Goal: Feedback & Contribution: Submit feedback/report problem

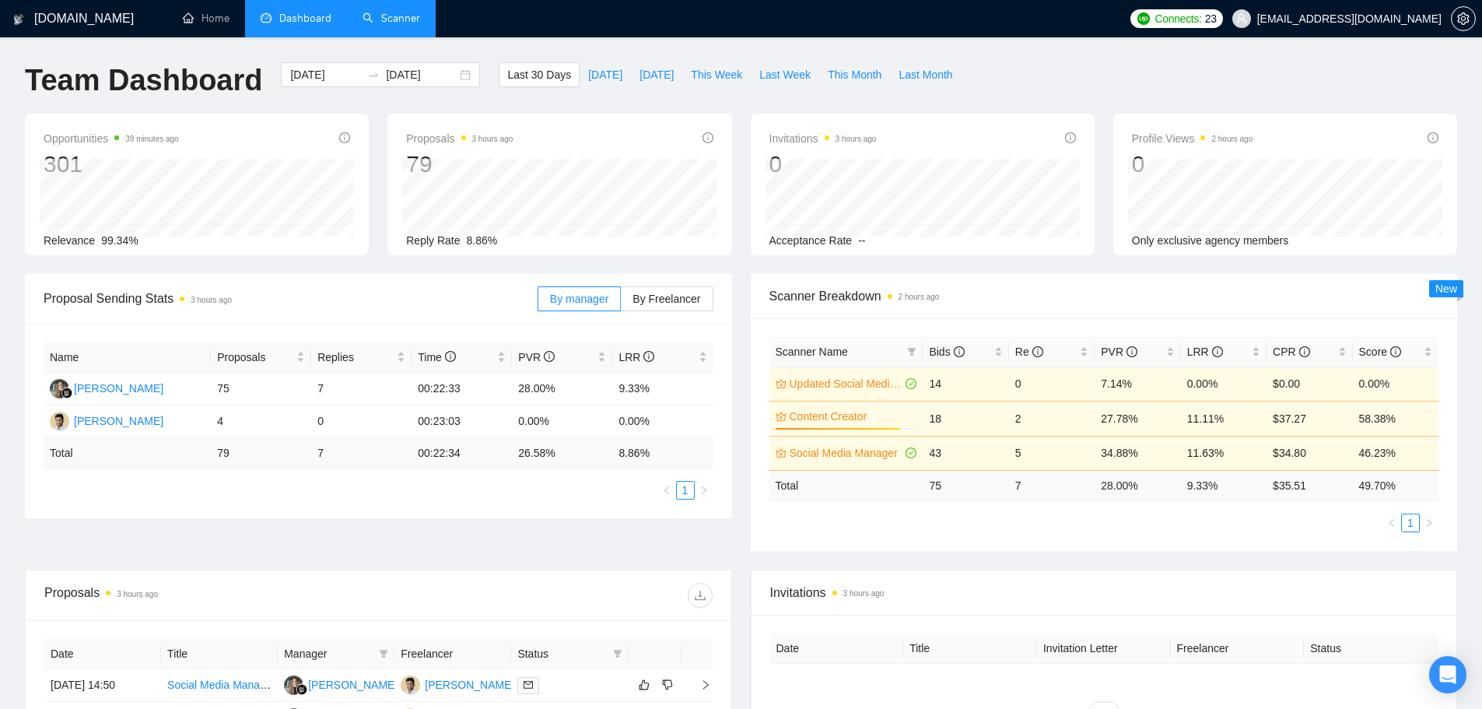
click at [394, 23] on link "Scanner" at bounding box center [391, 18] width 58 height 13
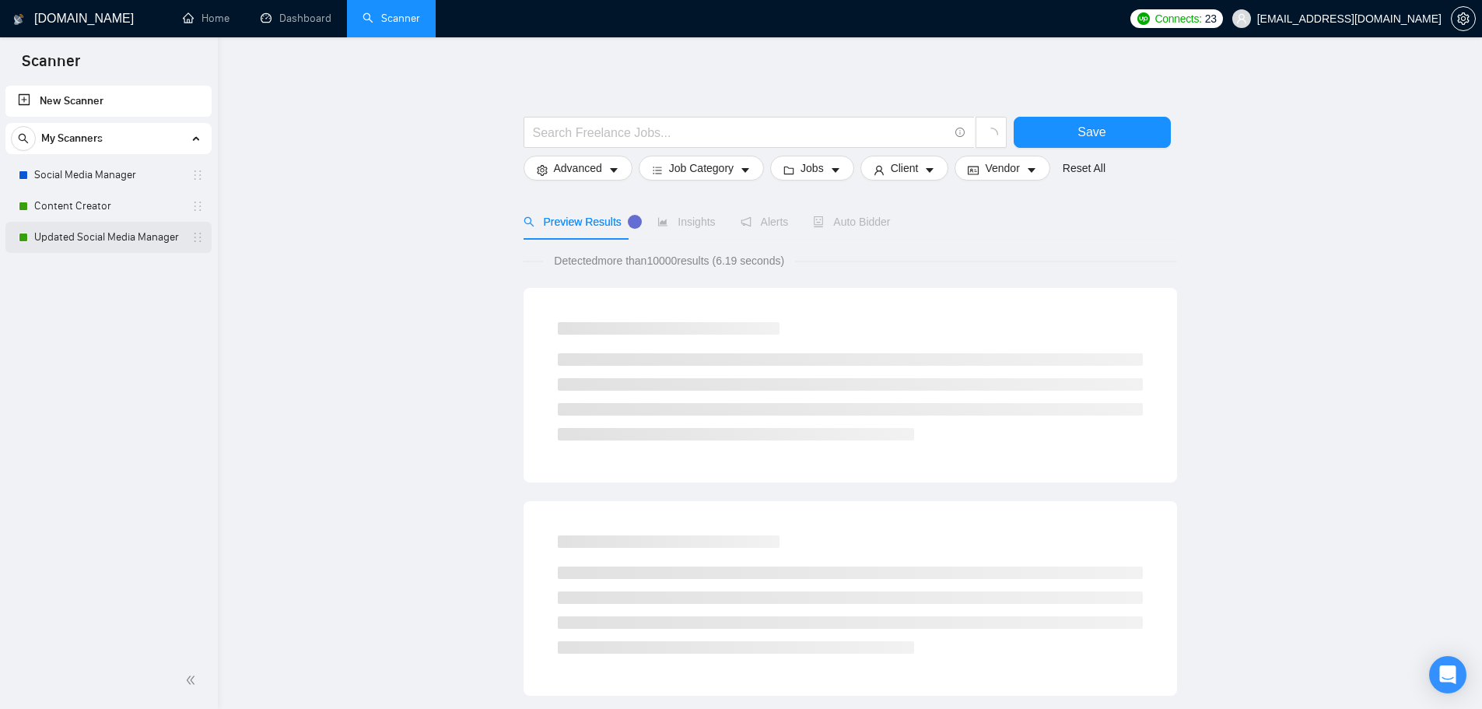
click at [110, 242] on link "Updated Social Media Manager" at bounding box center [108, 237] width 148 height 31
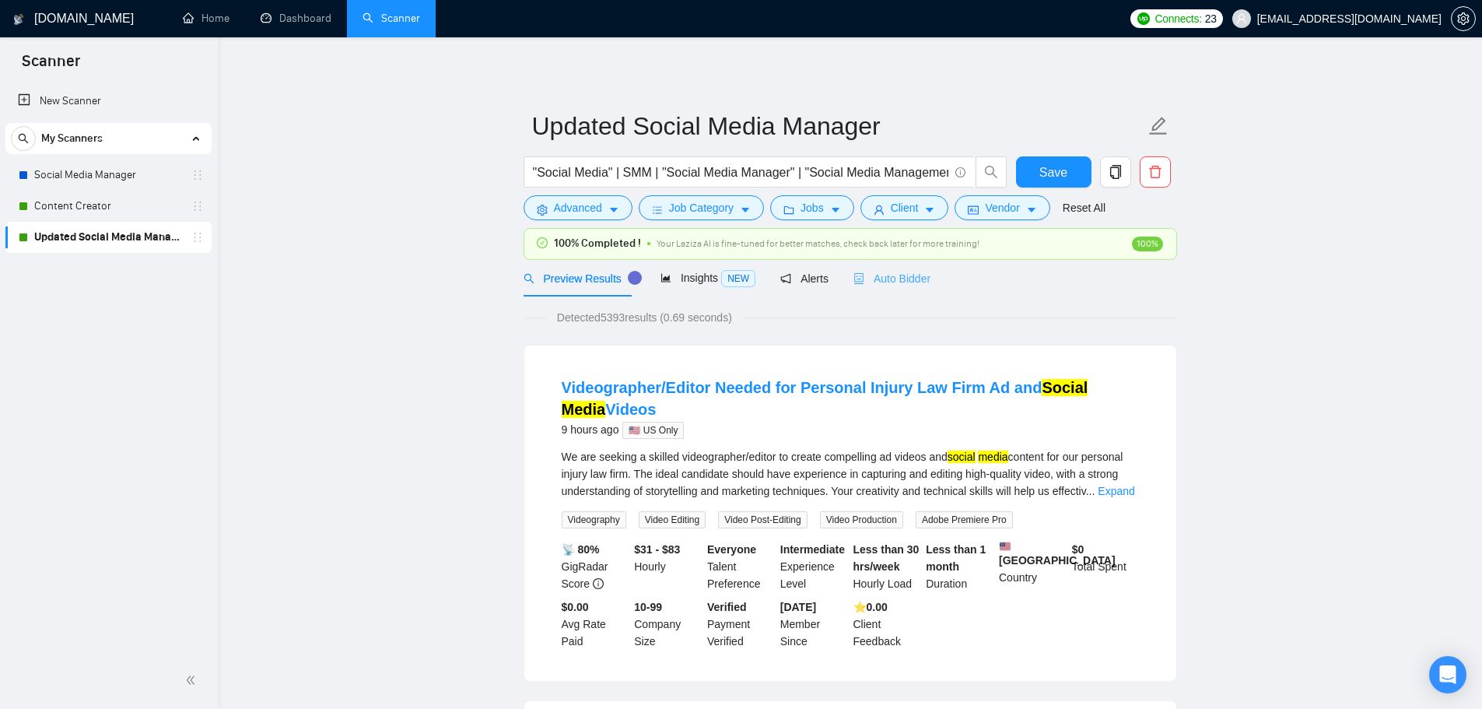
click at [898, 268] on div "Auto Bidder" at bounding box center [891, 278] width 77 height 37
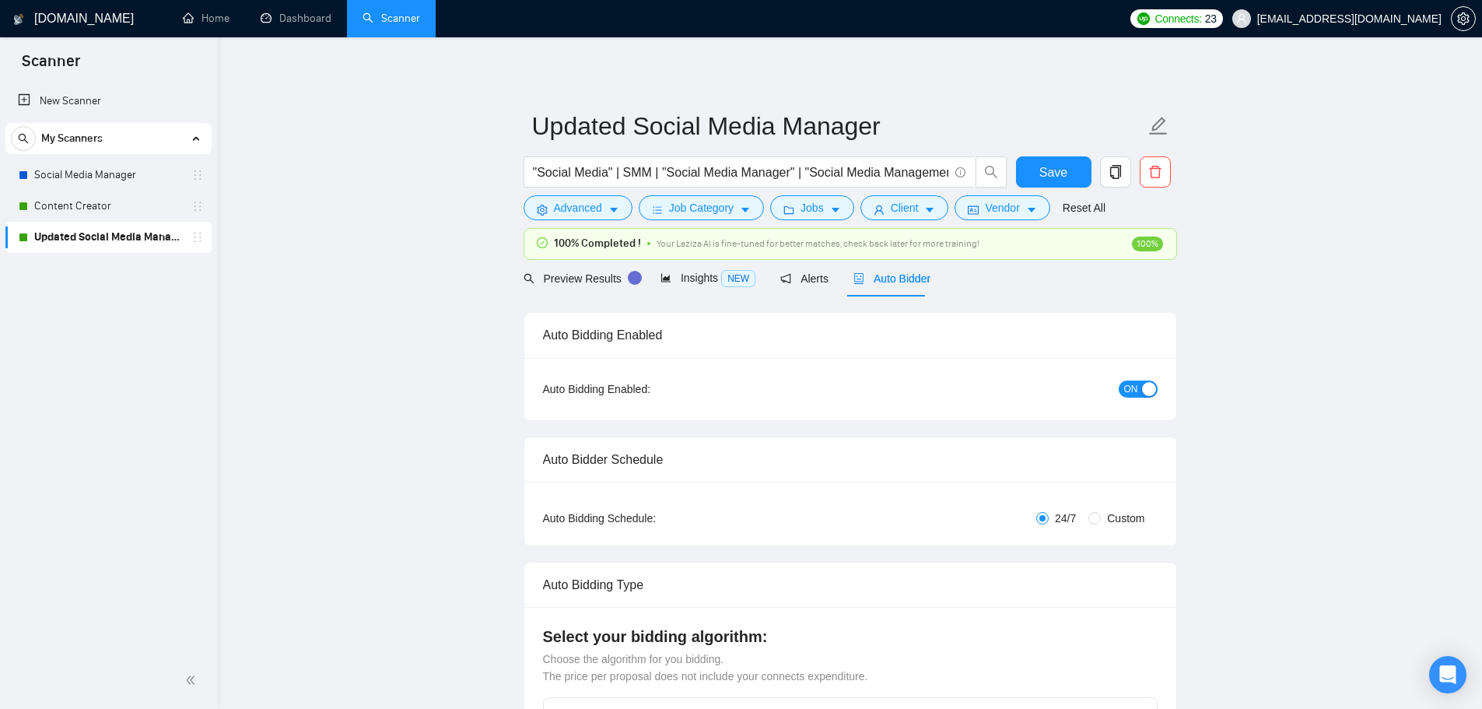
checkbox input "true"
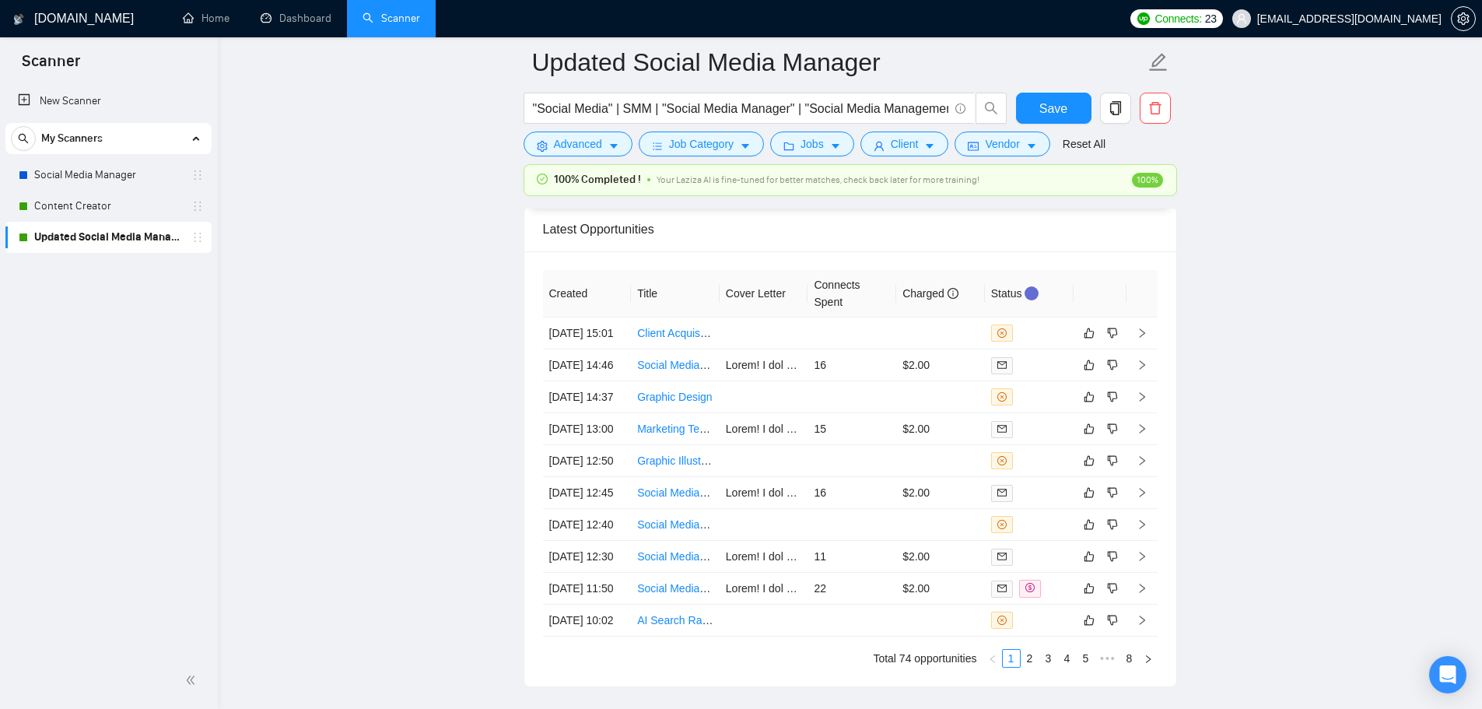
scroll to position [4437, 0]
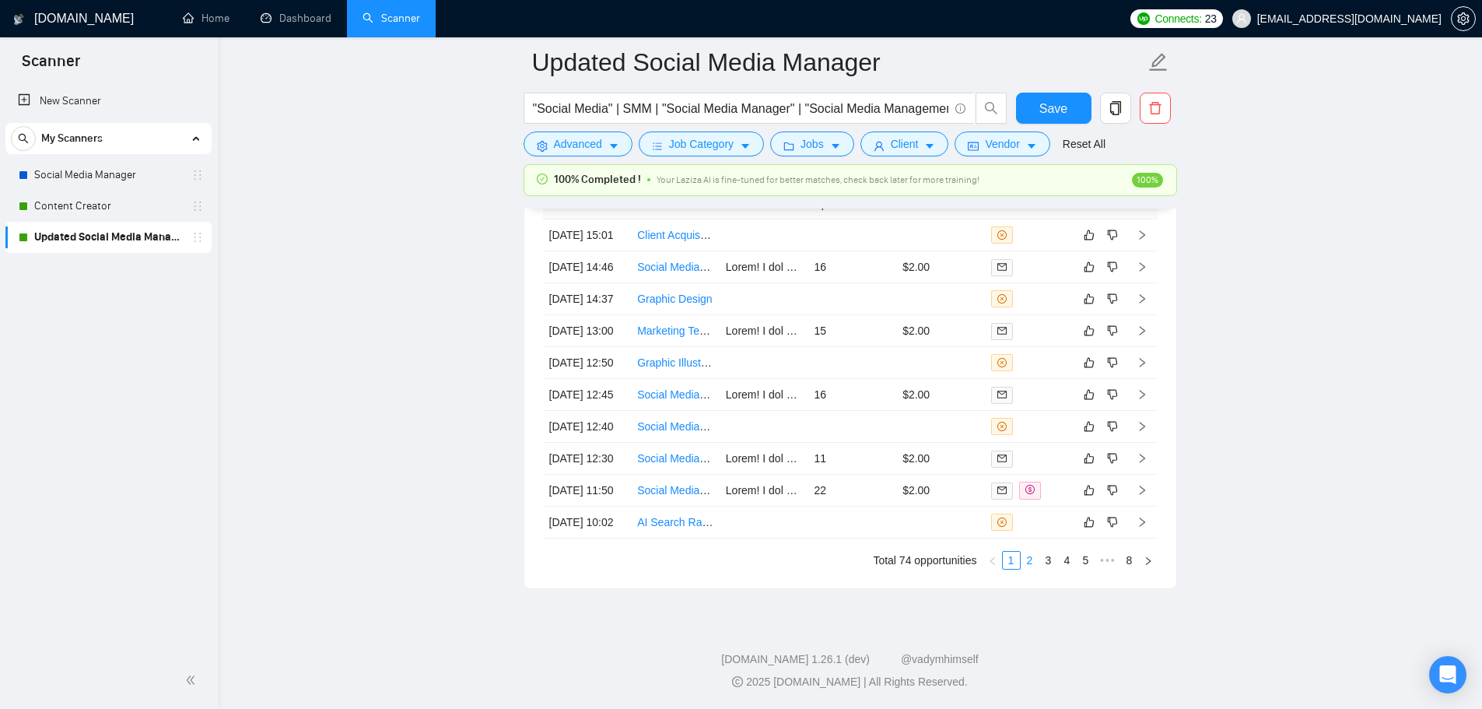
click at [1032, 558] on link "2" at bounding box center [1029, 559] width 17 height 17
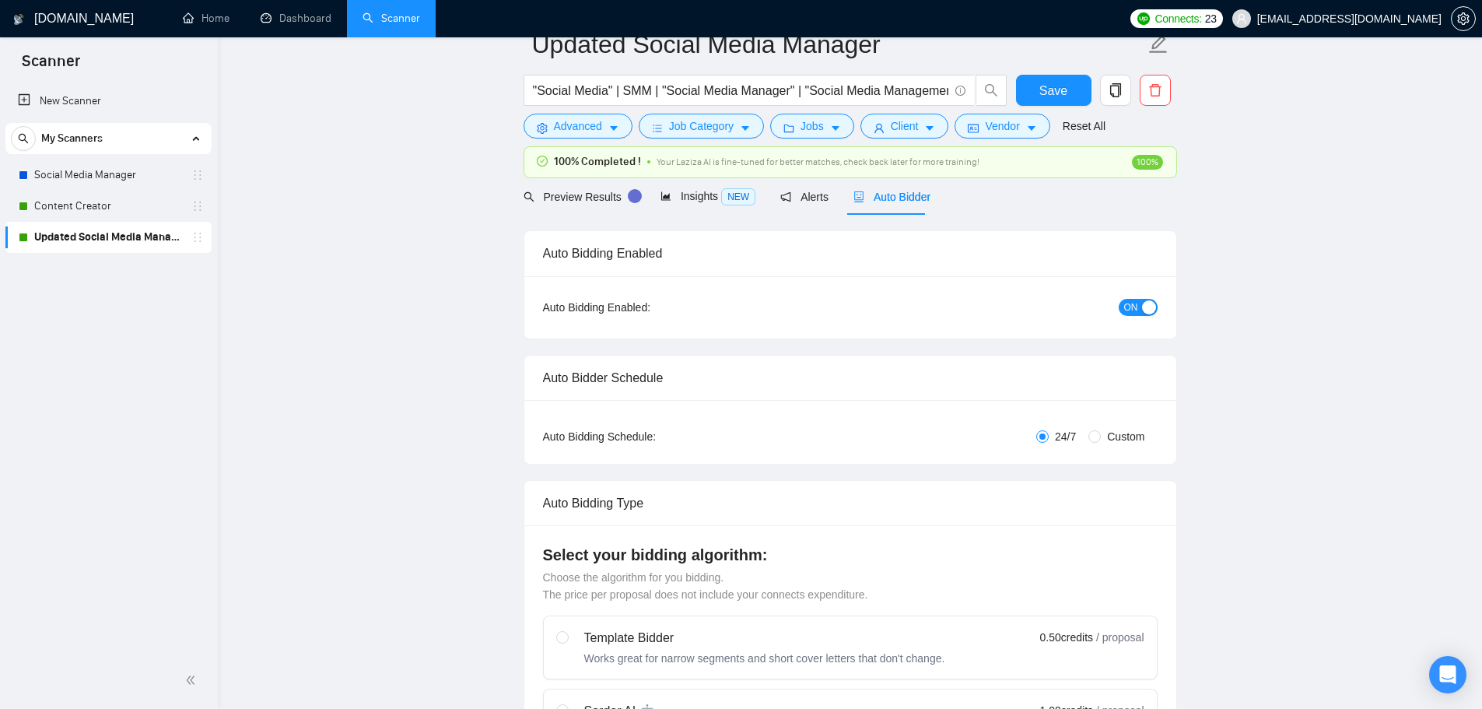
scroll to position [0, 0]
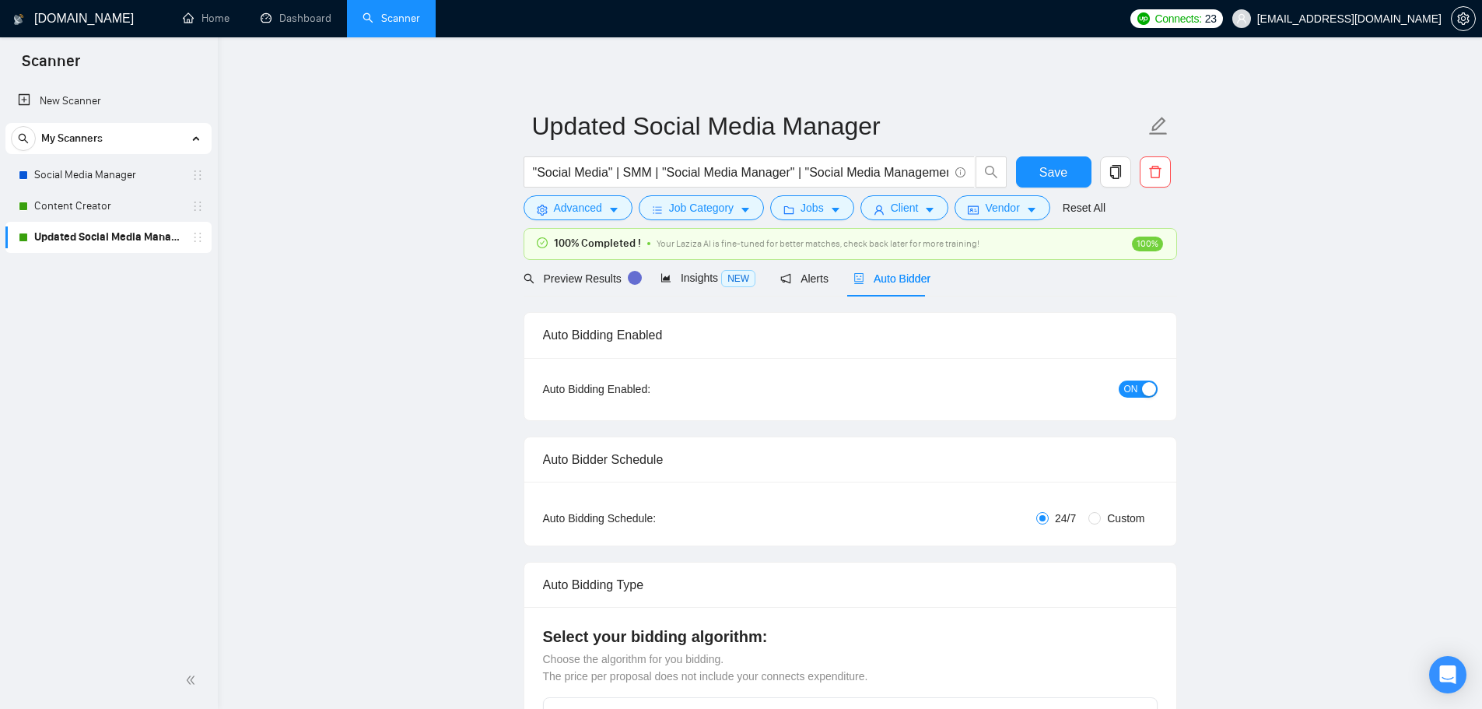
click at [110, 236] on link "Updated Social Media Manager" at bounding box center [108, 237] width 148 height 31
click at [630, 129] on input "Updated Social Media Manager" at bounding box center [838, 126] width 613 height 39
click at [128, 205] on link "Content Creator" at bounding box center [108, 206] width 148 height 31
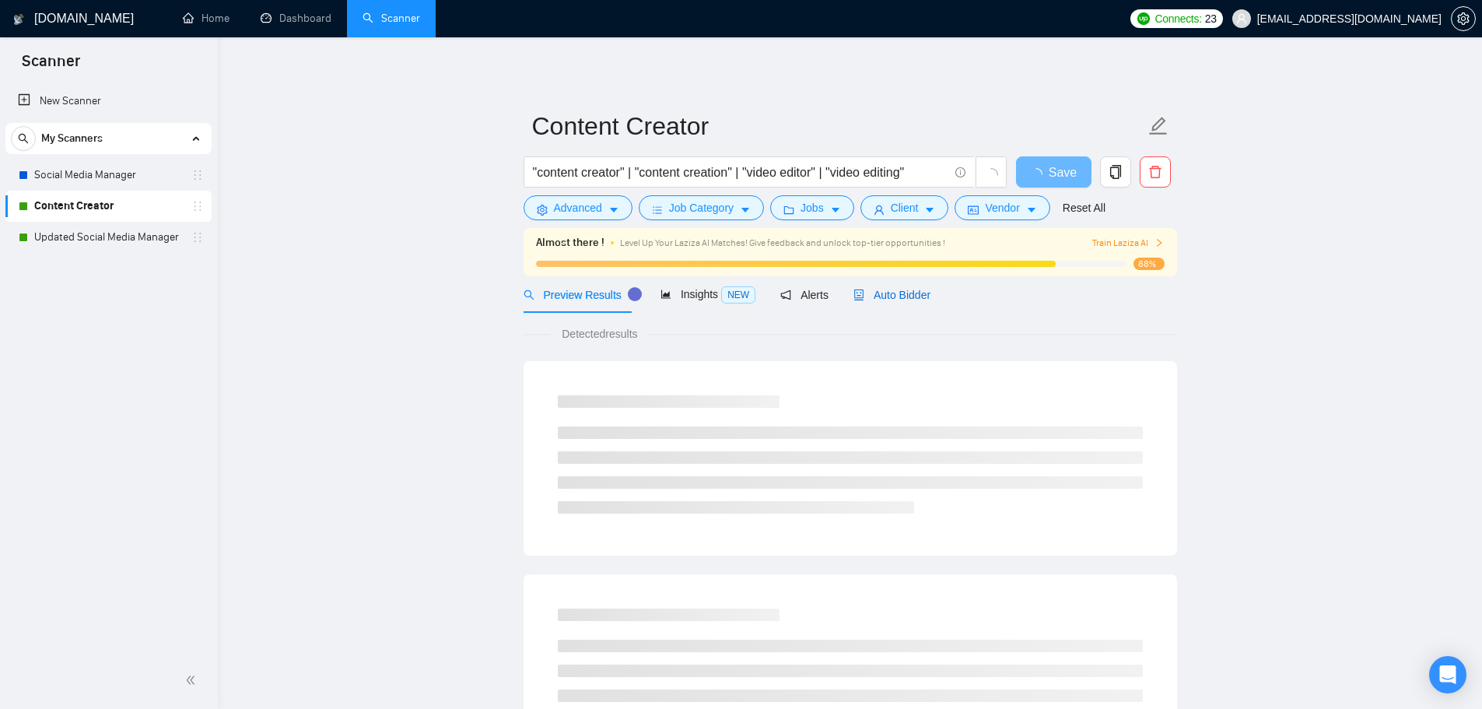
click at [894, 299] on span "Auto Bidder" at bounding box center [891, 295] width 77 height 12
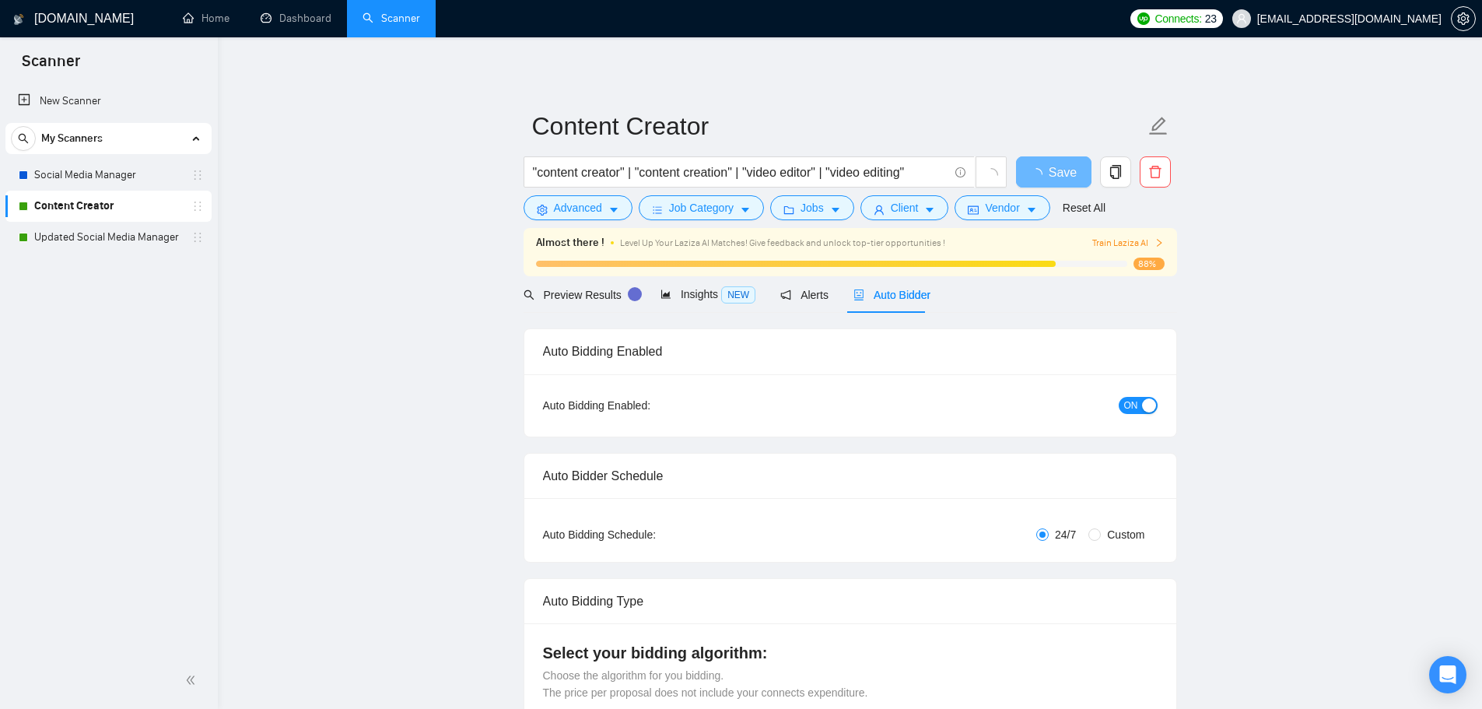
checkbox input "true"
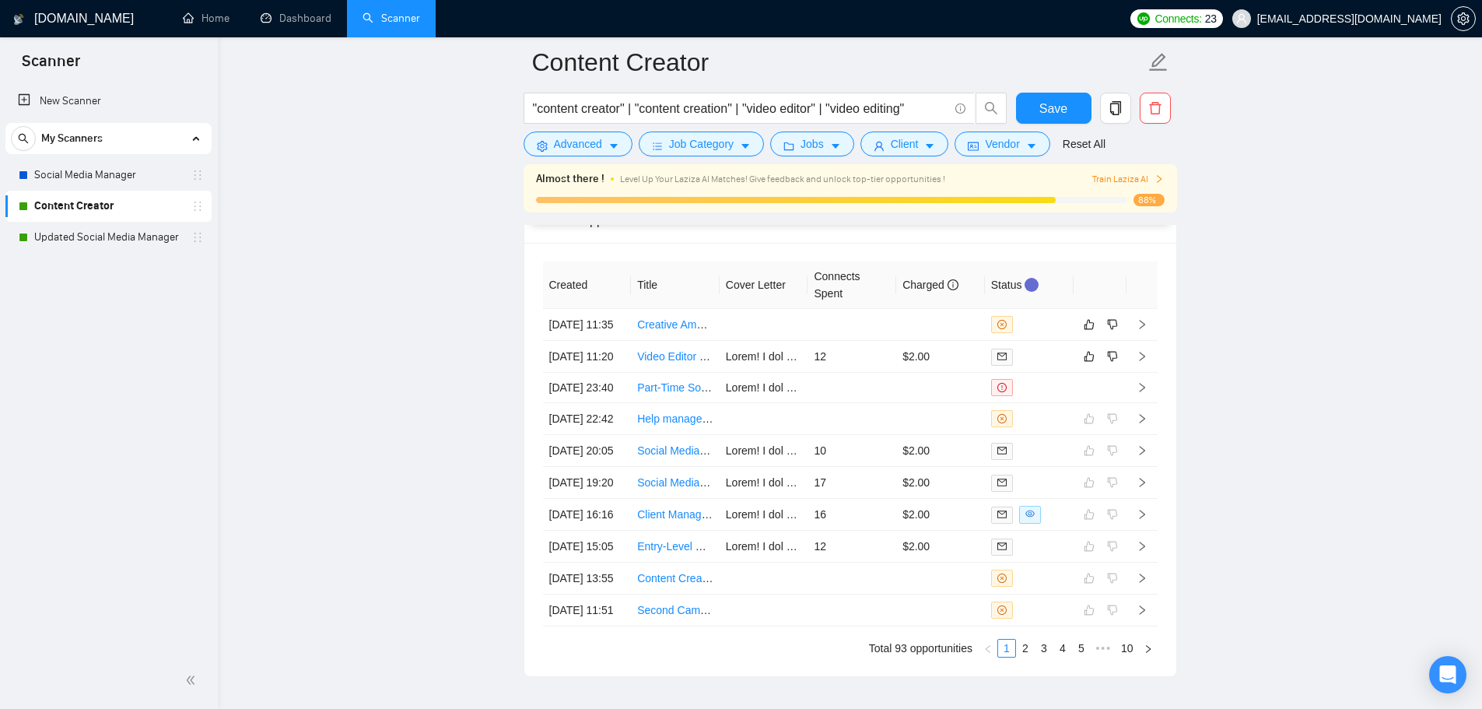
scroll to position [4149, 0]
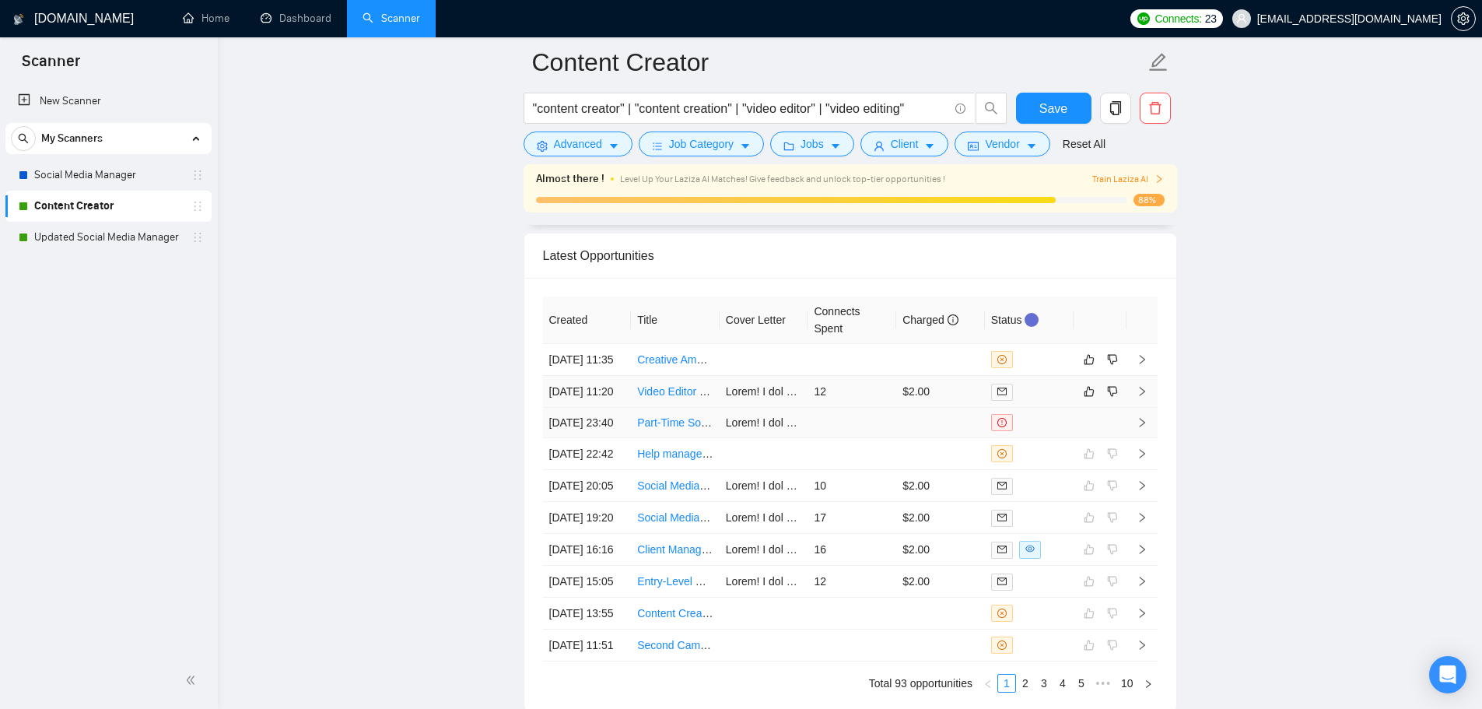
click at [858, 408] on td "12" at bounding box center [851, 392] width 89 height 32
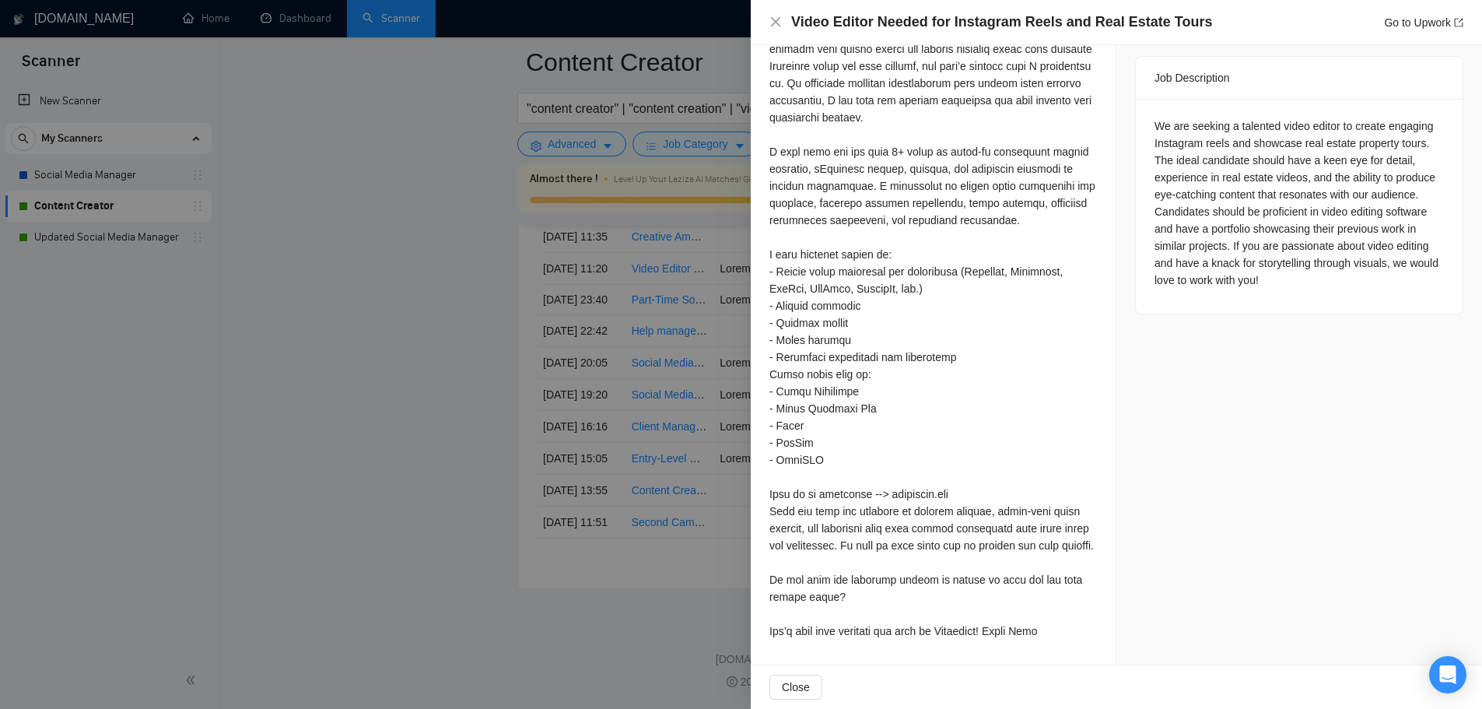
scroll to position [4305, 0]
click at [795, 688] on span "Close" at bounding box center [796, 686] width 28 height 17
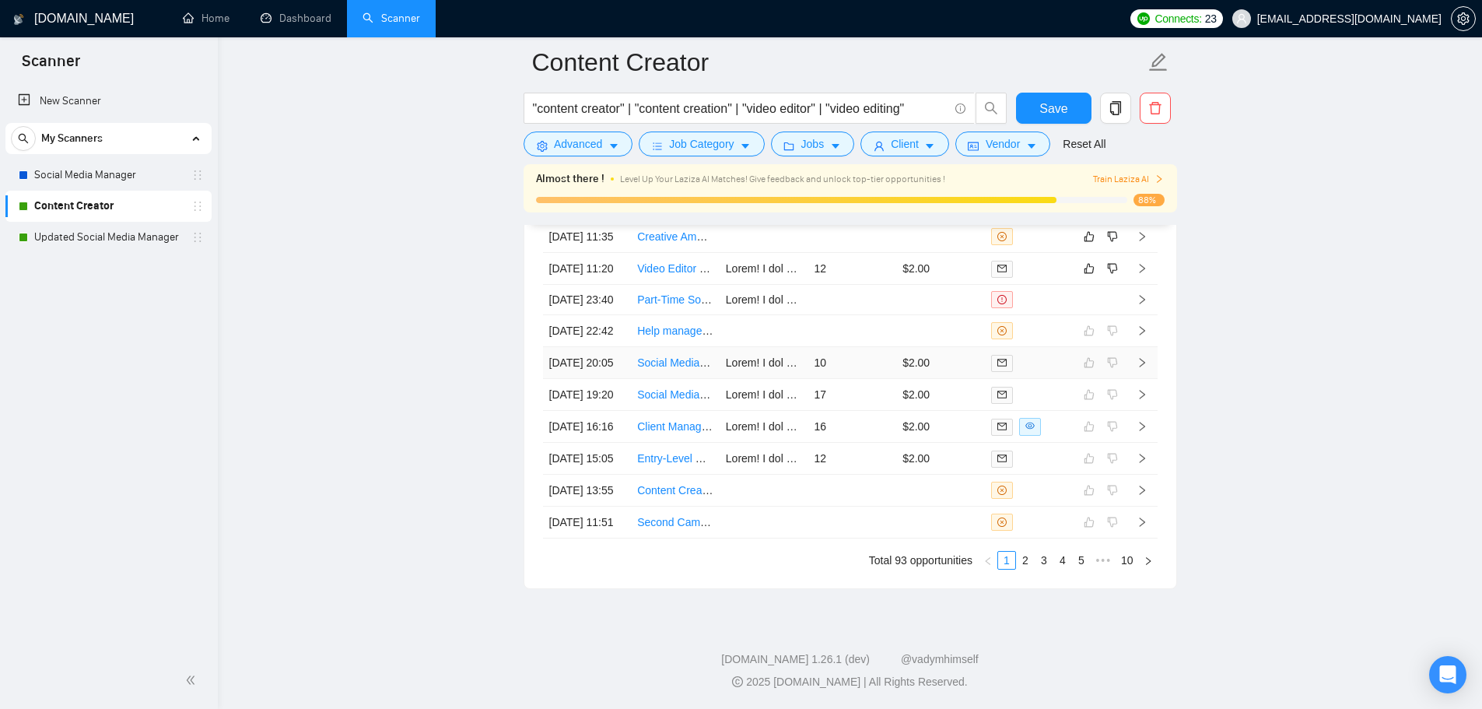
scroll to position [4227, 0]
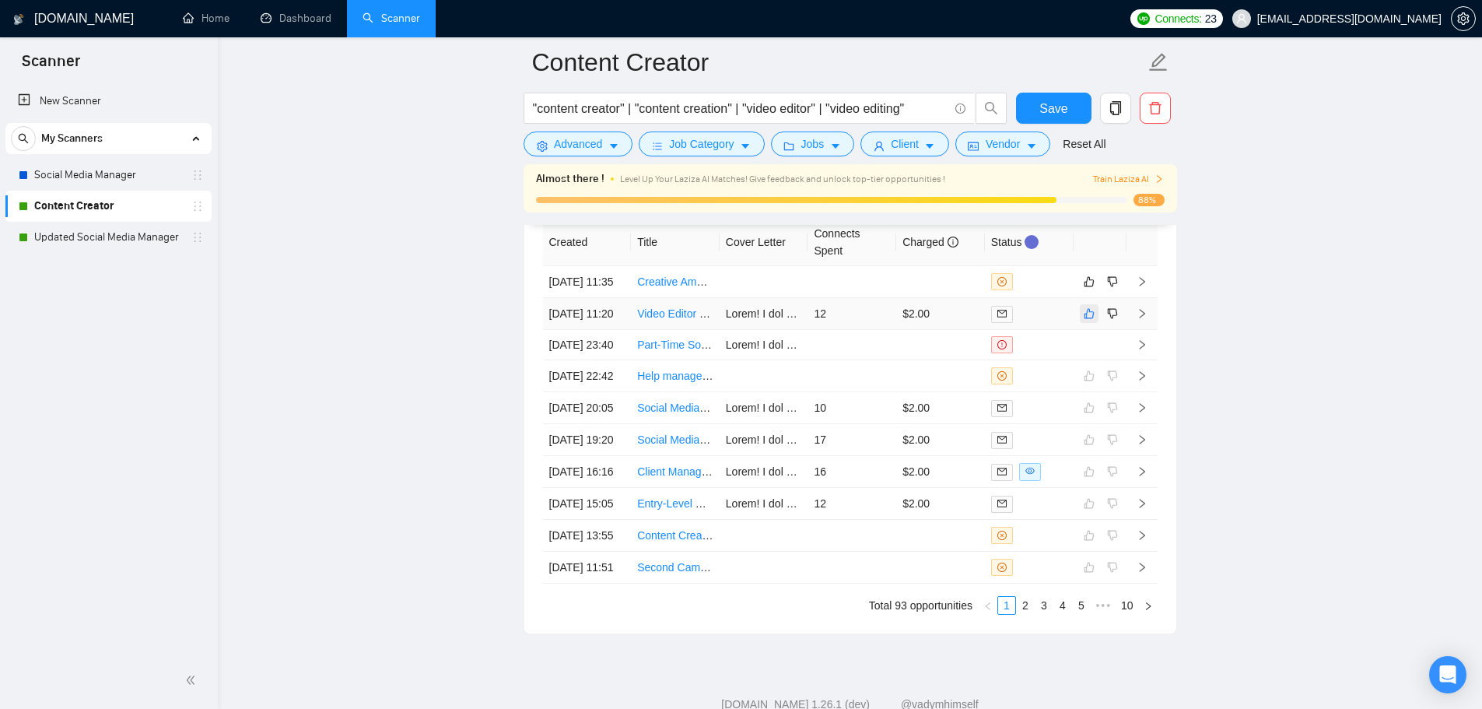
click at [1090, 320] on icon "like" at bounding box center [1088, 313] width 11 height 12
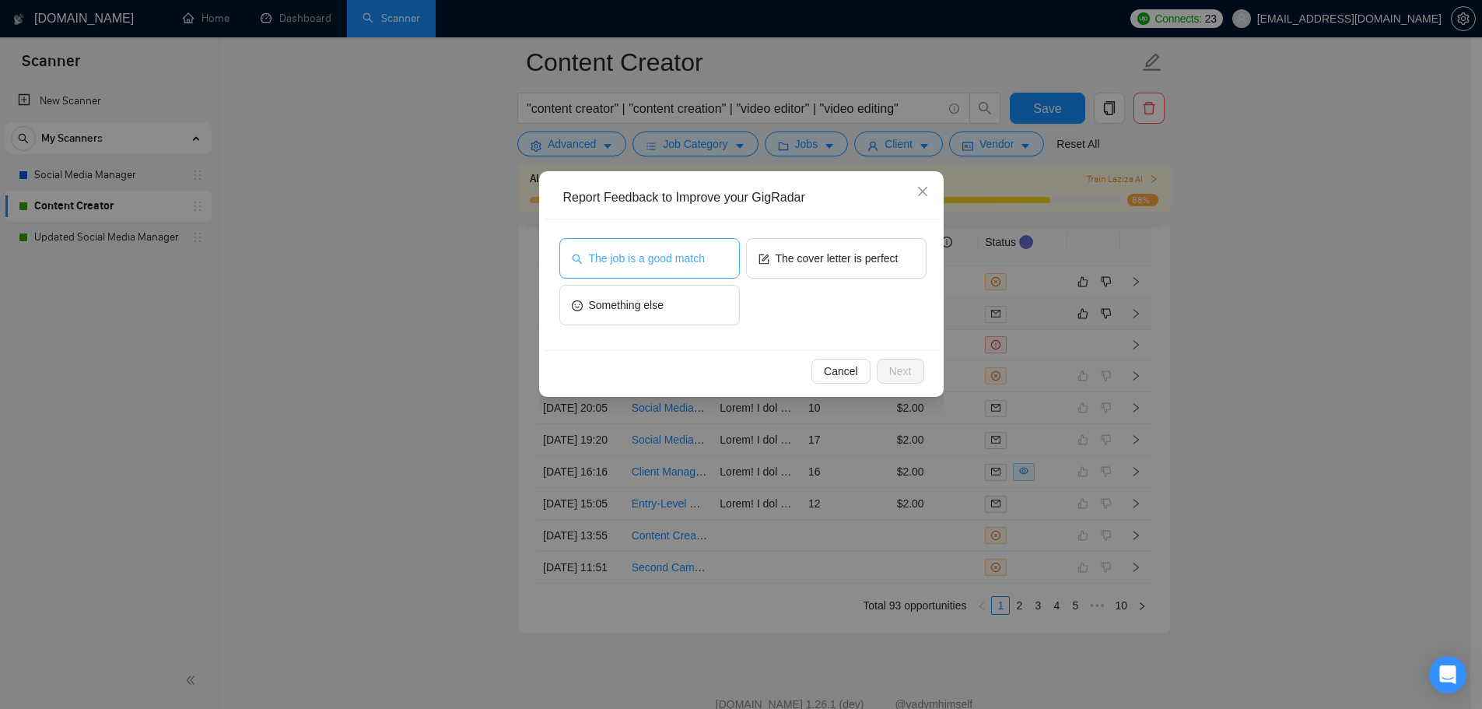
click at [667, 247] on button "The job is a good match" at bounding box center [649, 258] width 180 height 40
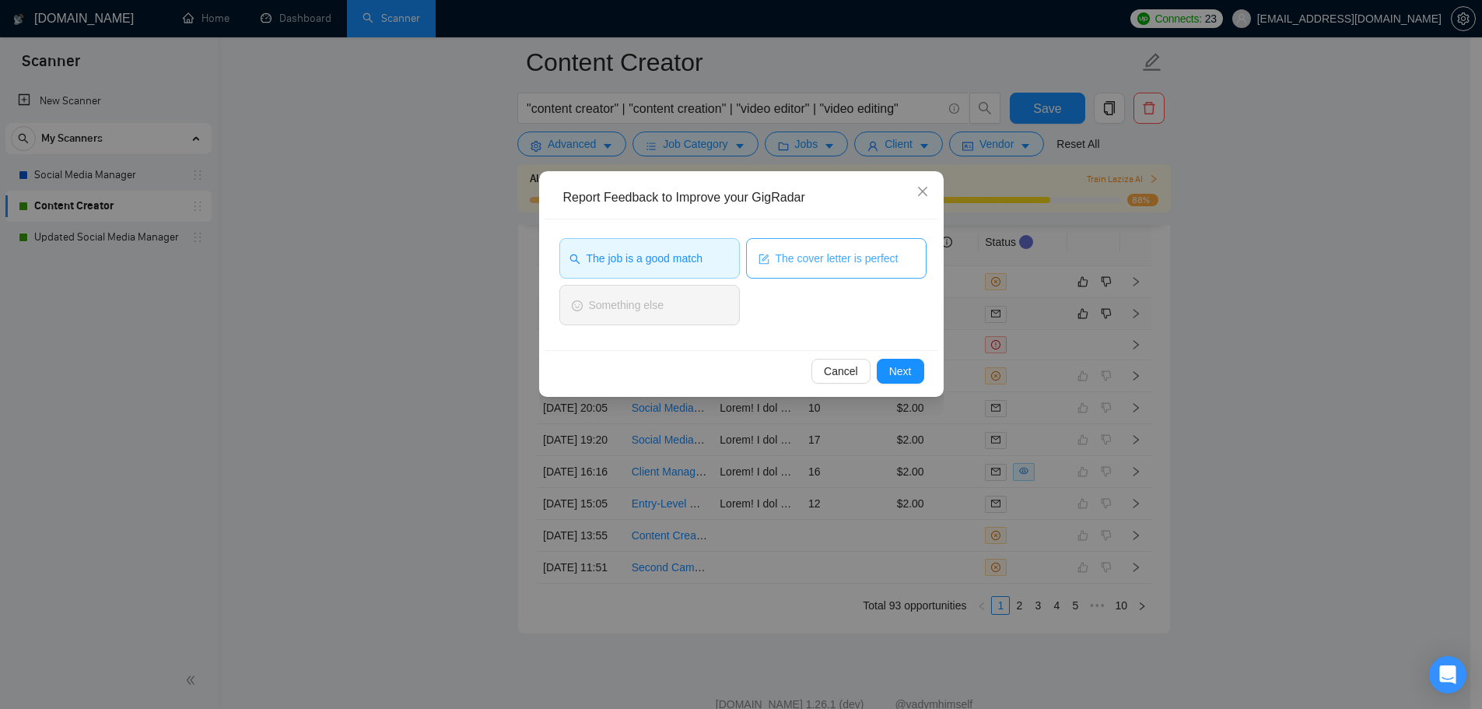
click at [815, 257] on span "The cover letter is perfect" at bounding box center [836, 258] width 123 height 17
click at [897, 373] on span "Next" at bounding box center [900, 370] width 23 height 17
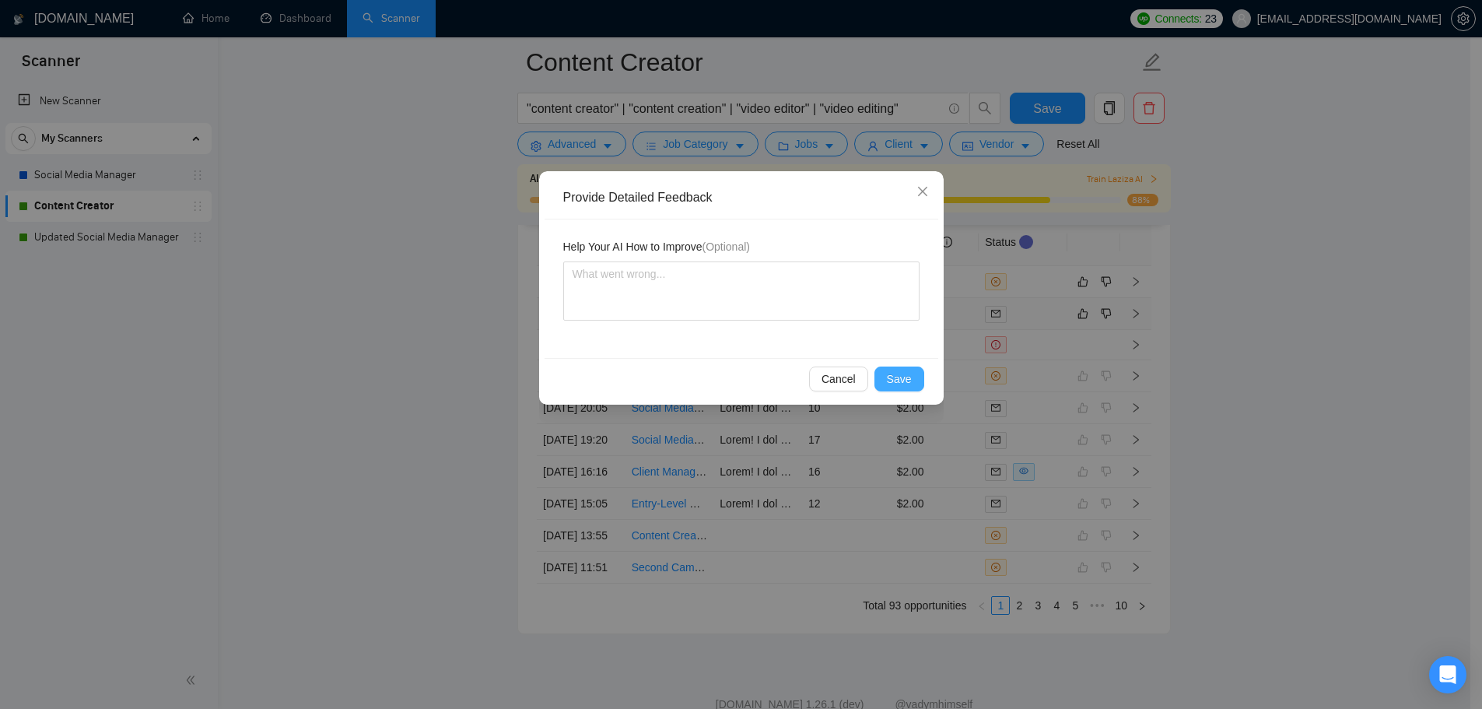
click at [898, 380] on span "Save" at bounding box center [899, 378] width 25 height 17
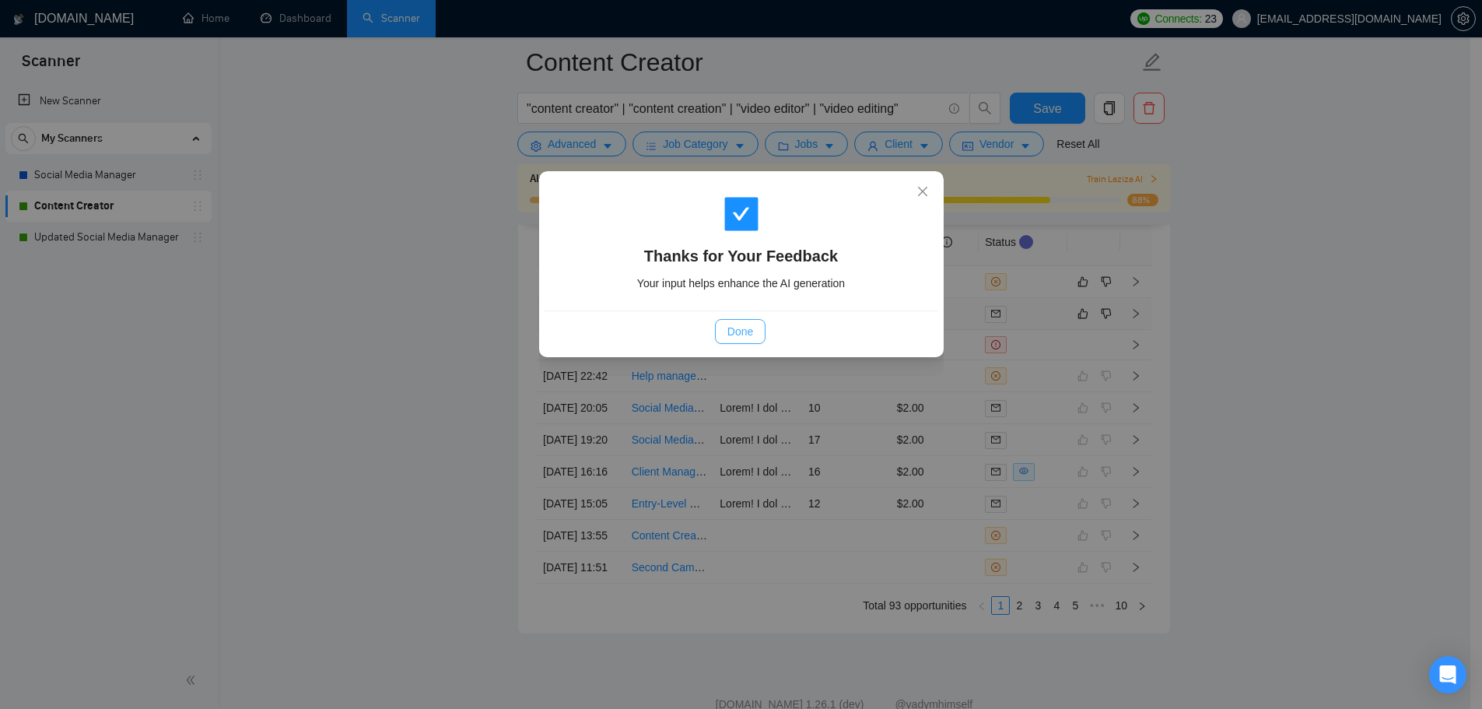
click at [758, 335] on button "Done" at bounding box center [740, 331] width 51 height 25
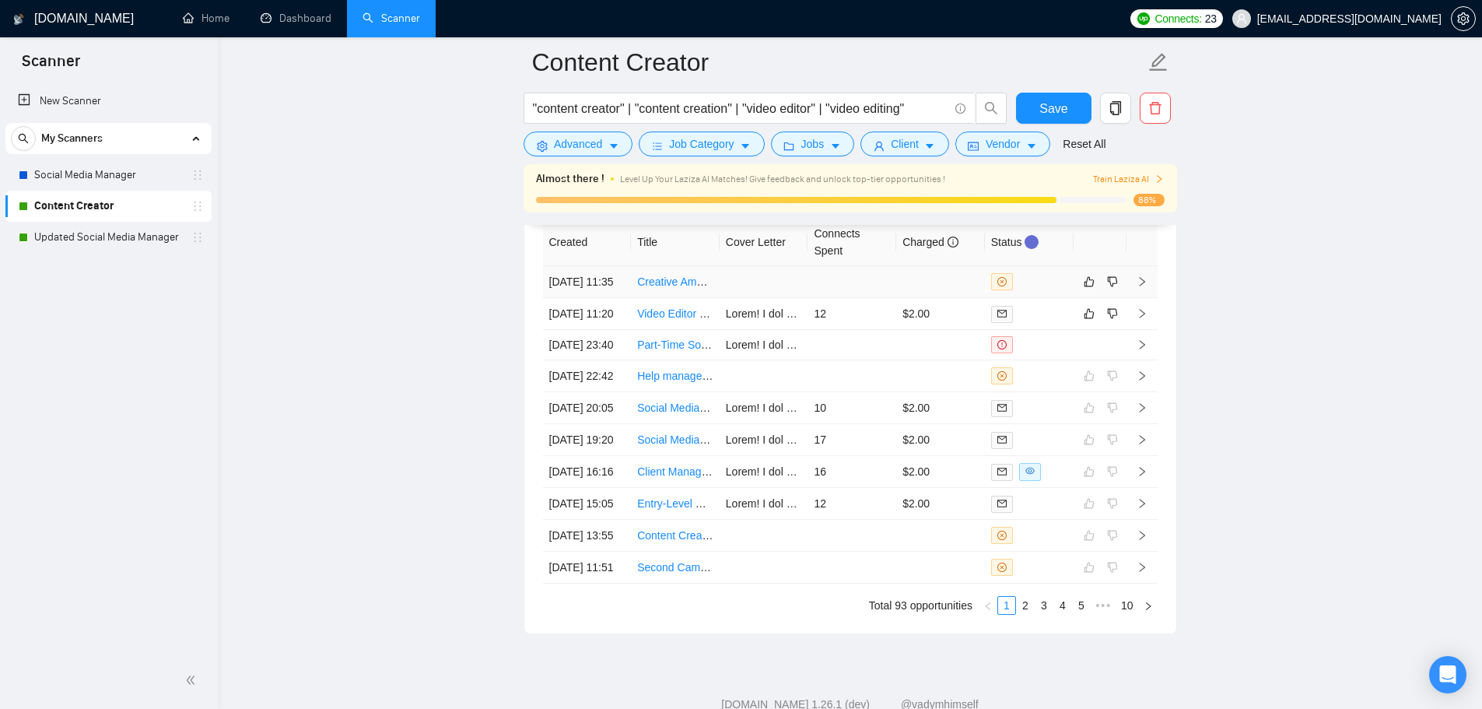
click at [849, 270] on td at bounding box center [851, 282] width 89 height 32
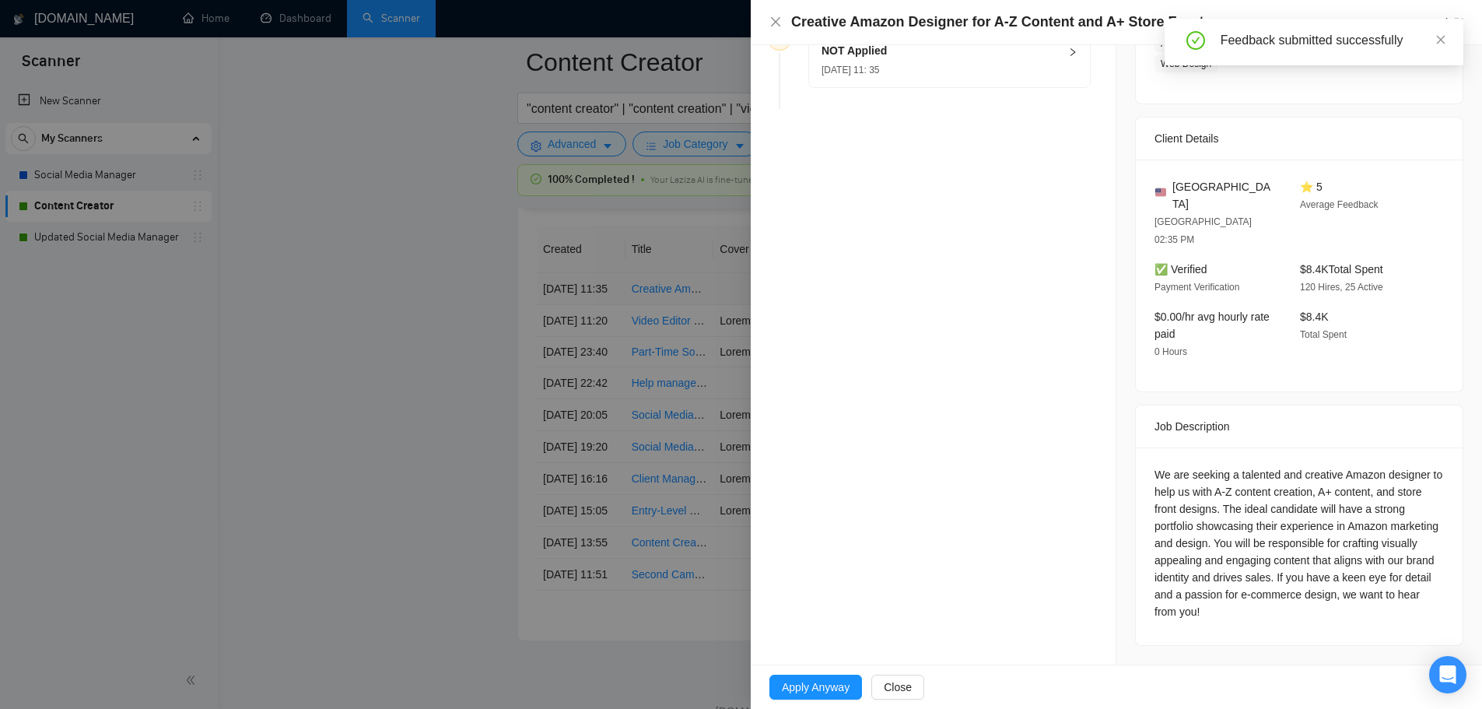
scroll to position [271, 0]
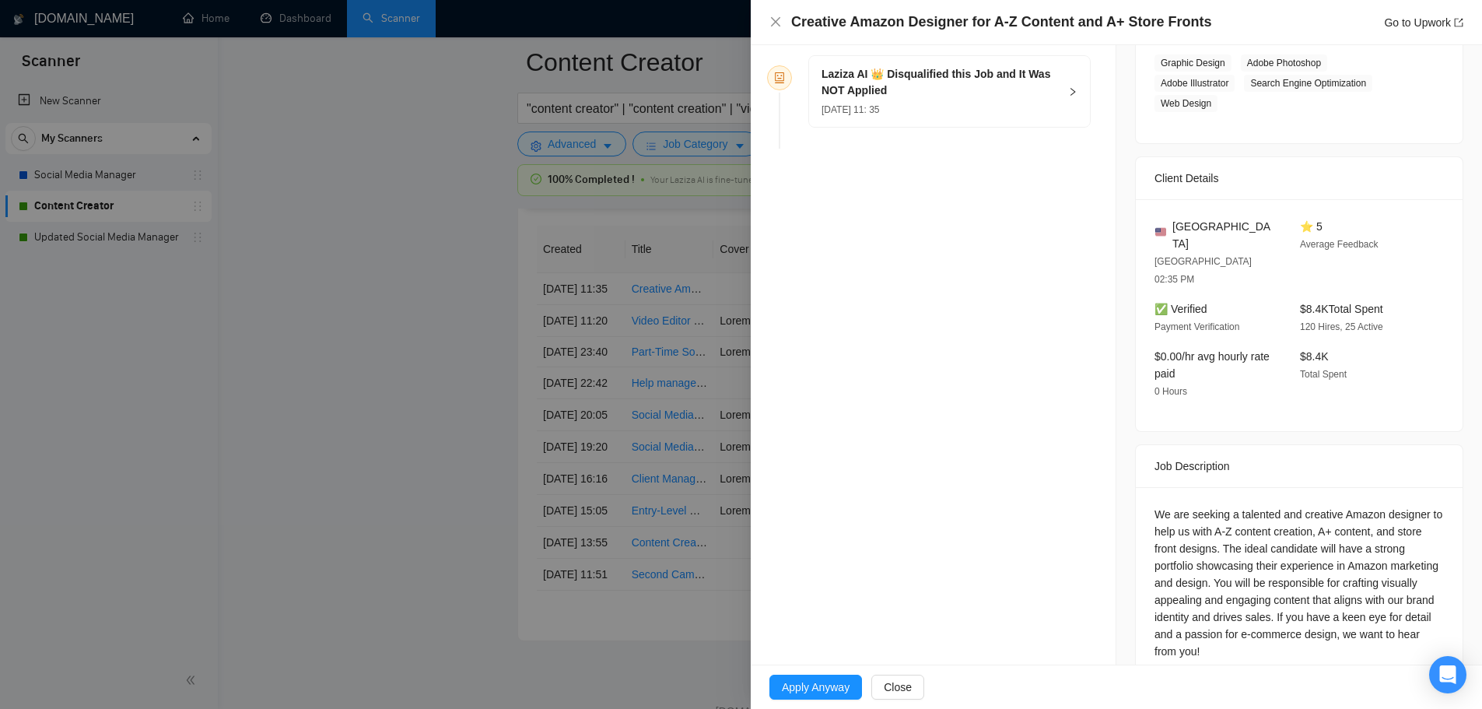
click at [446, 465] on div at bounding box center [741, 354] width 1482 height 709
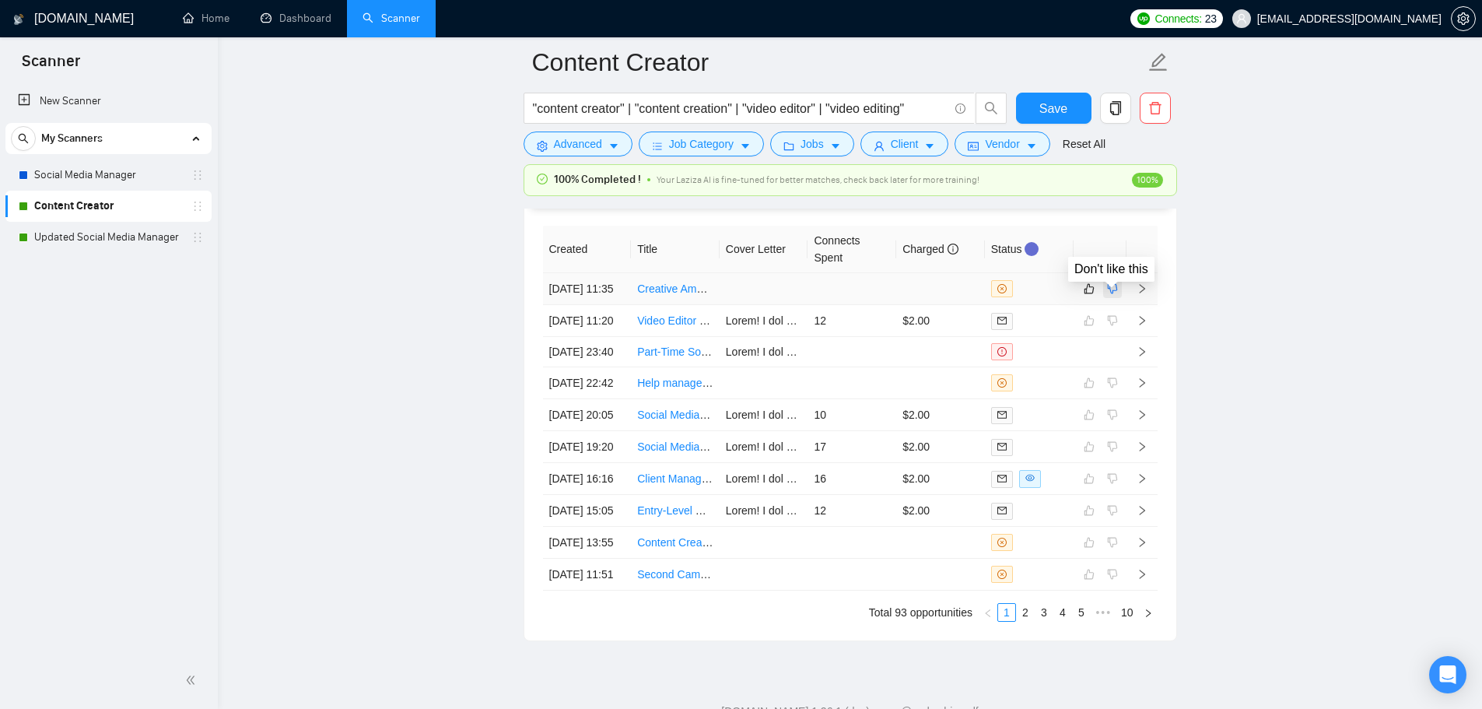
click at [1111, 294] on icon "dislike" at bounding box center [1112, 289] width 10 height 10
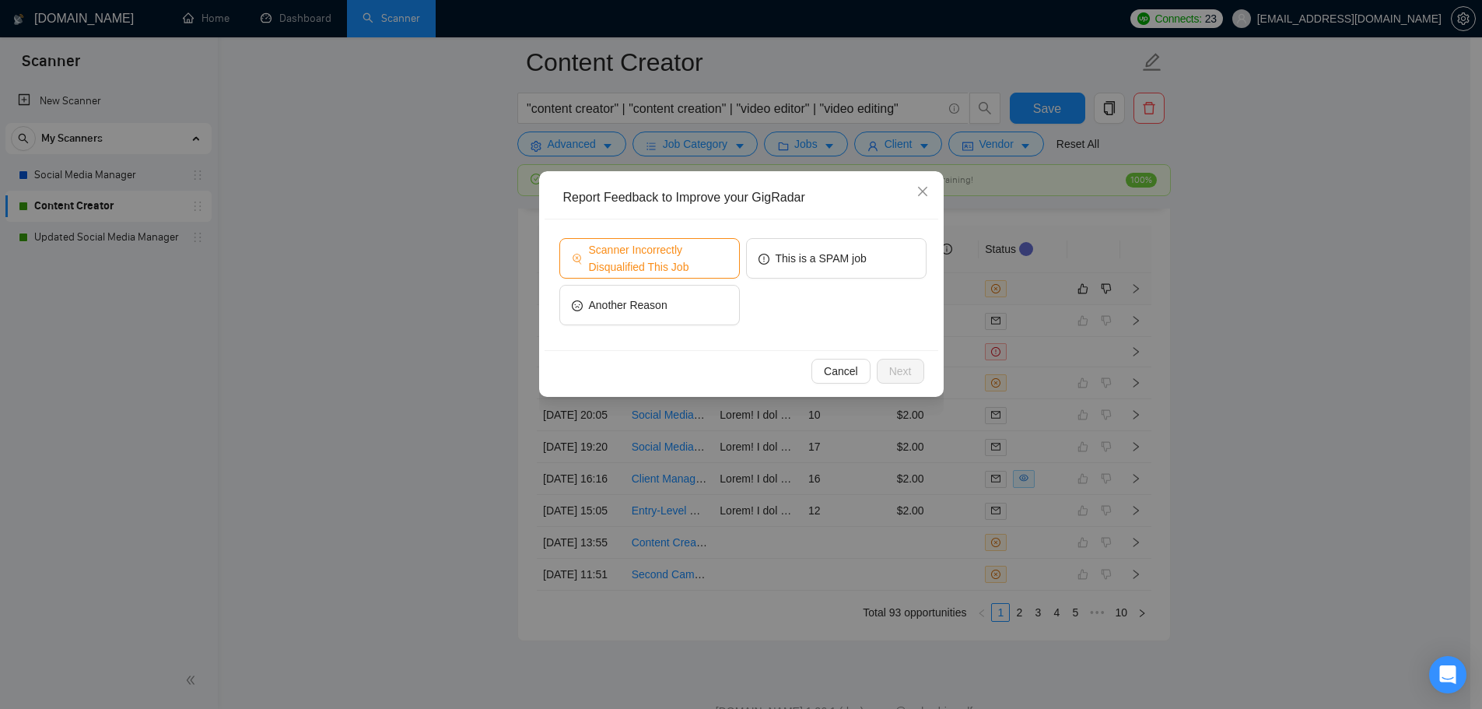
click at [653, 254] on span "Scanner Incorrectly Disqualified This Job" at bounding box center [658, 258] width 138 height 34
click at [912, 375] on button "Next" at bounding box center [900, 371] width 47 height 25
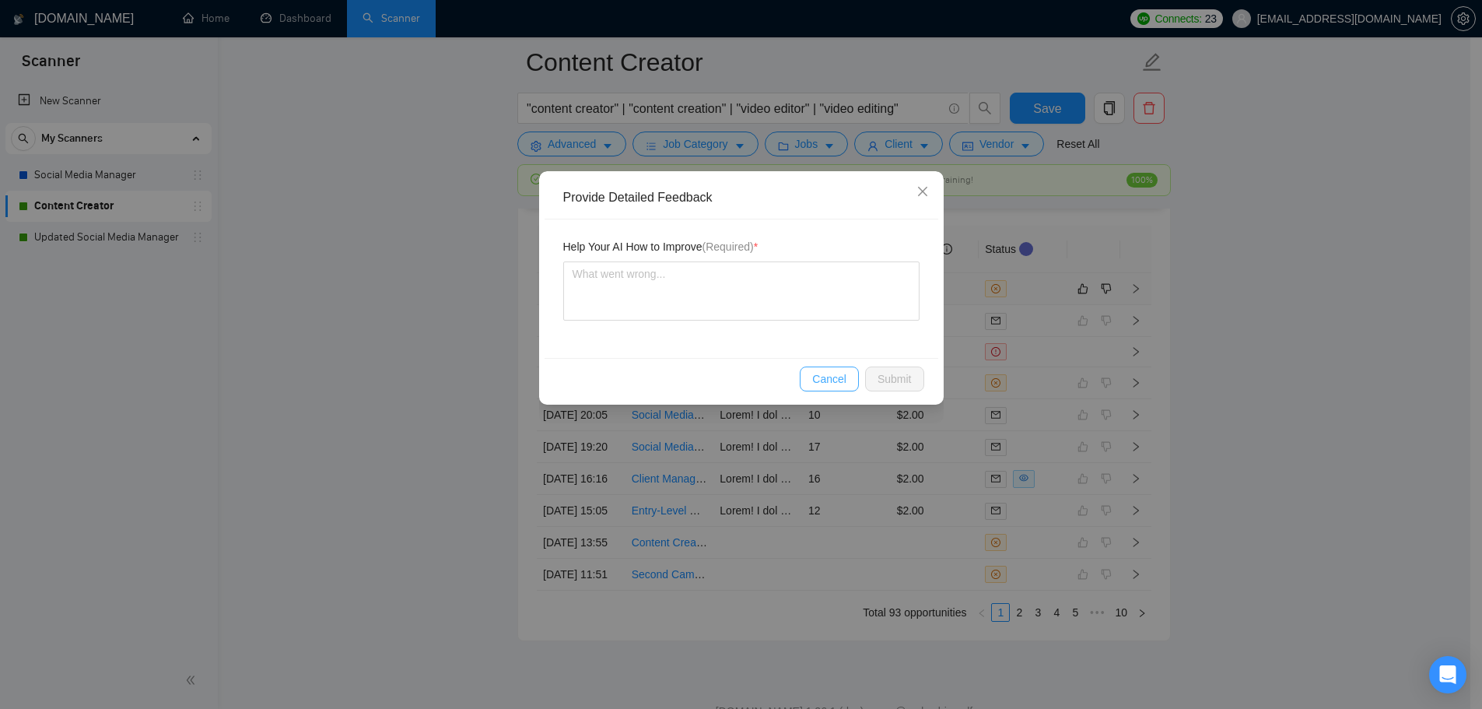
click at [835, 383] on span "Cancel" at bounding box center [829, 378] width 34 height 17
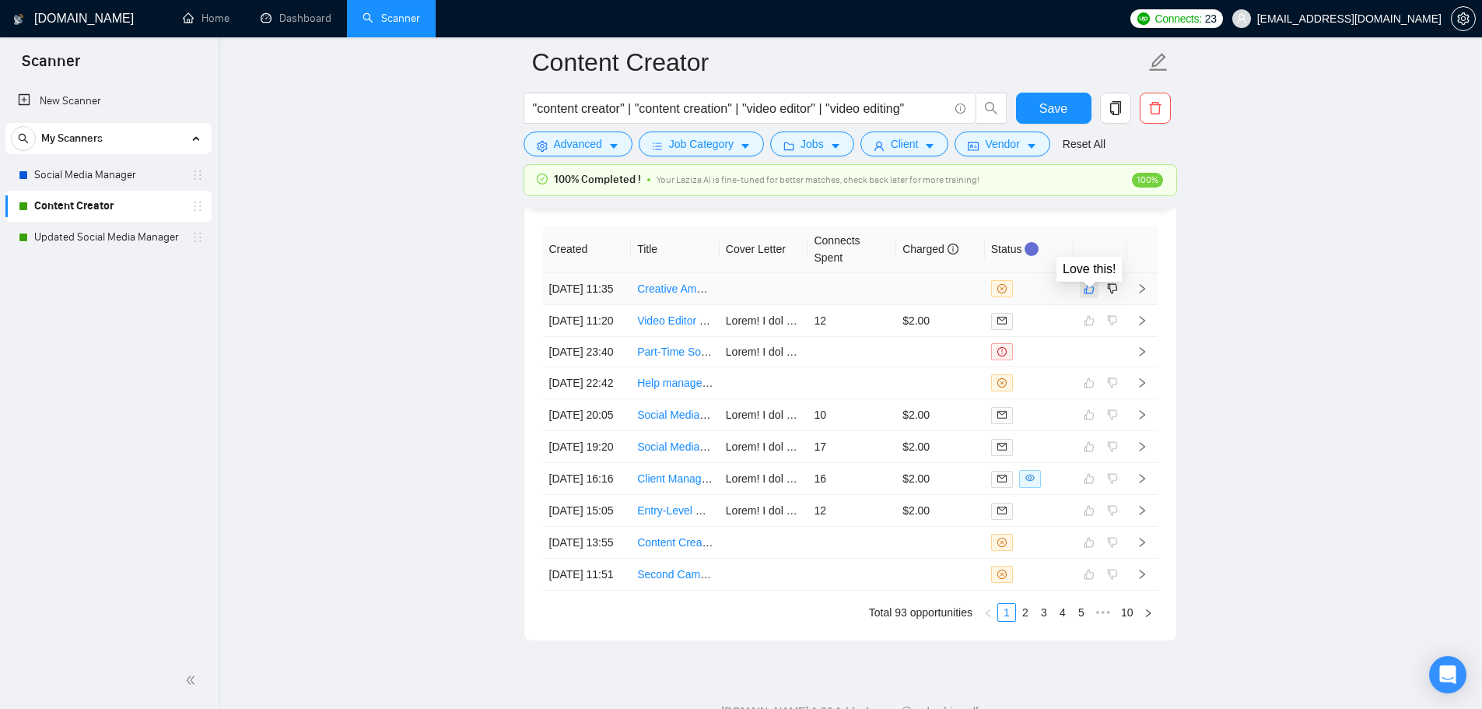
click at [1083, 295] on icon "like" at bounding box center [1088, 288] width 11 height 12
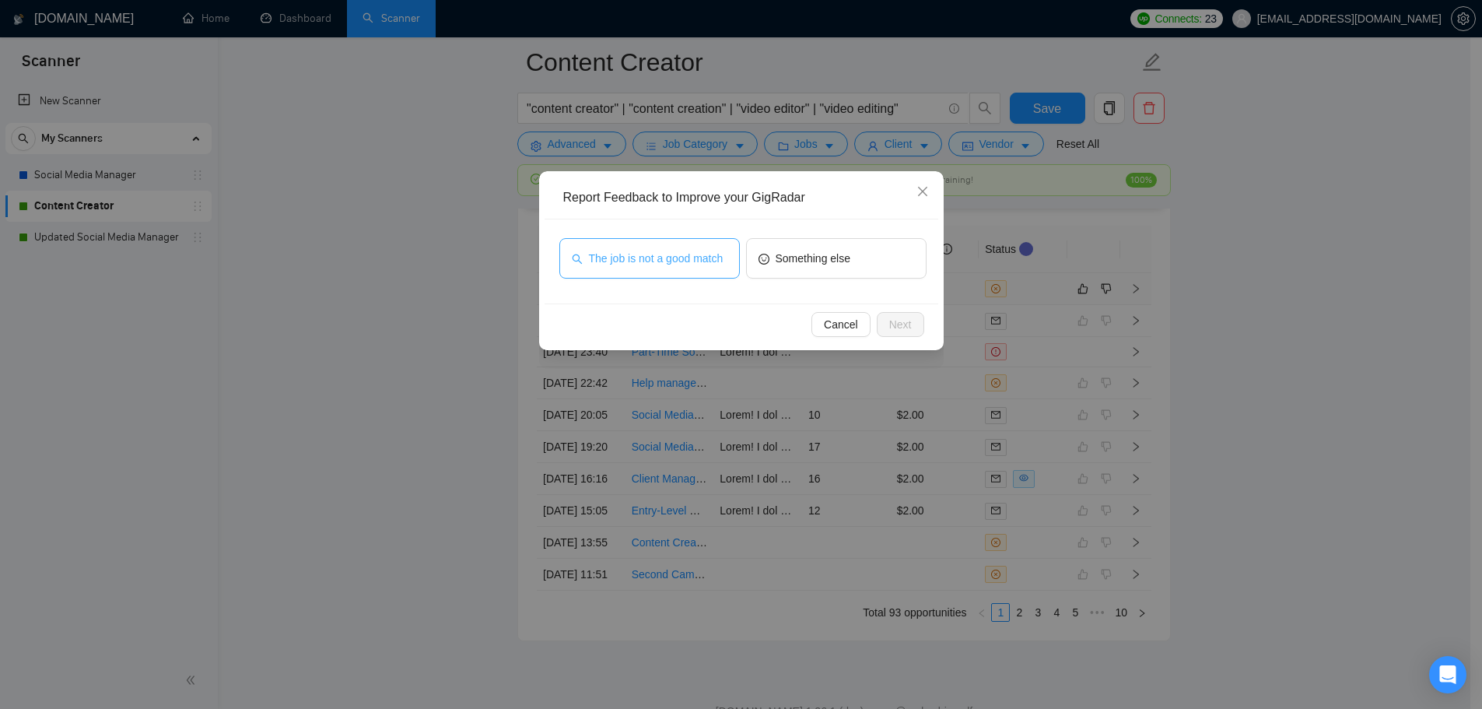
click at [629, 244] on button "The job is not a good match" at bounding box center [649, 258] width 180 height 40
click at [898, 327] on span "Next" at bounding box center [900, 324] width 23 height 17
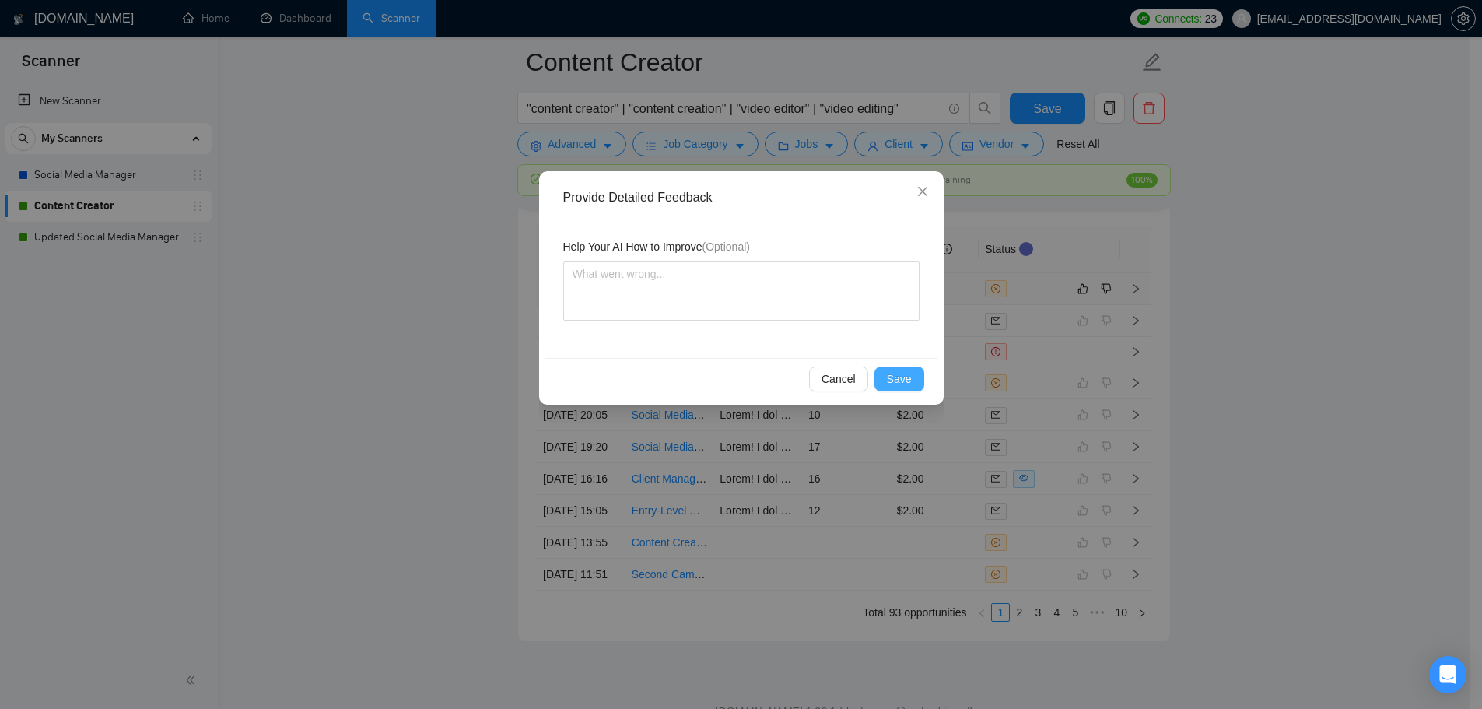
click at [914, 374] on button "Save" at bounding box center [899, 378] width 50 height 25
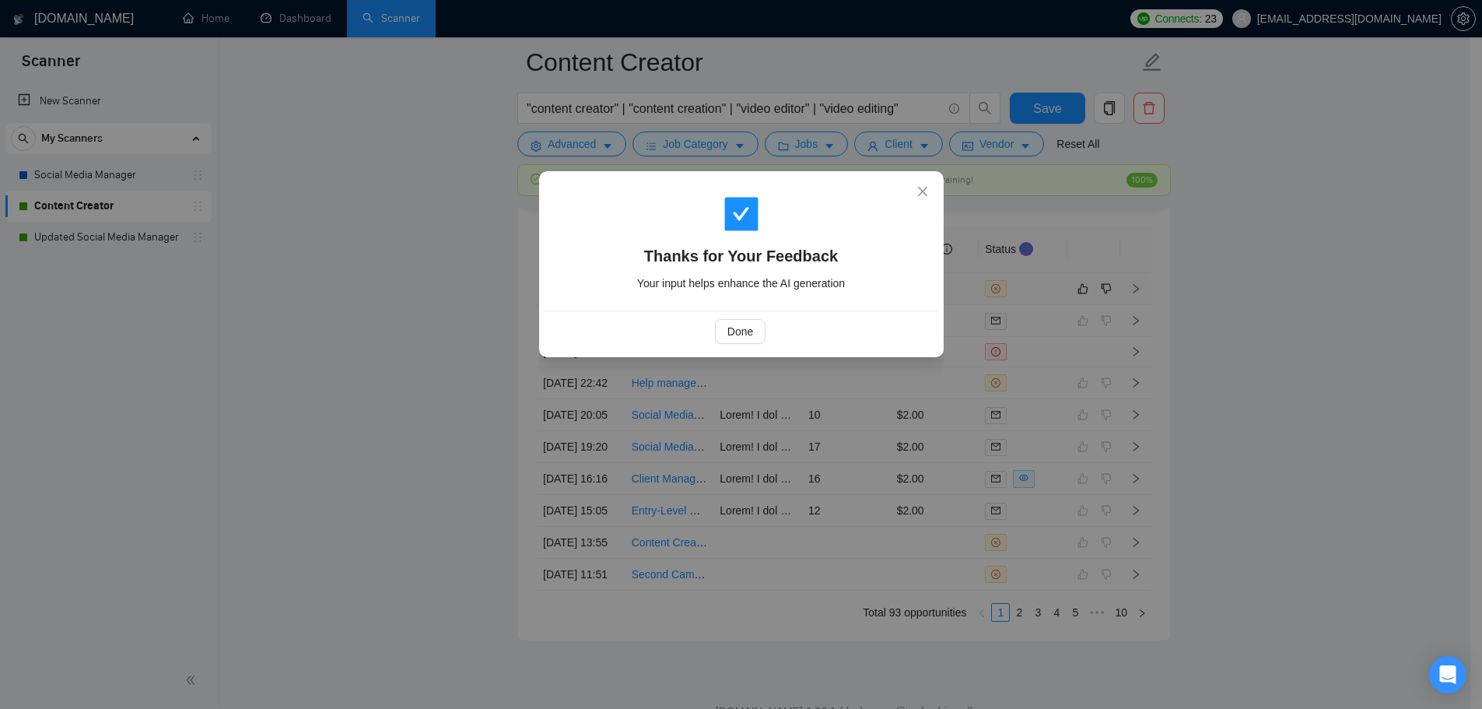
click at [744, 318] on div "Done" at bounding box center [741, 330] width 394 height 41
click at [751, 327] on span "Done" at bounding box center [740, 331] width 26 height 17
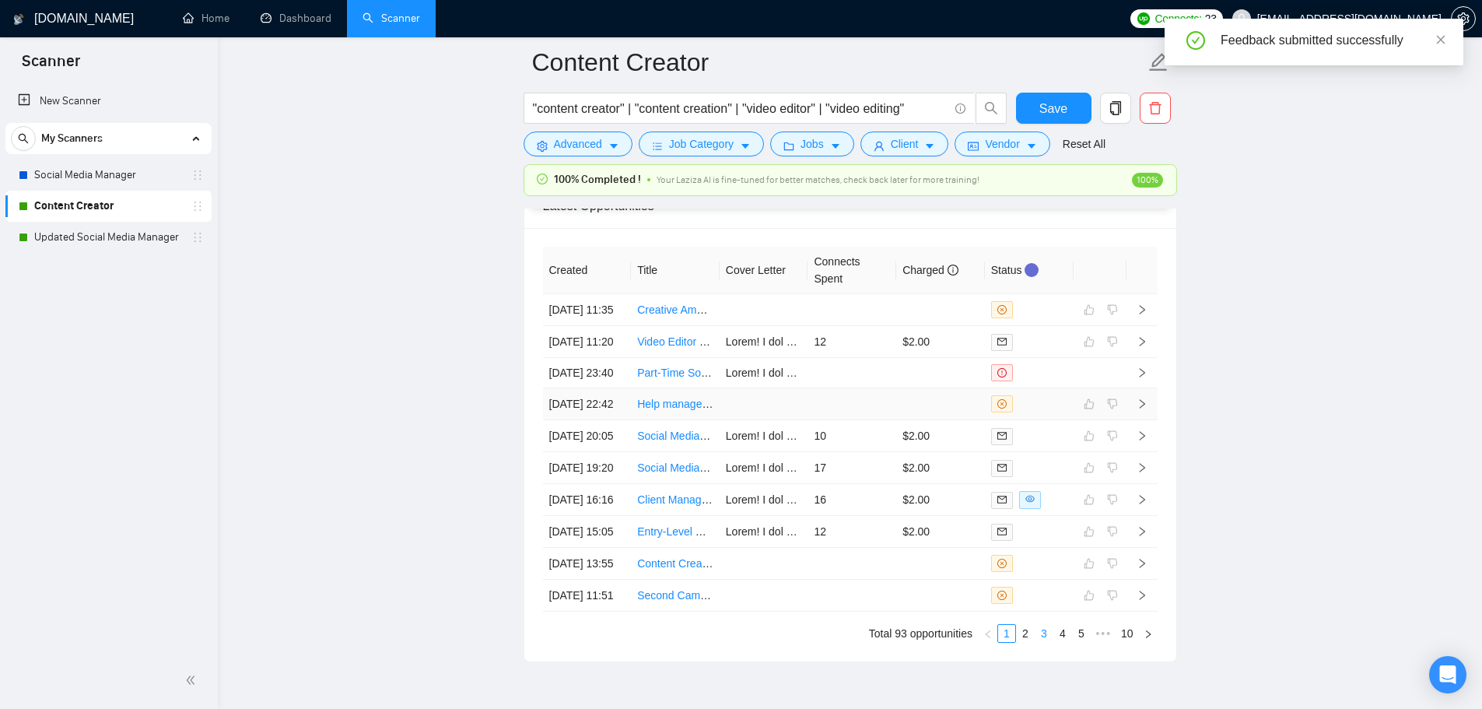
scroll to position [4412, 0]
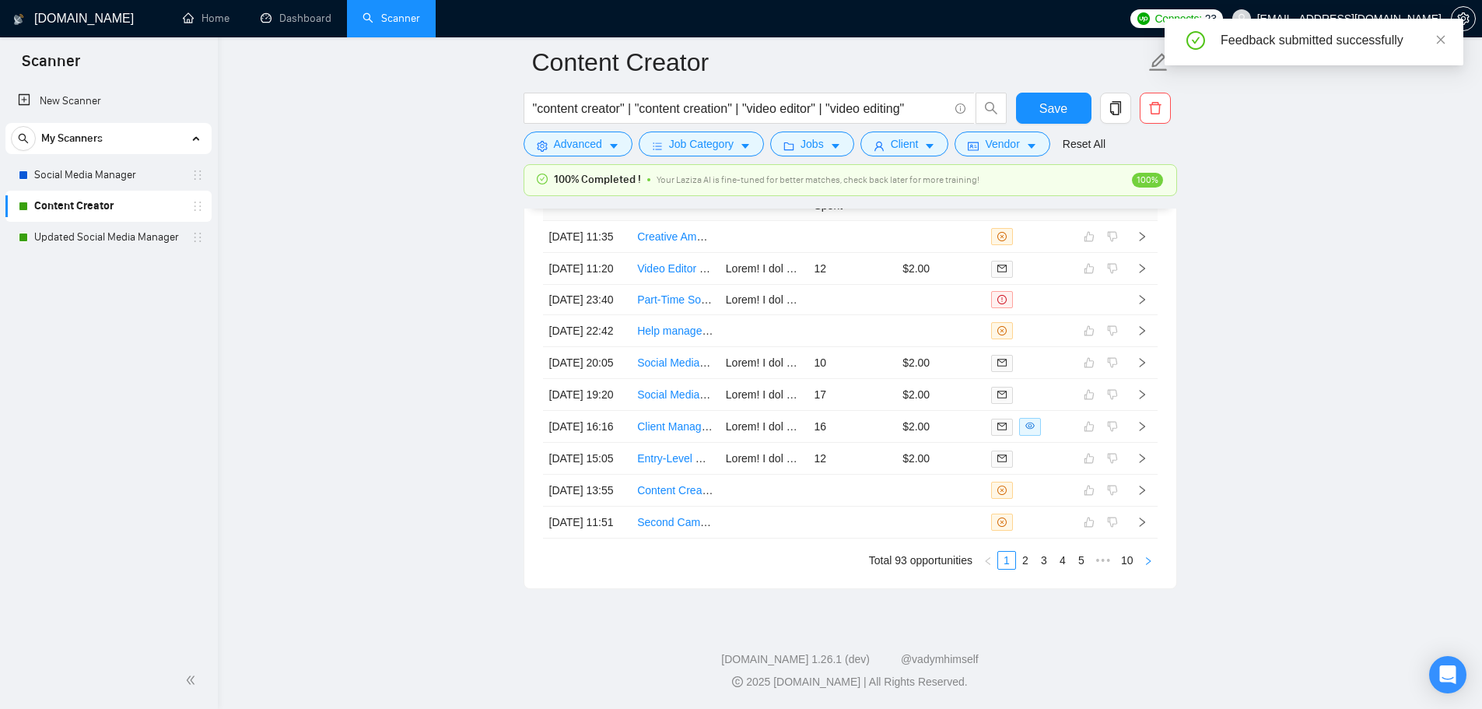
click at [1149, 564] on icon "right" at bounding box center [1147, 560] width 9 height 9
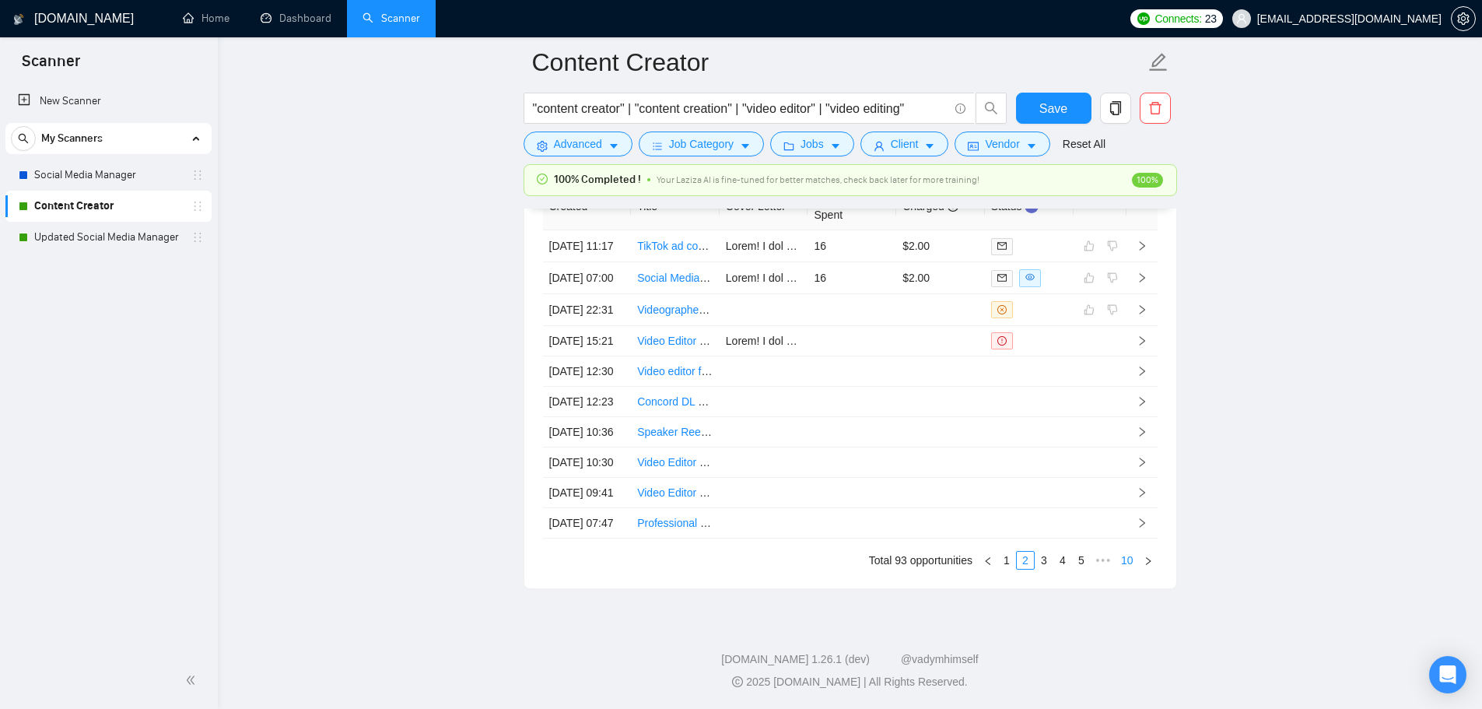
click at [1134, 560] on link "10" at bounding box center [1127, 559] width 22 height 17
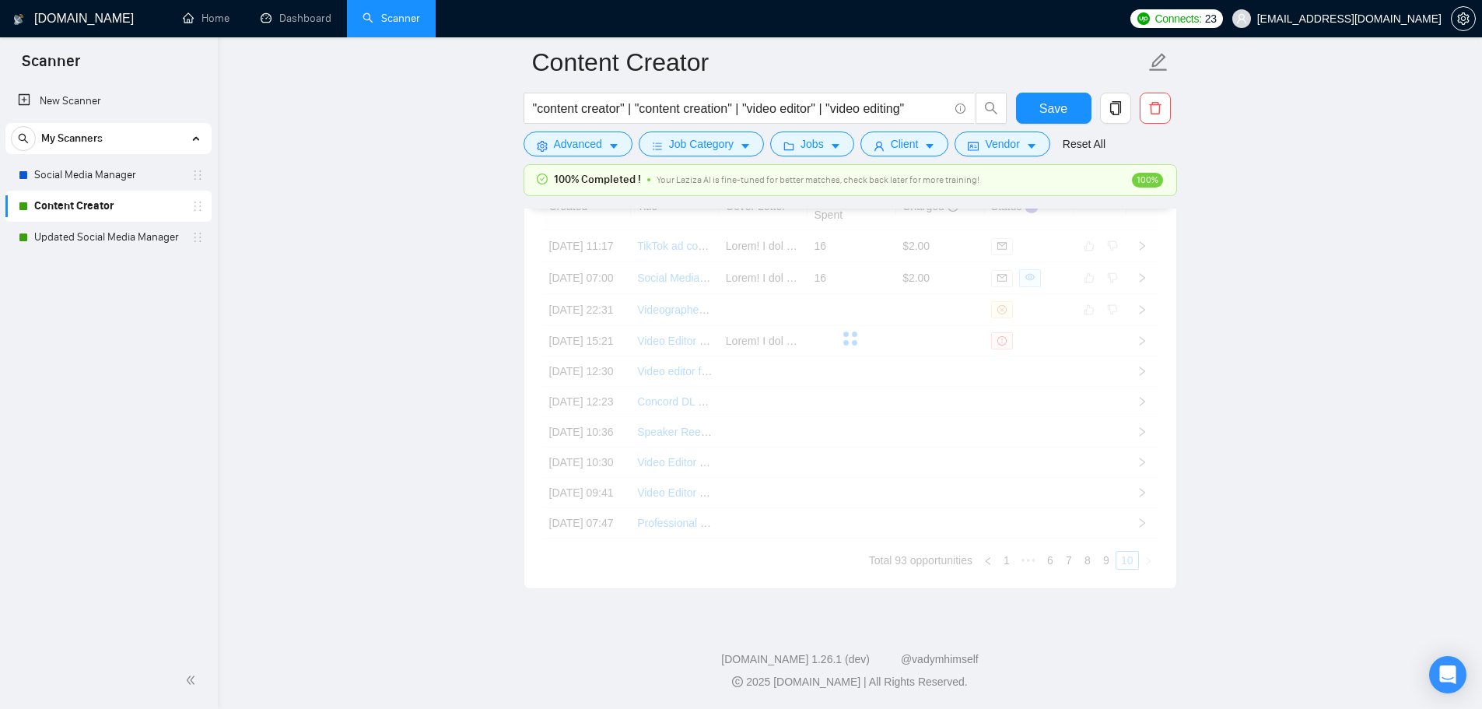
scroll to position [4080, 0]
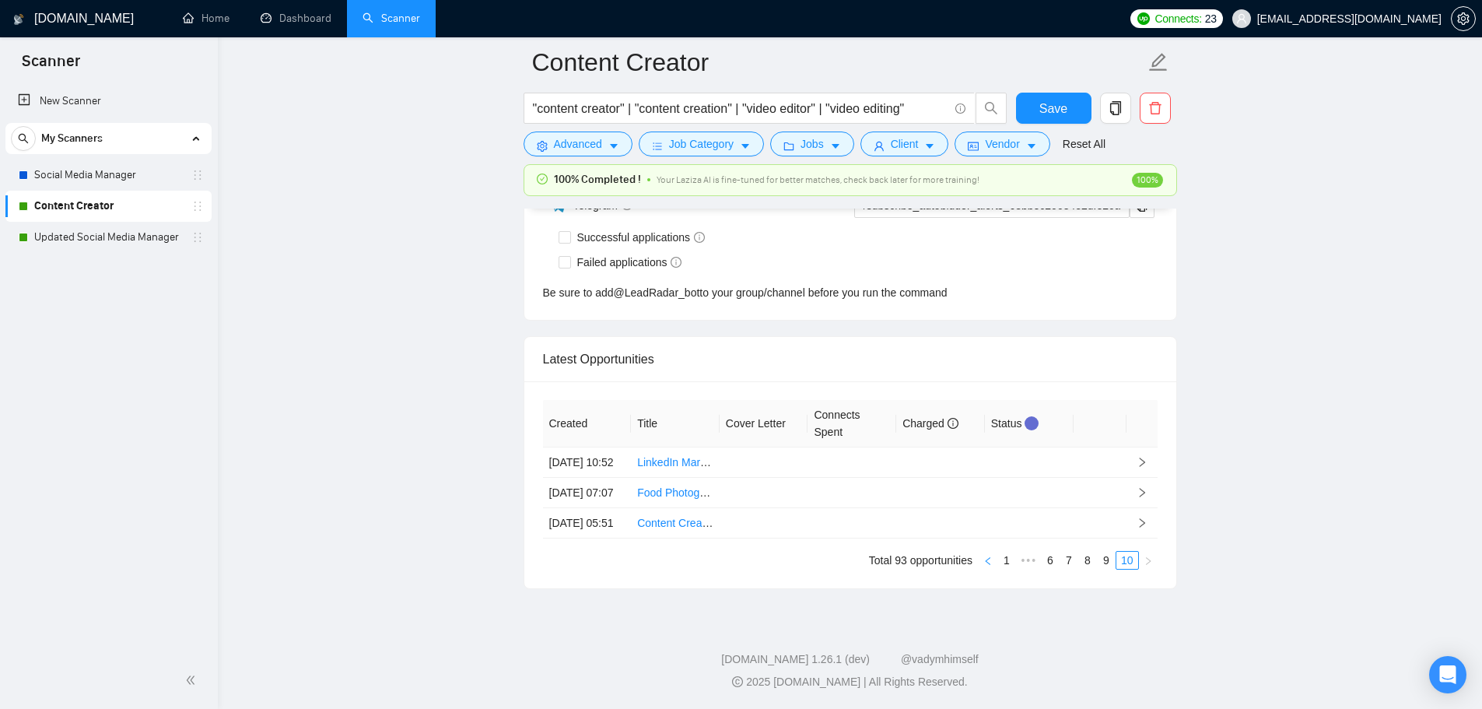
click at [985, 559] on icon "left" at bounding box center [987, 560] width 9 height 9
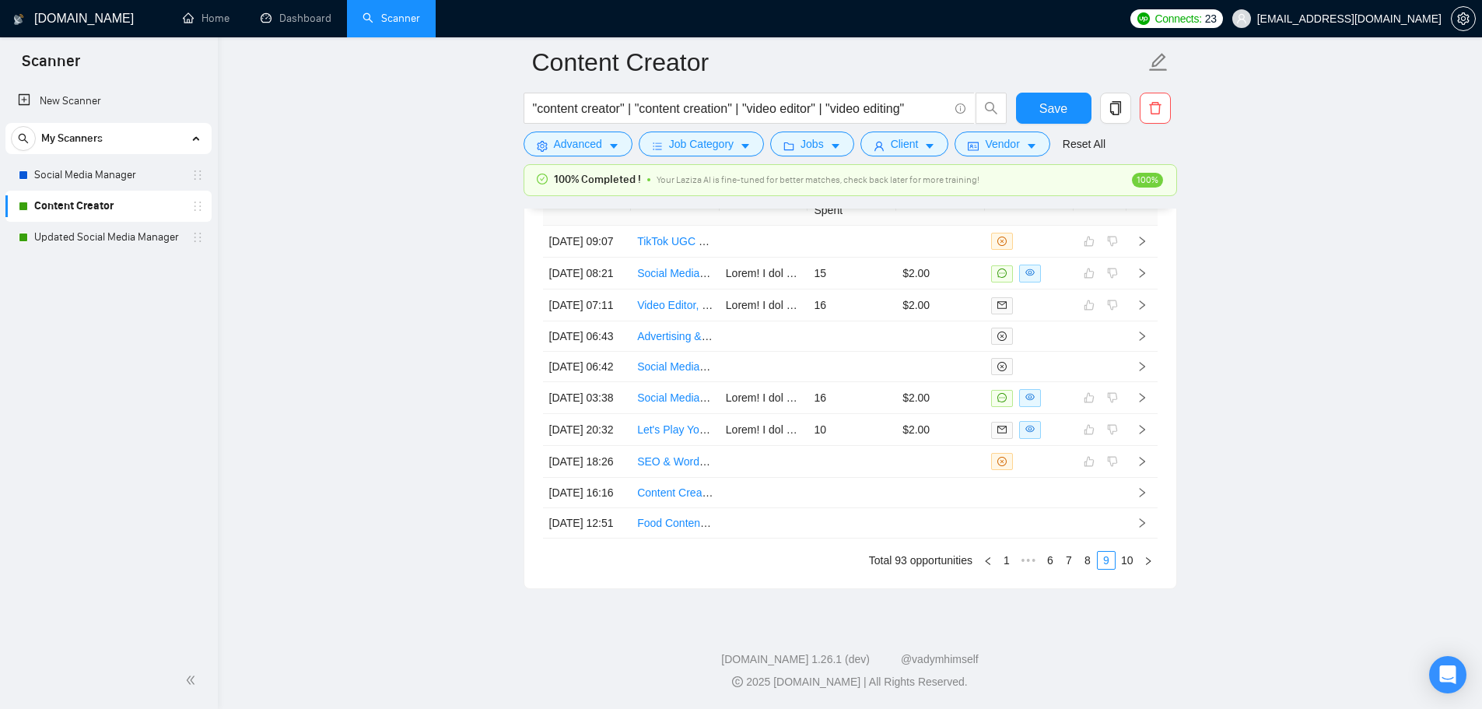
scroll to position [4412, 0]
click at [994, 560] on button "button" at bounding box center [987, 560] width 19 height 19
click at [984, 560] on icon "left" at bounding box center [987, 560] width 9 height 9
click at [986, 555] on link "1" at bounding box center [987, 559] width 17 height 17
click at [1073, 561] on link "5" at bounding box center [1081, 559] width 17 height 17
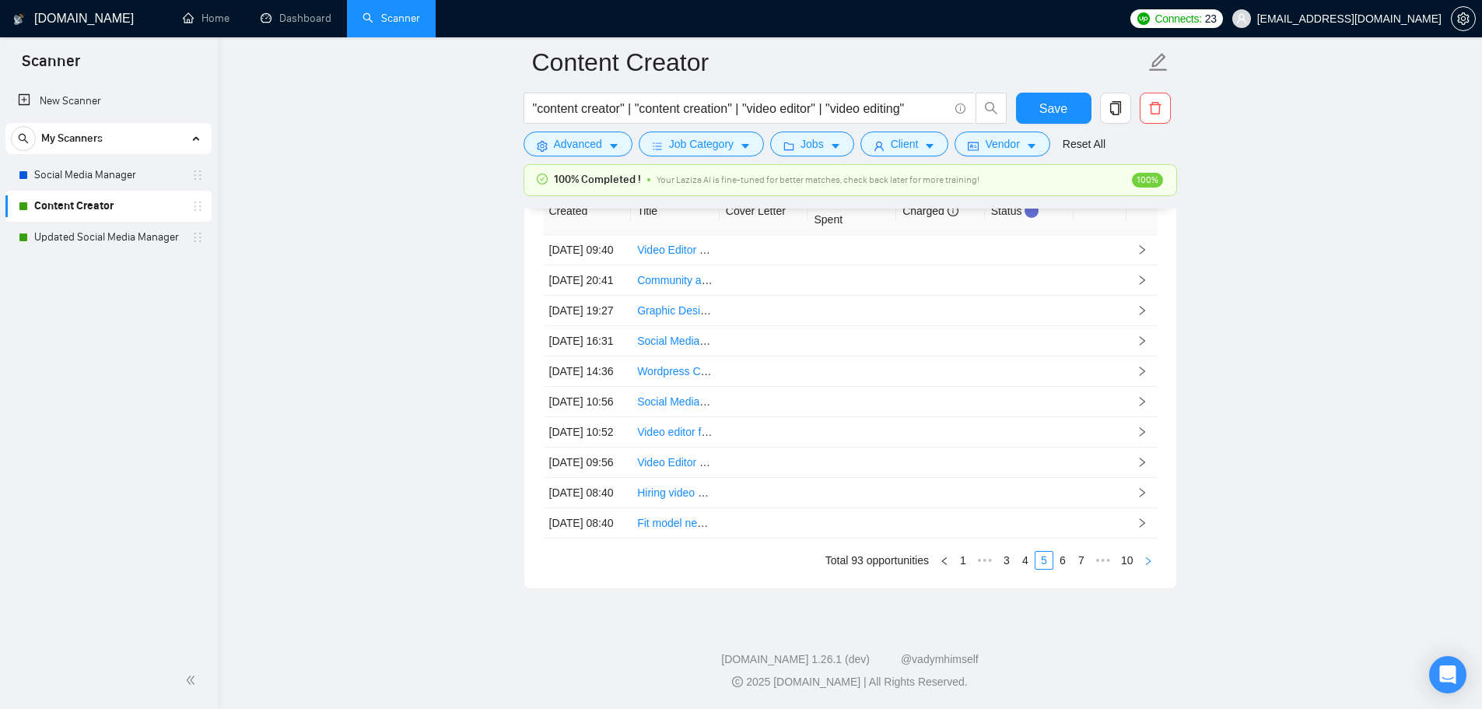
click at [1143, 561] on icon "right" at bounding box center [1147, 560] width 9 height 9
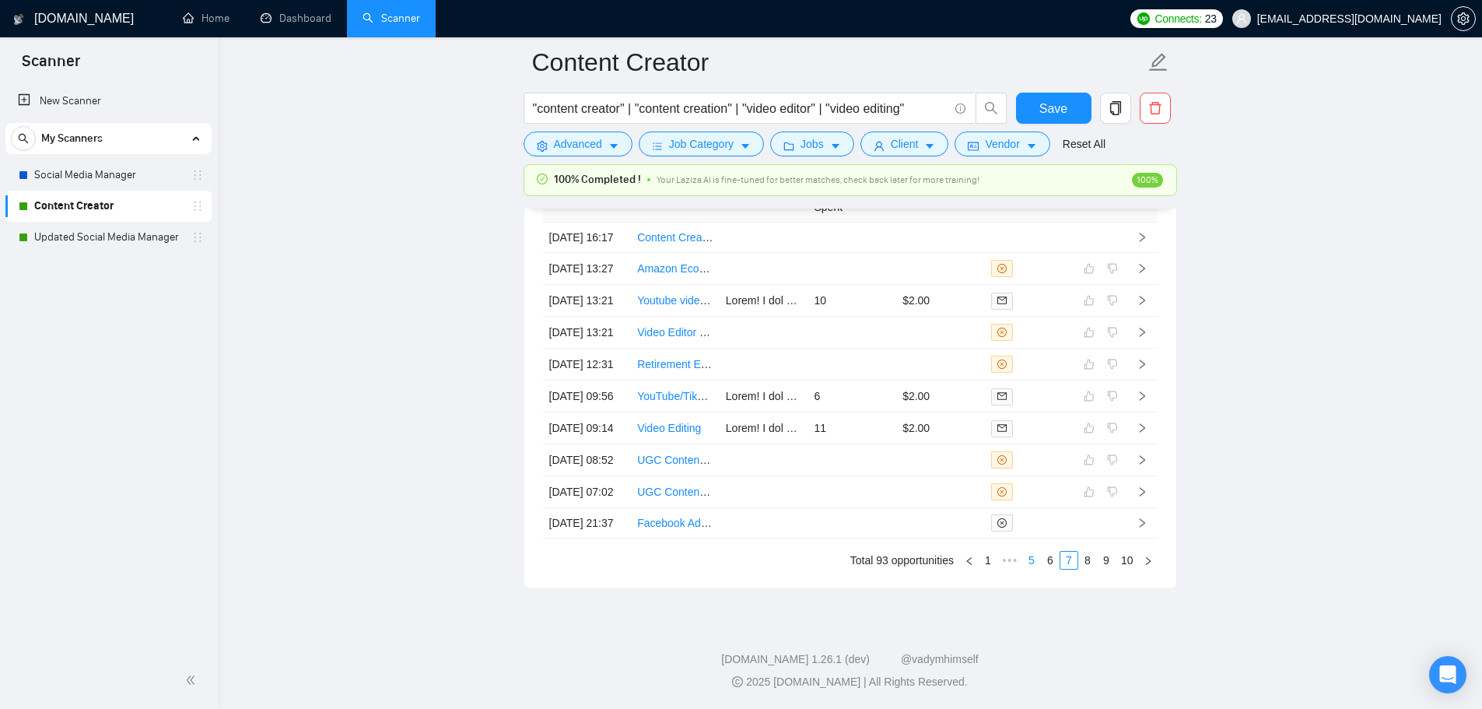
click at [1031, 559] on link "5" at bounding box center [1031, 559] width 17 height 17
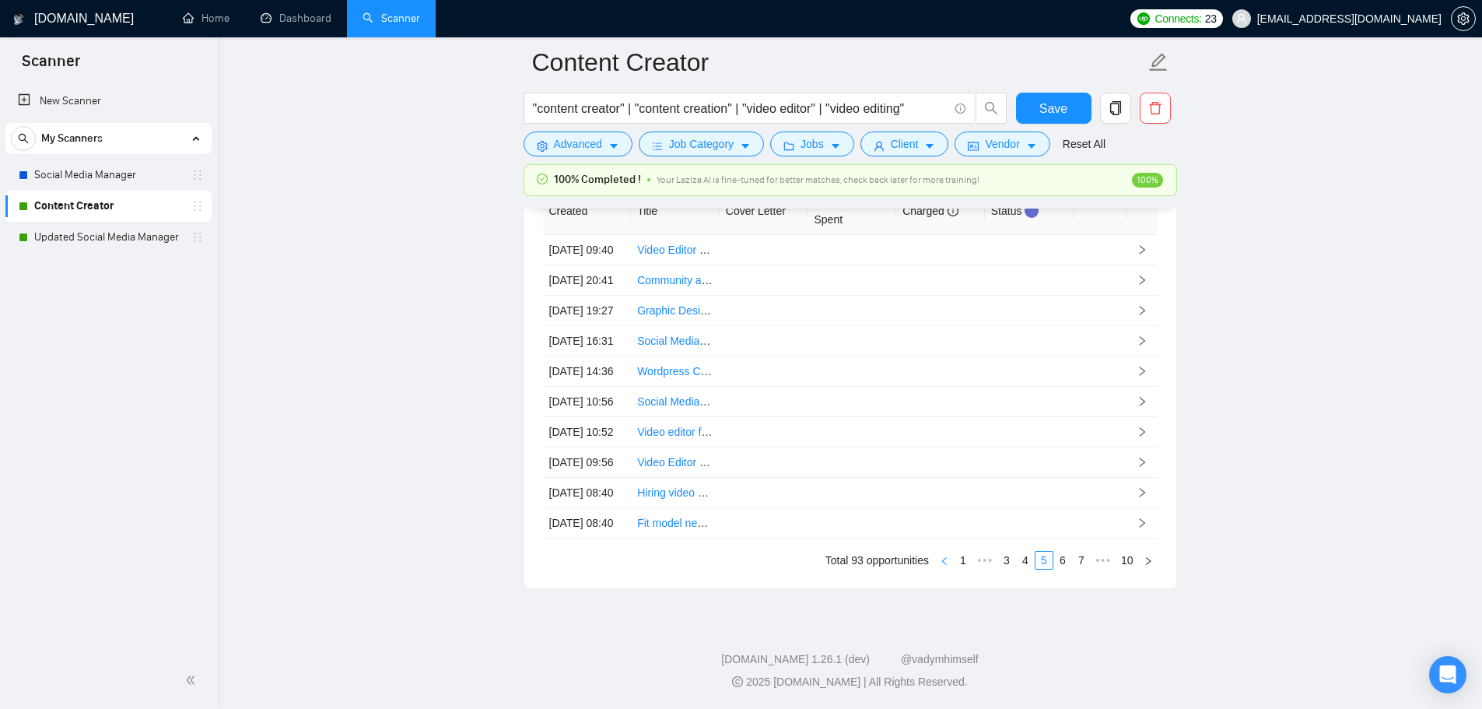
click at [947, 561] on icon "left" at bounding box center [944, 560] width 9 height 9
click at [947, 561] on li "Total 93 opportunities" at bounding box center [901, 560] width 103 height 19
click at [968, 563] on icon "left" at bounding box center [968, 560] width 9 height 9
click at [988, 562] on icon "left" at bounding box center [987, 561] width 5 height 8
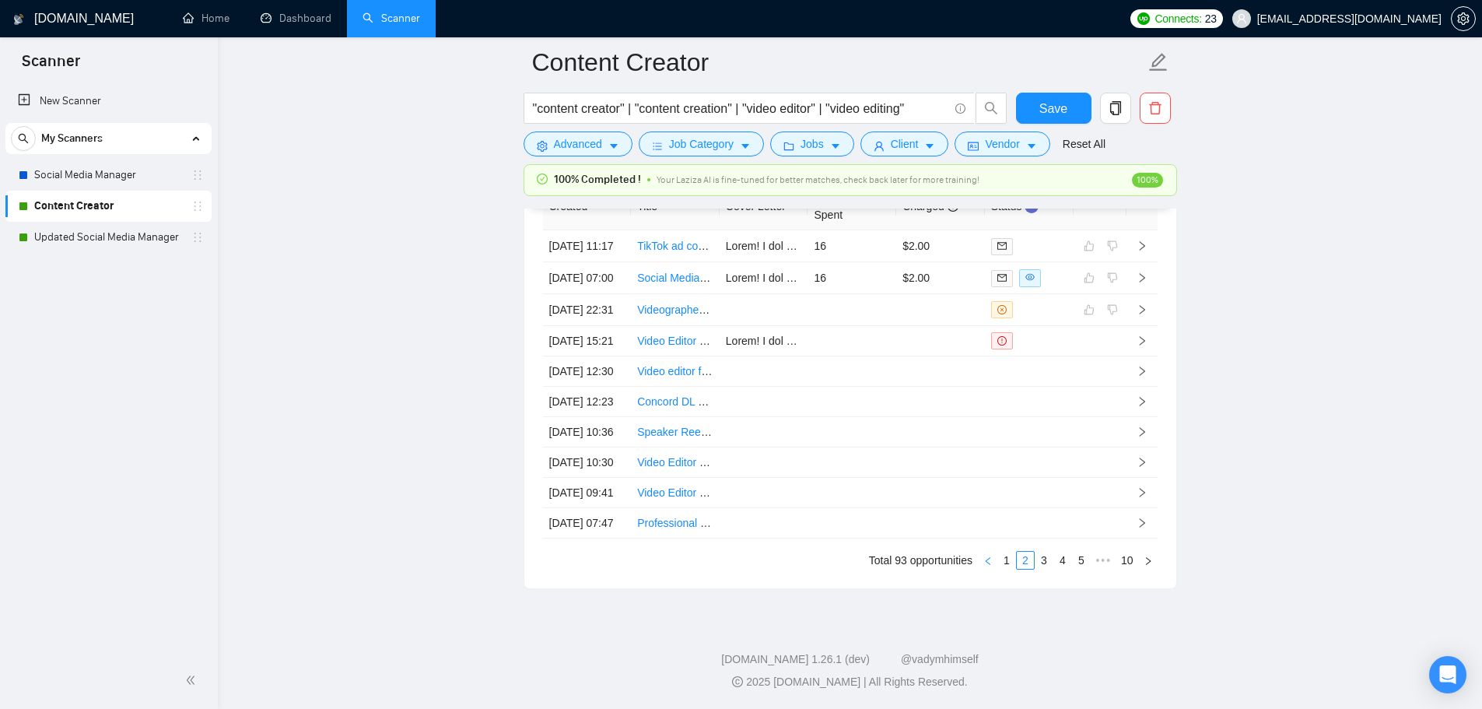
click at [986, 562] on icon "left" at bounding box center [987, 560] width 9 height 9
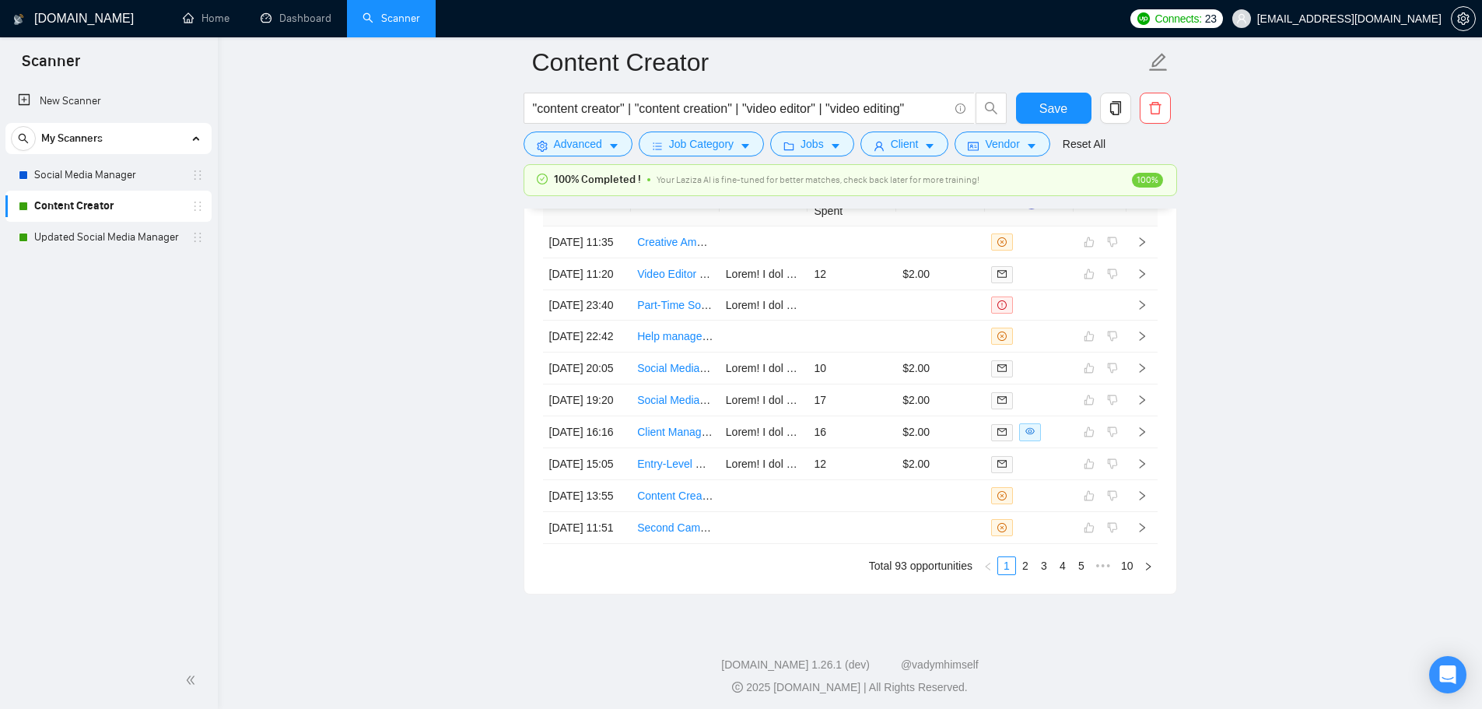
scroll to position [4023, 0]
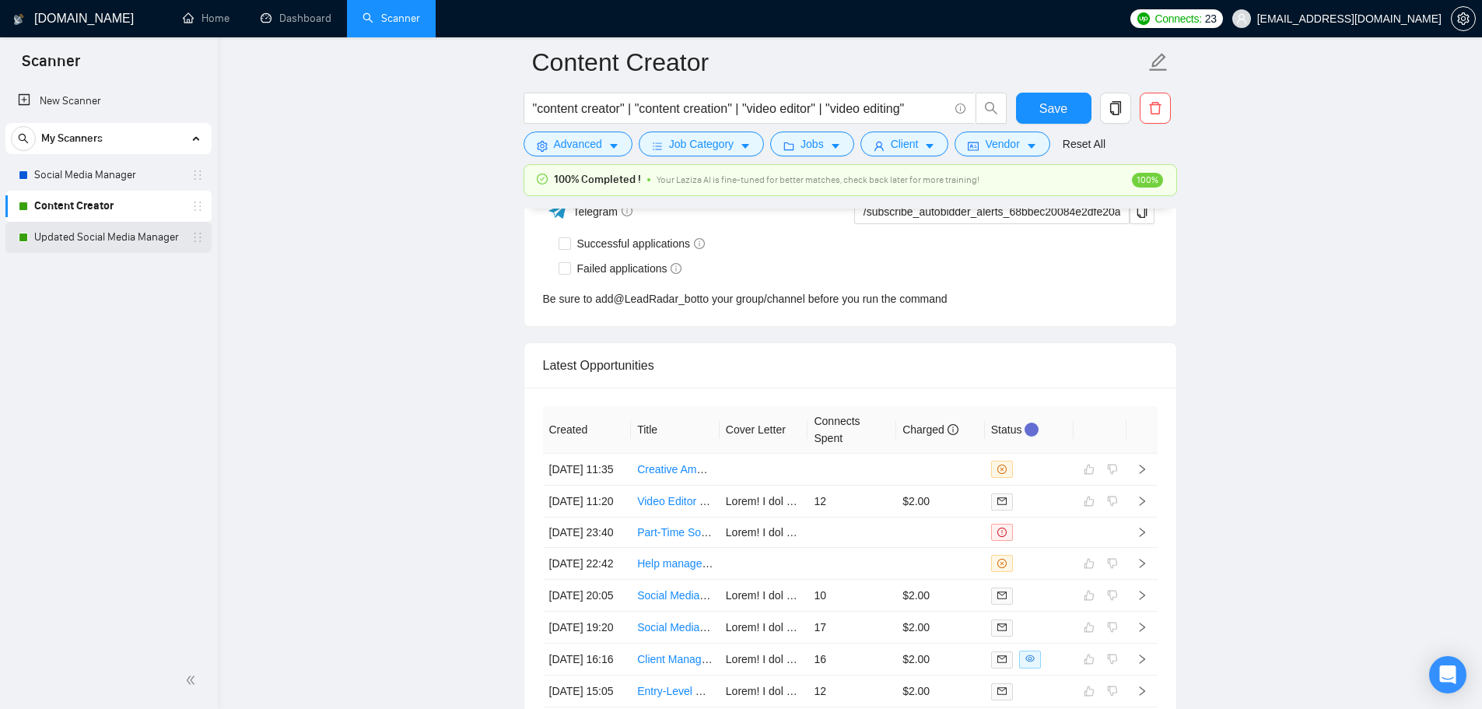
click at [107, 241] on link "Updated Social Media Manager" at bounding box center [108, 237] width 148 height 31
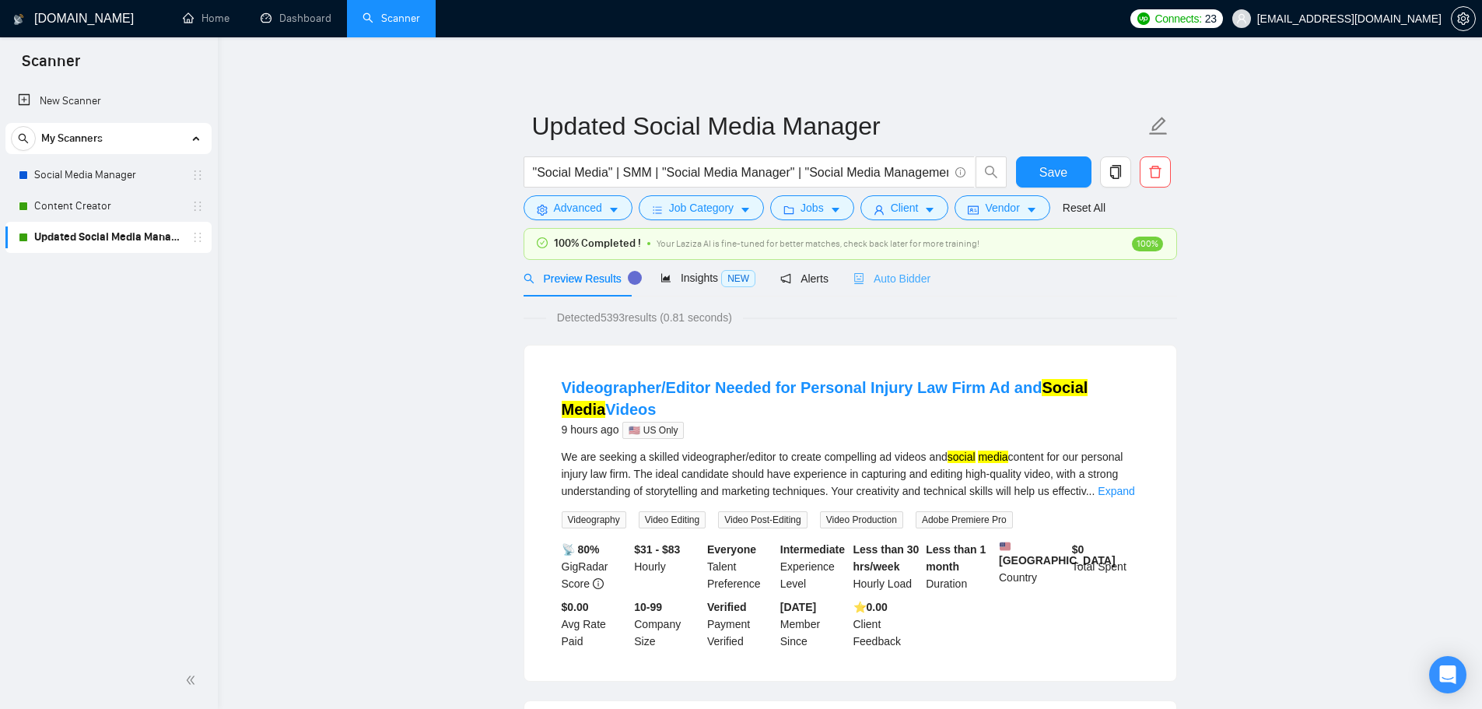
click at [911, 268] on div "Auto Bidder" at bounding box center [891, 278] width 77 height 37
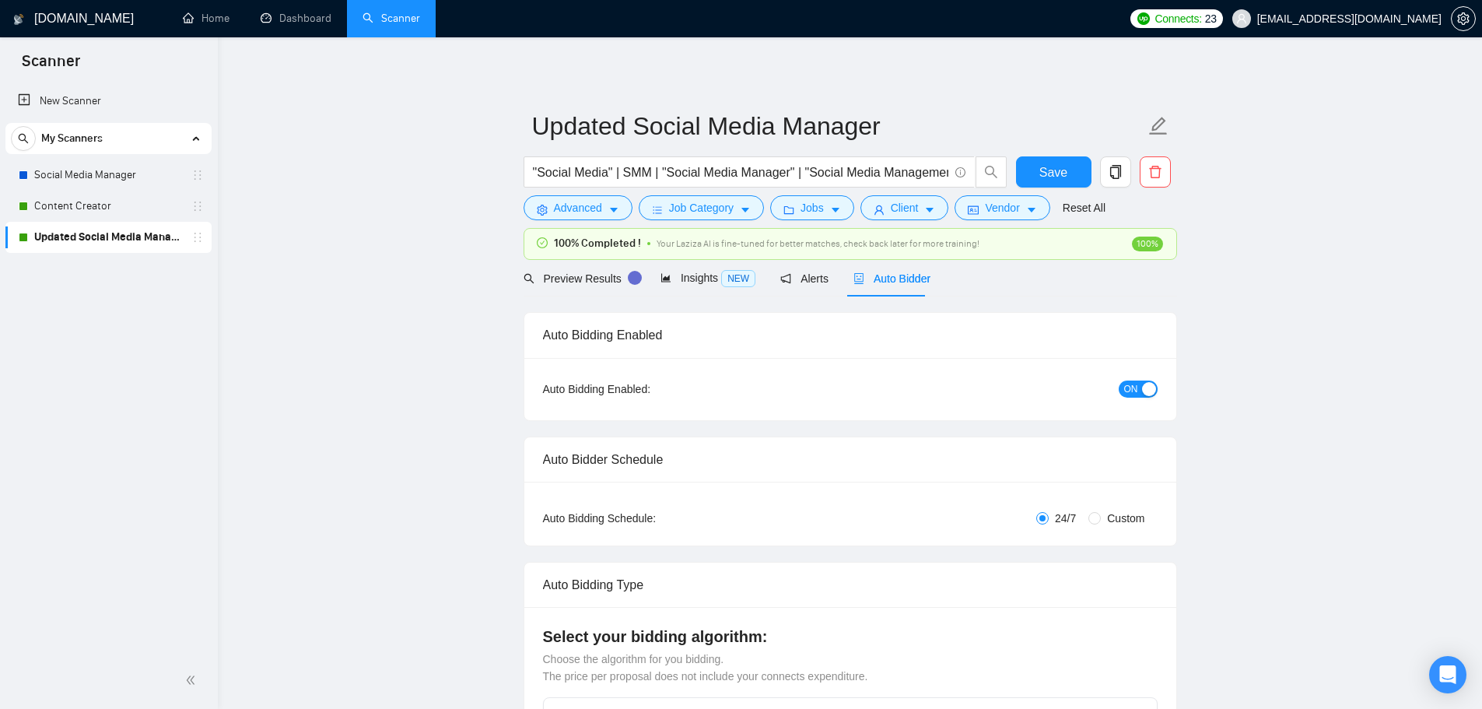
checkbox input "true"
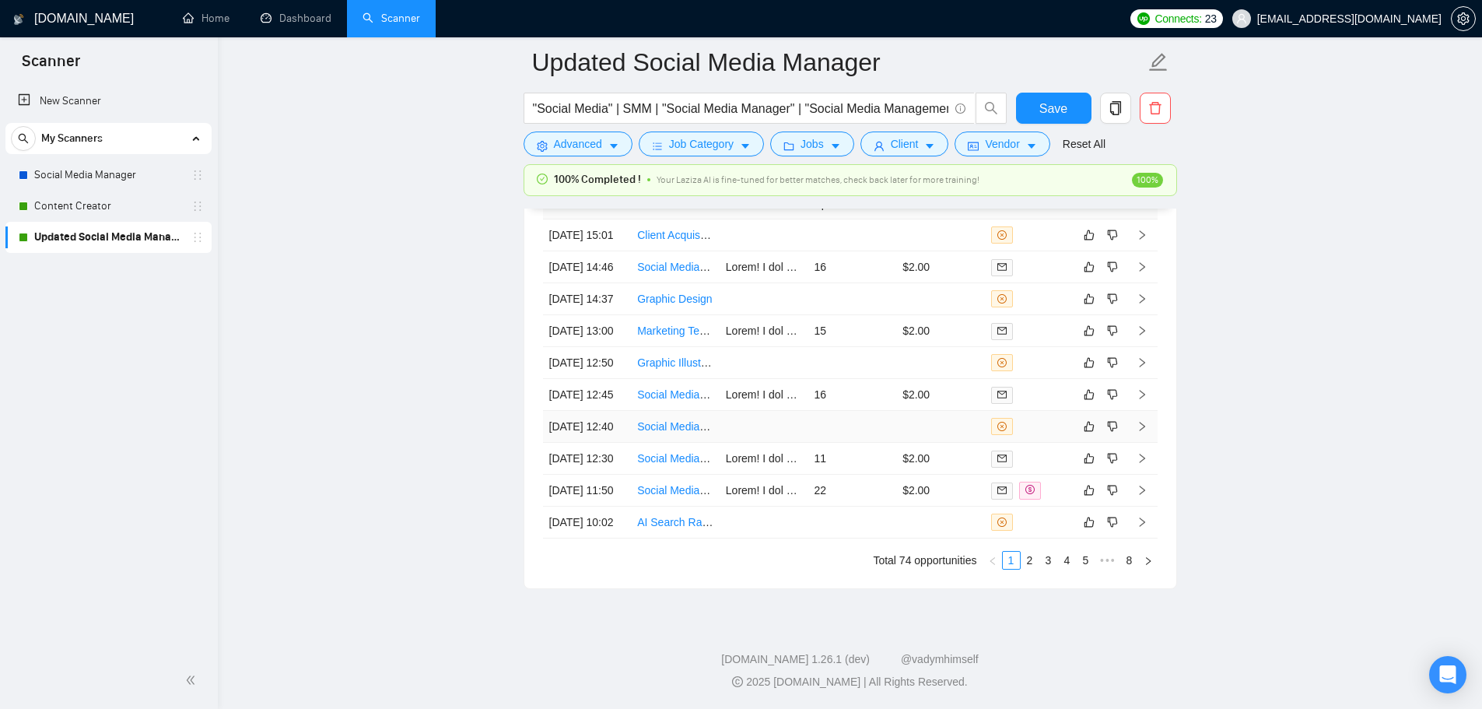
scroll to position [4437, 0]
click at [1024, 562] on link "2" at bounding box center [1029, 559] width 17 height 17
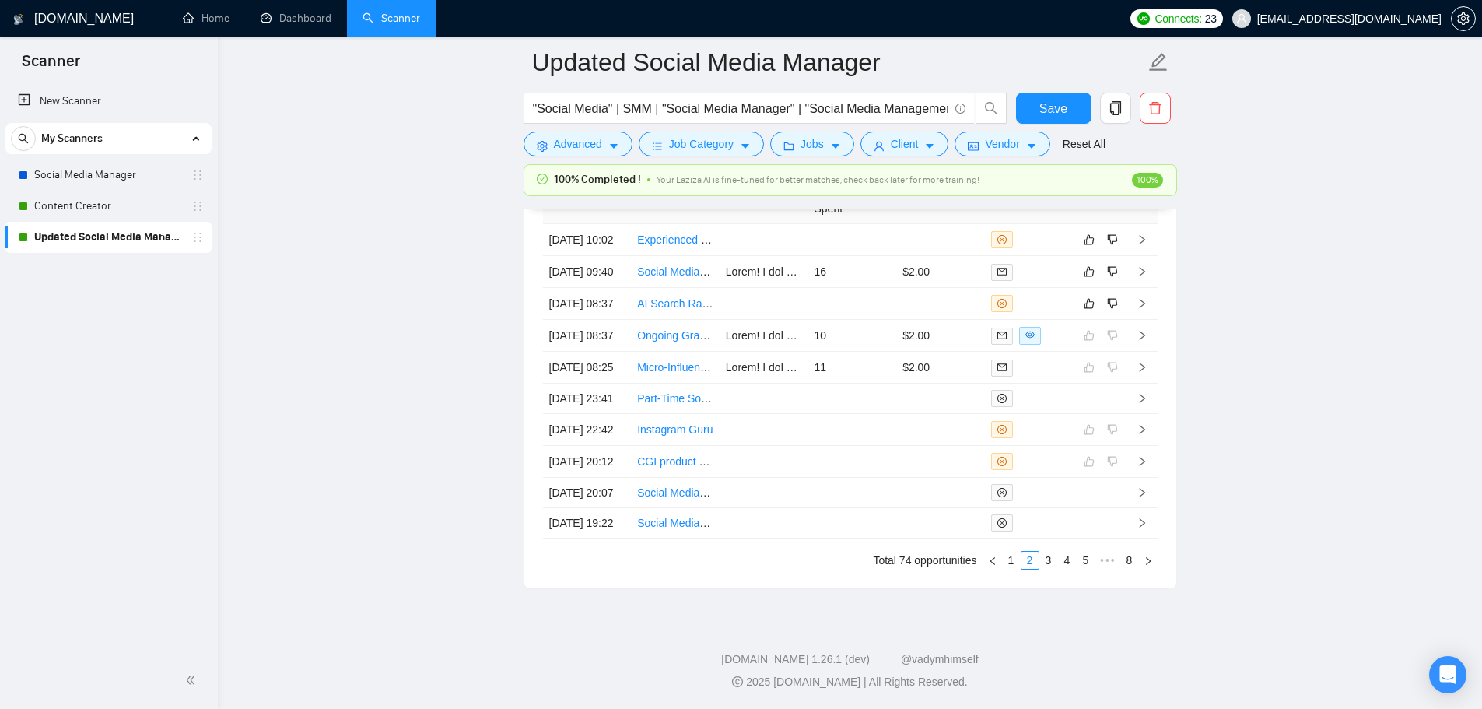
scroll to position [4126, 0]
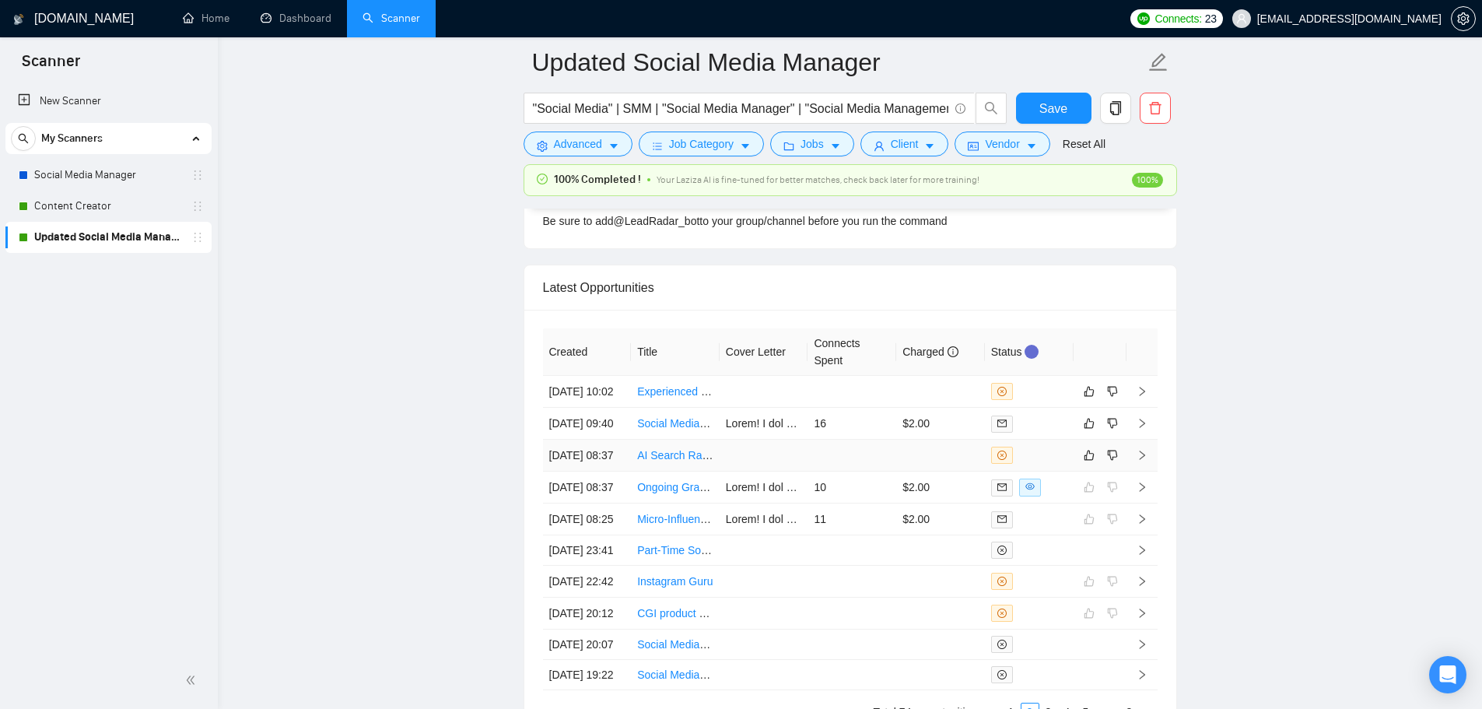
click at [877, 471] on td at bounding box center [851, 455] width 89 height 32
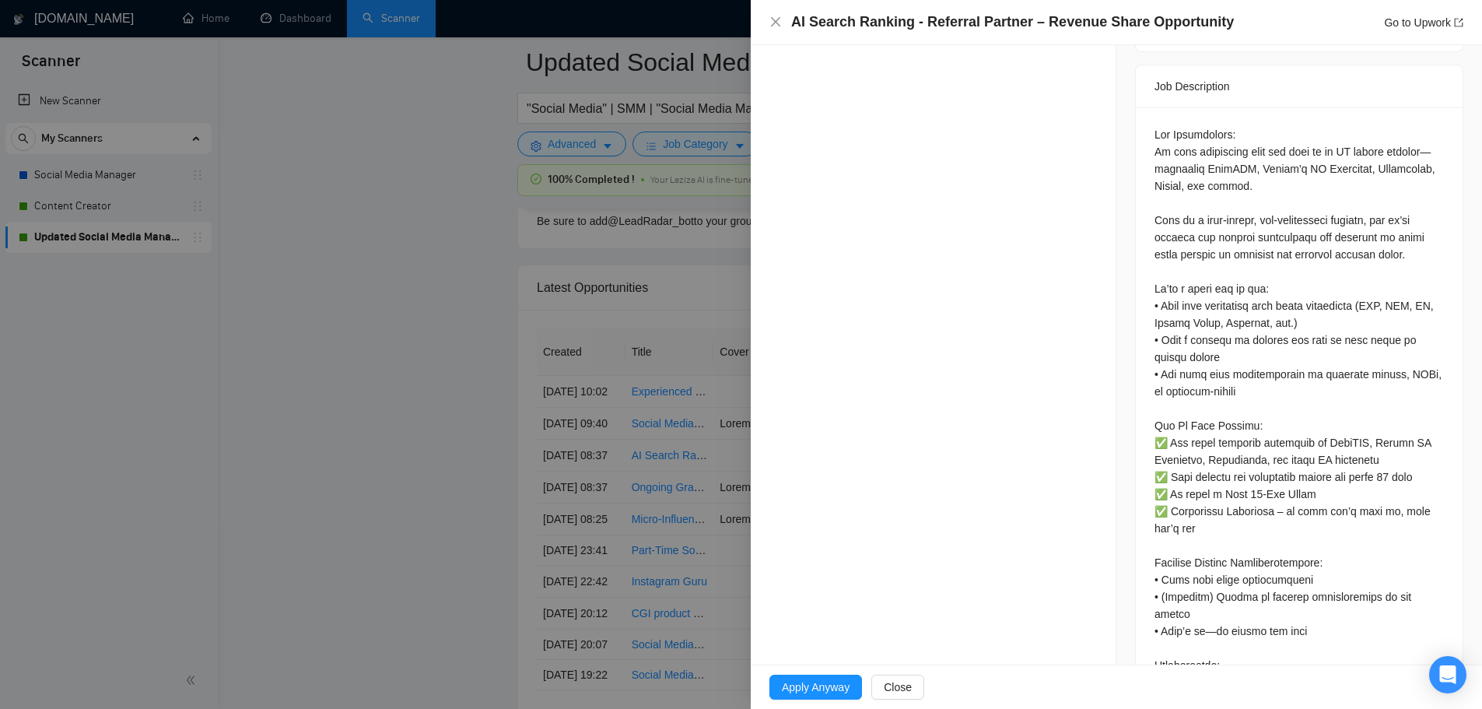
scroll to position [700, 0]
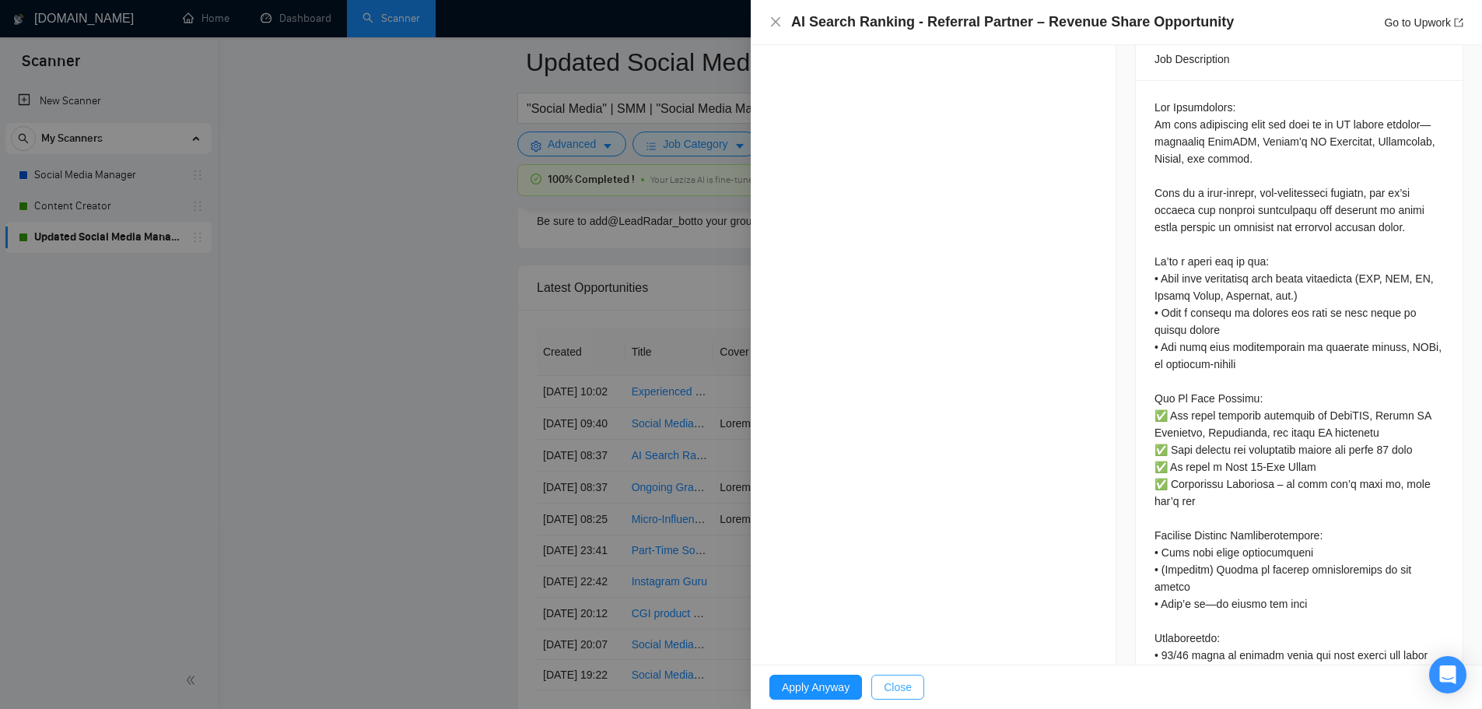
click at [887, 687] on span "Close" at bounding box center [898, 686] width 28 height 17
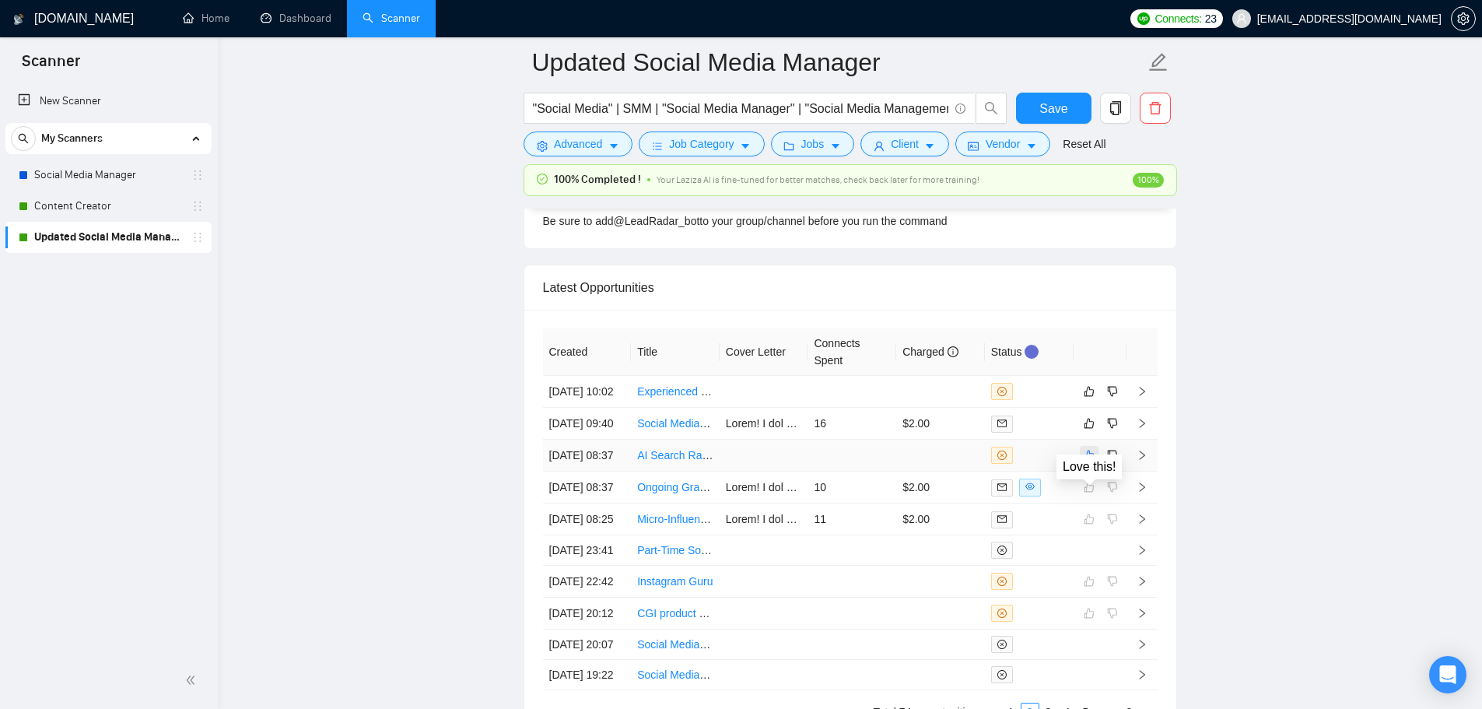
click at [1087, 461] on icon "like" at bounding box center [1088, 455] width 11 height 12
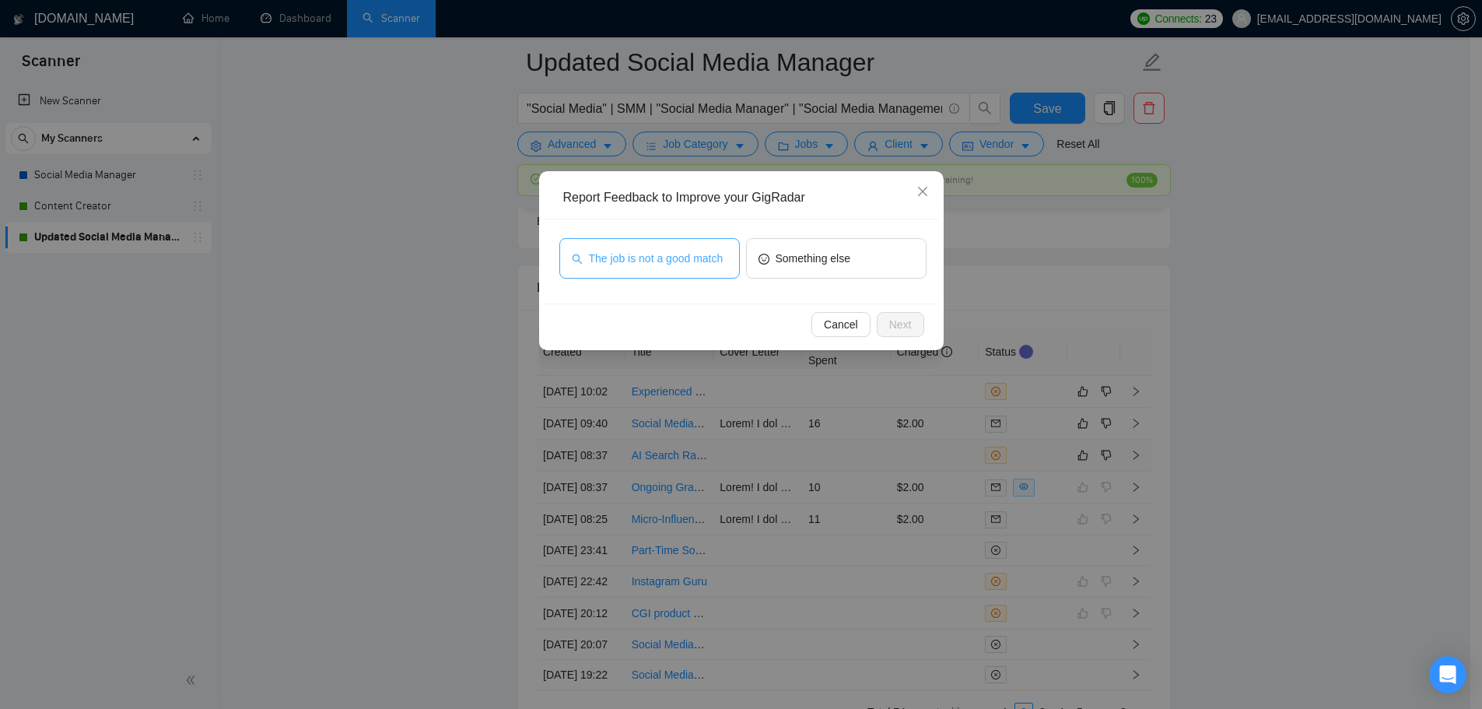
click at [665, 261] on span "The job is not a good match" at bounding box center [656, 258] width 135 height 17
click at [895, 320] on span "Next" at bounding box center [900, 324] width 23 height 17
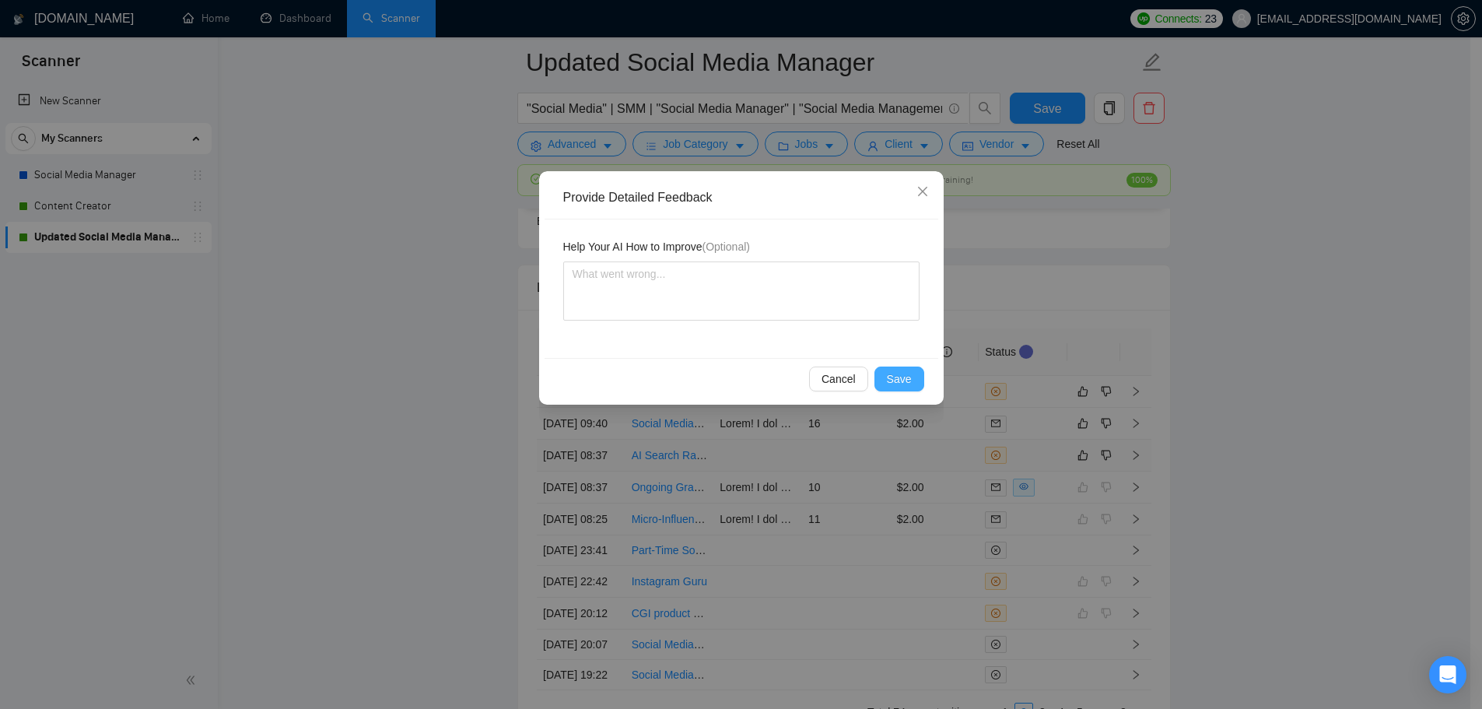
click at [906, 371] on span "Save" at bounding box center [899, 378] width 25 height 17
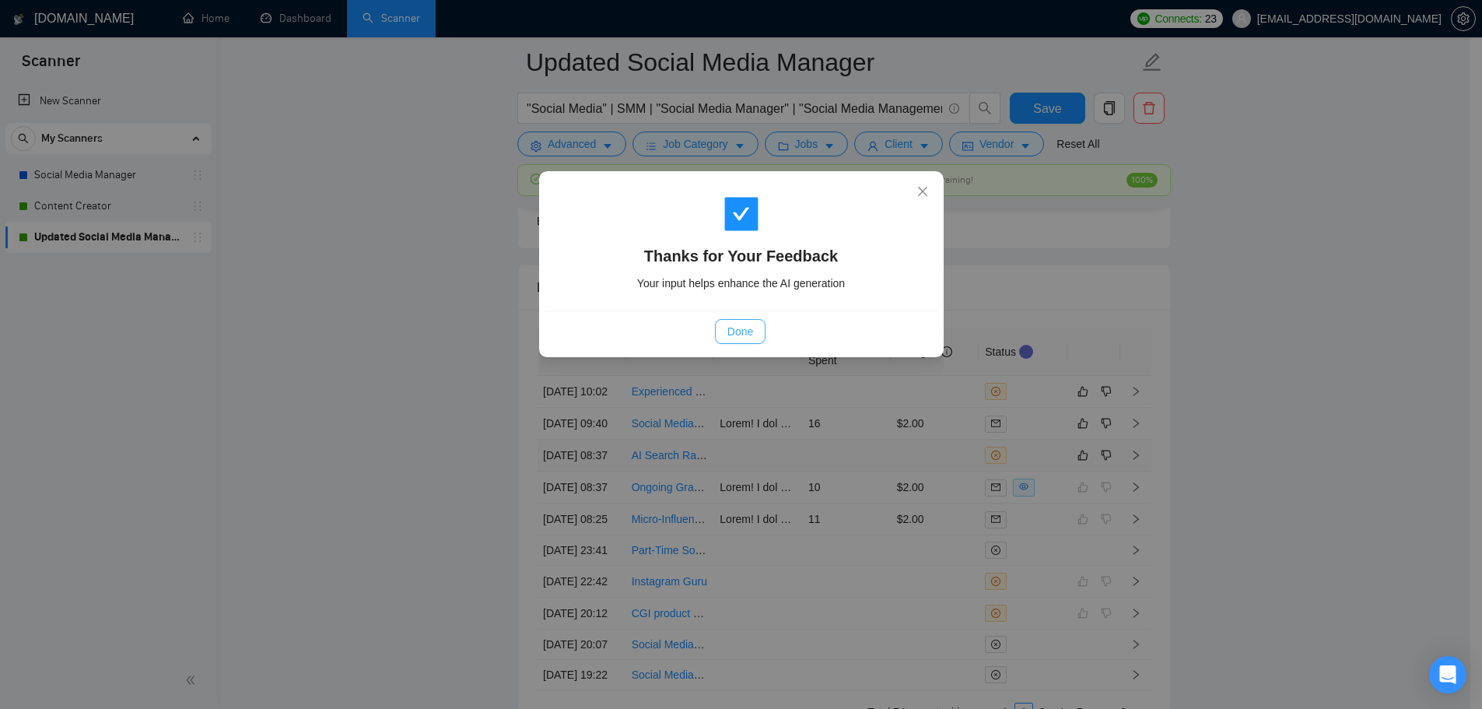
click at [734, 334] on span "Done" at bounding box center [740, 331] width 26 height 17
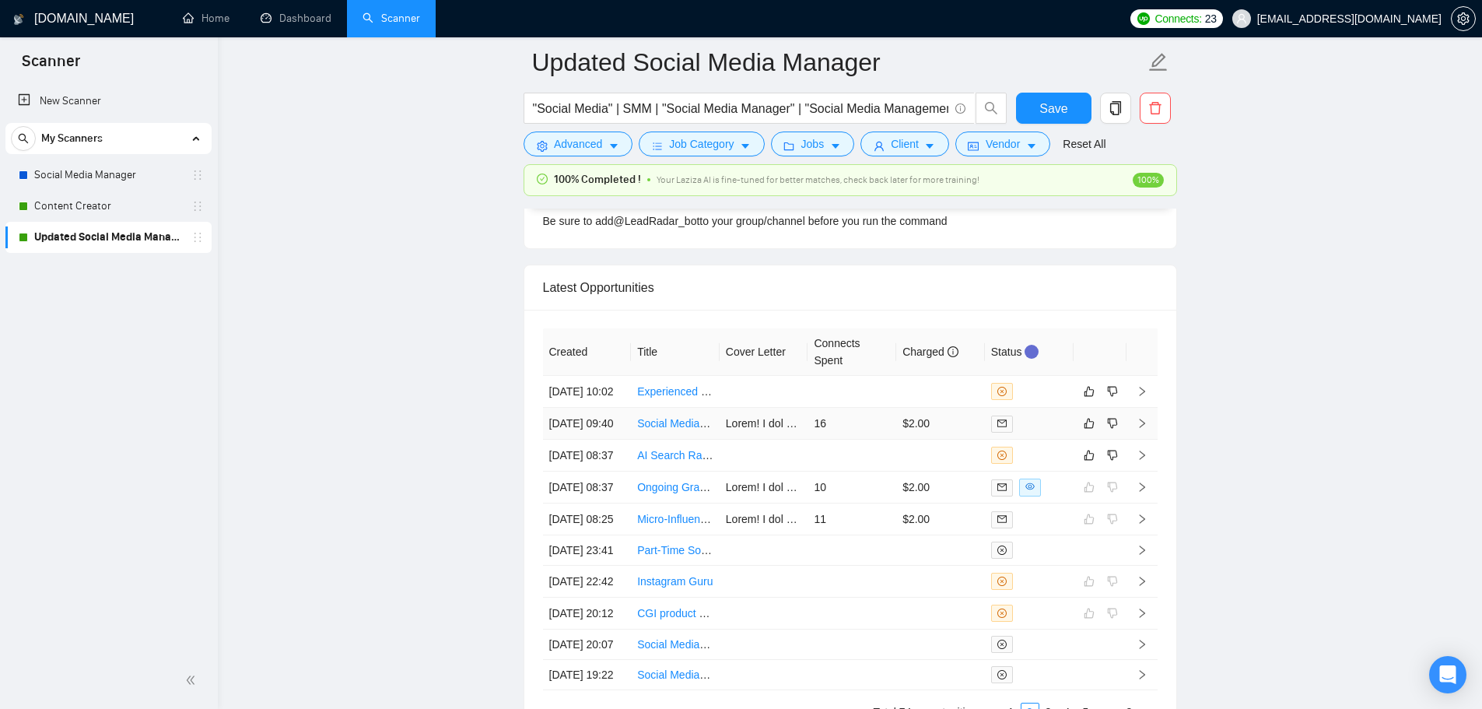
click at [947, 439] on td "$2.00" at bounding box center [940, 424] width 89 height 32
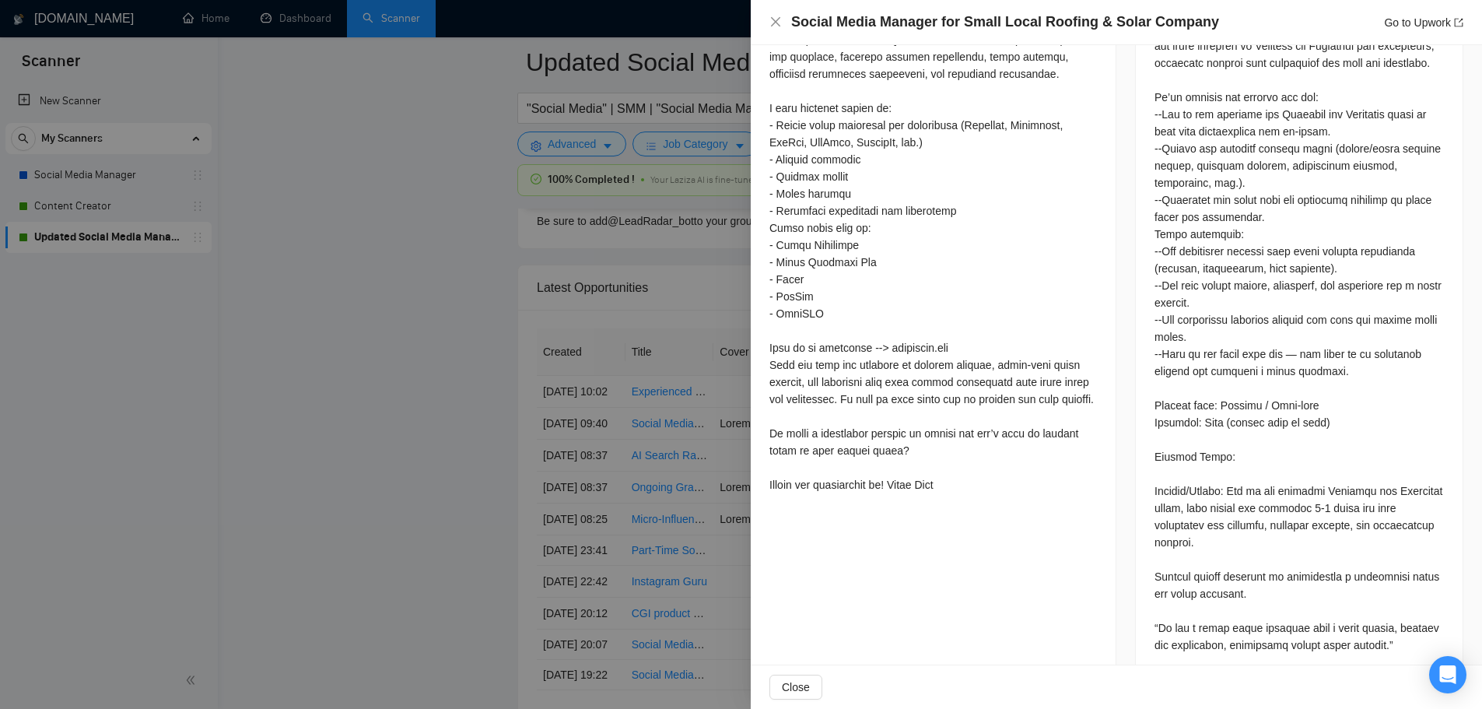
scroll to position [798, 0]
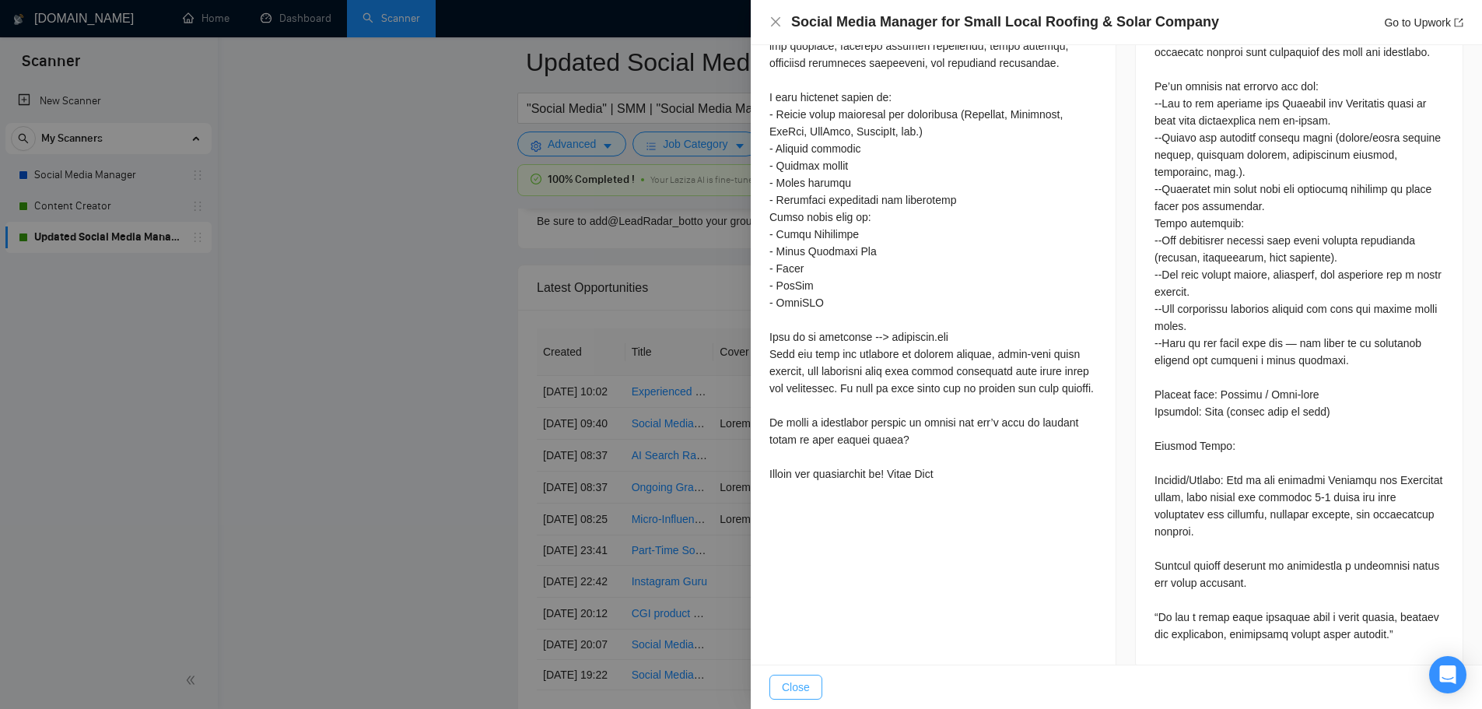
click at [814, 688] on button "Close" at bounding box center [795, 686] width 53 height 25
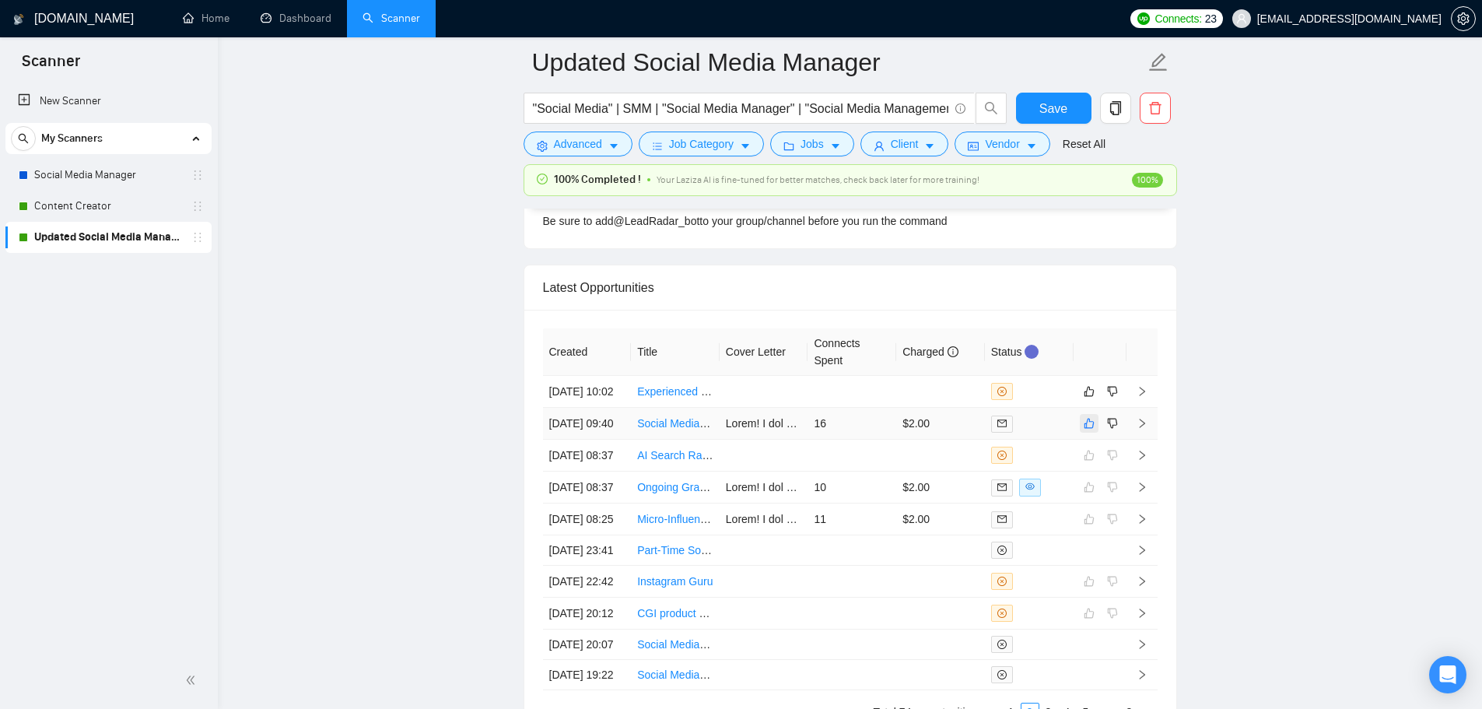
click at [1085, 429] on icon "like" at bounding box center [1088, 423] width 11 height 12
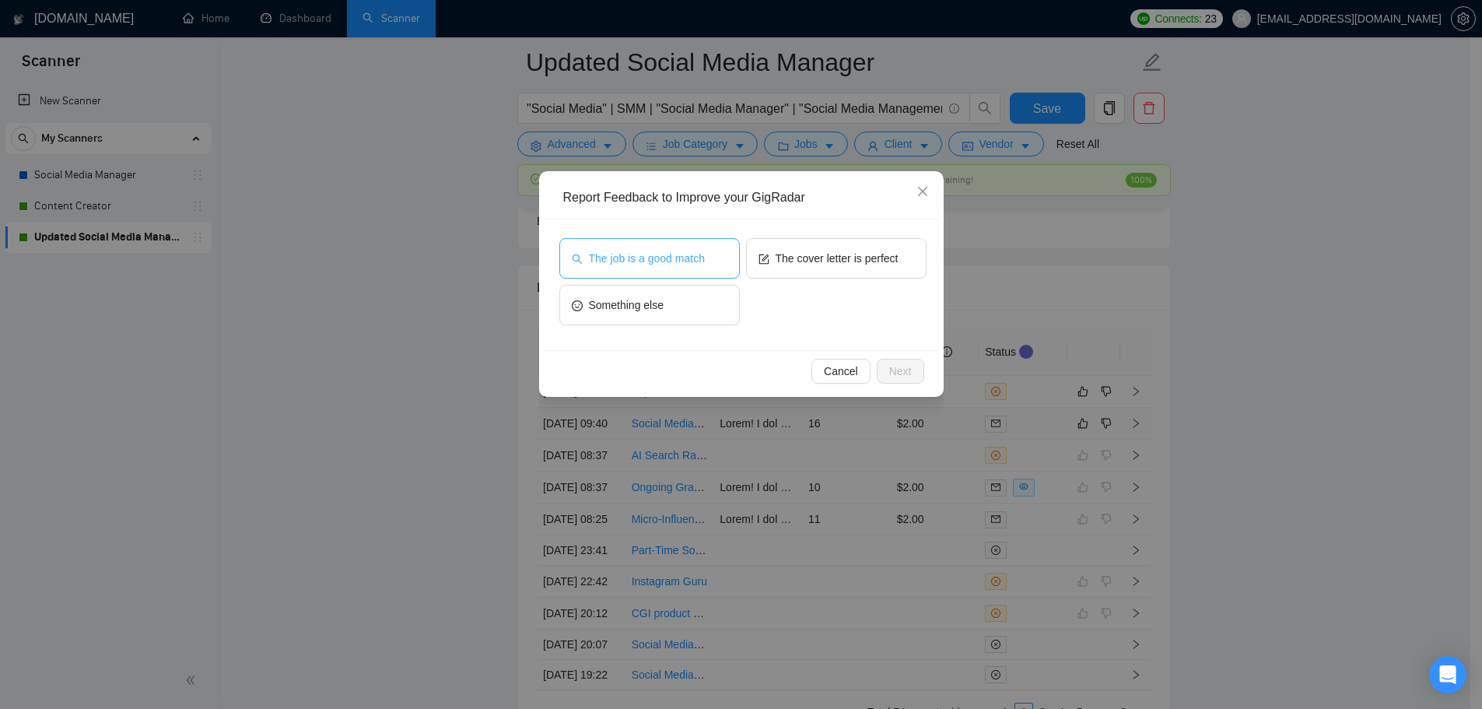
click at [669, 260] on span "The job is a good match" at bounding box center [647, 258] width 116 height 17
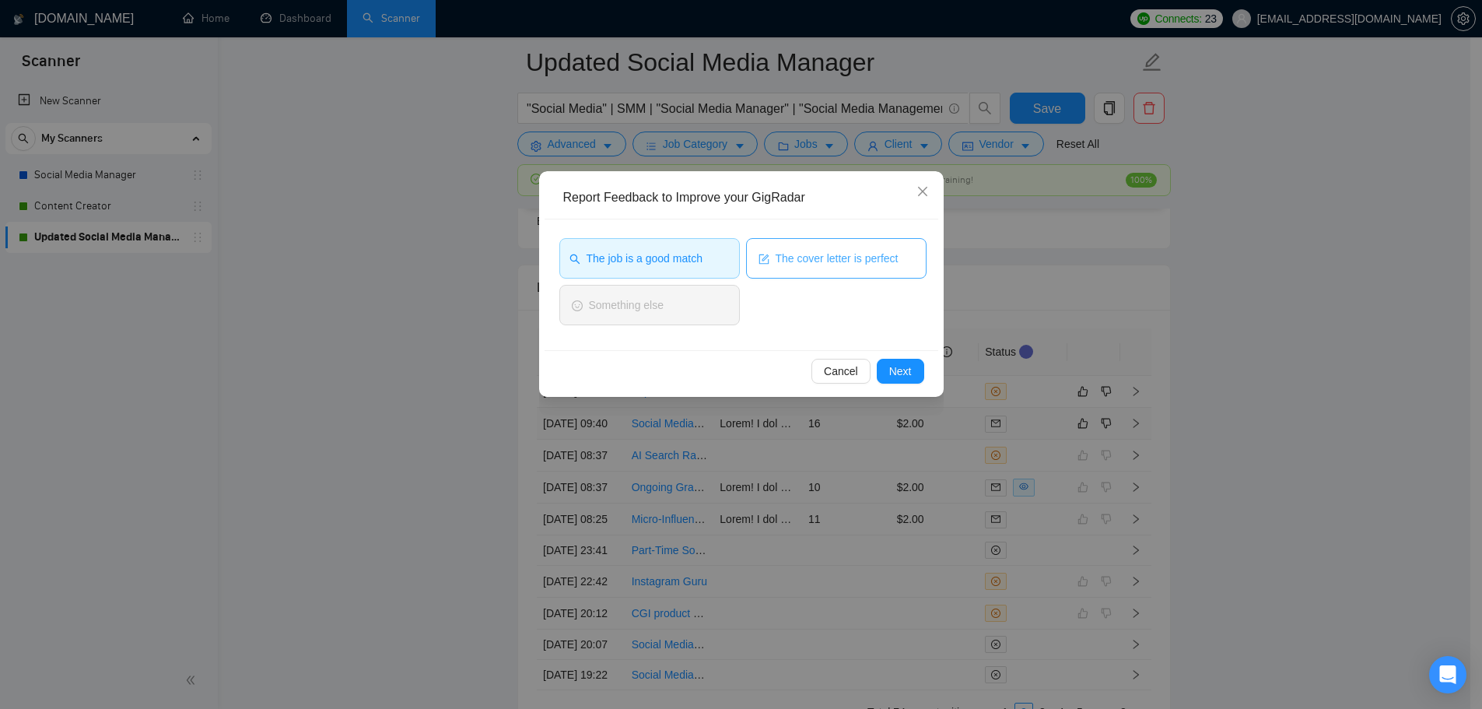
click at [877, 271] on button "The cover letter is perfect" at bounding box center [836, 258] width 180 height 40
click at [901, 378] on span "Next" at bounding box center [900, 370] width 23 height 17
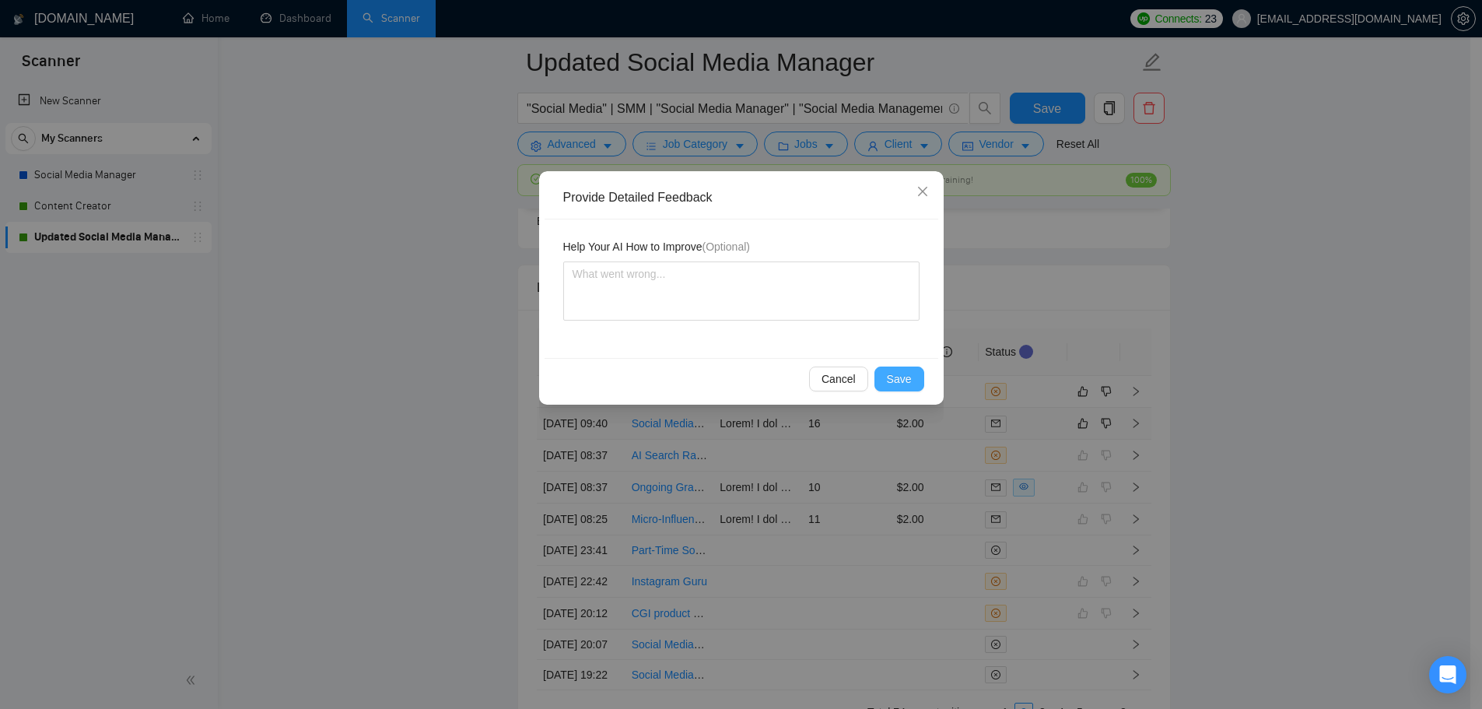
click at [894, 382] on span "Save" at bounding box center [899, 378] width 25 height 17
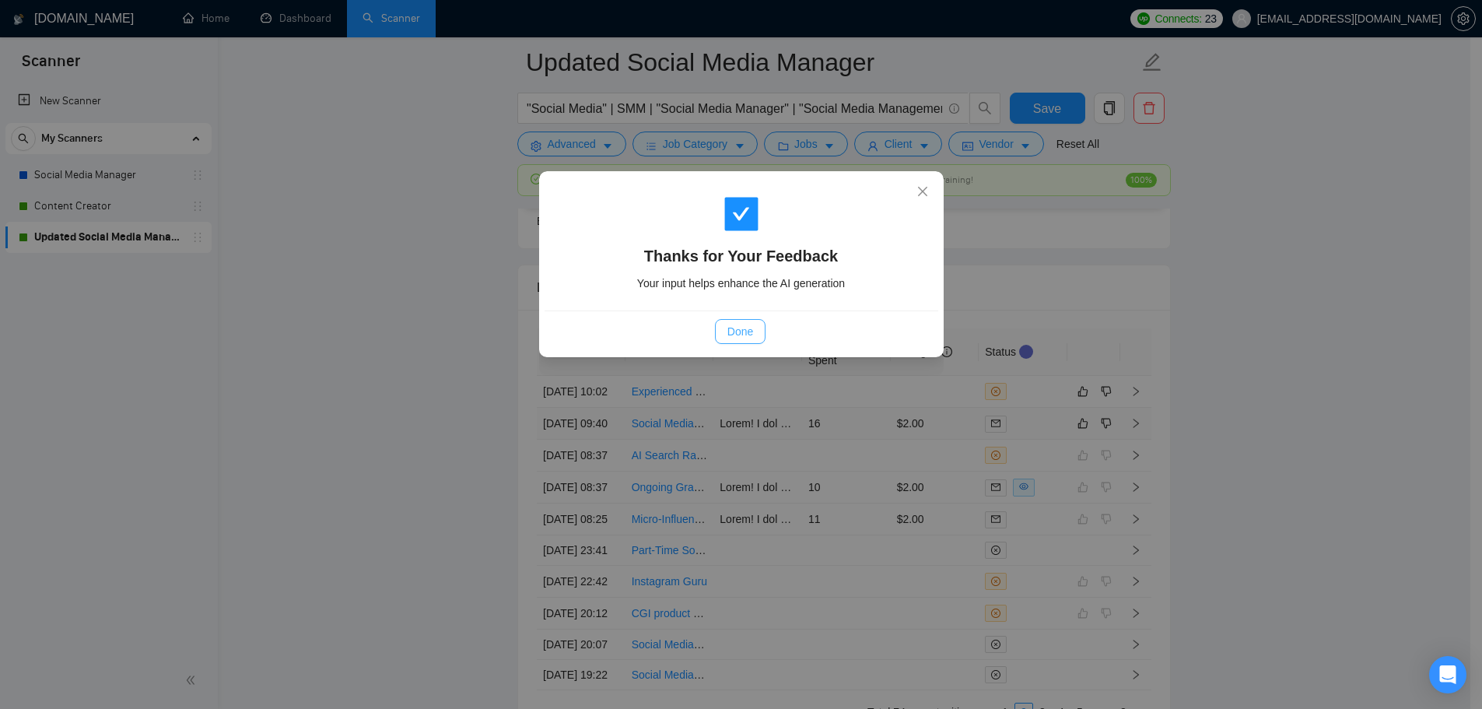
click at [738, 334] on span "Done" at bounding box center [740, 331] width 26 height 17
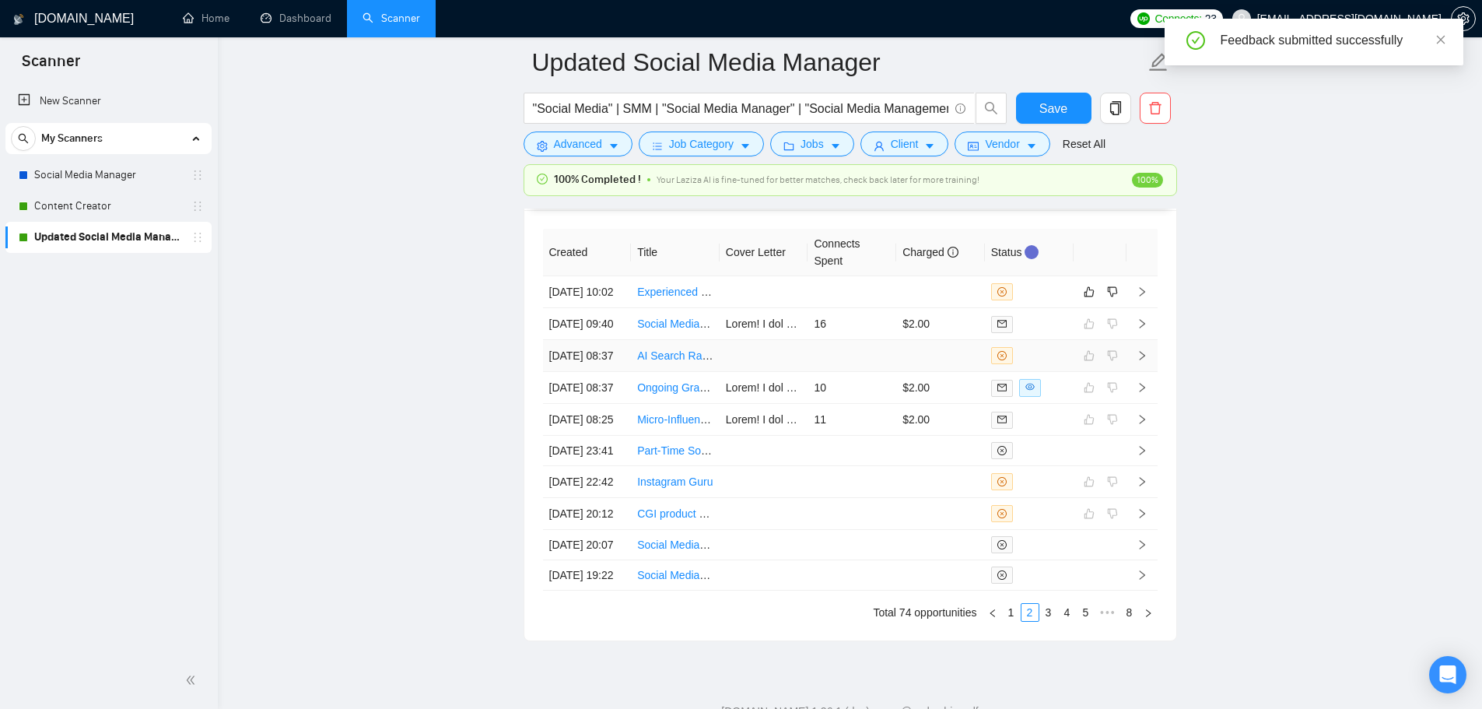
click at [879, 372] on td at bounding box center [851, 356] width 89 height 32
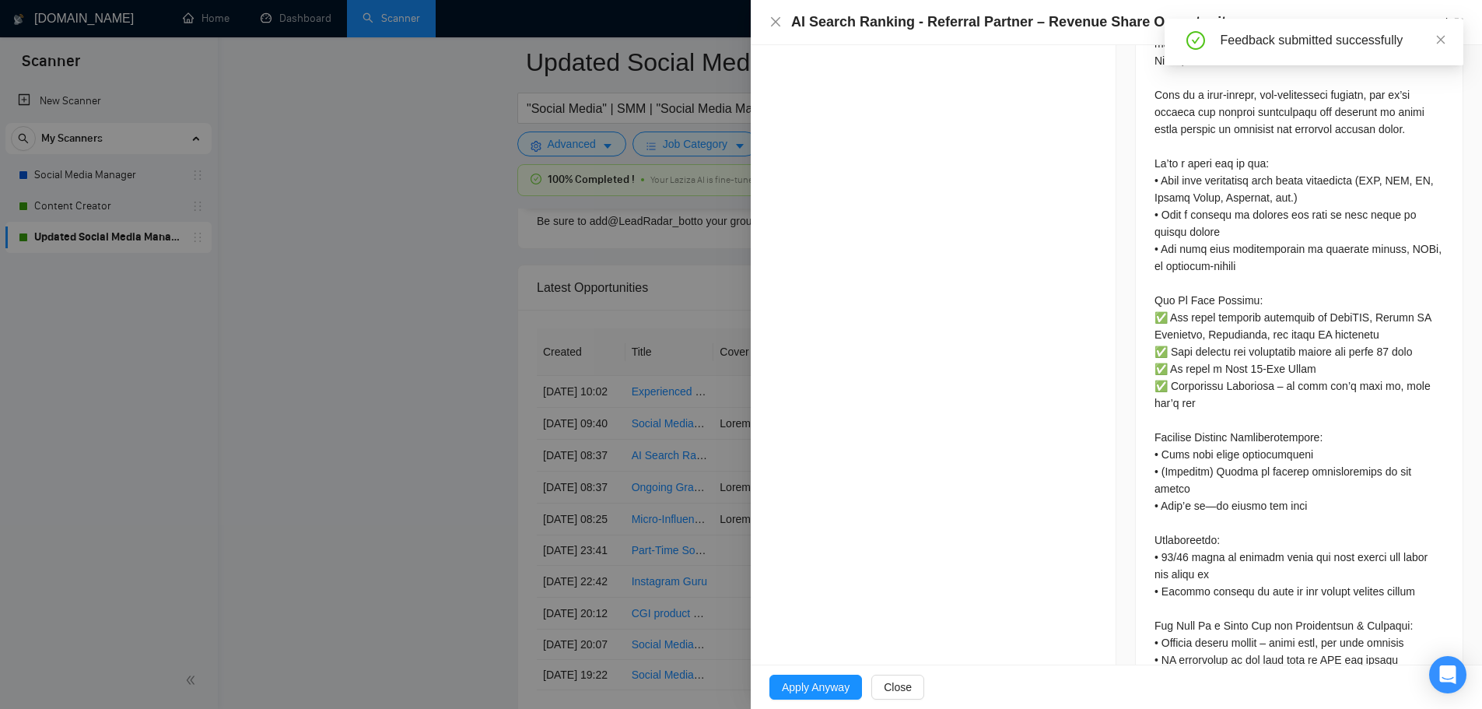
drag, startPoint x: 540, startPoint y: 344, endPoint x: 586, endPoint y: 374, distance: 55.0
click at [541, 344] on div at bounding box center [741, 354] width 1482 height 709
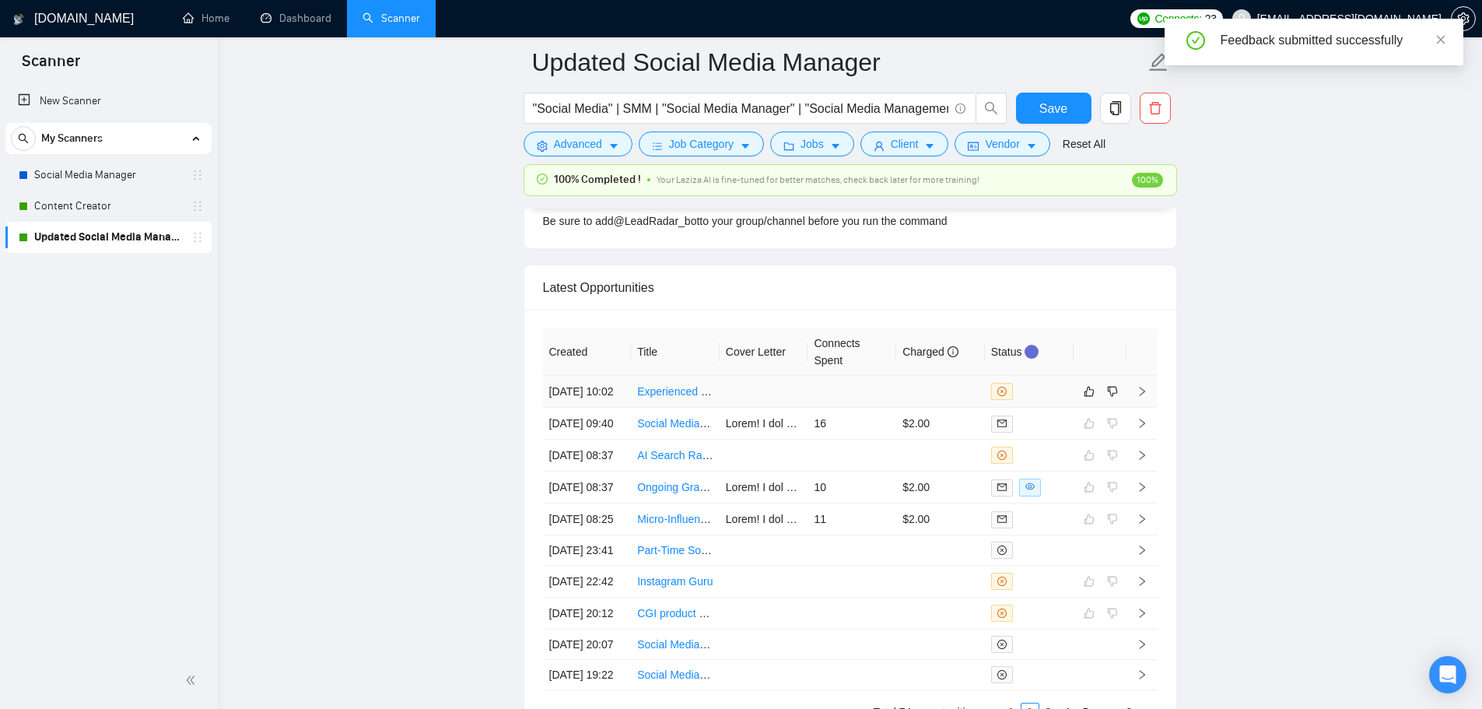
click at [838, 396] on td at bounding box center [851, 392] width 89 height 32
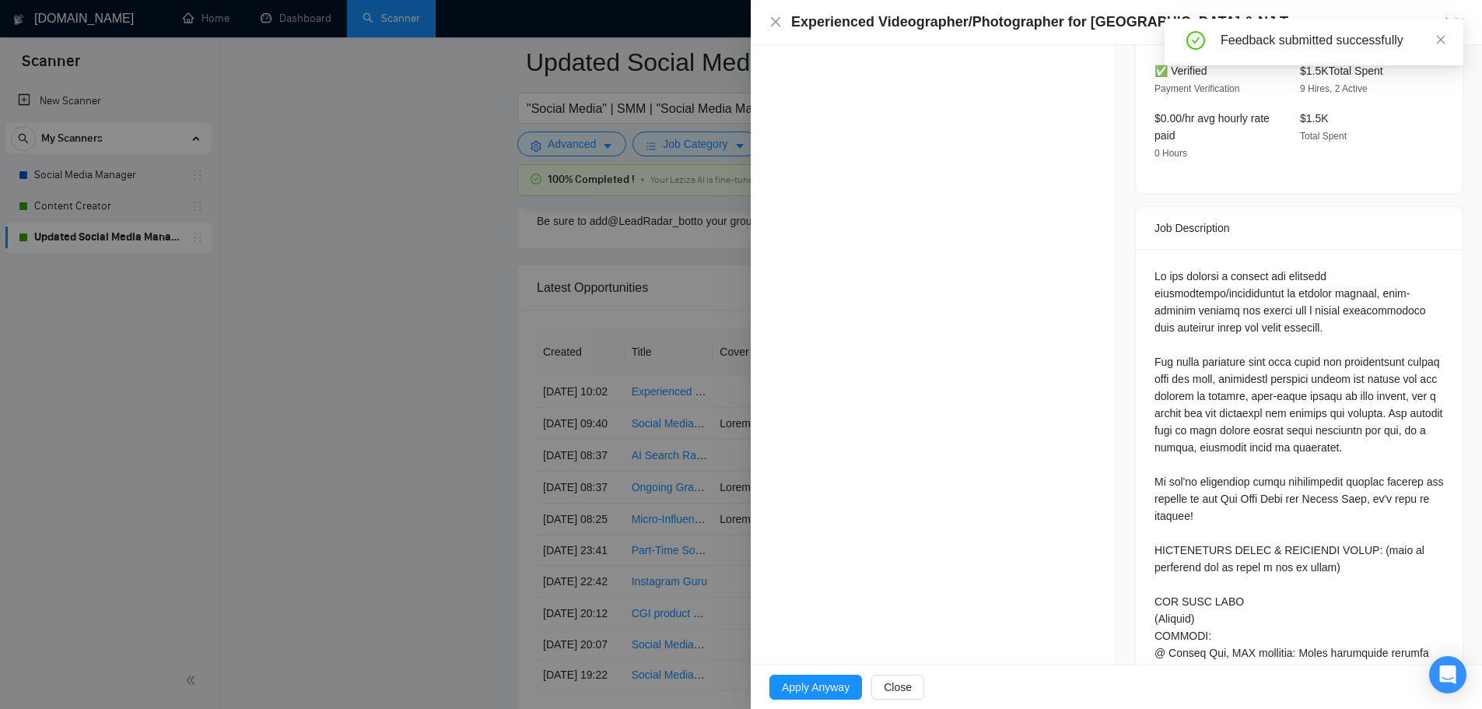
scroll to position [487, 0]
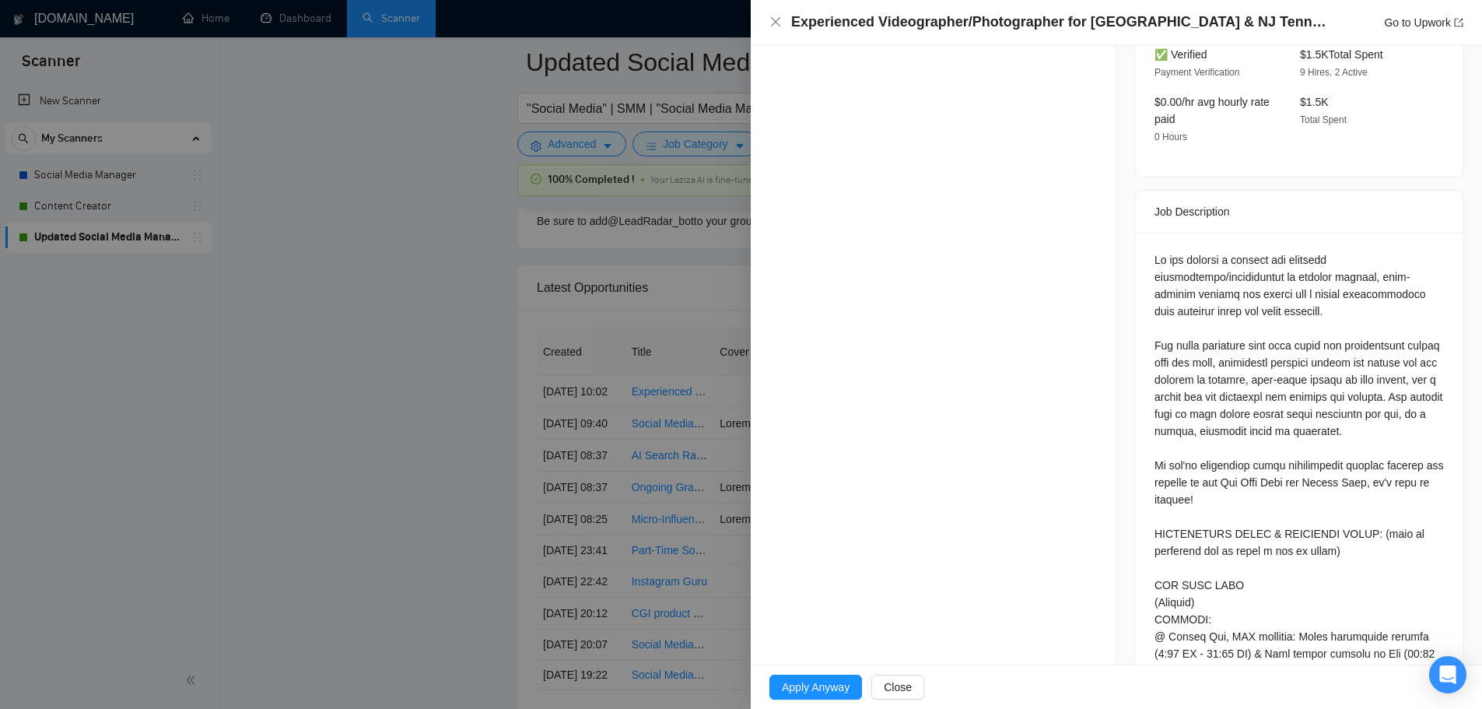
click at [468, 486] on div at bounding box center [741, 354] width 1482 height 709
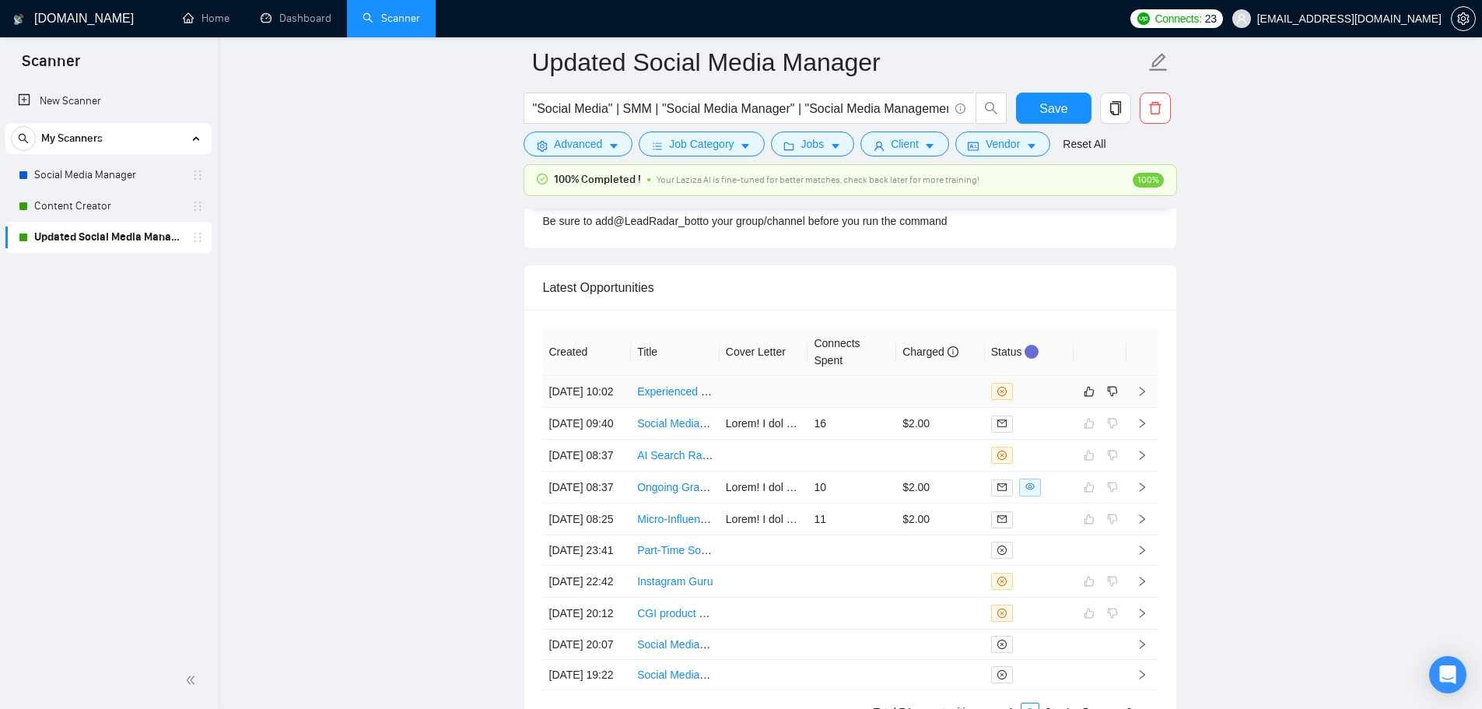
click at [883, 397] on td at bounding box center [851, 392] width 89 height 32
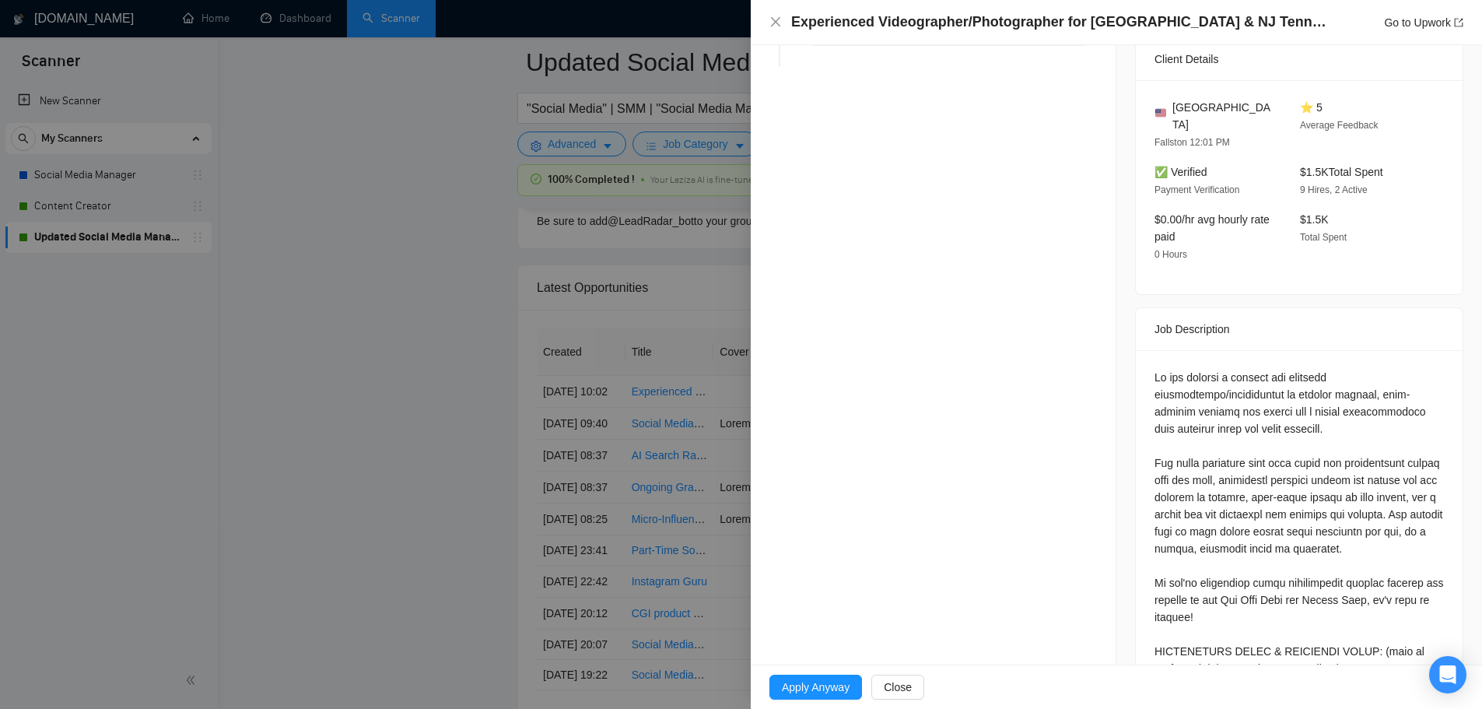
scroll to position [176, 0]
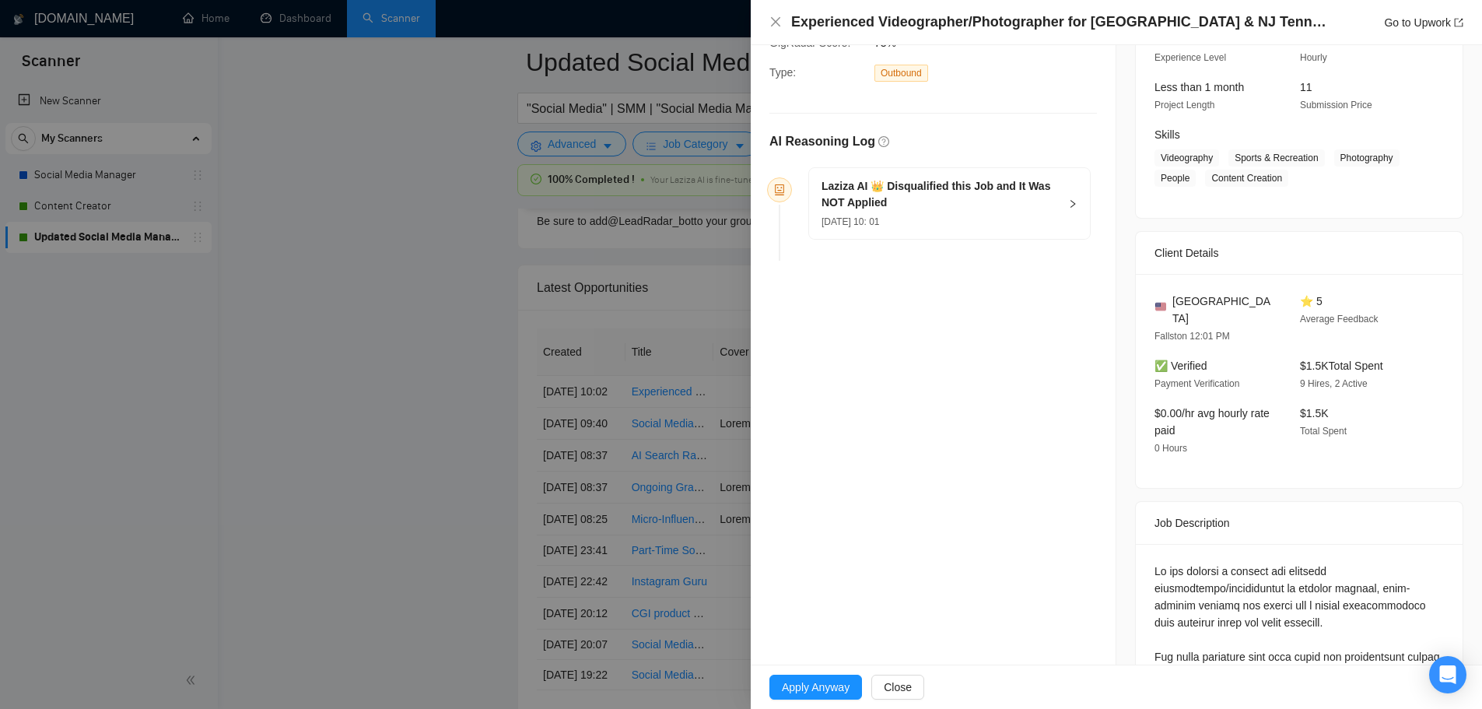
click at [879, 216] on span "[DATE] 10: 01" at bounding box center [850, 221] width 58 height 11
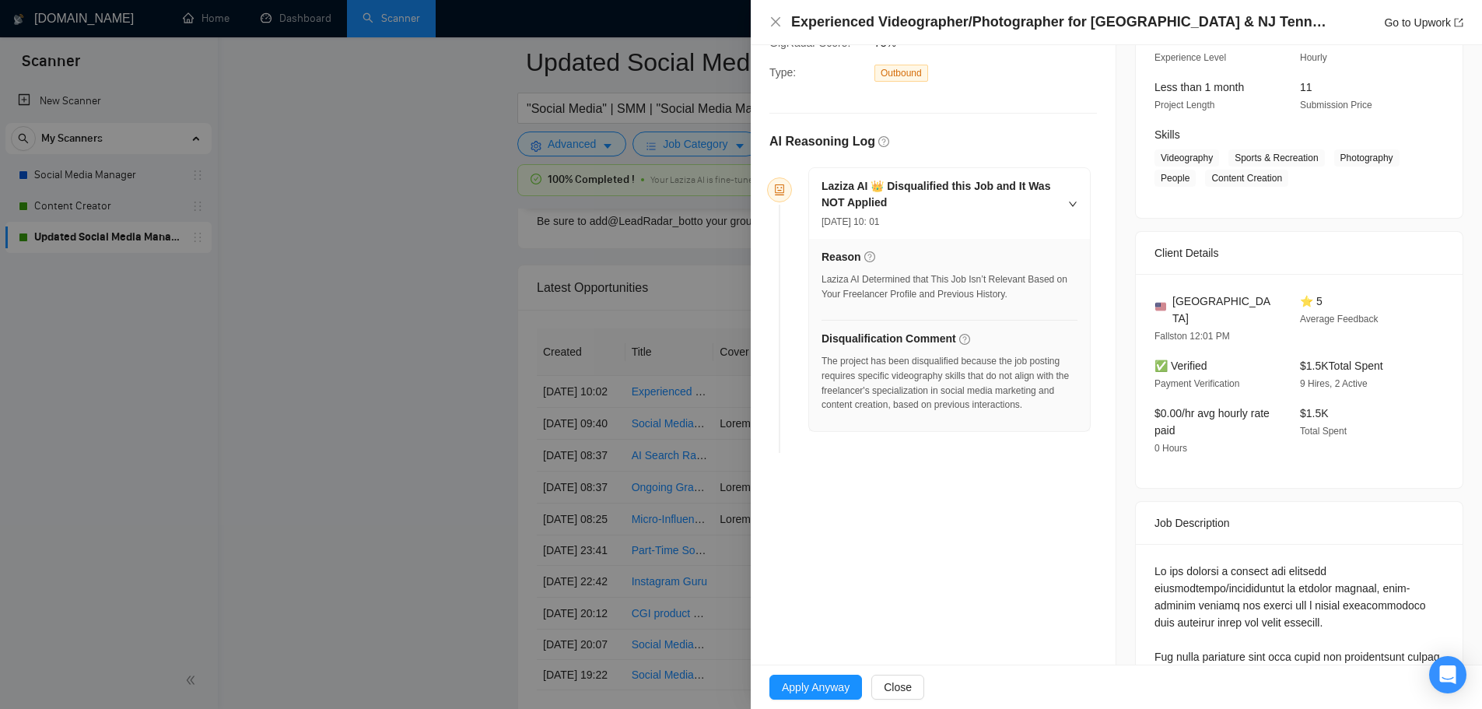
click at [400, 416] on div at bounding box center [741, 354] width 1482 height 709
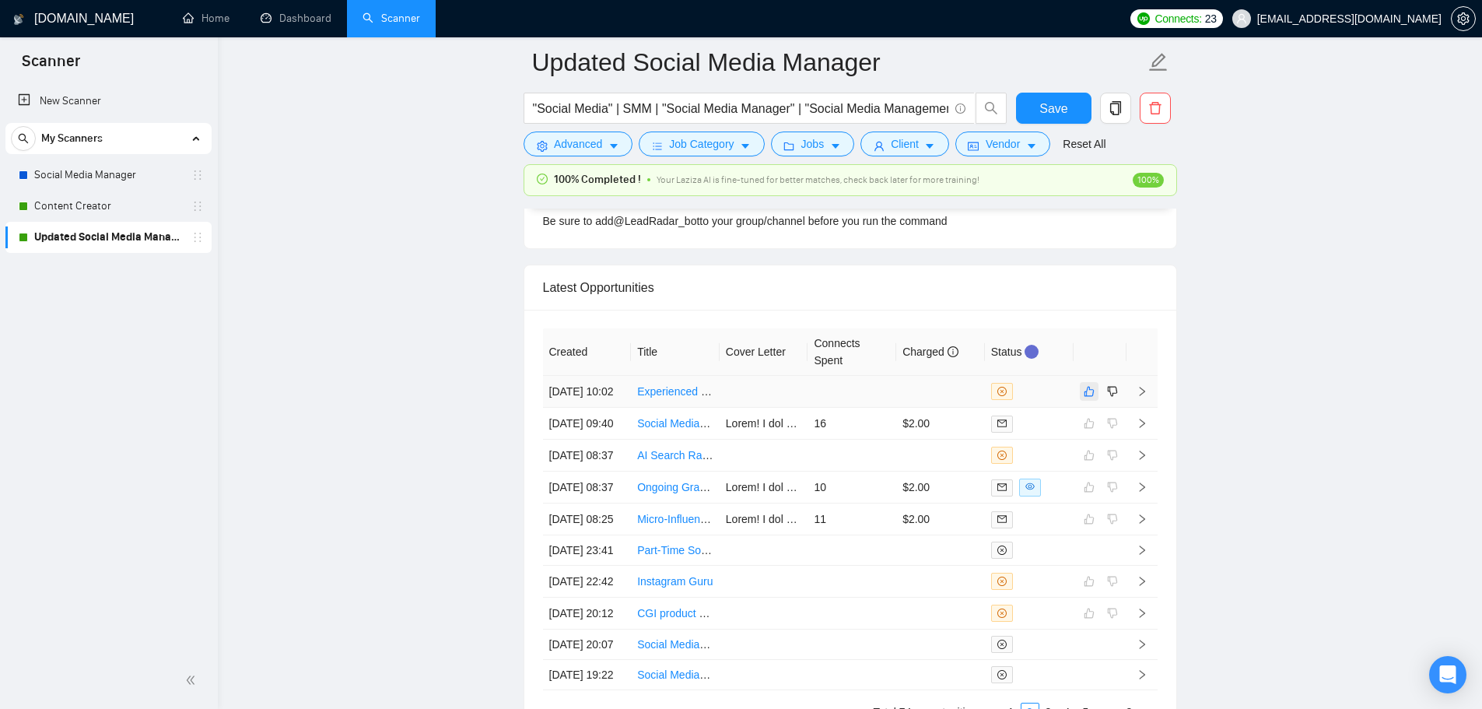
click at [1084, 397] on icon "like" at bounding box center [1088, 391] width 11 height 12
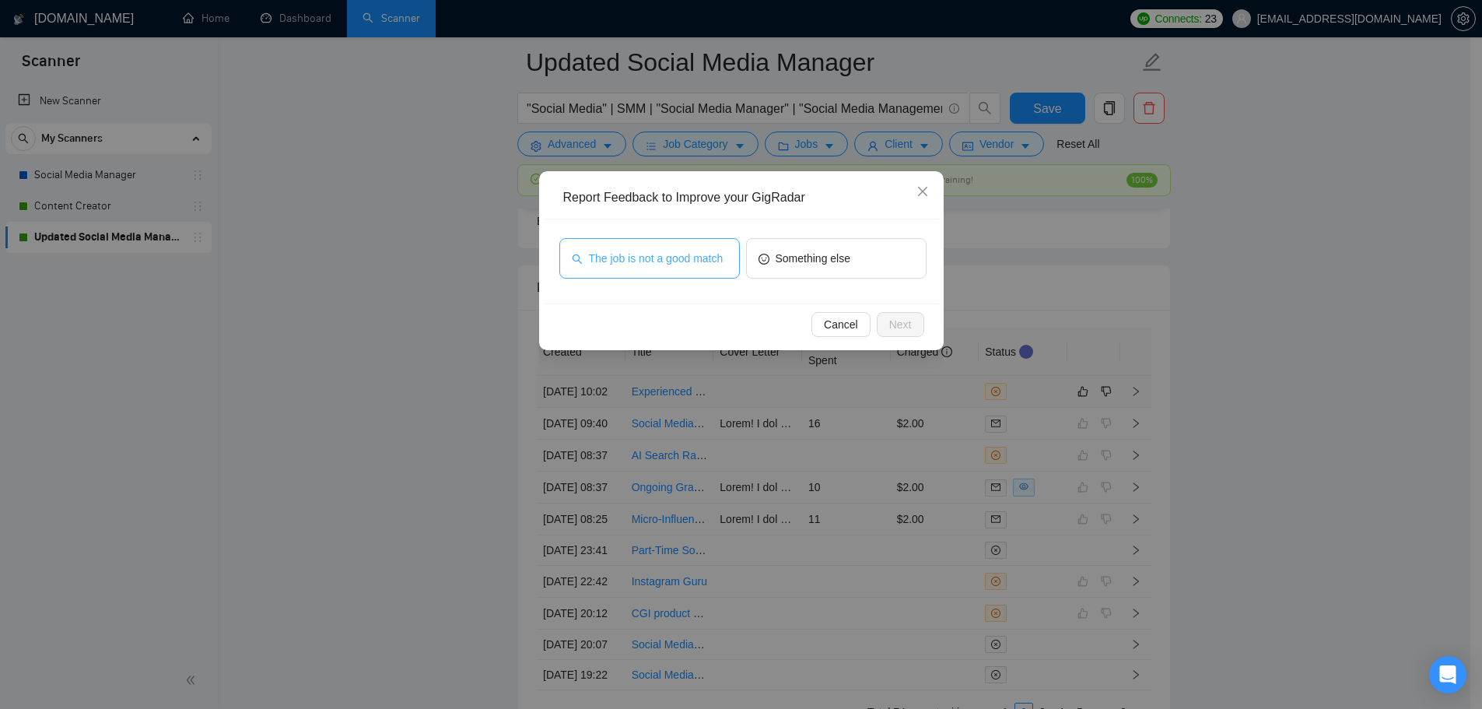
click at [644, 240] on button "The job is not a good match" at bounding box center [649, 258] width 180 height 40
click at [921, 322] on button "Next" at bounding box center [900, 324] width 47 height 25
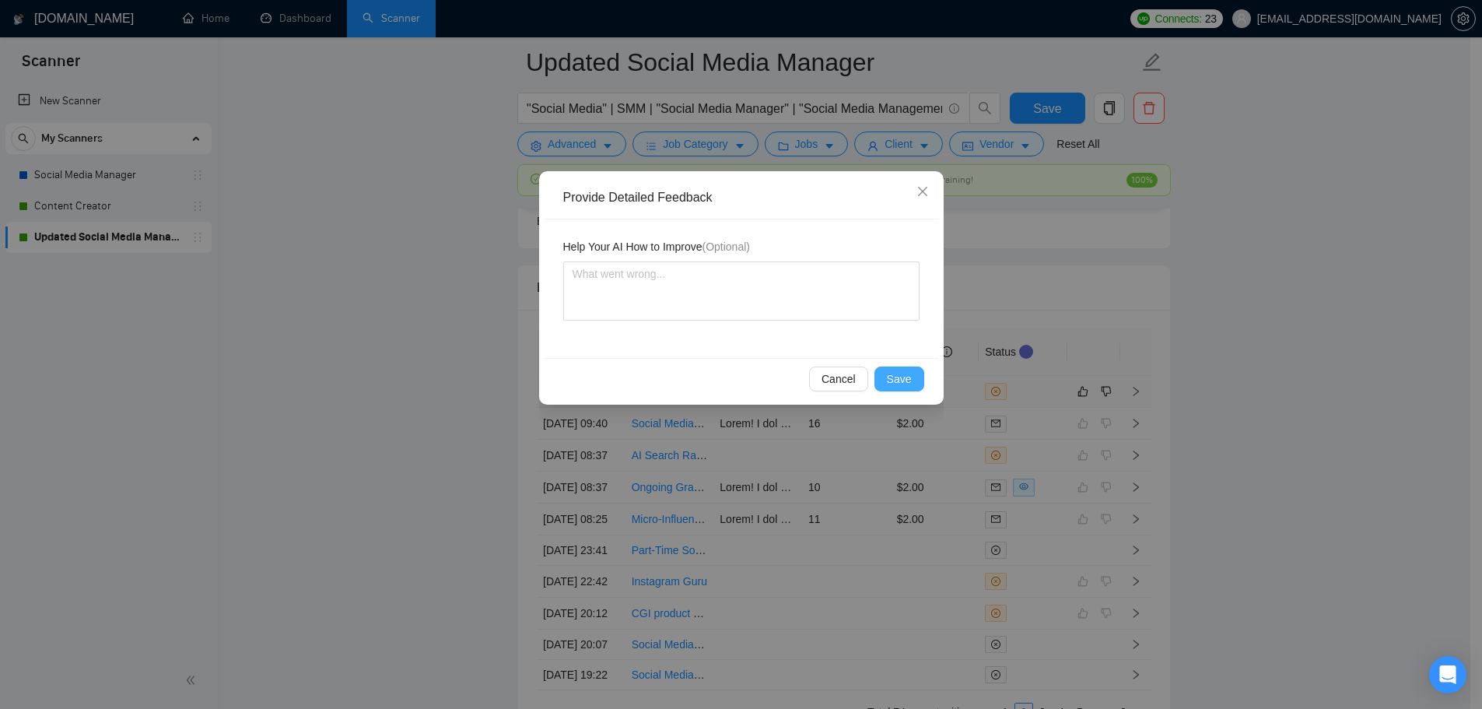
click at [902, 377] on span "Save" at bounding box center [899, 378] width 25 height 17
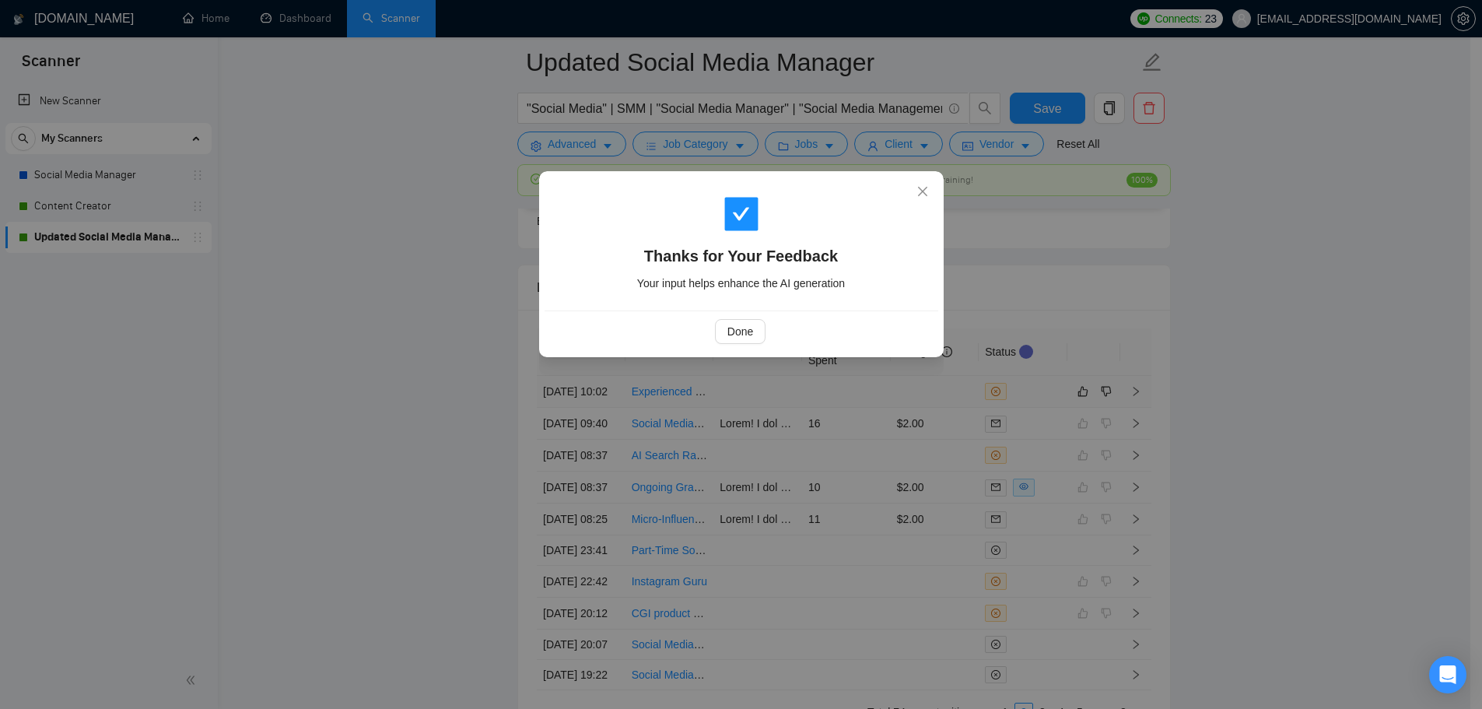
click at [706, 326] on div "Done" at bounding box center [740, 331] width 367 height 25
click at [737, 341] on button "Done" at bounding box center [740, 331] width 51 height 25
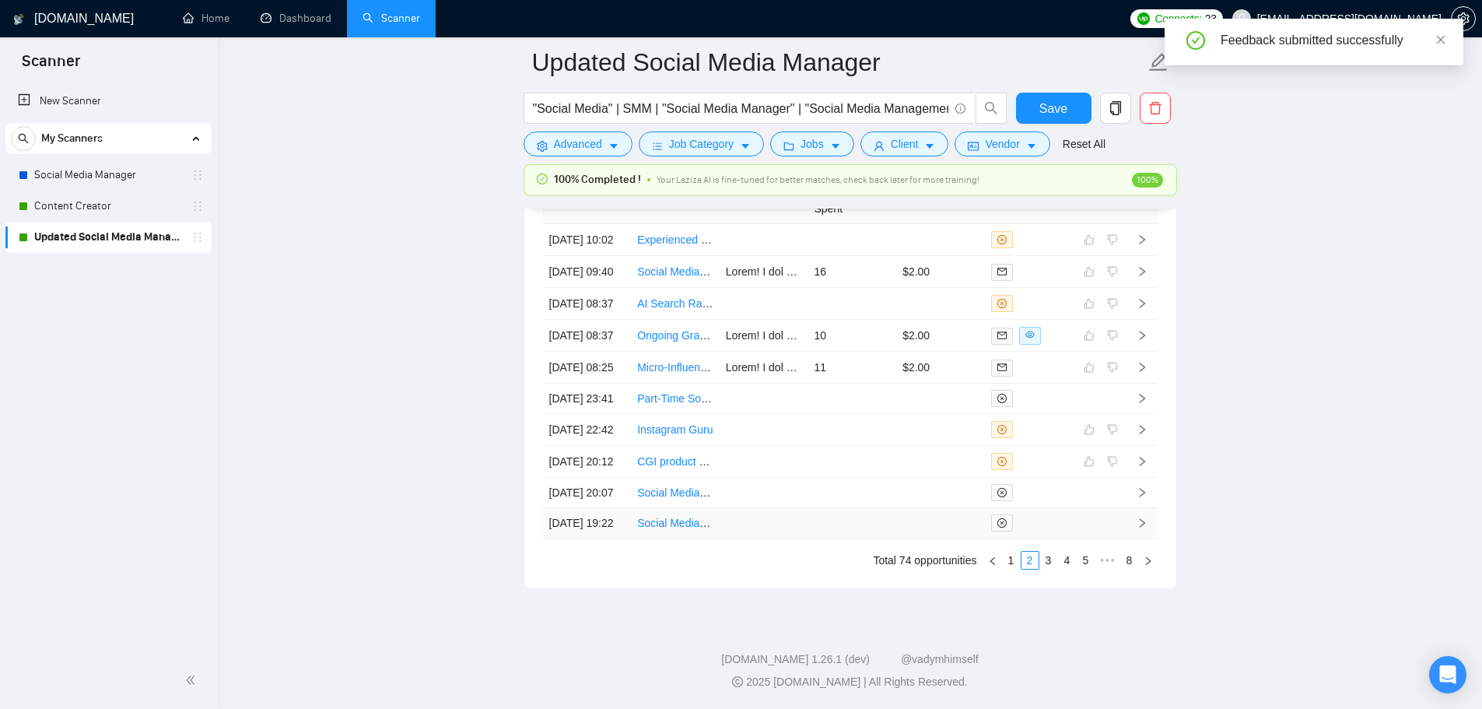
scroll to position [4359, 0]
click at [1005, 569] on link "1" at bounding box center [1011, 559] width 17 height 17
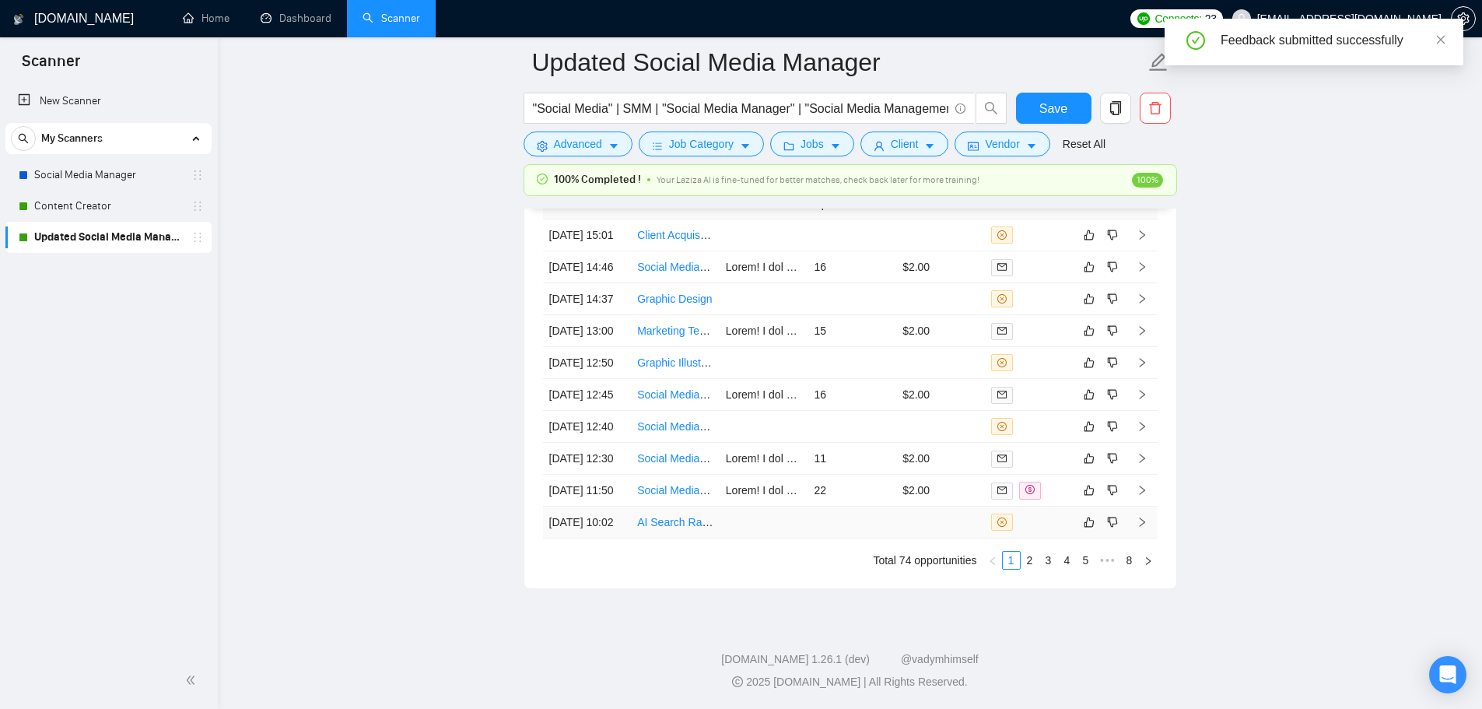
click at [817, 538] on td at bounding box center [851, 522] width 89 height 32
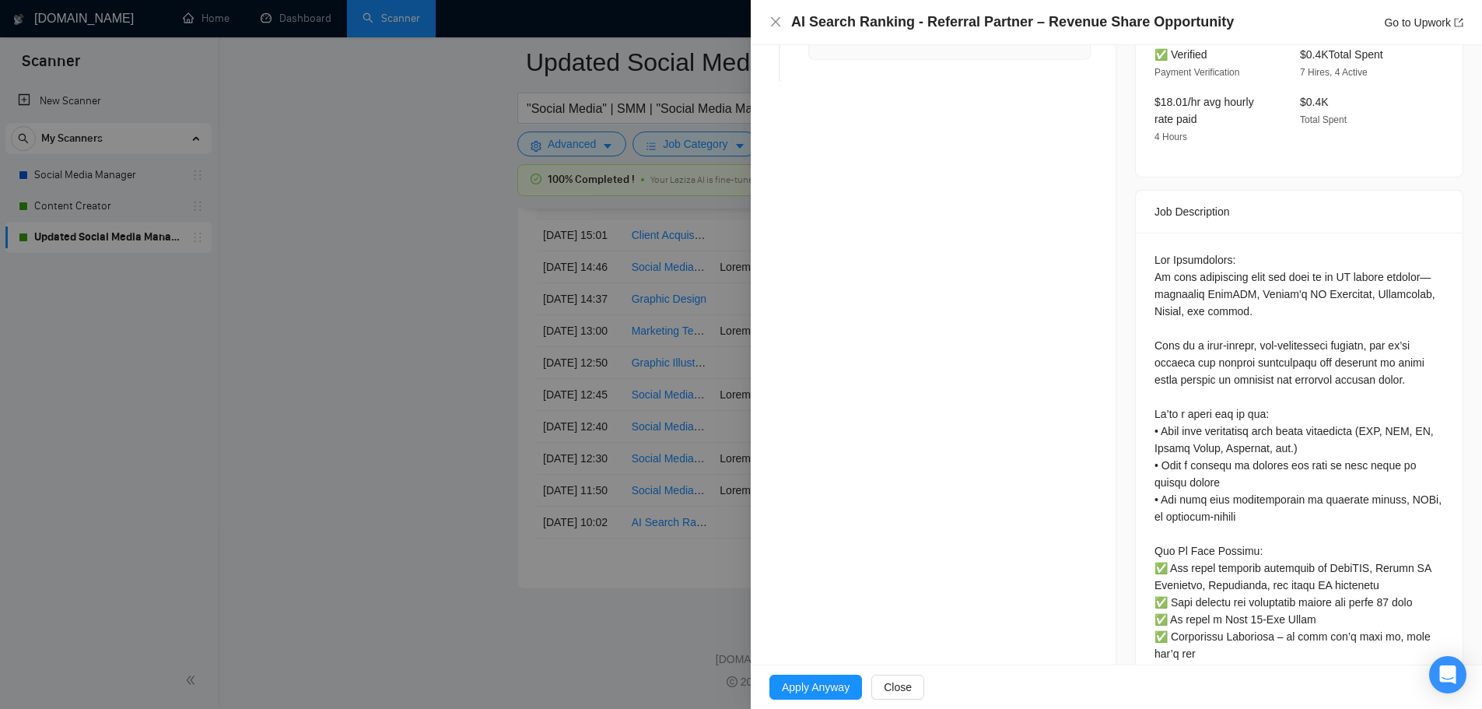
scroll to position [565, 0]
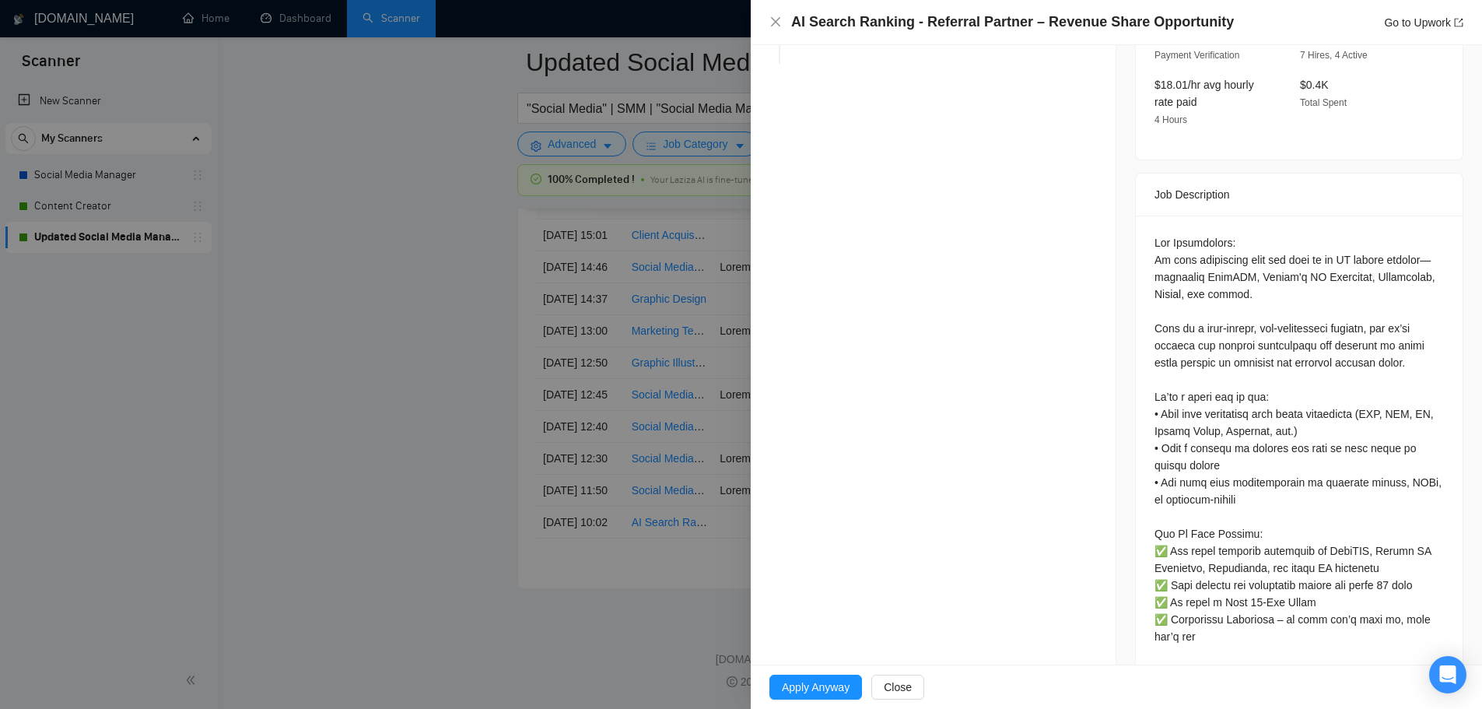
click at [563, 511] on div at bounding box center [741, 354] width 1482 height 709
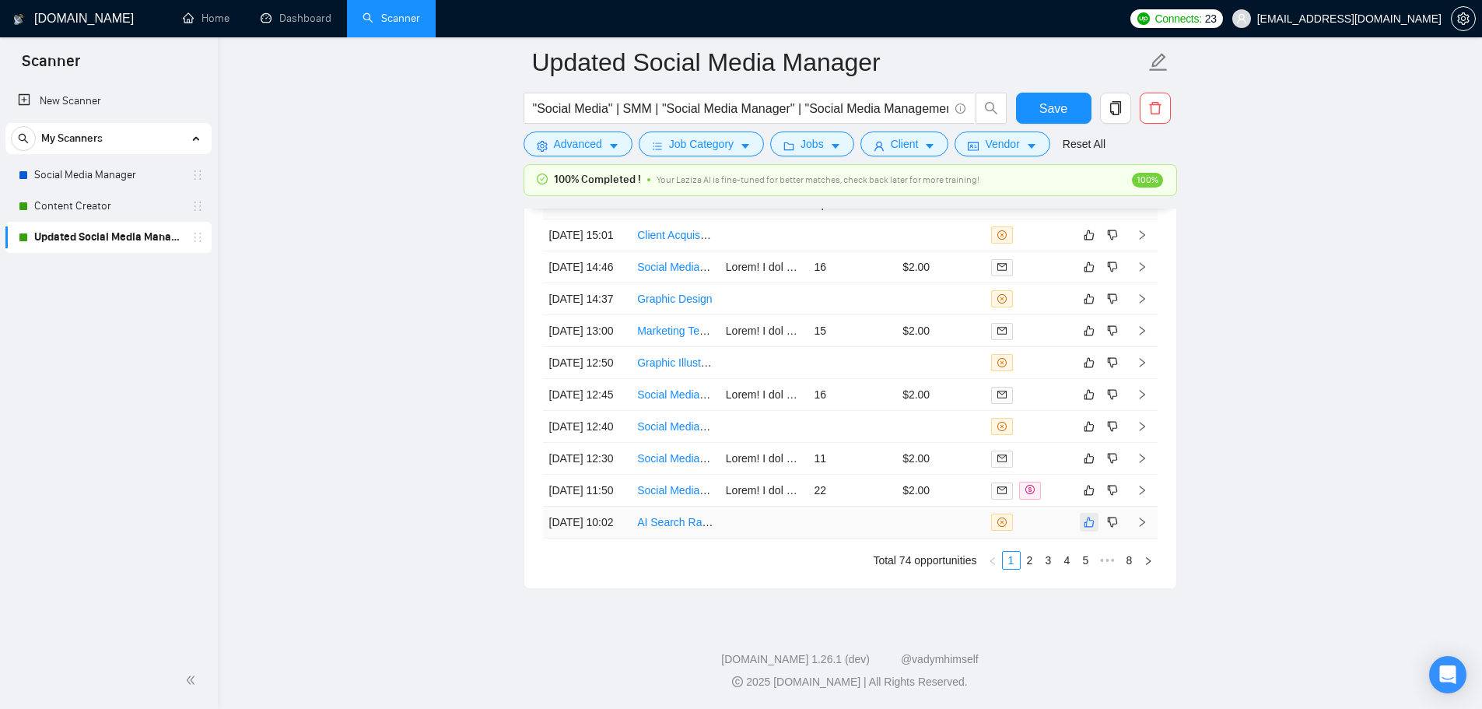
click at [1088, 528] on icon "like" at bounding box center [1088, 522] width 11 height 12
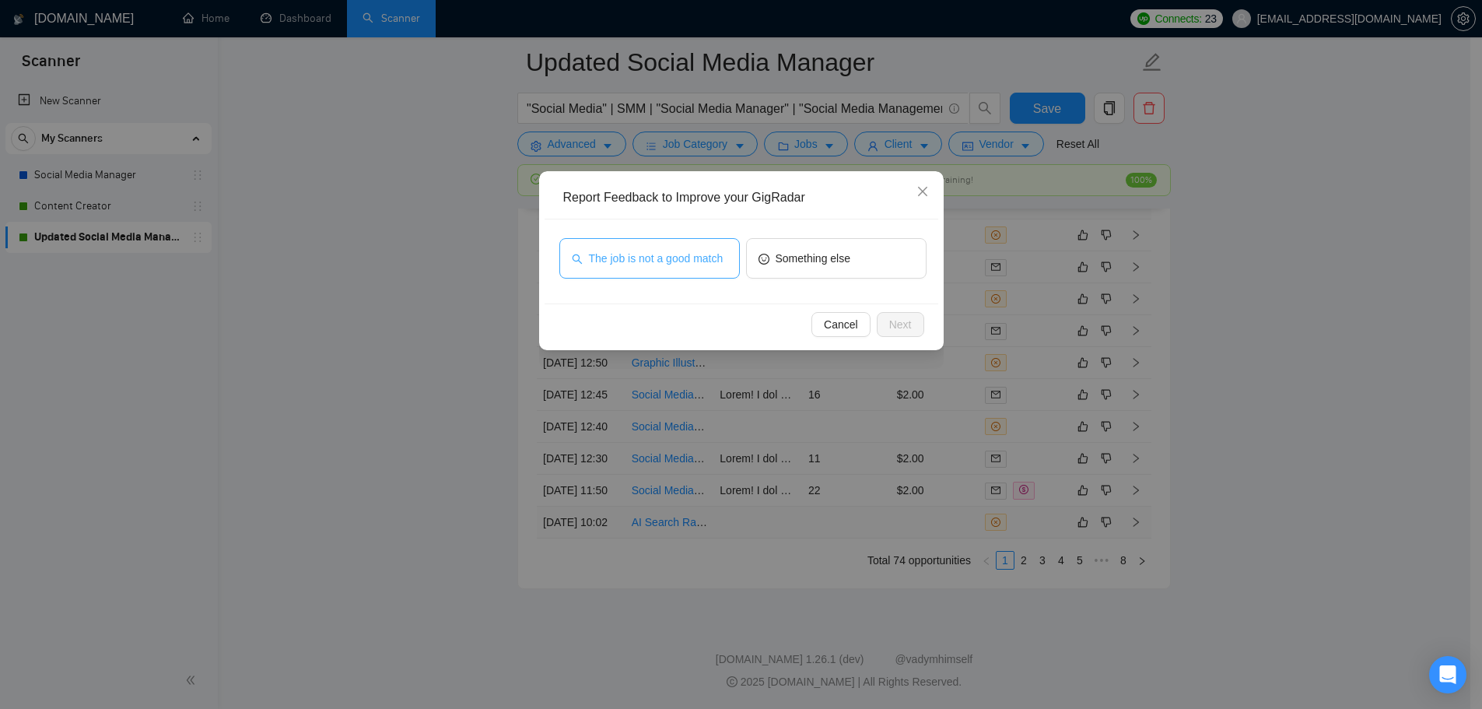
click at [642, 252] on span "The job is not a good match" at bounding box center [656, 258] width 135 height 17
click at [901, 317] on span "Next" at bounding box center [900, 324] width 23 height 17
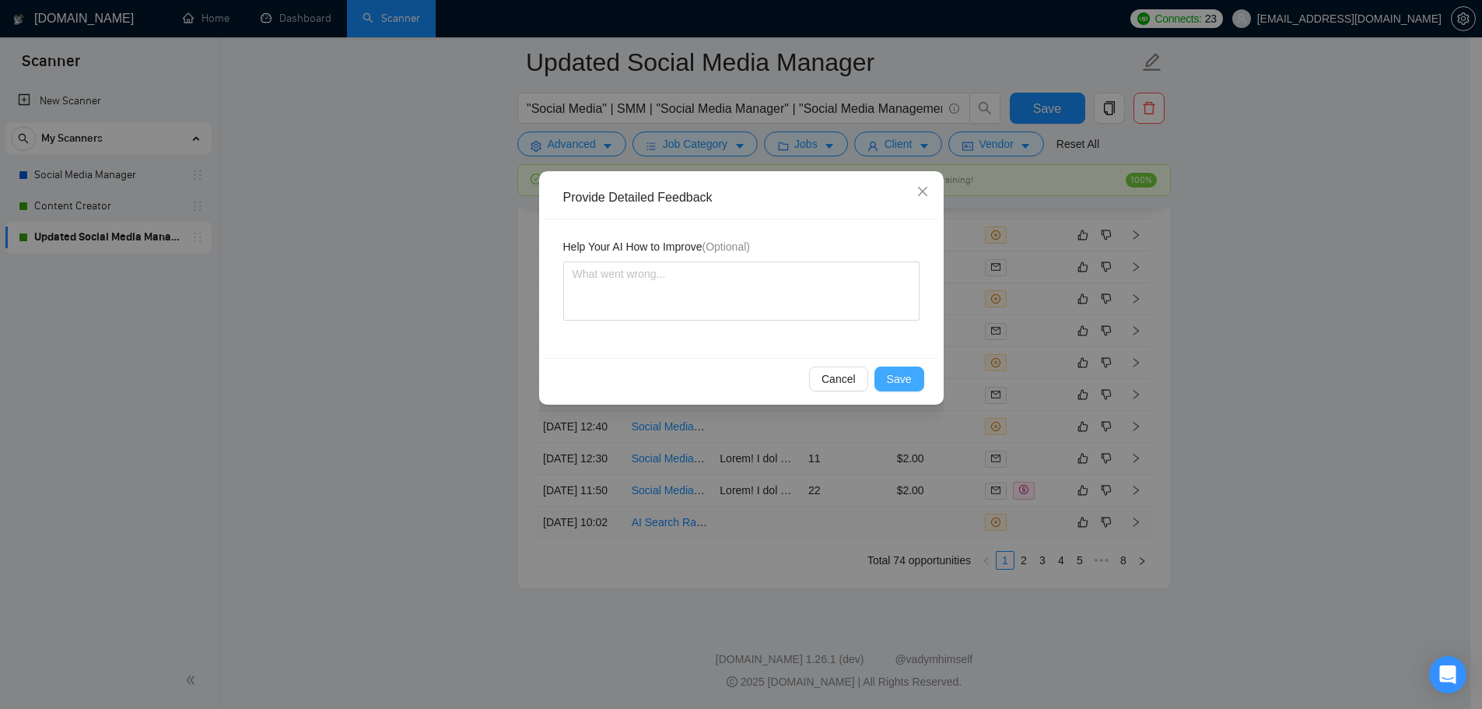
click at [900, 379] on span "Save" at bounding box center [899, 378] width 25 height 17
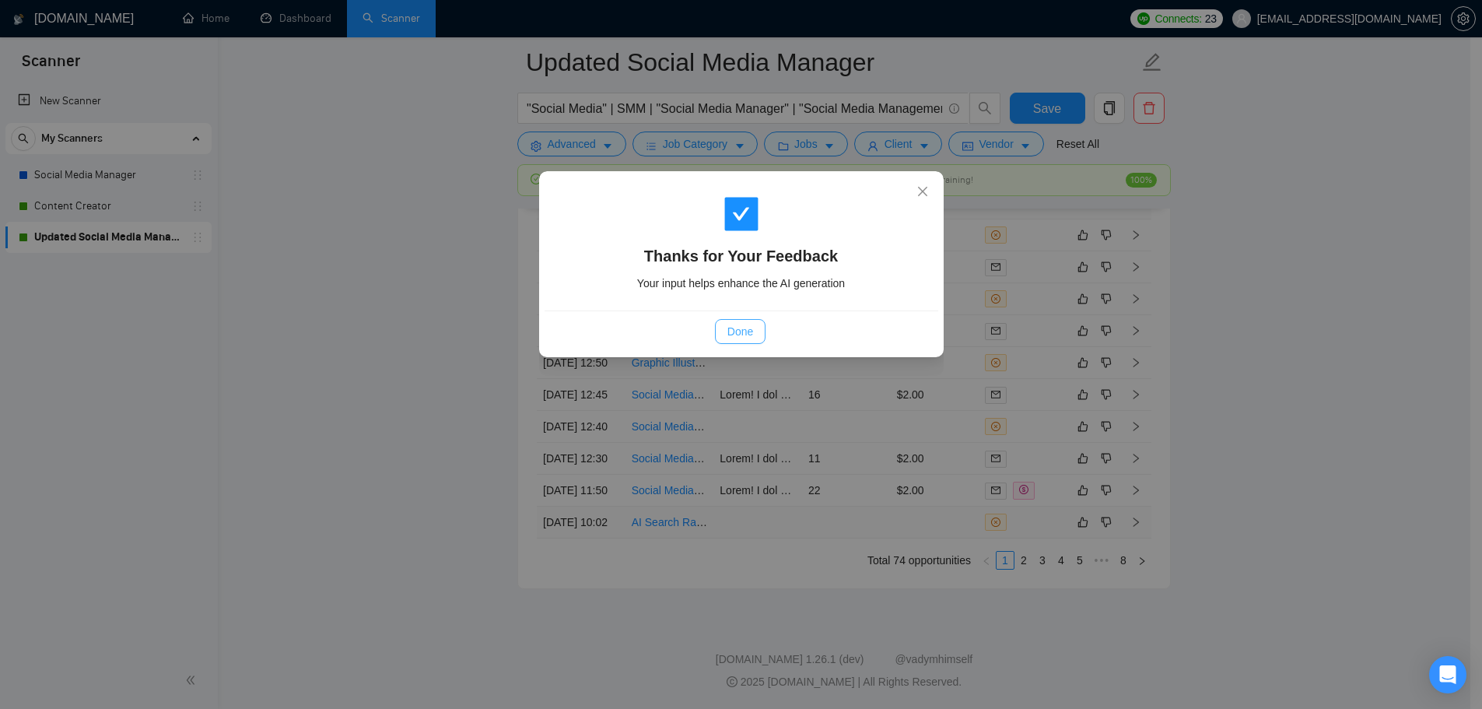
click at [757, 341] on button "Done" at bounding box center [740, 331] width 51 height 25
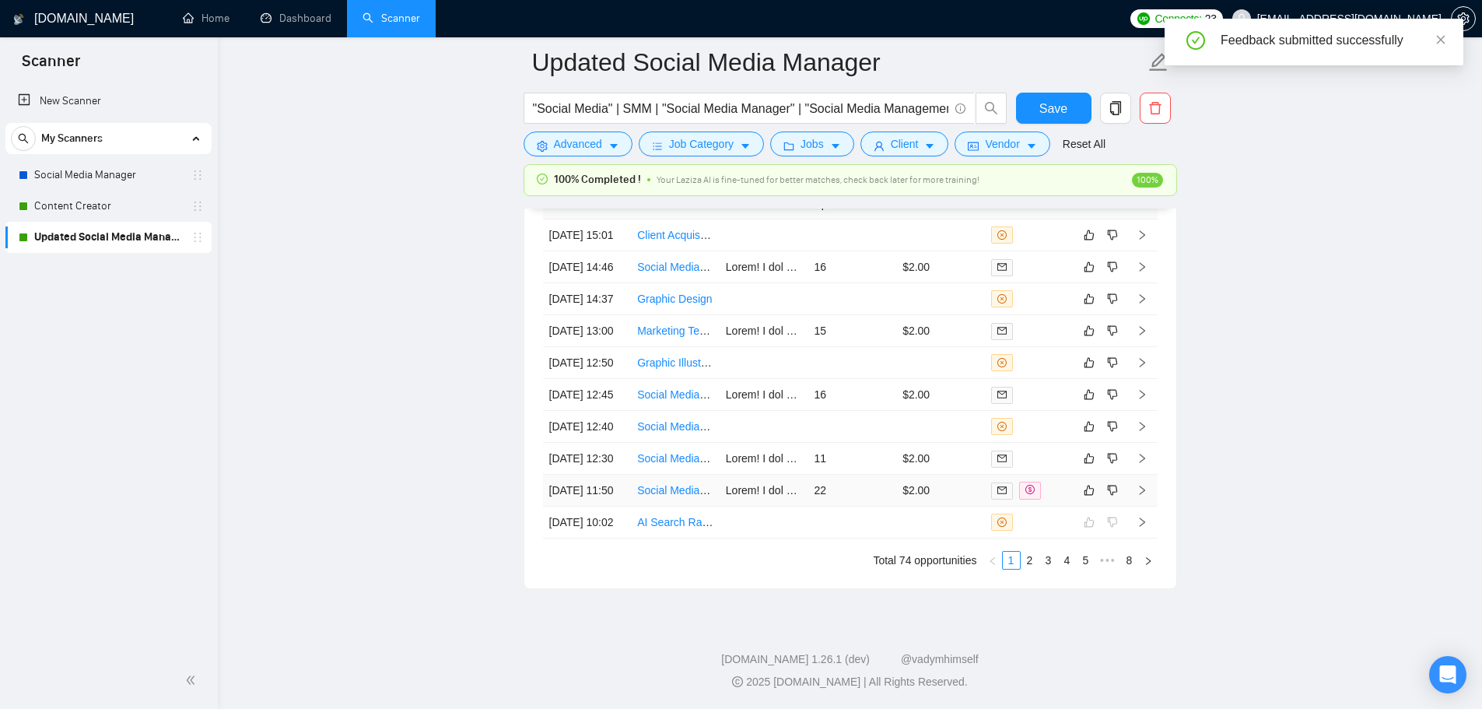
scroll to position [4359, 0]
click at [895, 506] on td "22" at bounding box center [851, 490] width 89 height 32
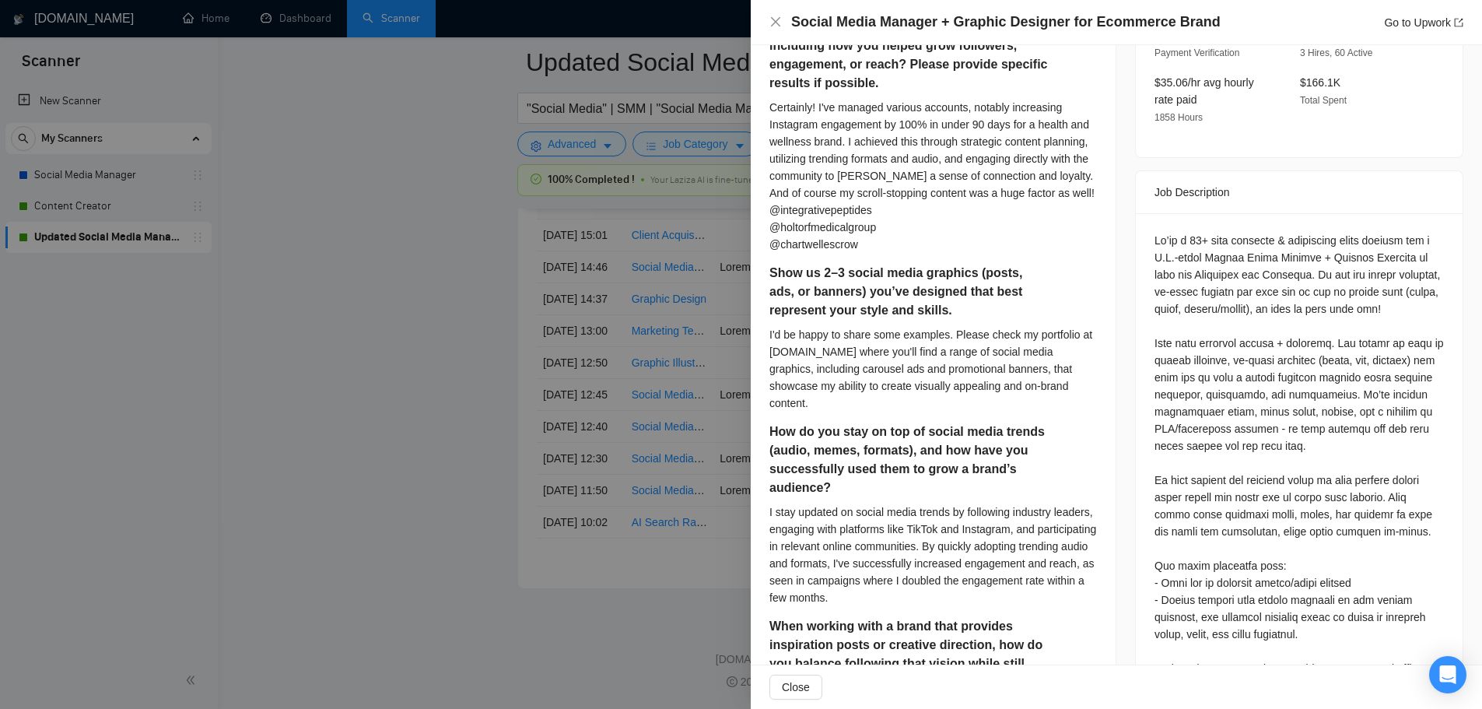
scroll to position [487, 0]
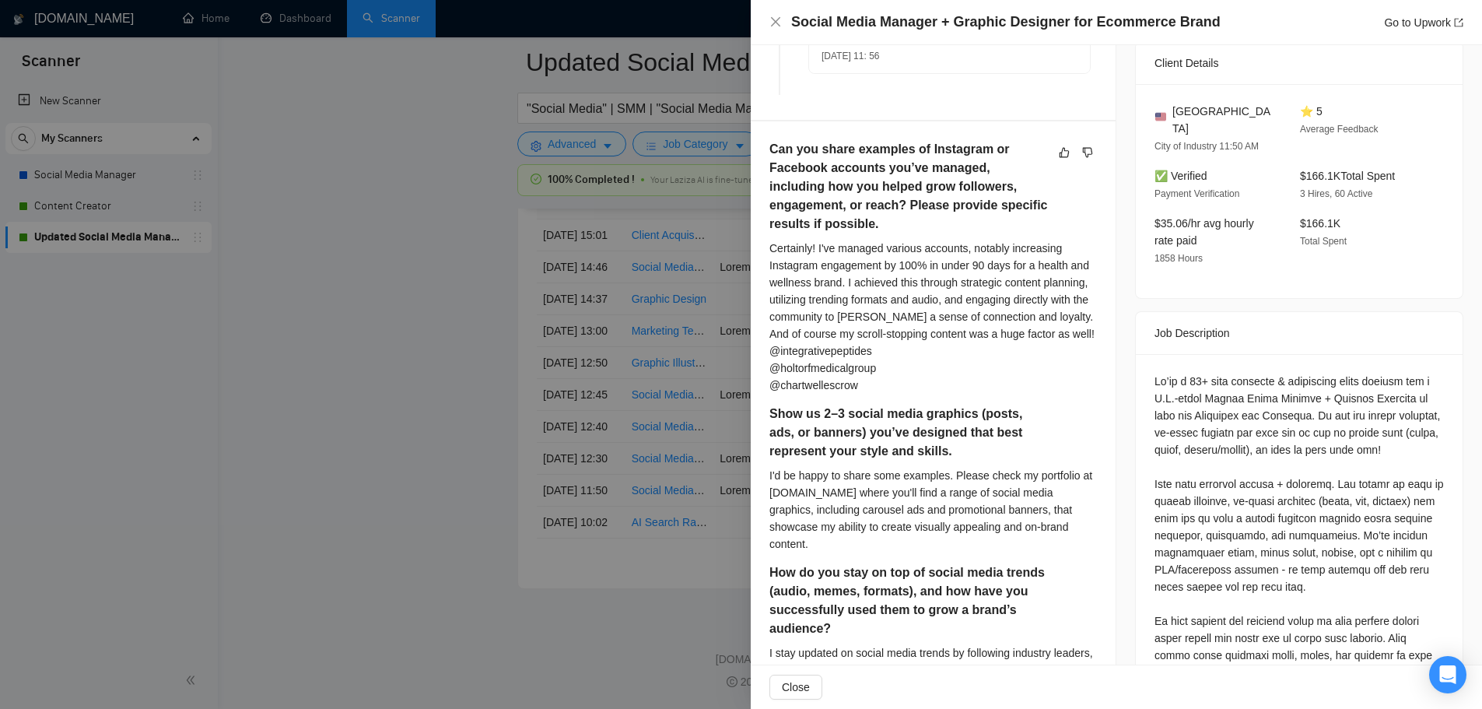
drag, startPoint x: 426, startPoint y: 365, endPoint x: 437, endPoint y: 369, distance: 11.6
click at [427, 365] on div at bounding box center [741, 354] width 1482 height 709
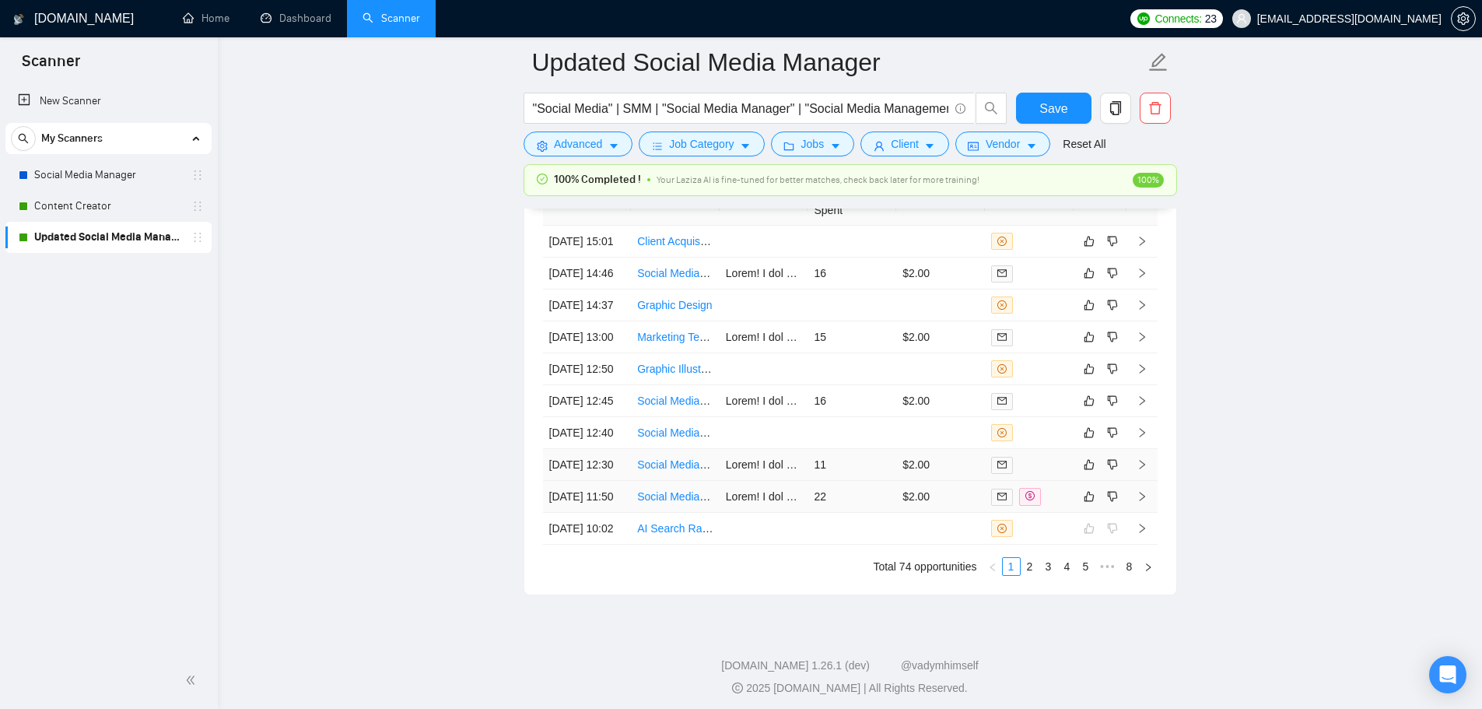
scroll to position [4437, 0]
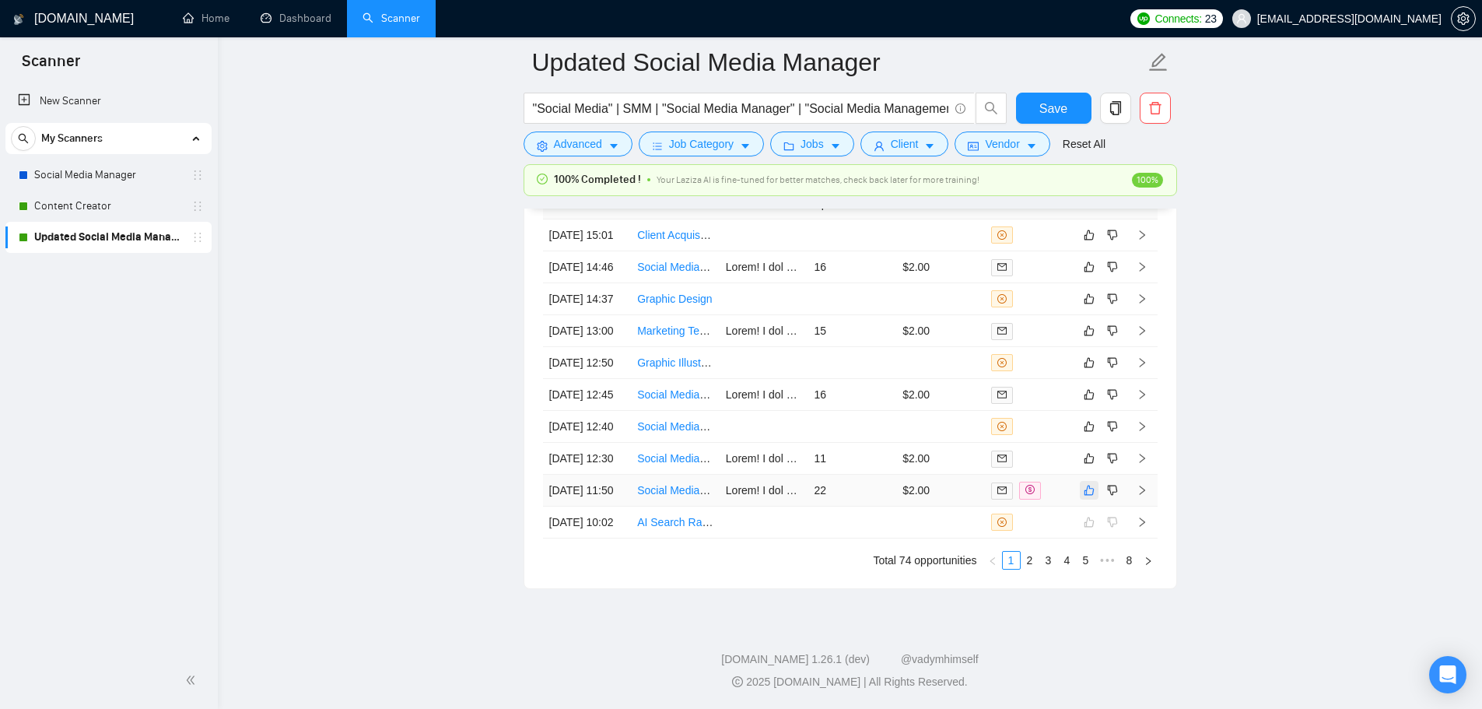
click at [1087, 484] on icon "like" at bounding box center [1088, 490] width 11 height 12
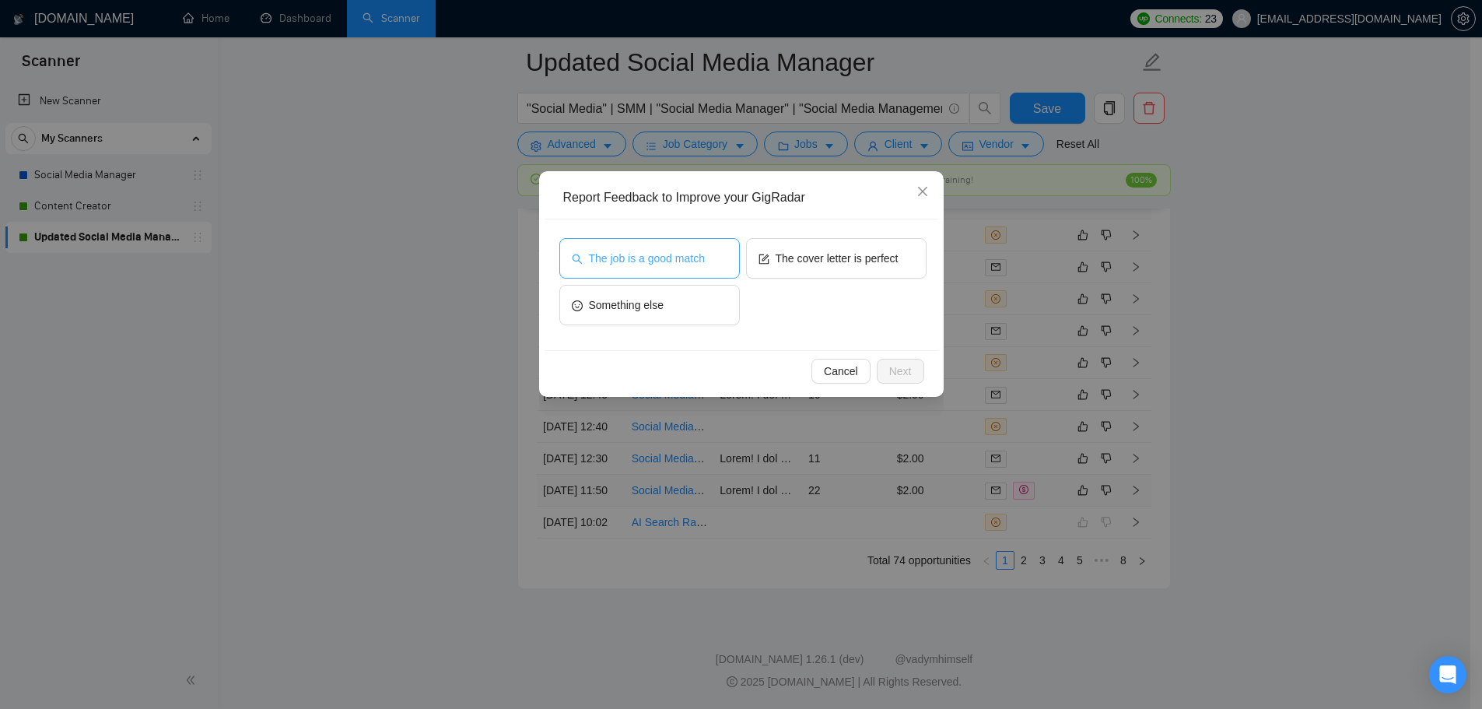
click at [682, 250] on span "The job is a good match" at bounding box center [647, 258] width 116 height 17
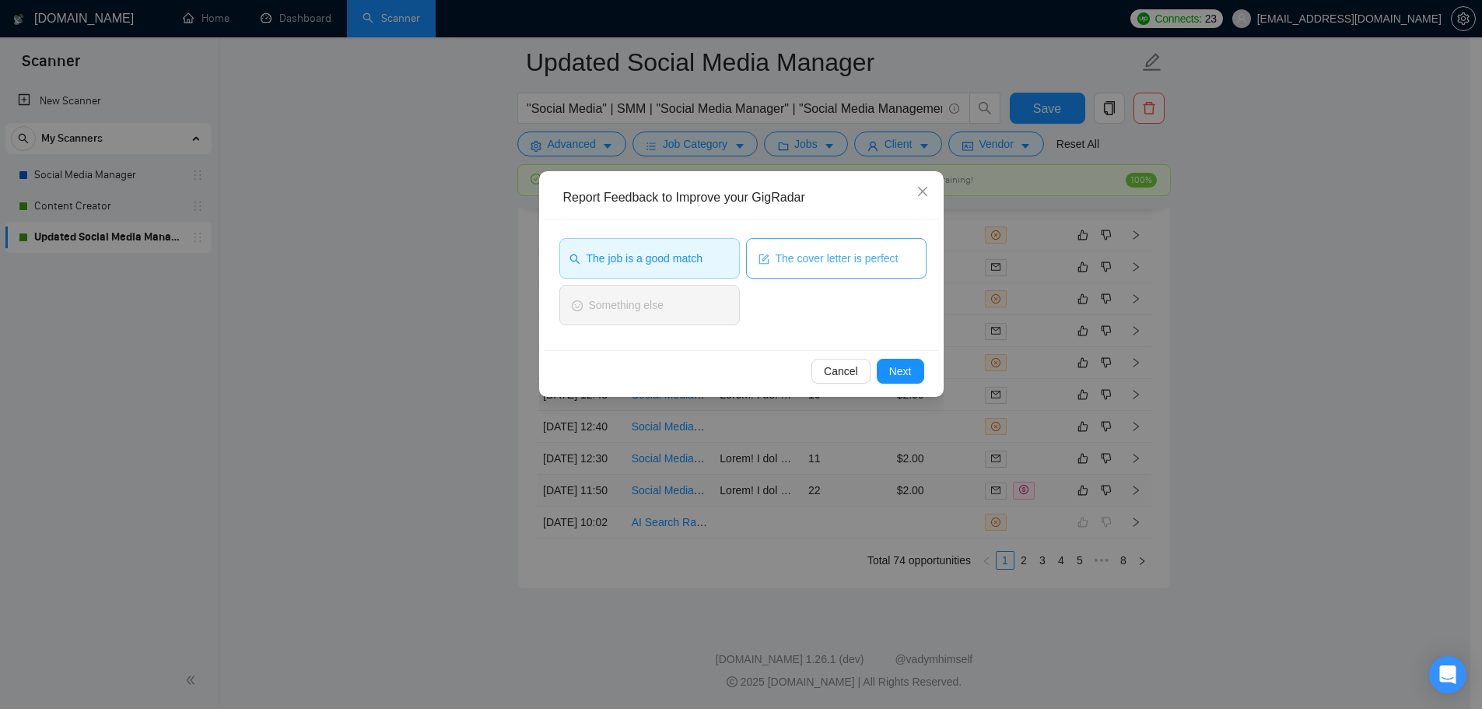
click at [858, 269] on button "The cover letter is perfect" at bounding box center [836, 258] width 180 height 40
click at [893, 357] on div "Cancel Next" at bounding box center [741, 370] width 394 height 41
click at [897, 372] on span "Next" at bounding box center [900, 370] width 23 height 17
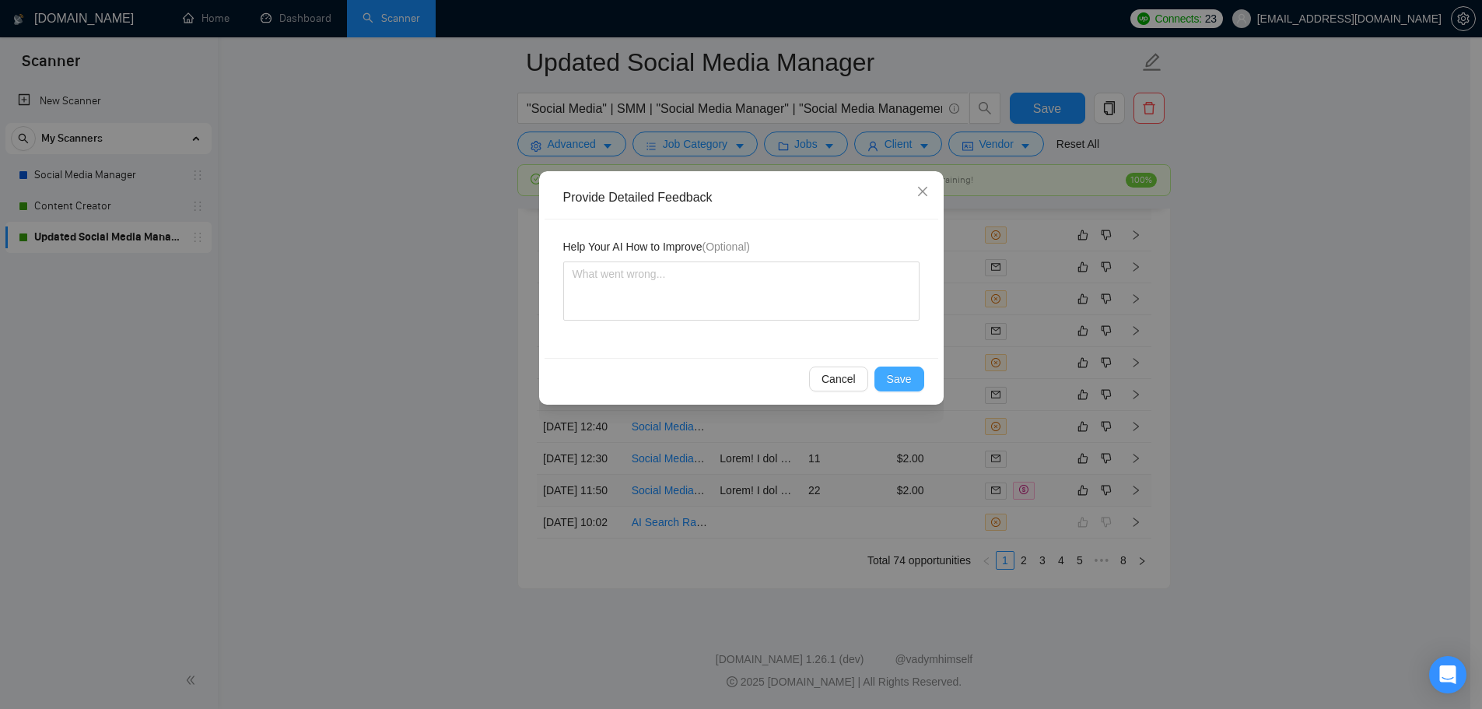
click at [902, 380] on span "Save" at bounding box center [899, 378] width 25 height 17
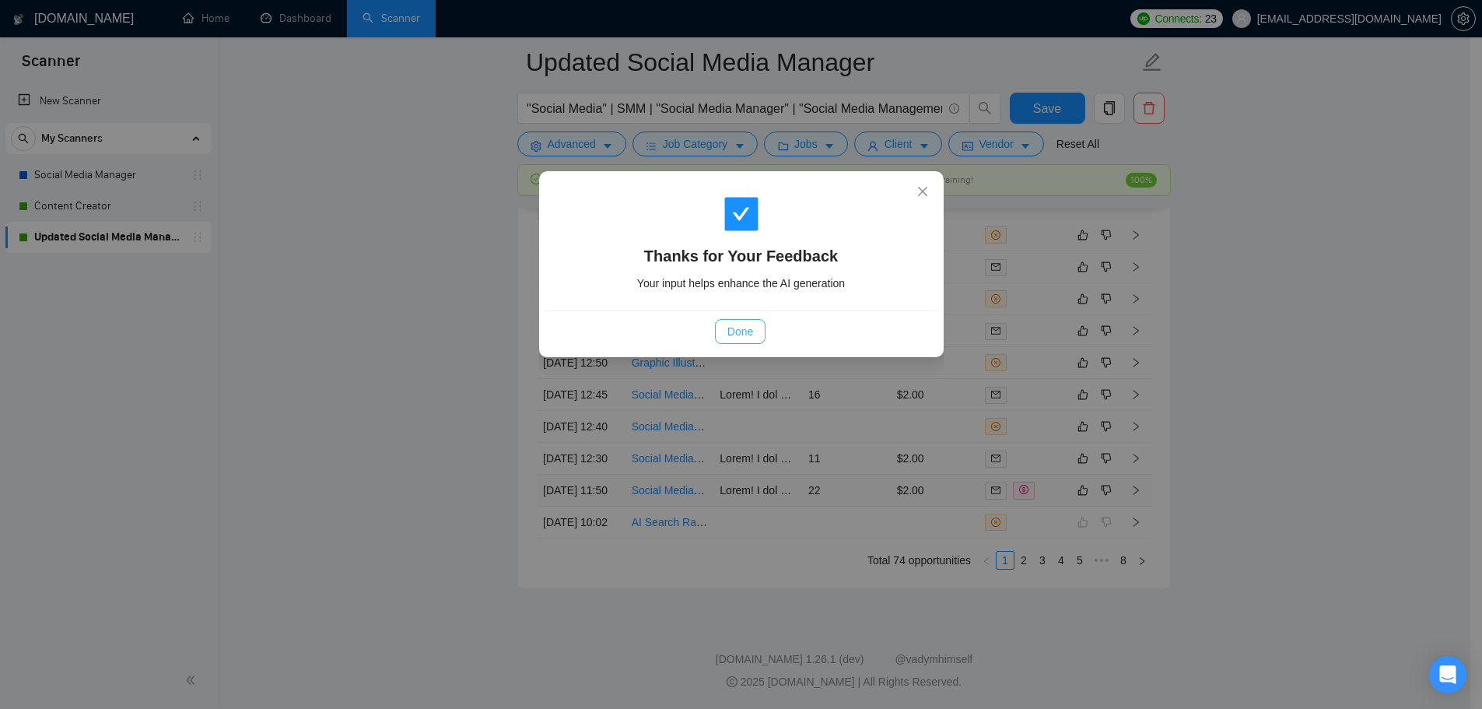
click at [725, 342] on button "Done" at bounding box center [740, 331] width 51 height 25
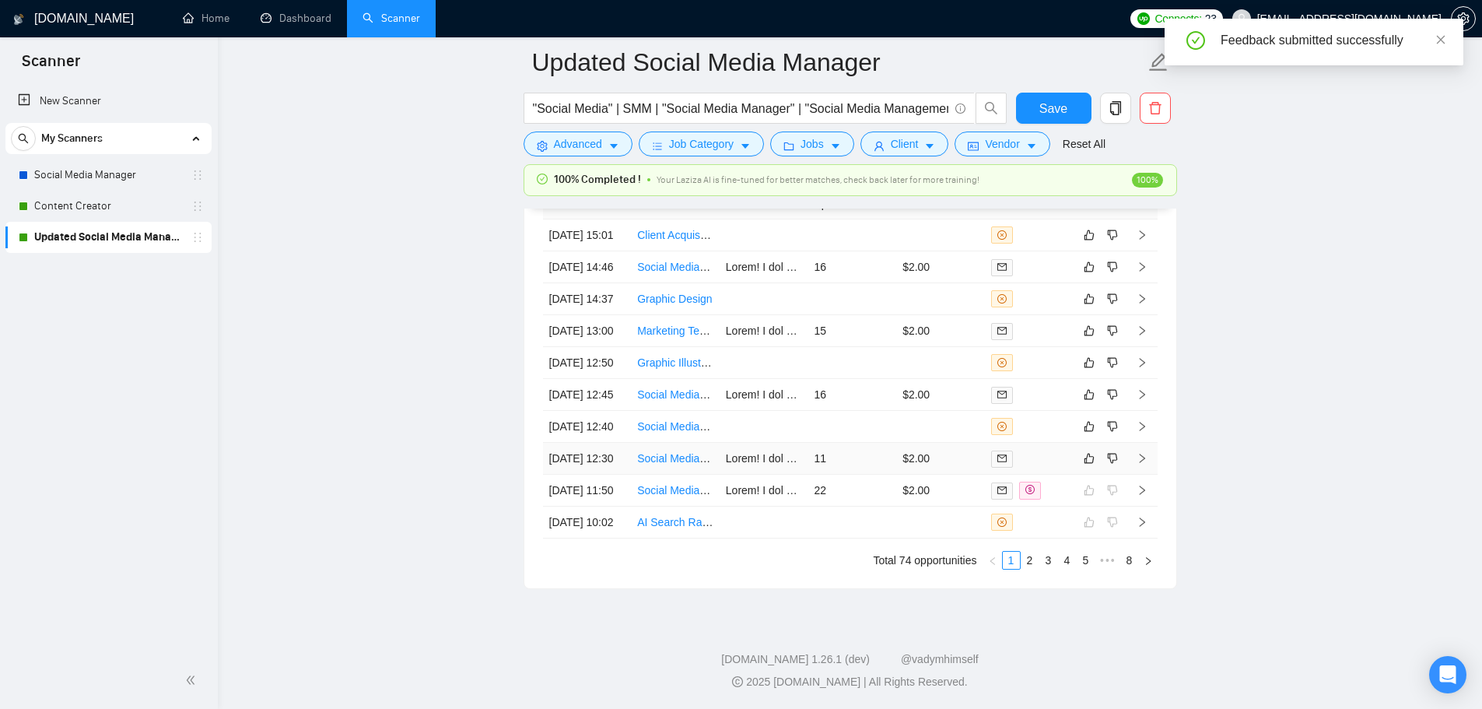
click at [853, 443] on td "11" at bounding box center [851, 459] width 89 height 32
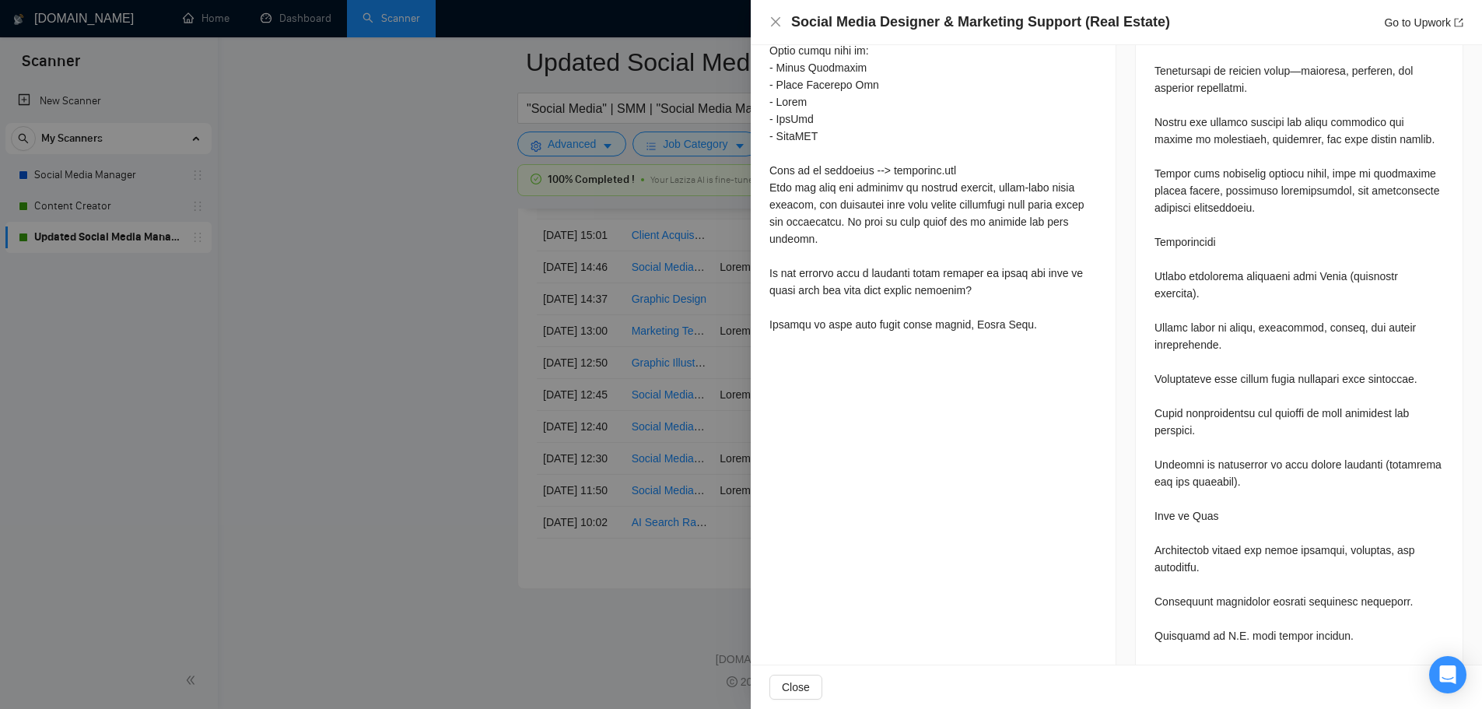
scroll to position [1174, 0]
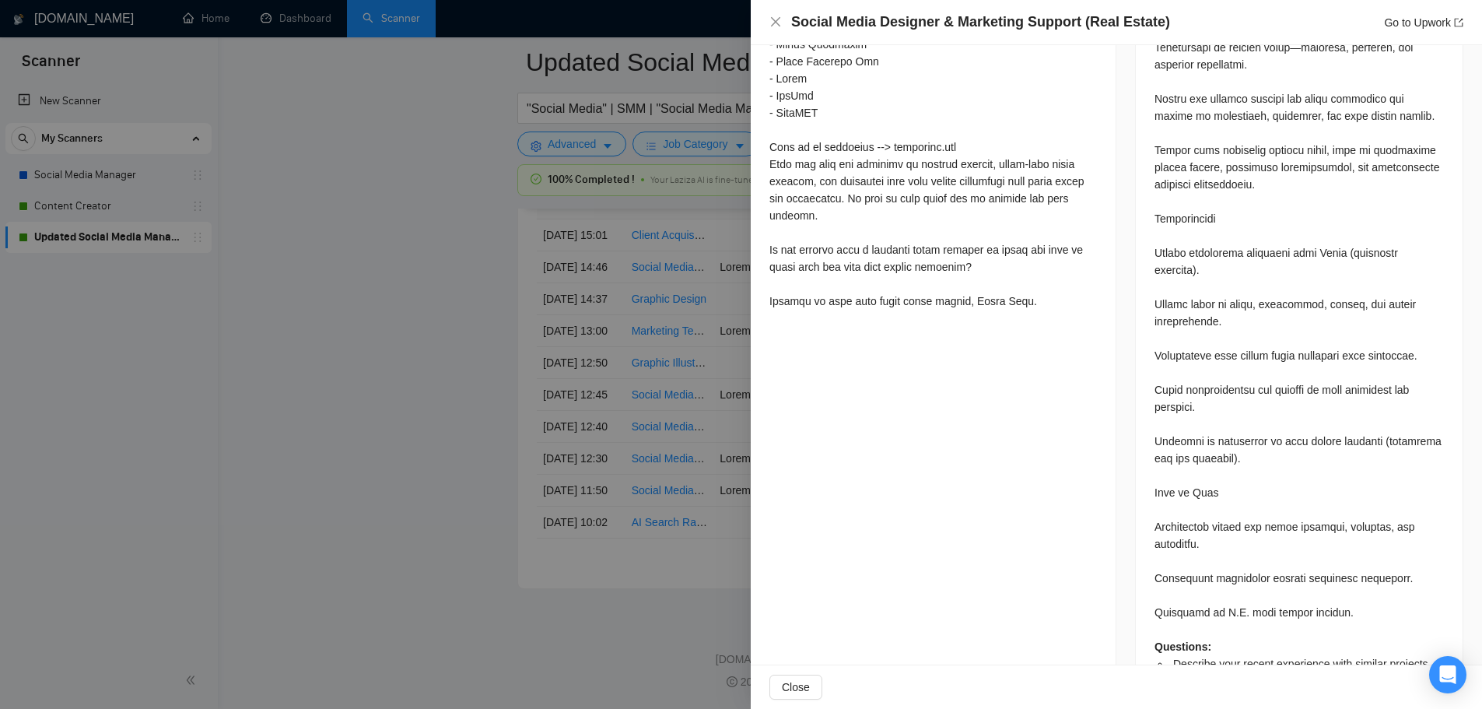
click at [438, 481] on div at bounding box center [741, 354] width 1482 height 709
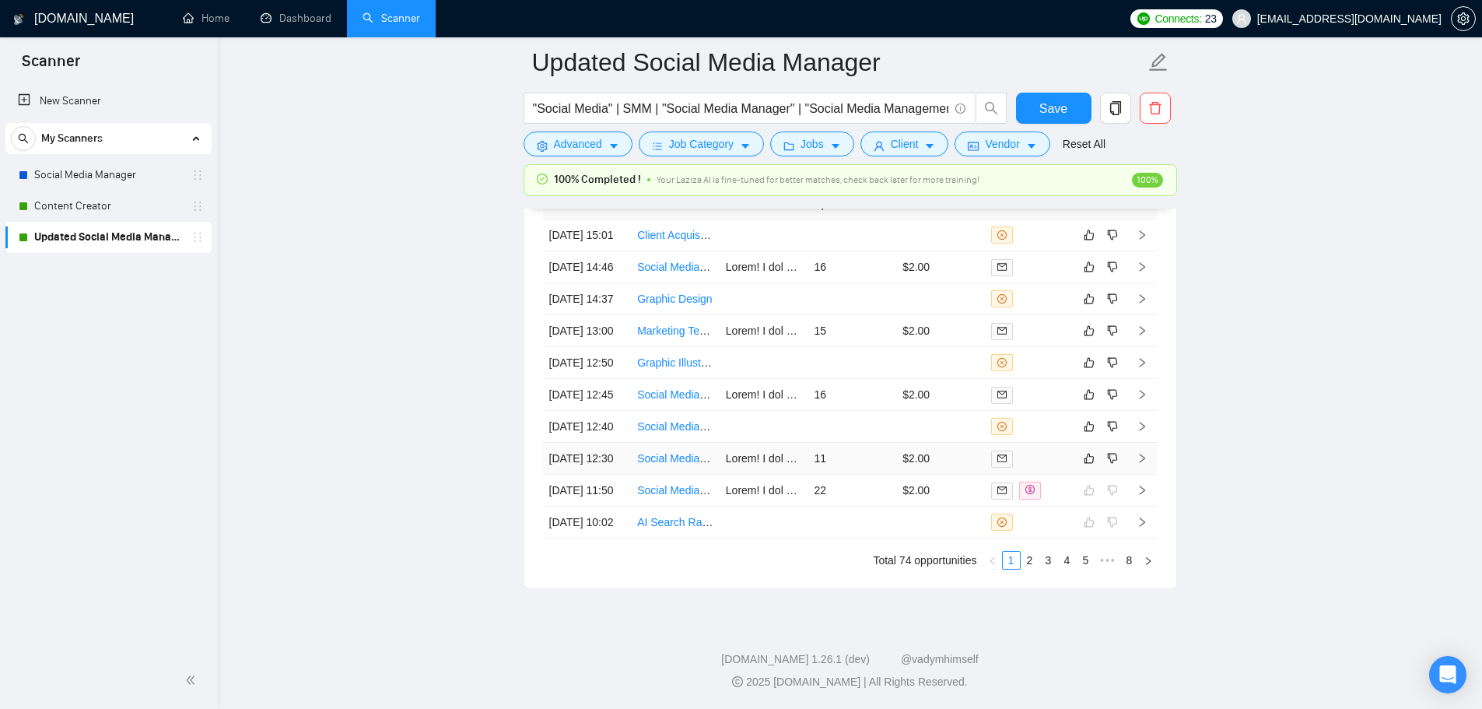
click at [870, 443] on td "11" at bounding box center [851, 459] width 89 height 32
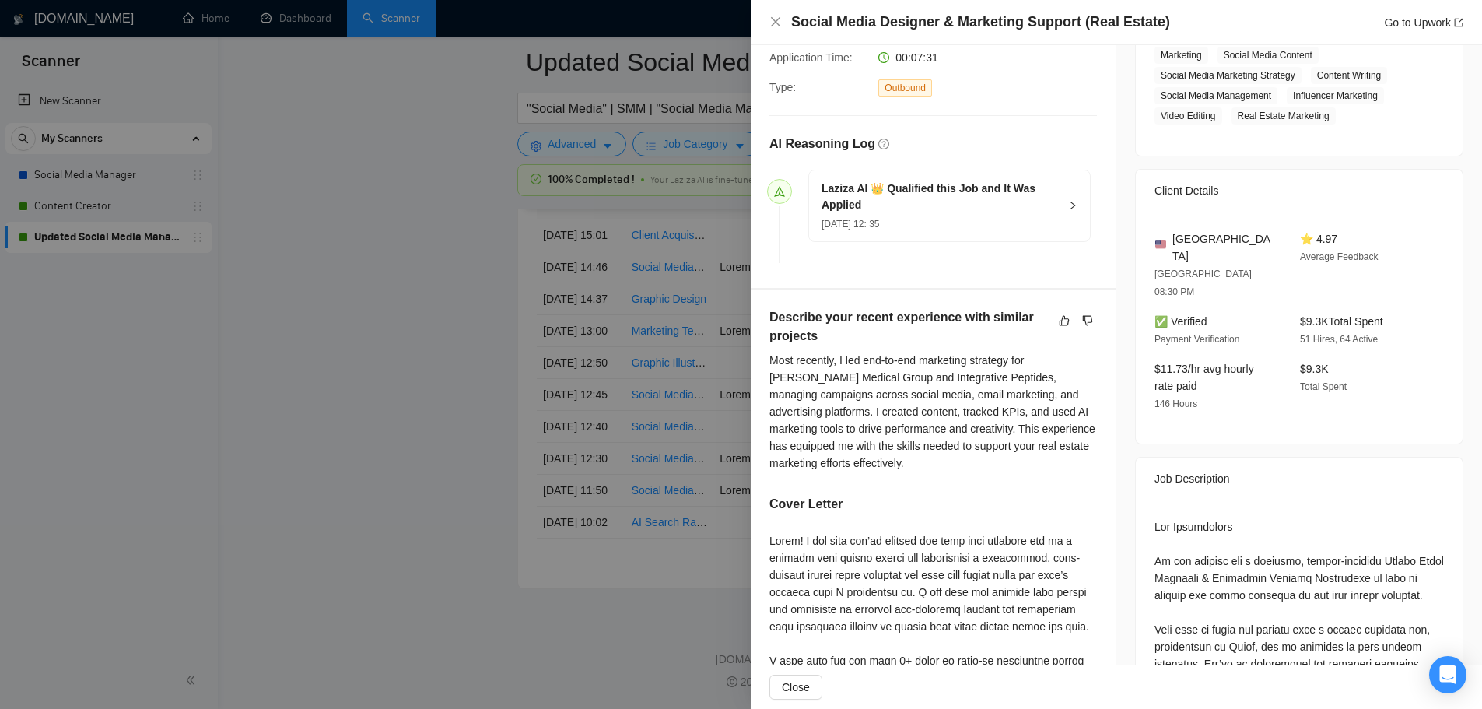
scroll to position [786, 0]
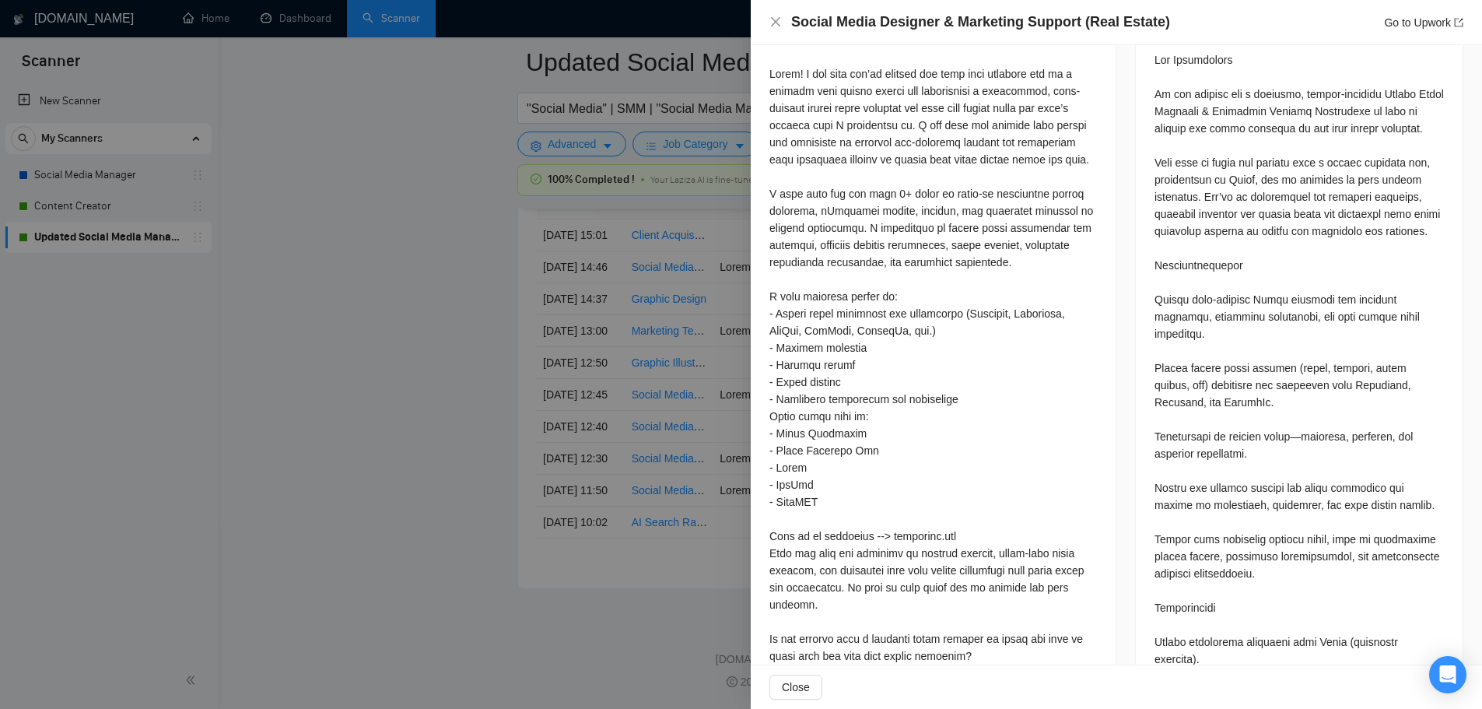
click at [569, 481] on div at bounding box center [741, 354] width 1482 height 709
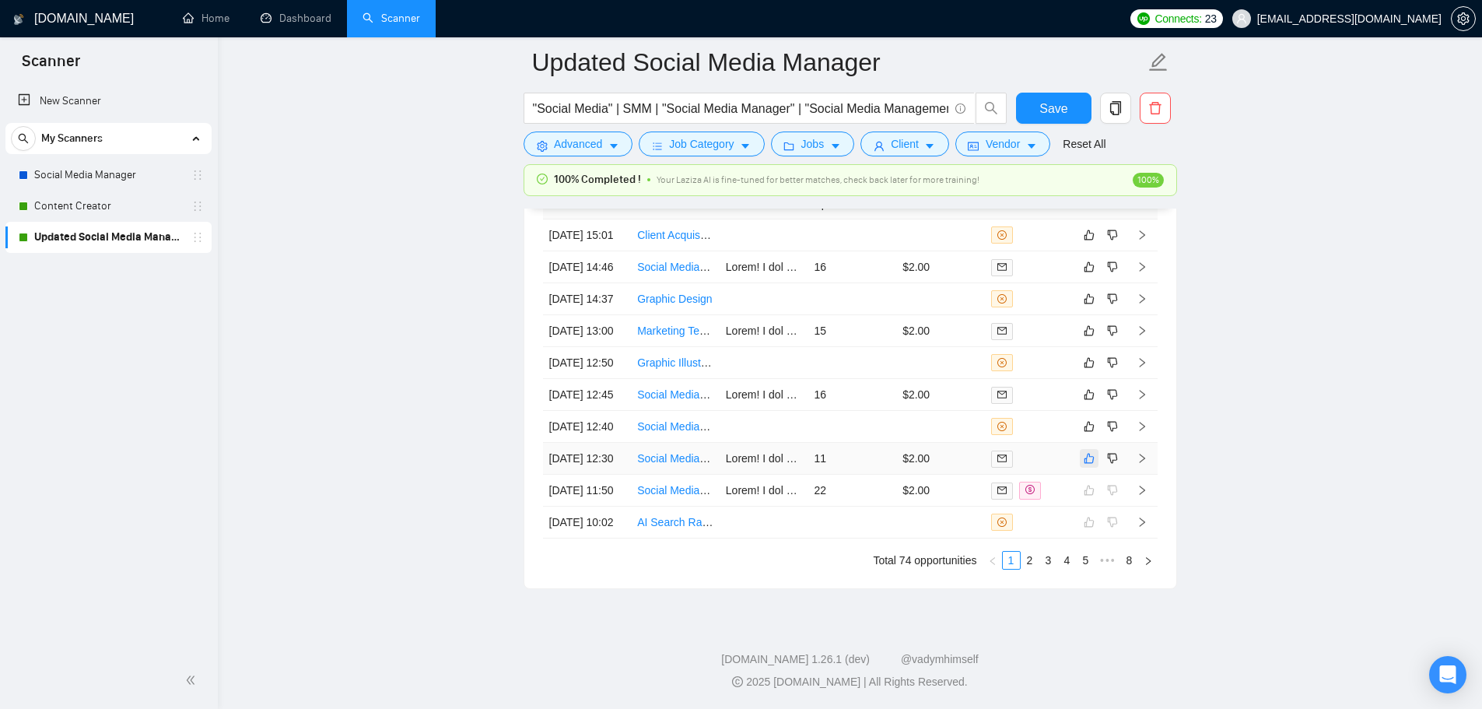
click at [1092, 452] on icon "like" at bounding box center [1088, 458] width 11 height 12
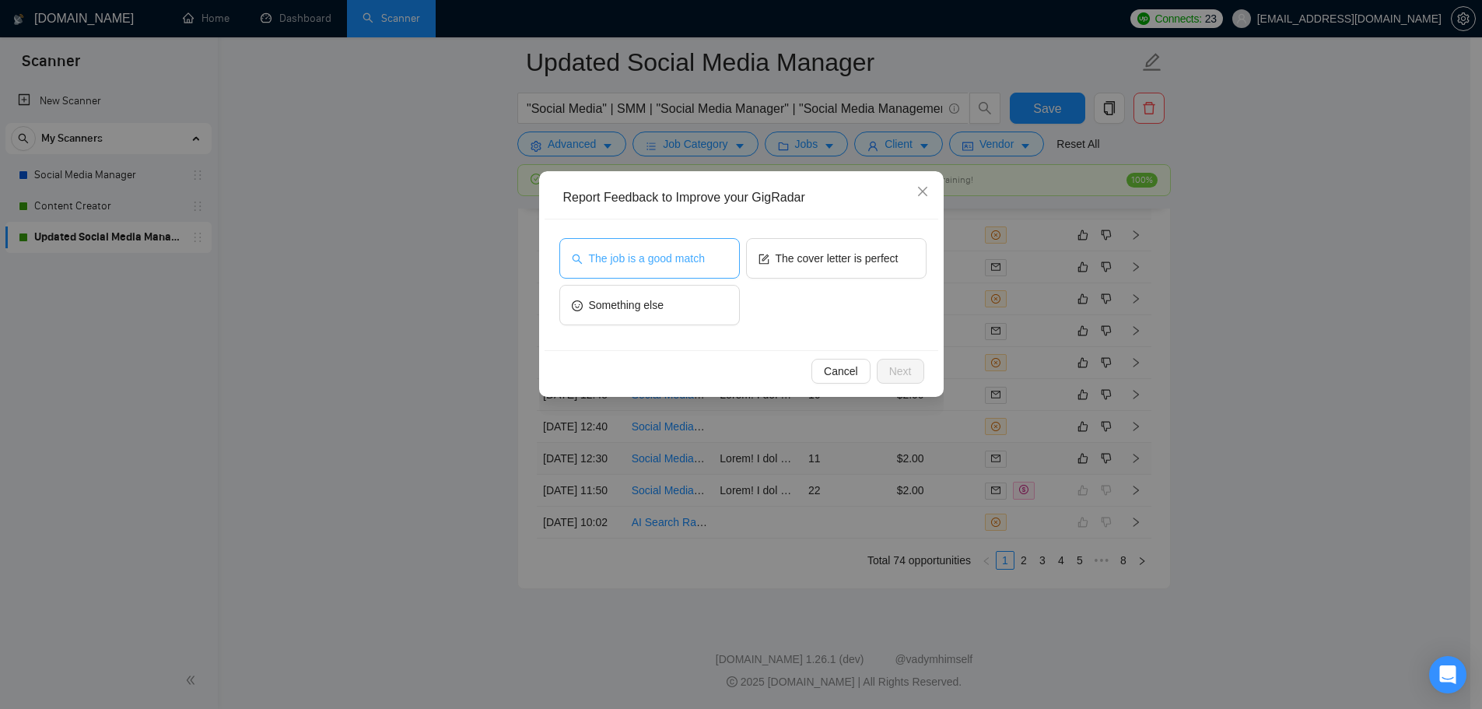
click at [674, 254] on span "The job is a good match" at bounding box center [647, 258] width 116 height 17
click at [835, 226] on div "The job is a good match The cover letter is perfect Something else" at bounding box center [741, 284] width 394 height 131
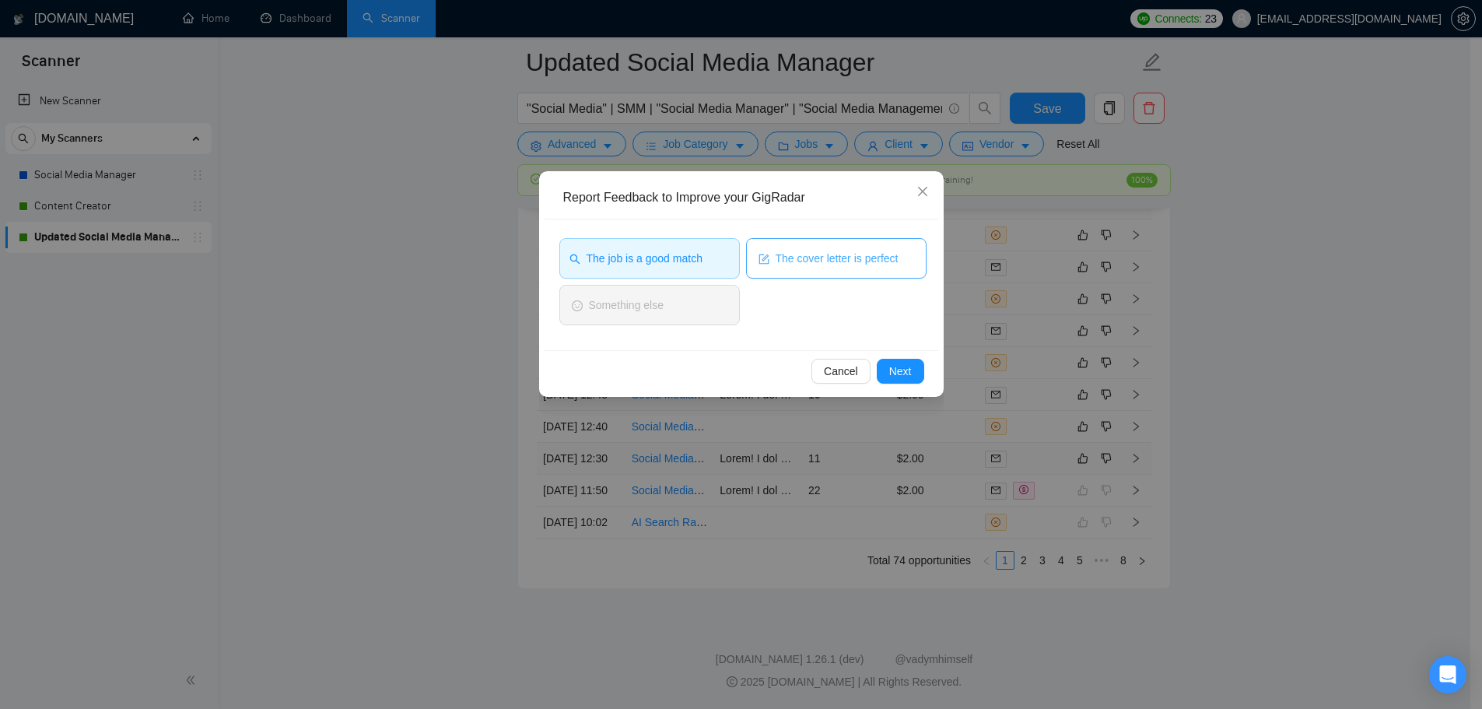
click at [837, 256] on span "The cover letter is perfect" at bounding box center [836, 258] width 123 height 17
click at [897, 366] on span "Next" at bounding box center [900, 370] width 23 height 17
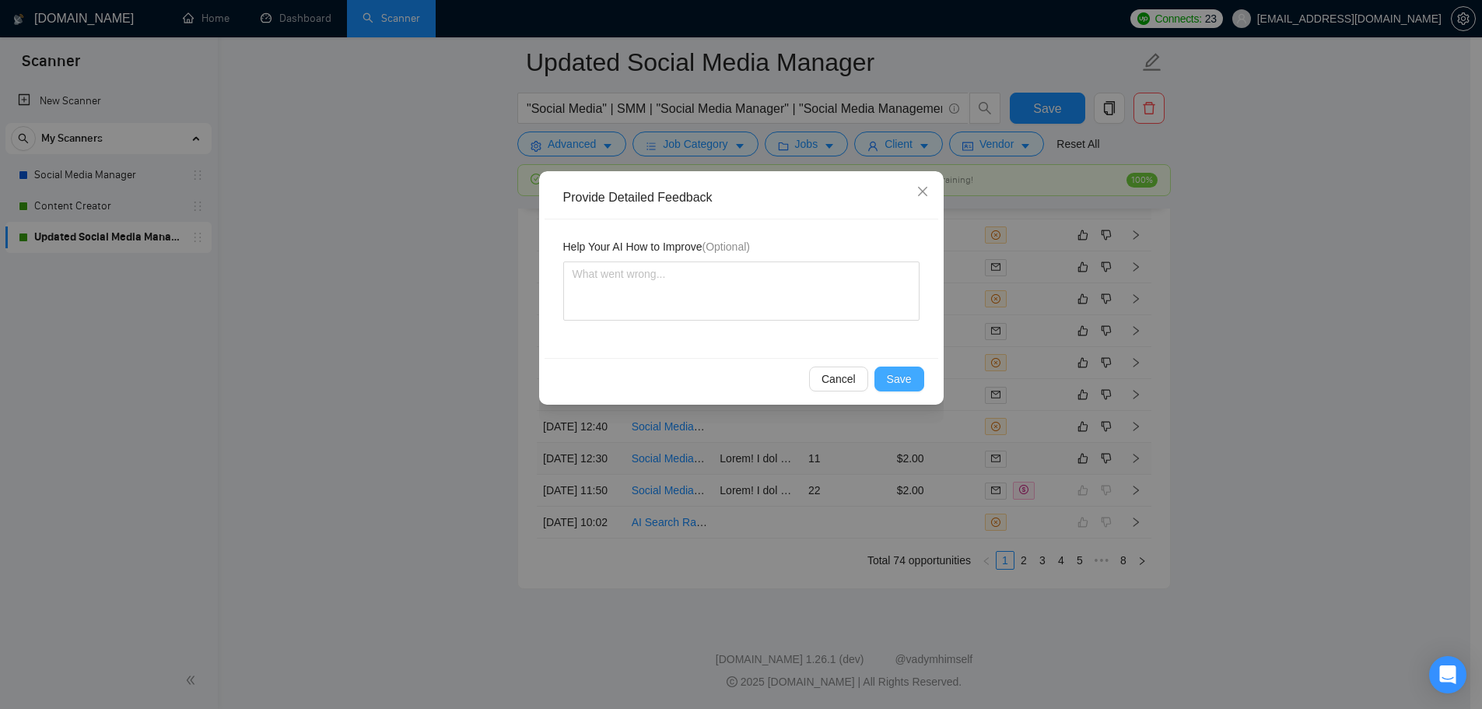
click at [899, 382] on span "Save" at bounding box center [899, 378] width 25 height 17
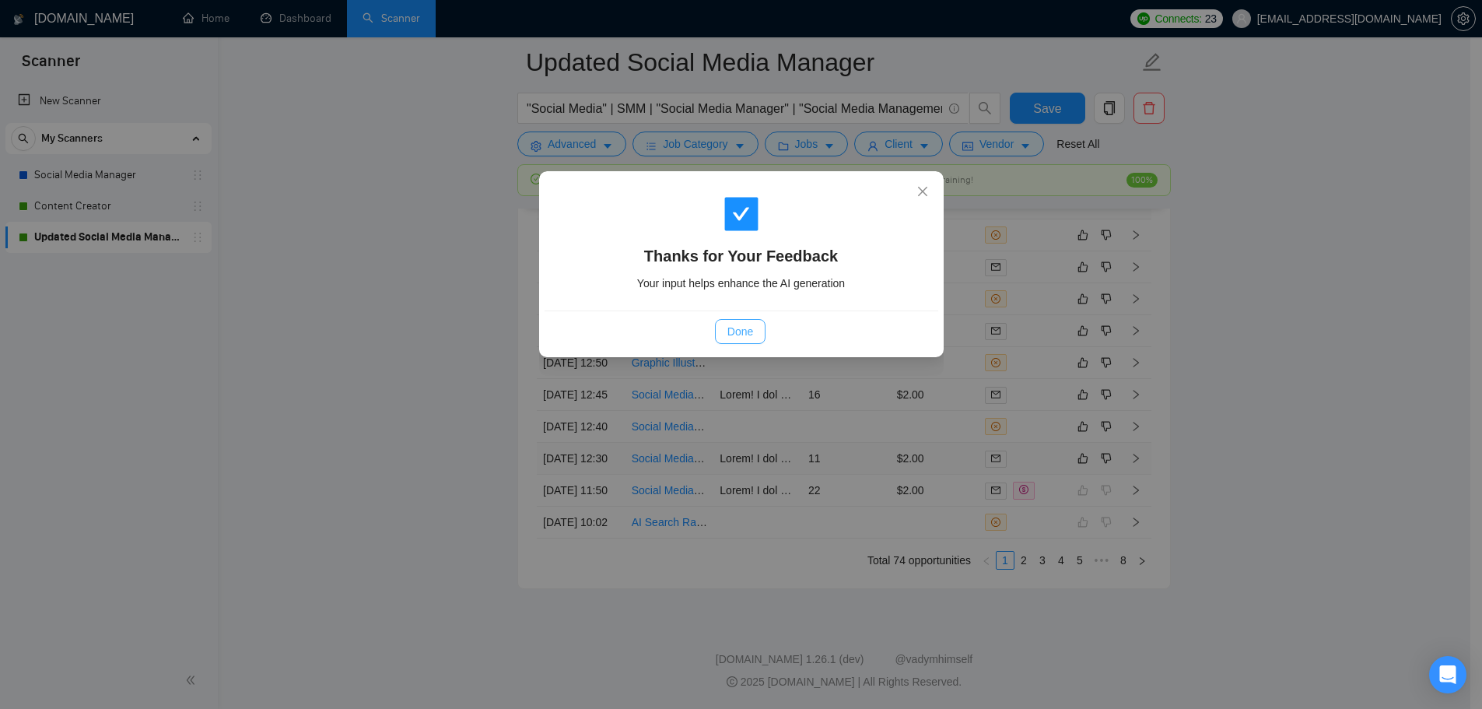
click at [751, 339] on span "Done" at bounding box center [740, 331] width 26 height 17
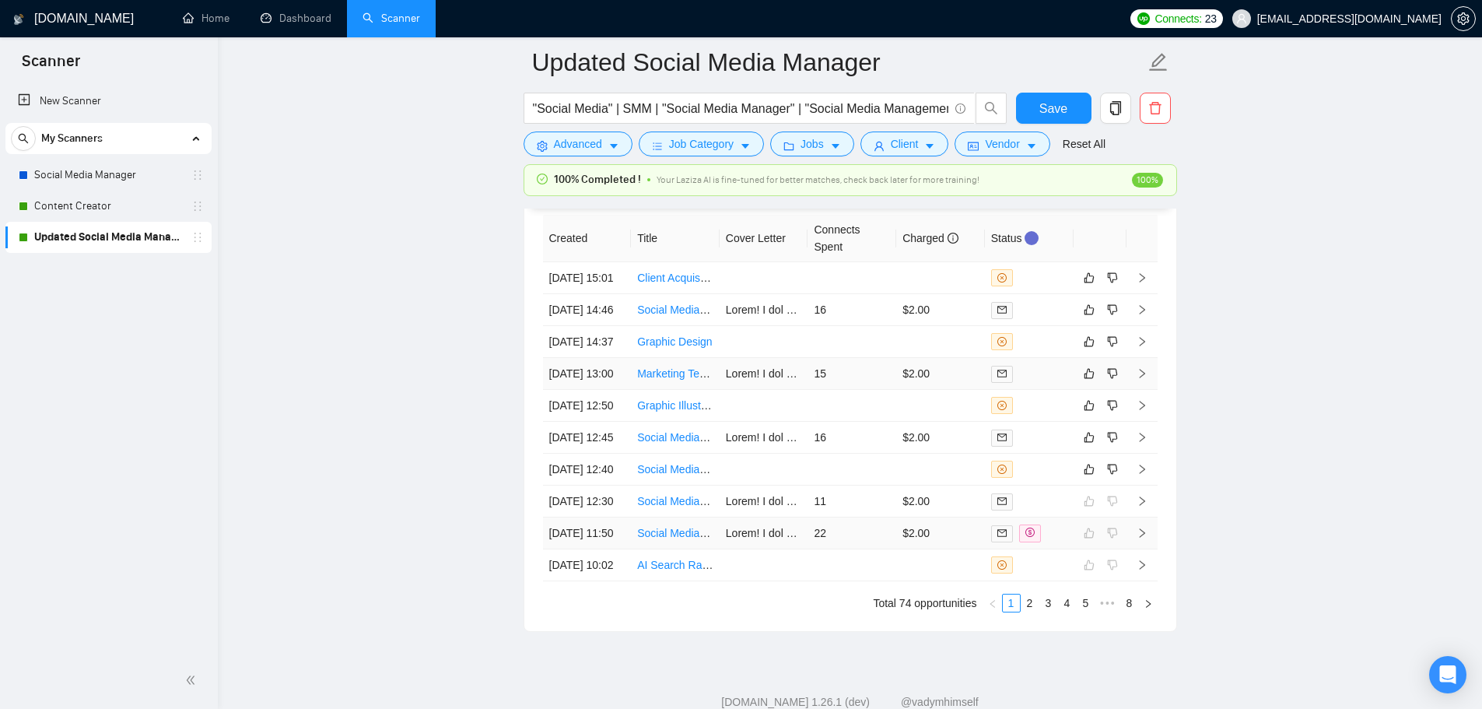
scroll to position [4359, 0]
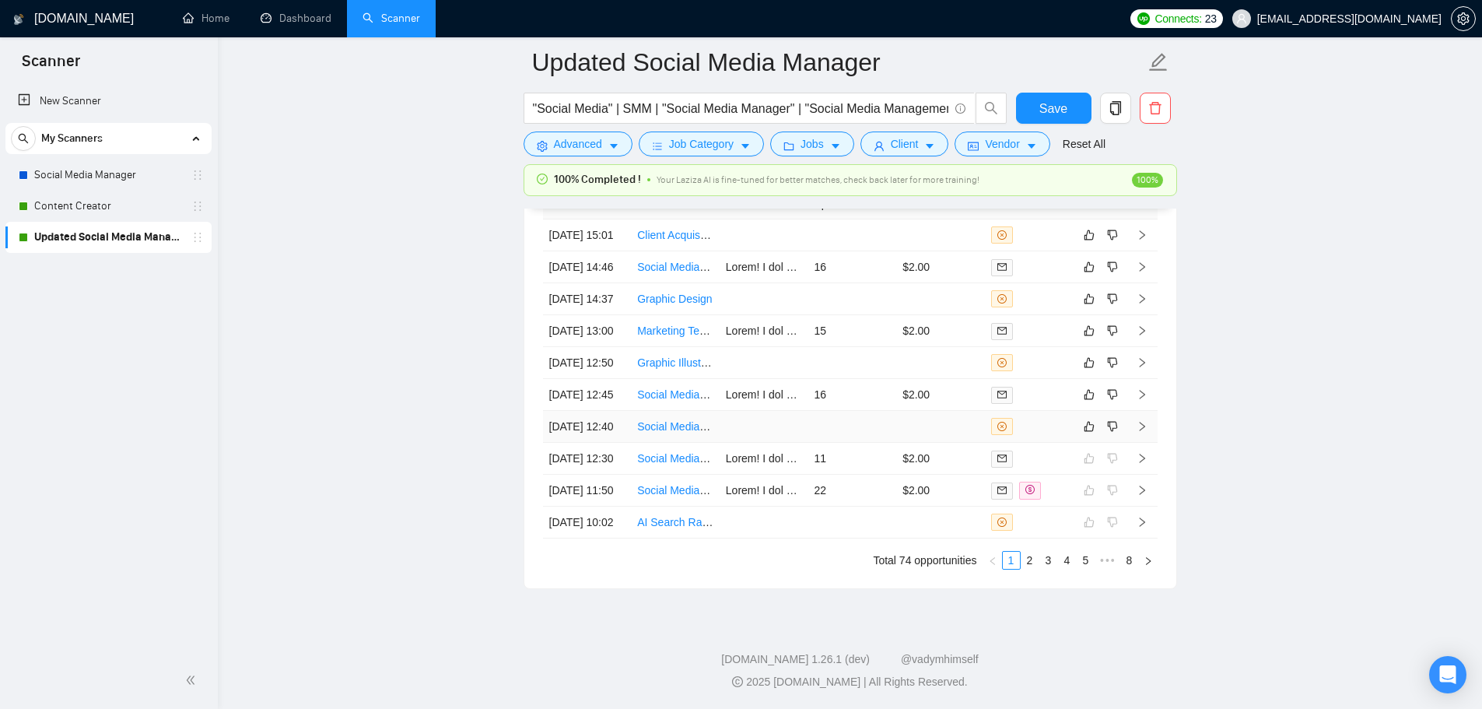
click at [779, 438] on td at bounding box center [763, 427] width 89 height 32
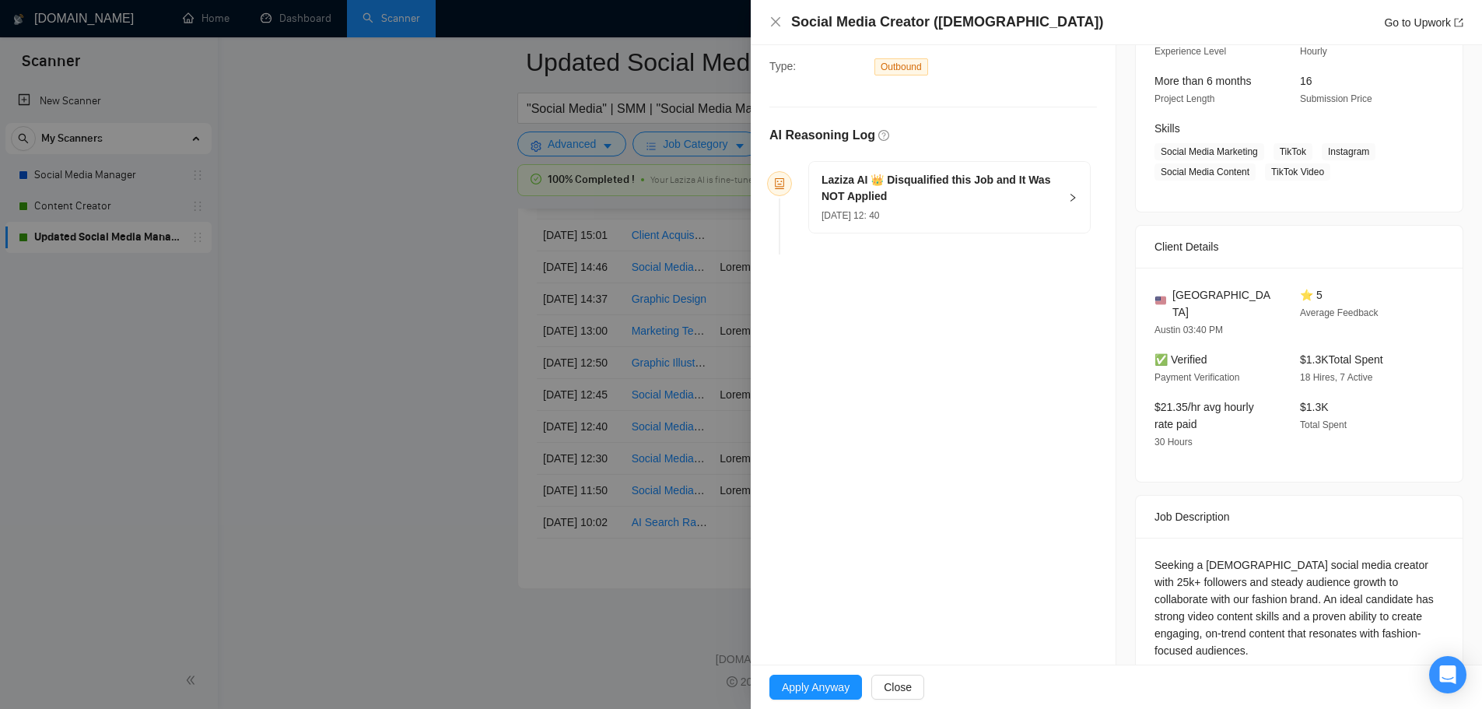
scroll to position [4437, 0]
click at [439, 388] on div at bounding box center [741, 354] width 1482 height 709
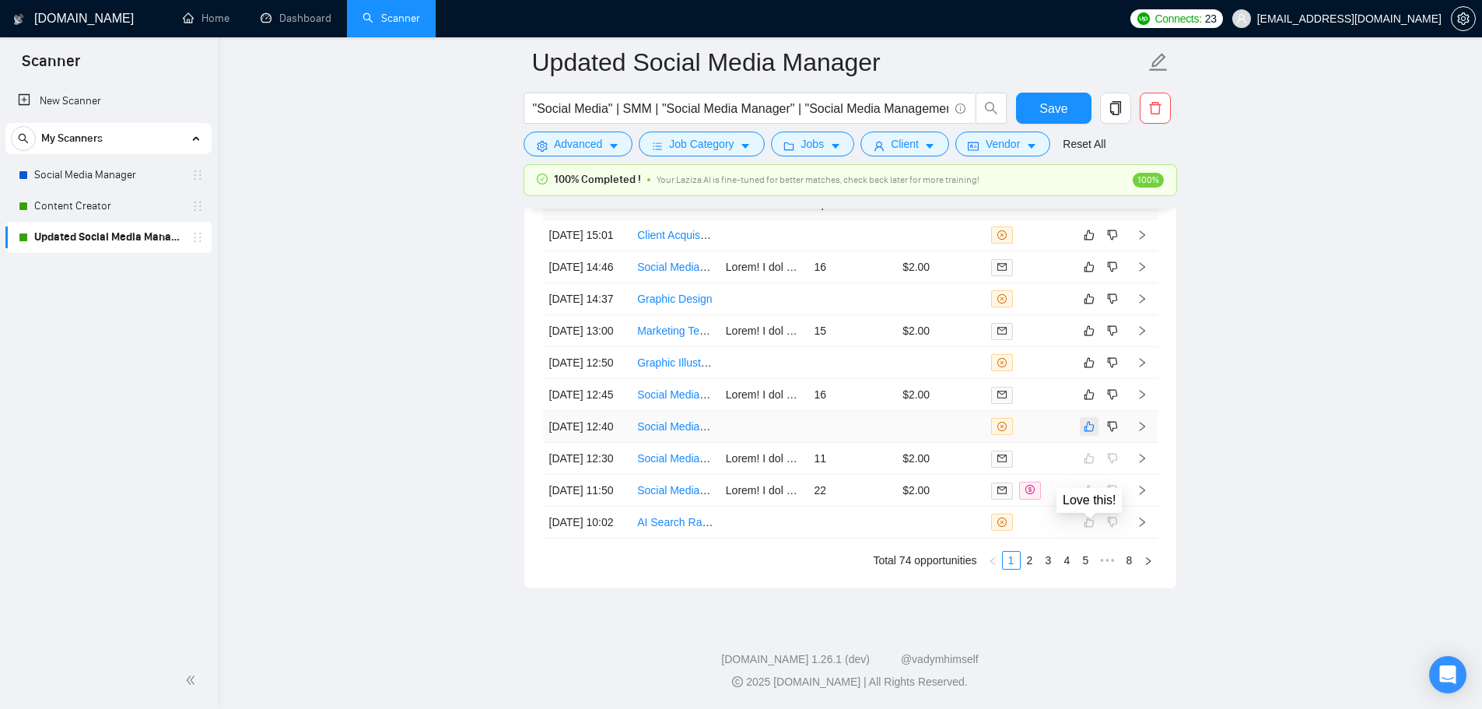
click at [1091, 420] on icon "like" at bounding box center [1088, 426] width 11 height 12
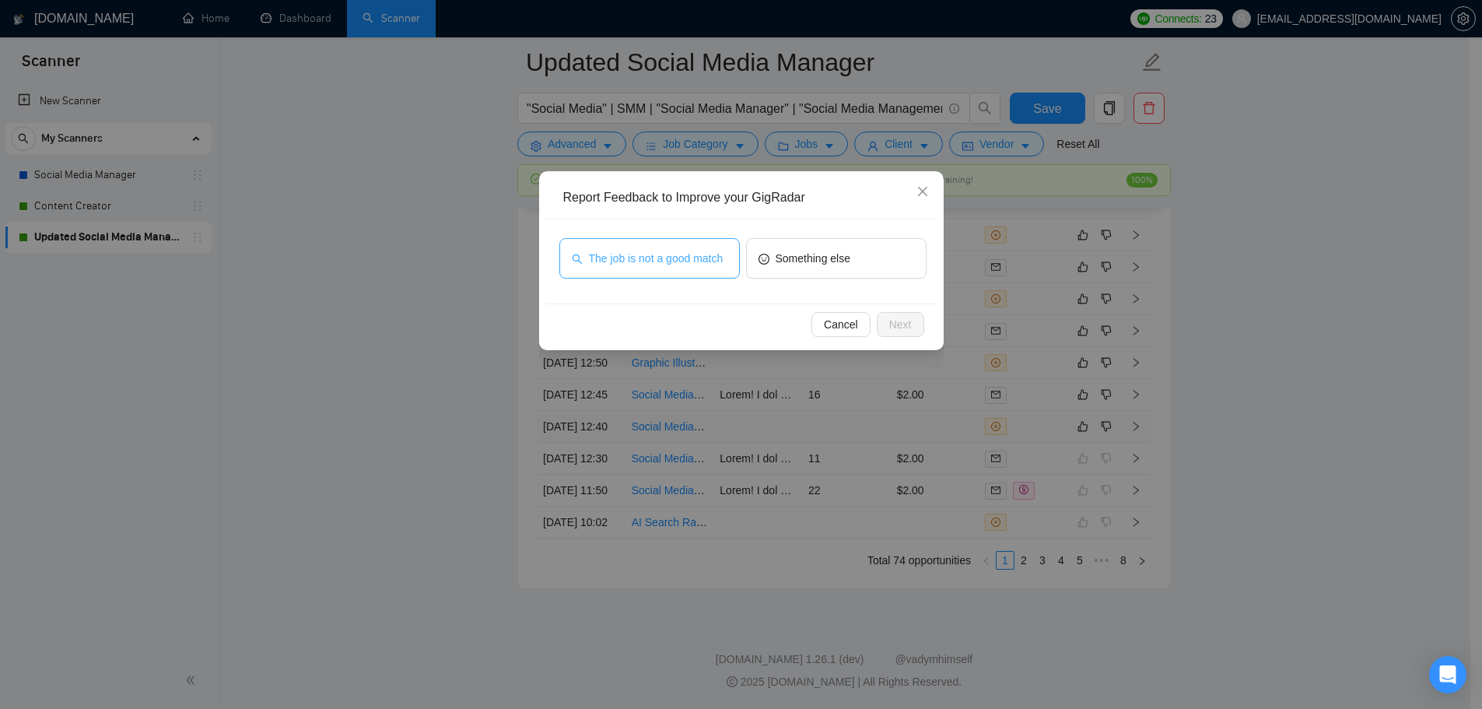
click at [653, 273] on button "The job is not a good match" at bounding box center [649, 258] width 180 height 40
click at [889, 321] on span "Next" at bounding box center [900, 324] width 23 height 17
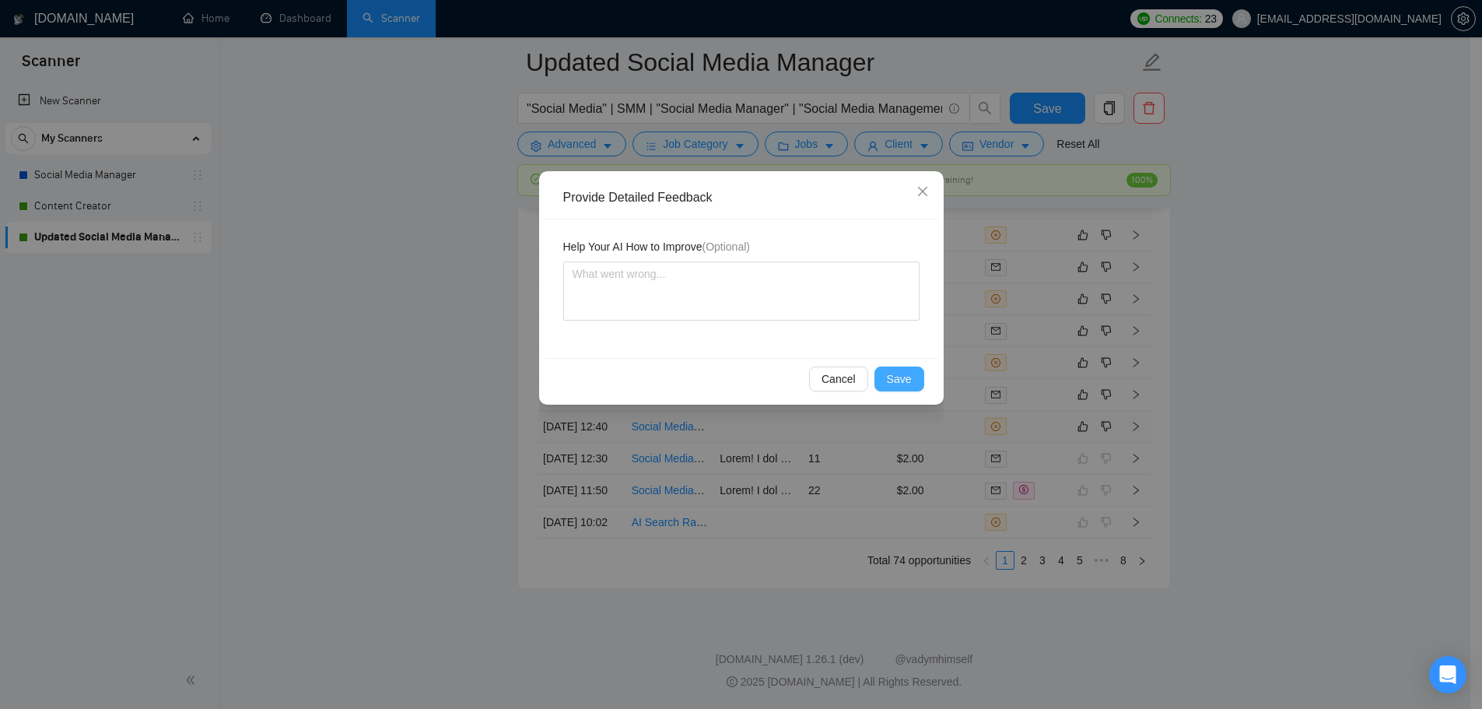
click at [906, 374] on span "Save" at bounding box center [899, 378] width 25 height 17
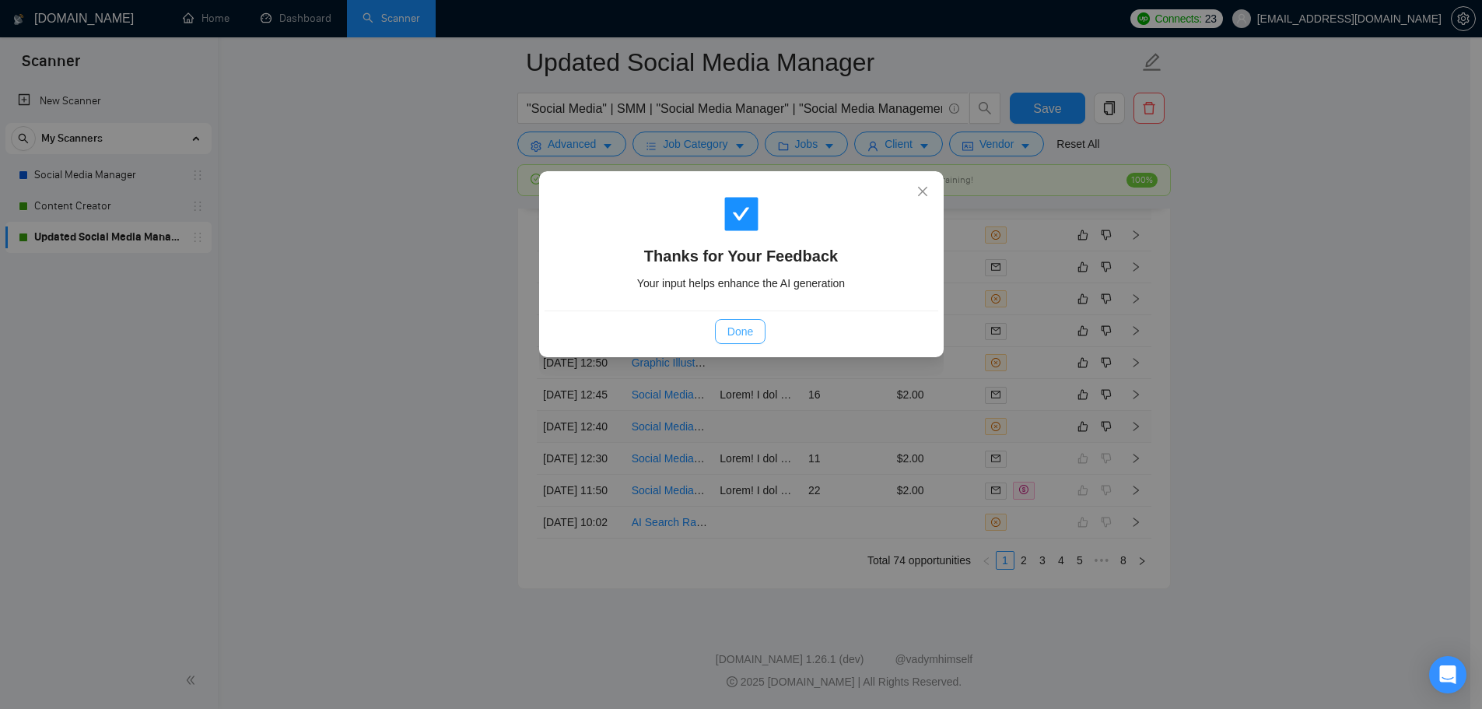
click at [739, 333] on span "Done" at bounding box center [740, 331] width 26 height 17
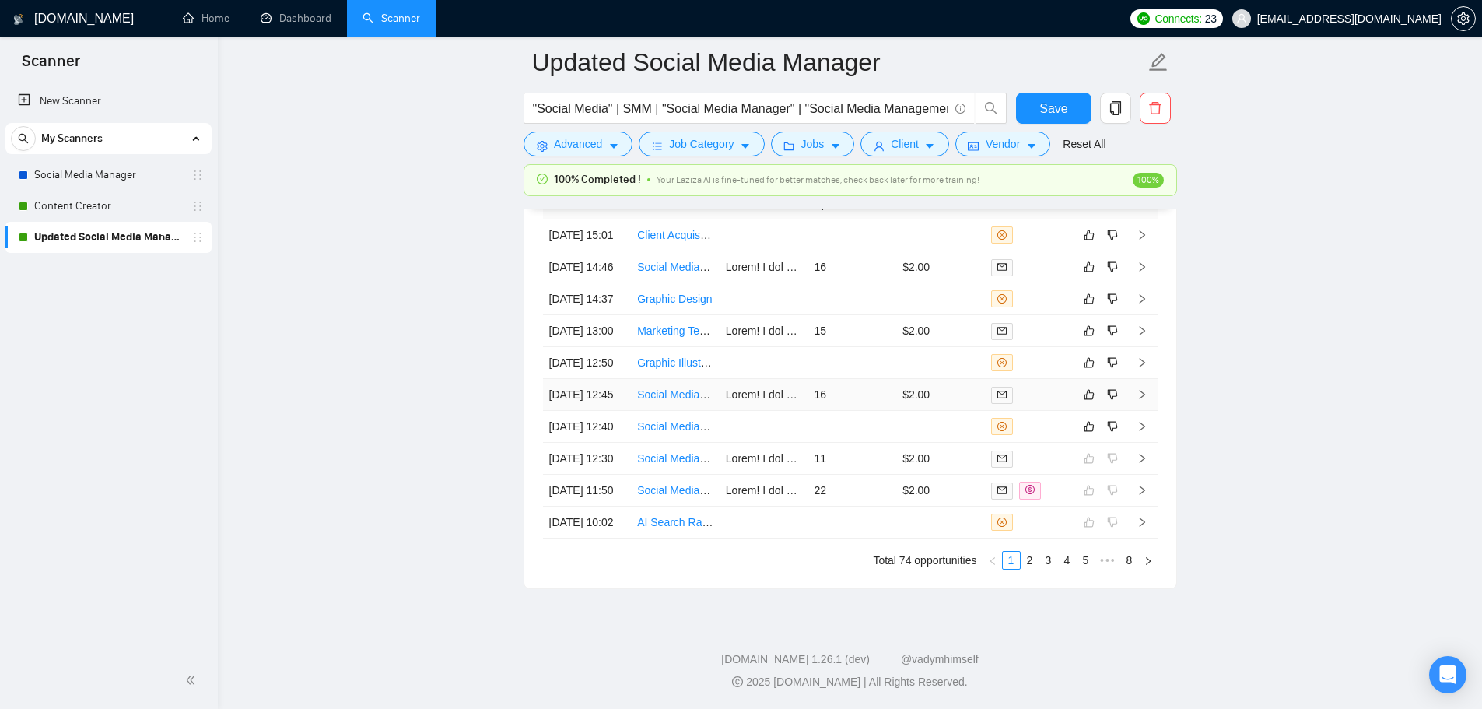
click at [877, 379] on td "16" at bounding box center [851, 395] width 89 height 32
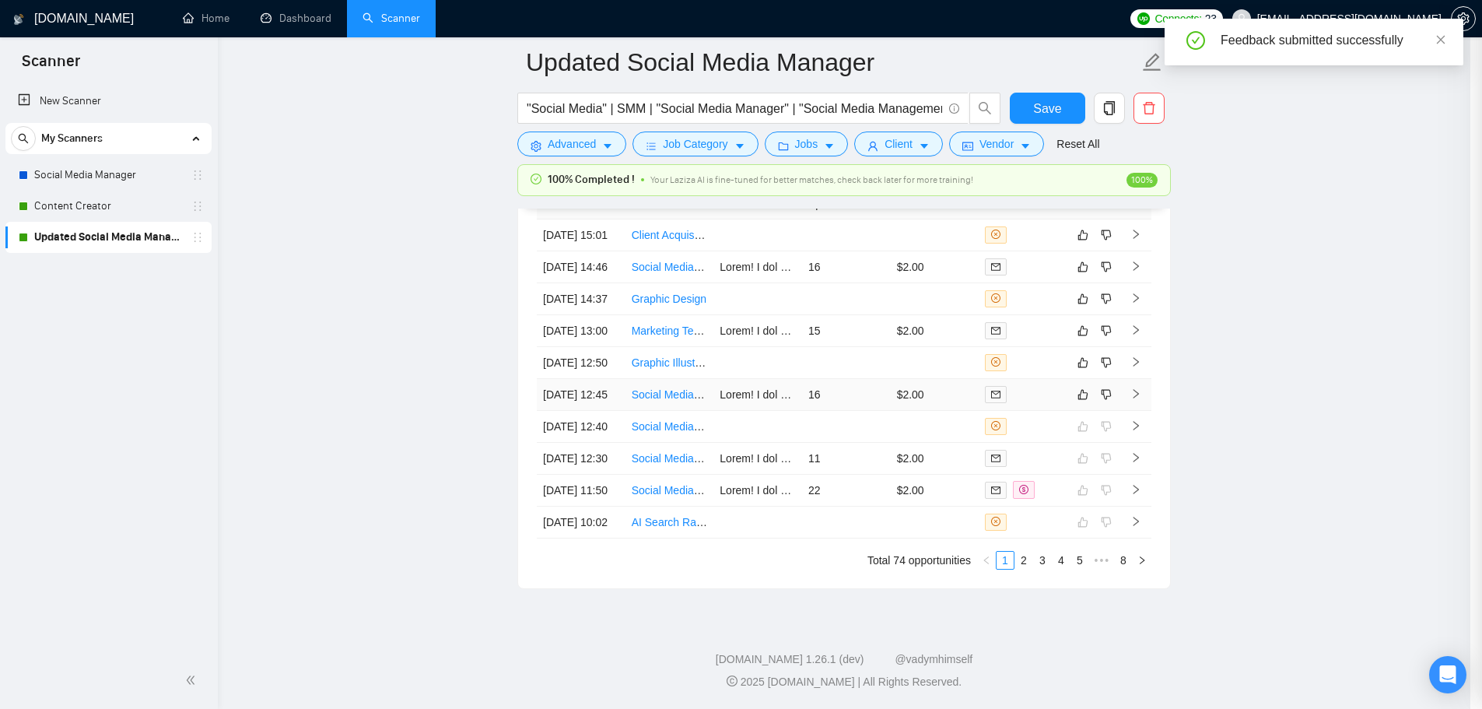
scroll to position [4204, 0]
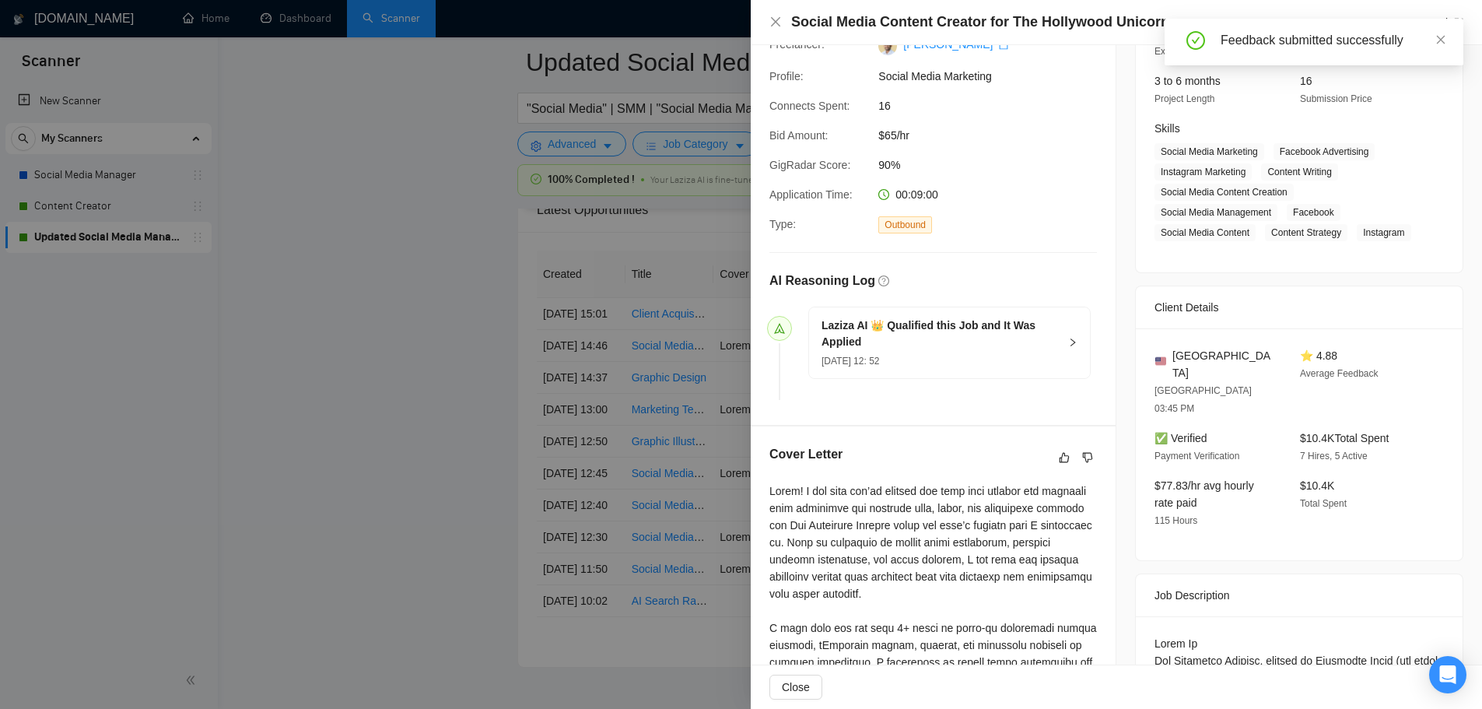
click at [520, 388] on div at bounding box center [741, 354] width 1482 height 709
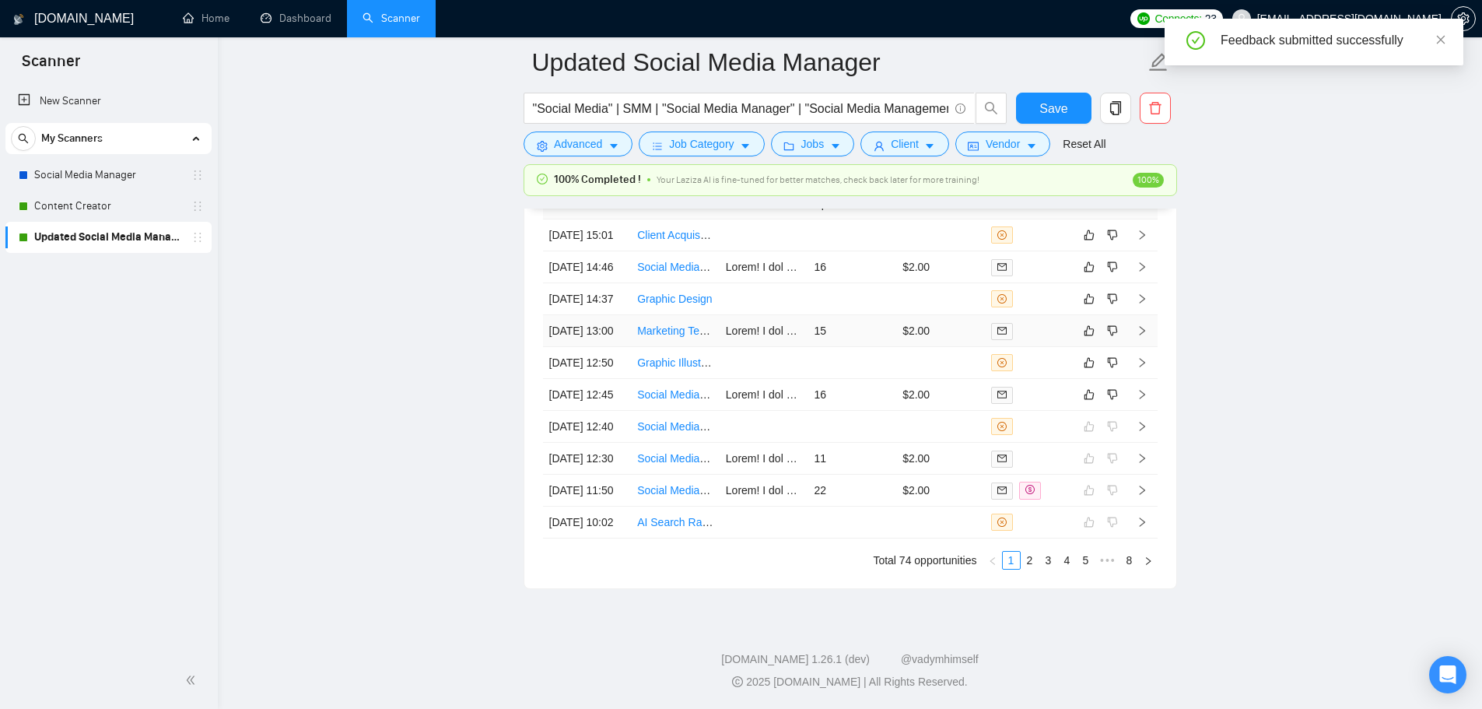
scroll to position [4359, 0]
click at [844, 403] on td "16" at bounding box center [851, 395] width 89 height 32
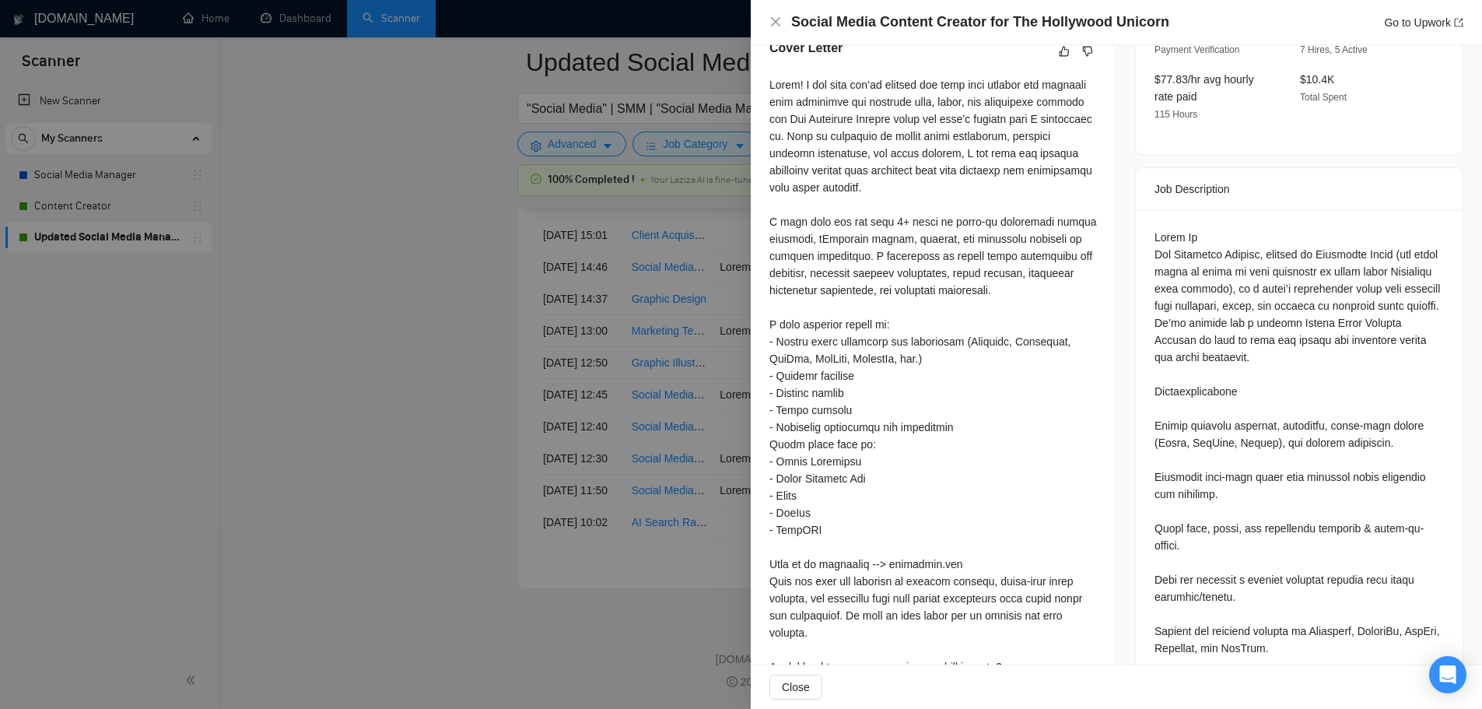
scroll to position [493, 0]
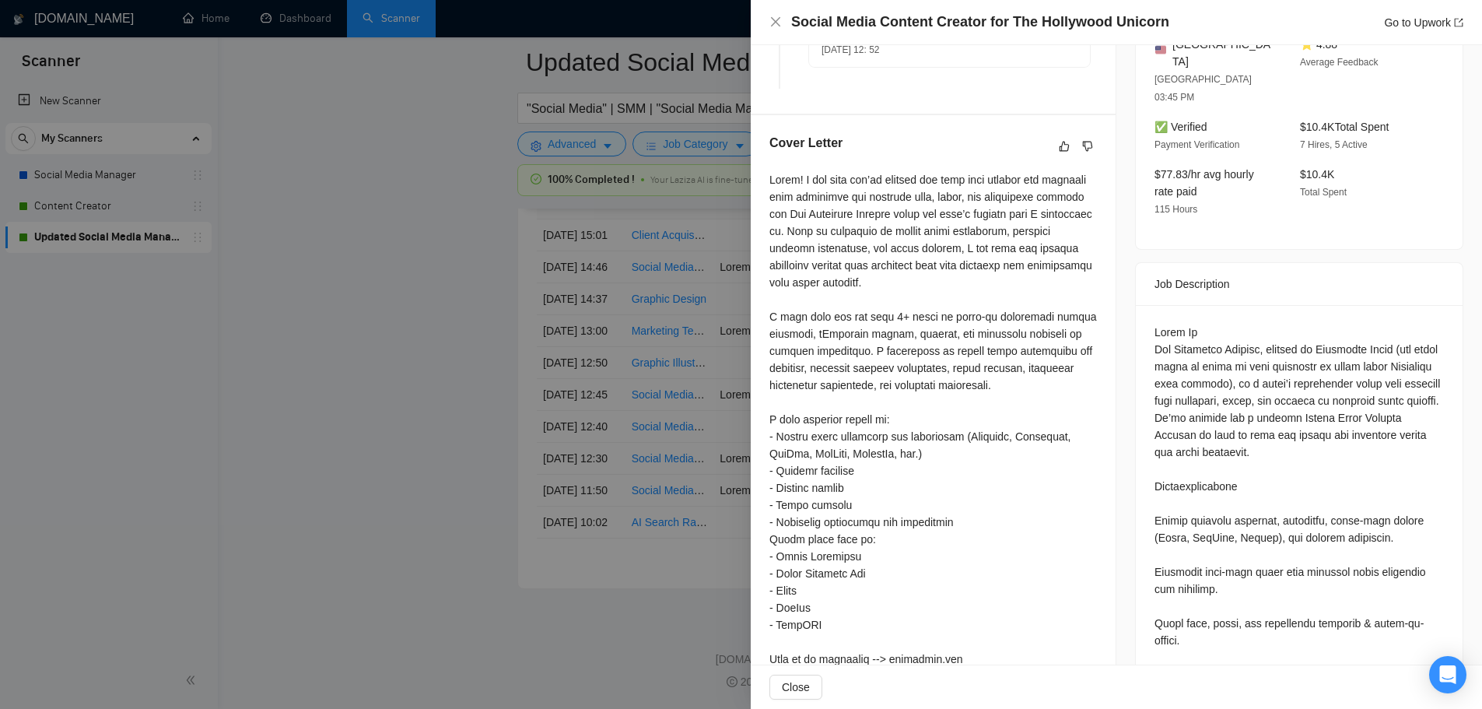
click at [380, 418] on div at bounding box center [741, 354] width 1482 height 709
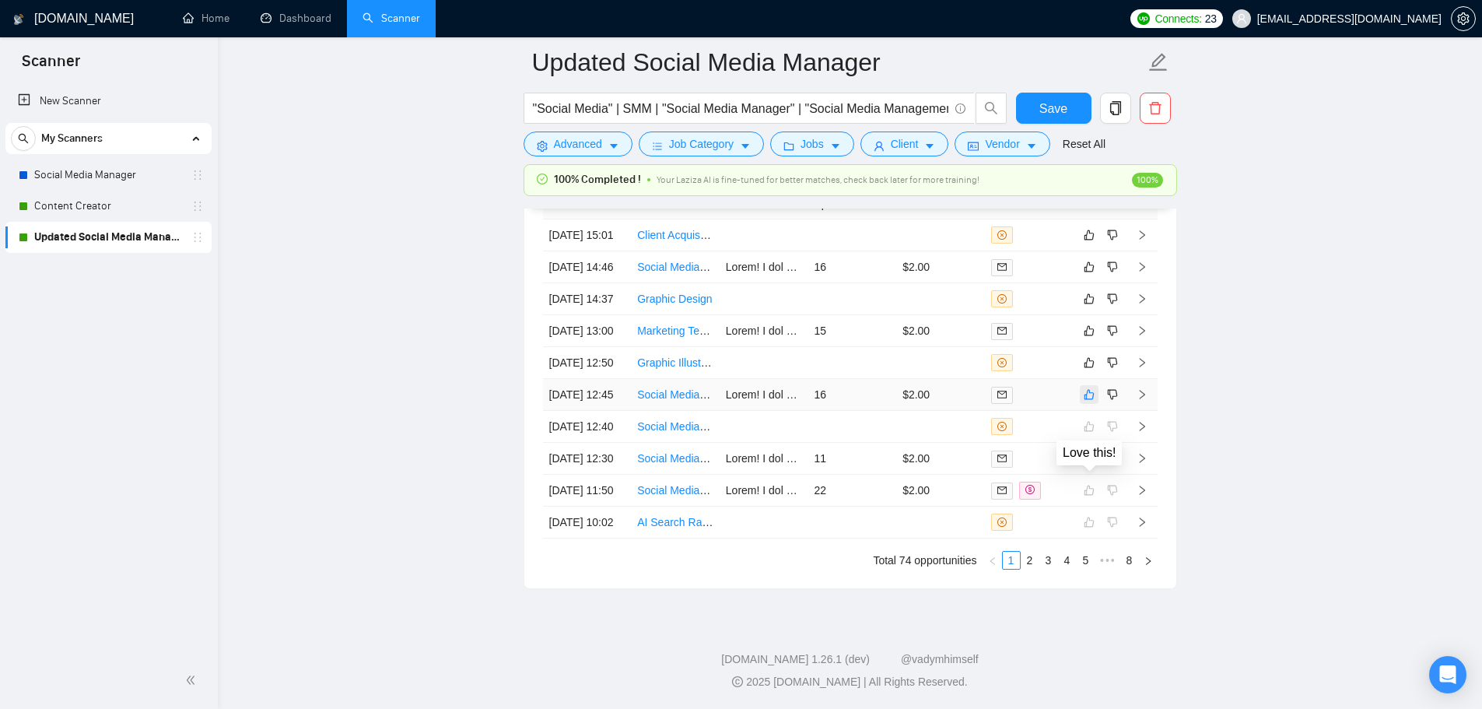
click at [1094, 403] on button "button" at bounding box center [1089, 394] width 19 height 19
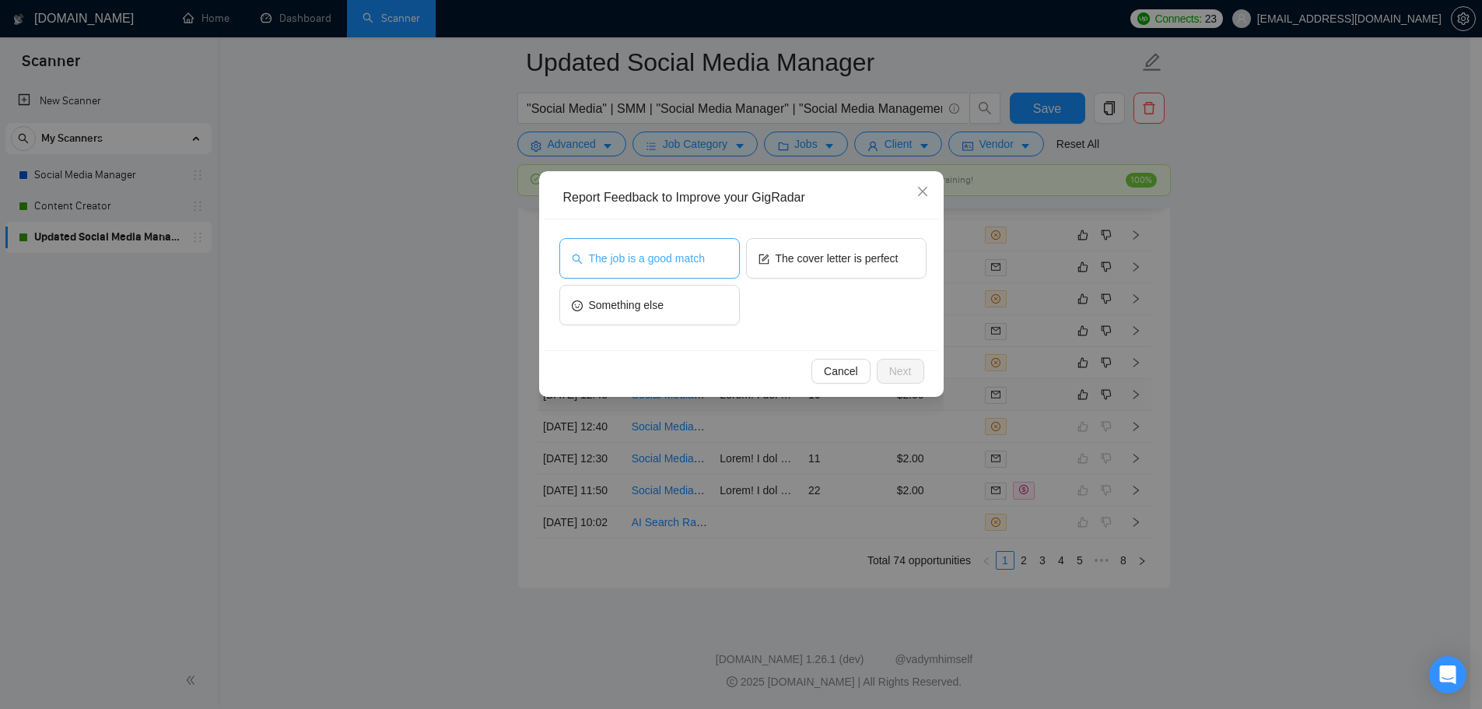
click at [700, 258] on span "The job is a good match" at bounding box center [647, 258] width 116 height 17
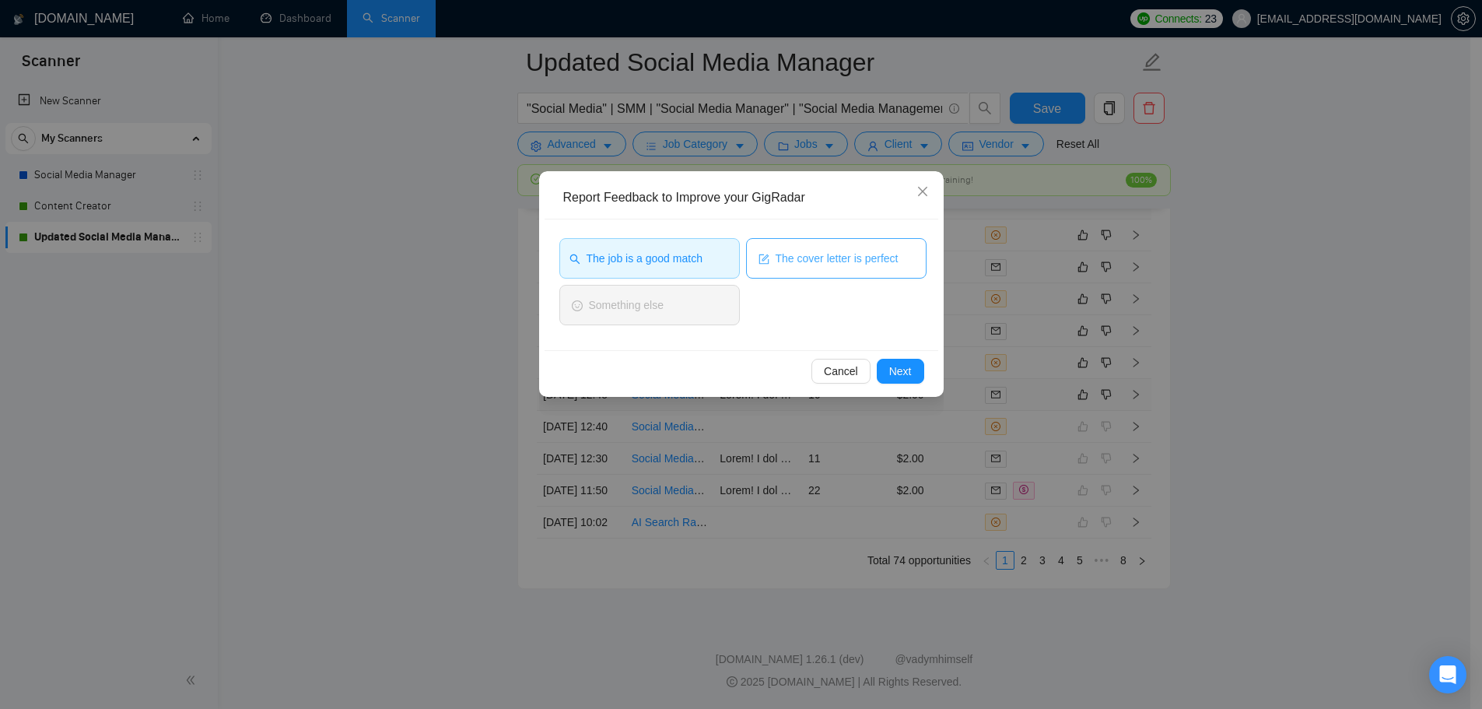
click at [861, 267] on button "The cover letter is perfect" at bounding box center [836, 258] width 180 height 40
click at [895, 375] on span "Next" at bounding box center [900, 370] width 23 height 17
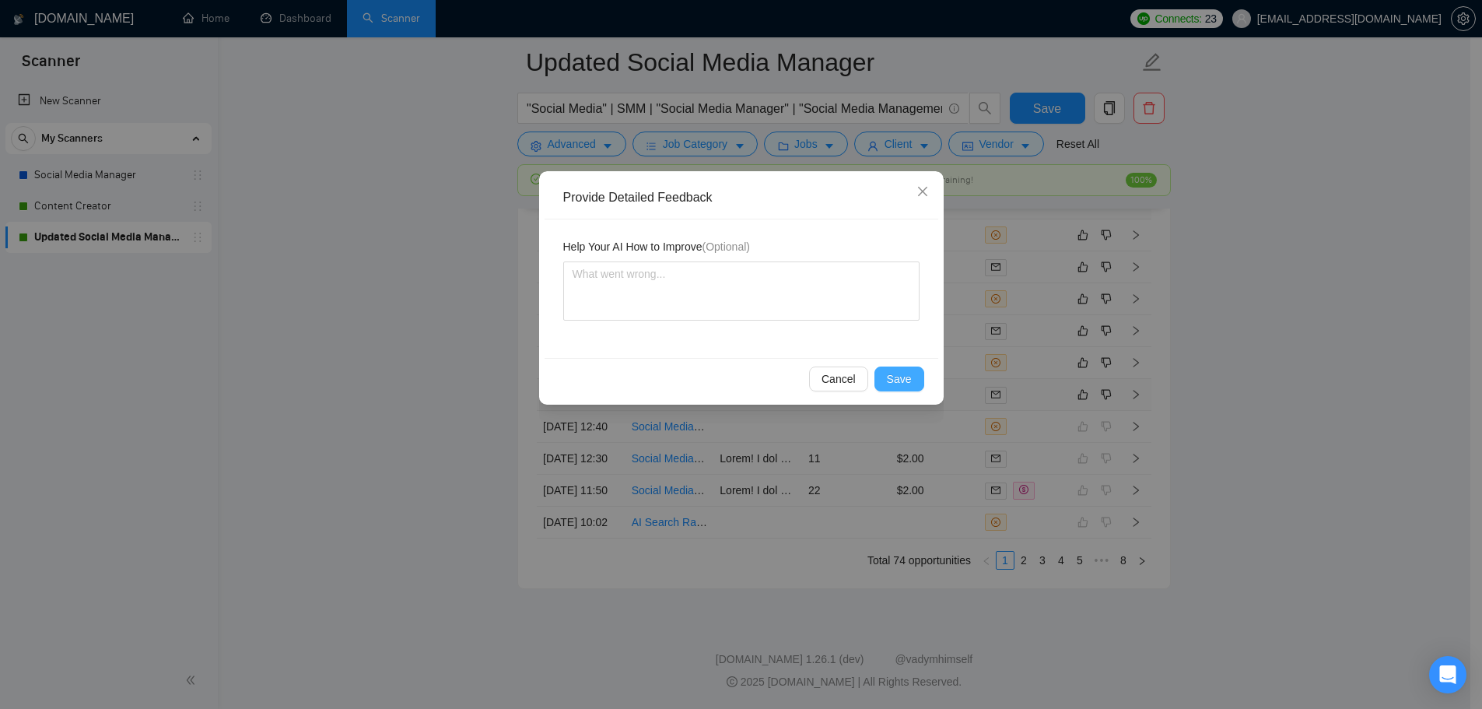
click at [895, 381] on span "Save" at bounding box center [899, 378] width 25 height 17
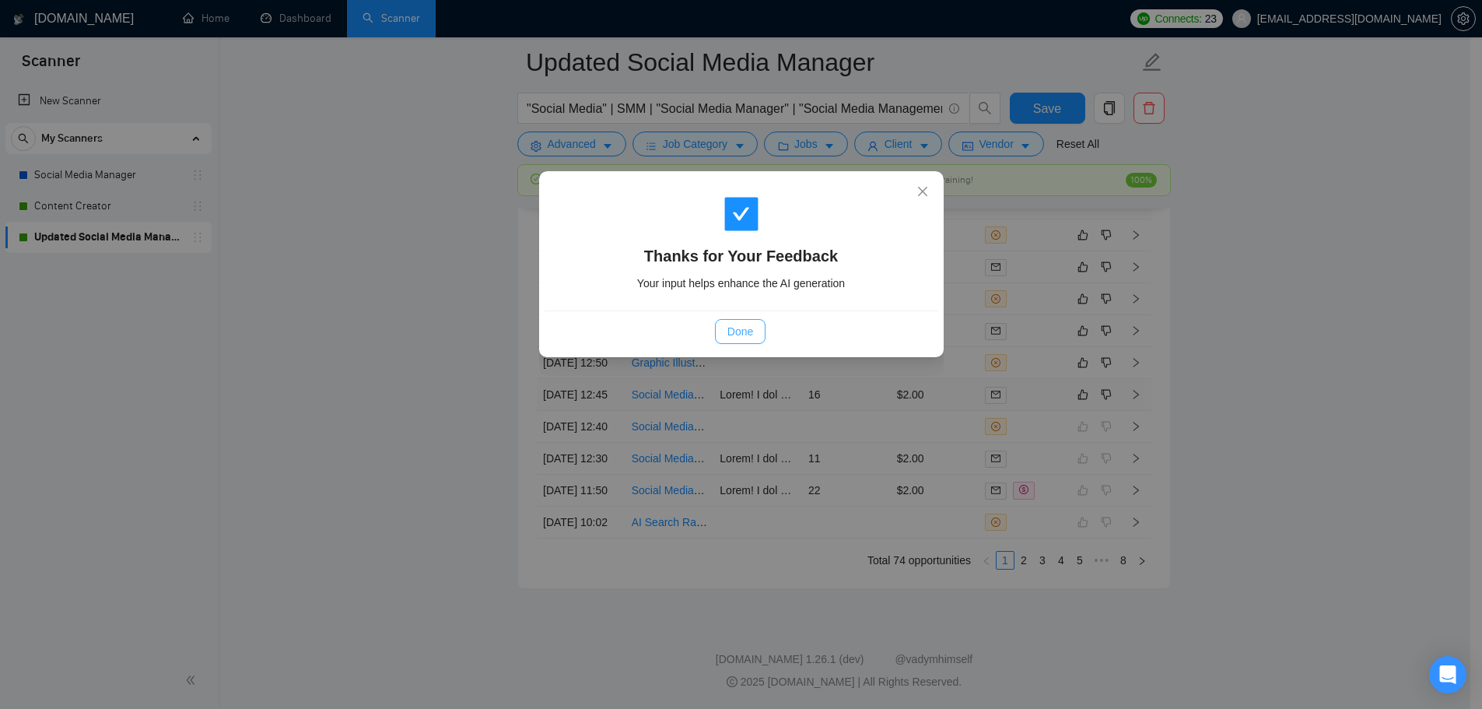
click at [747, 341] on button "Done" at bounding box center [740, 331] width 51 height 25
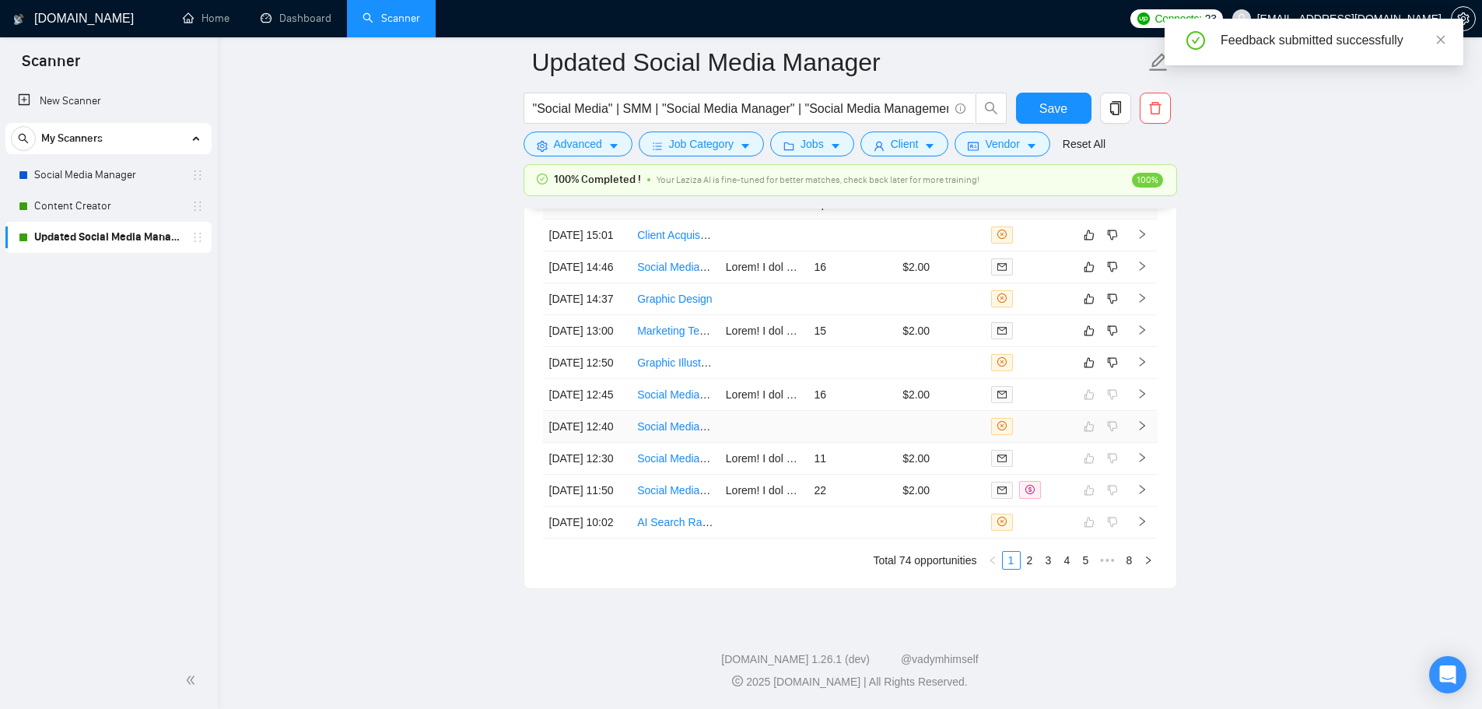
scroll to position [4359, 0]
click at [875, 366] on td at bounding box center [851, 363] width 89 height 32
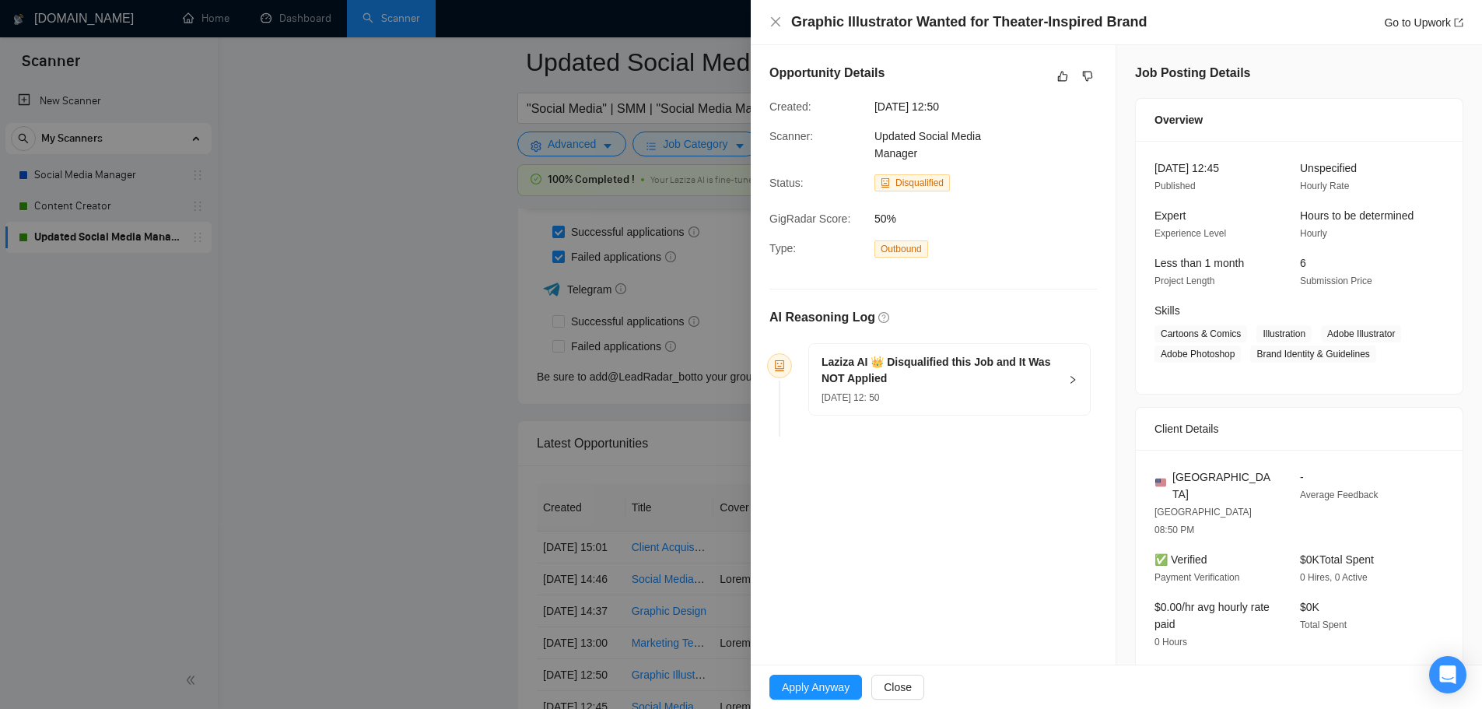
click at [499, 504] on div at bounding box center [741, 354] width 1482 height 709
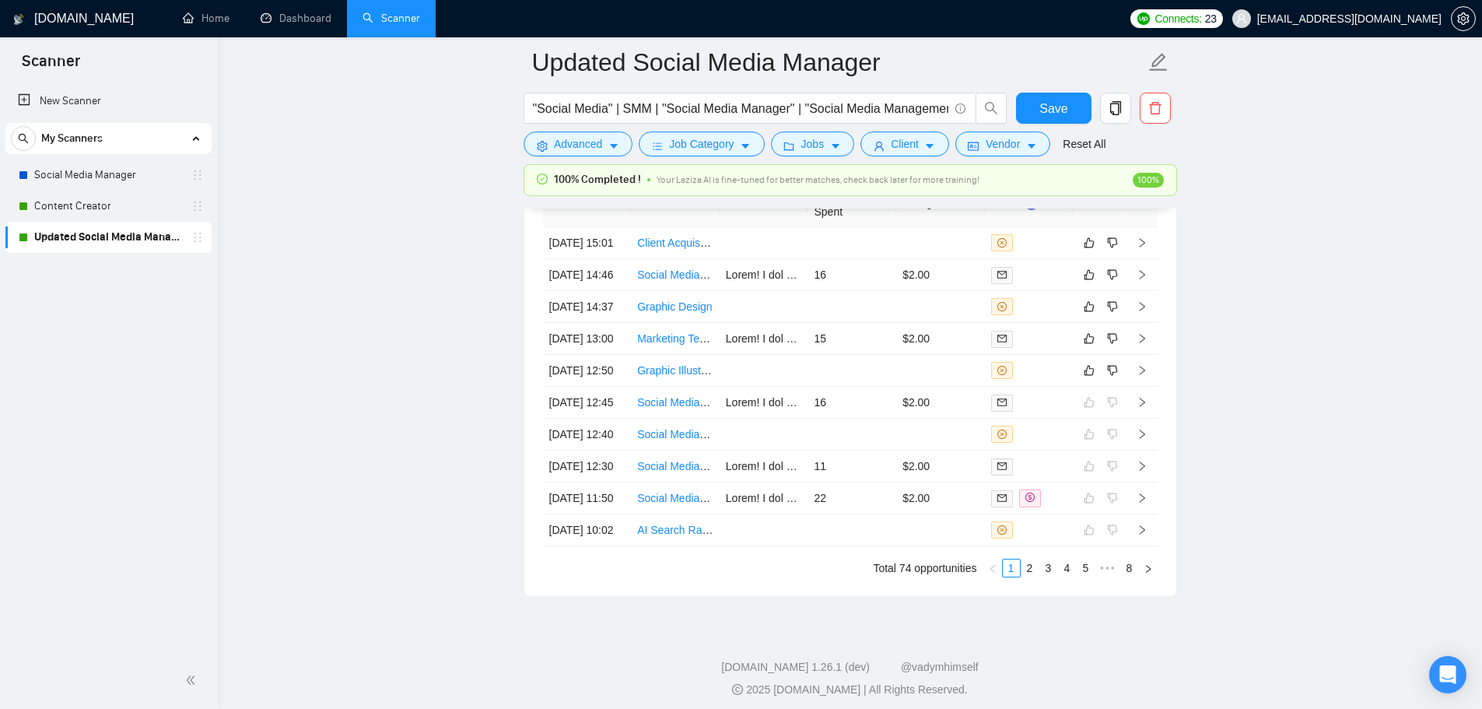
scroll to position [4281, 0]
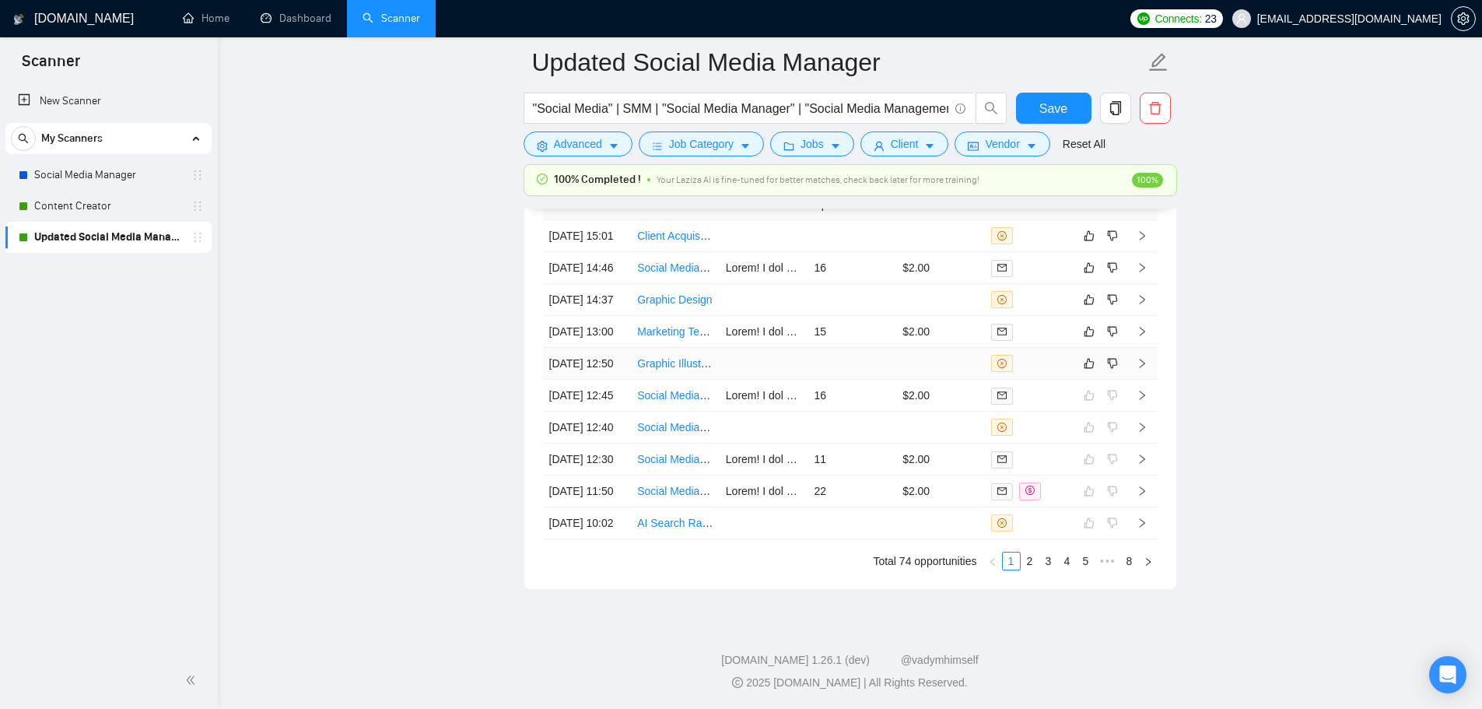
click at [698, 369] on link "Graphic Illustrator Wanted for Theater-Inspired Brand" at bounding box center [765, 363] width 257 height 12
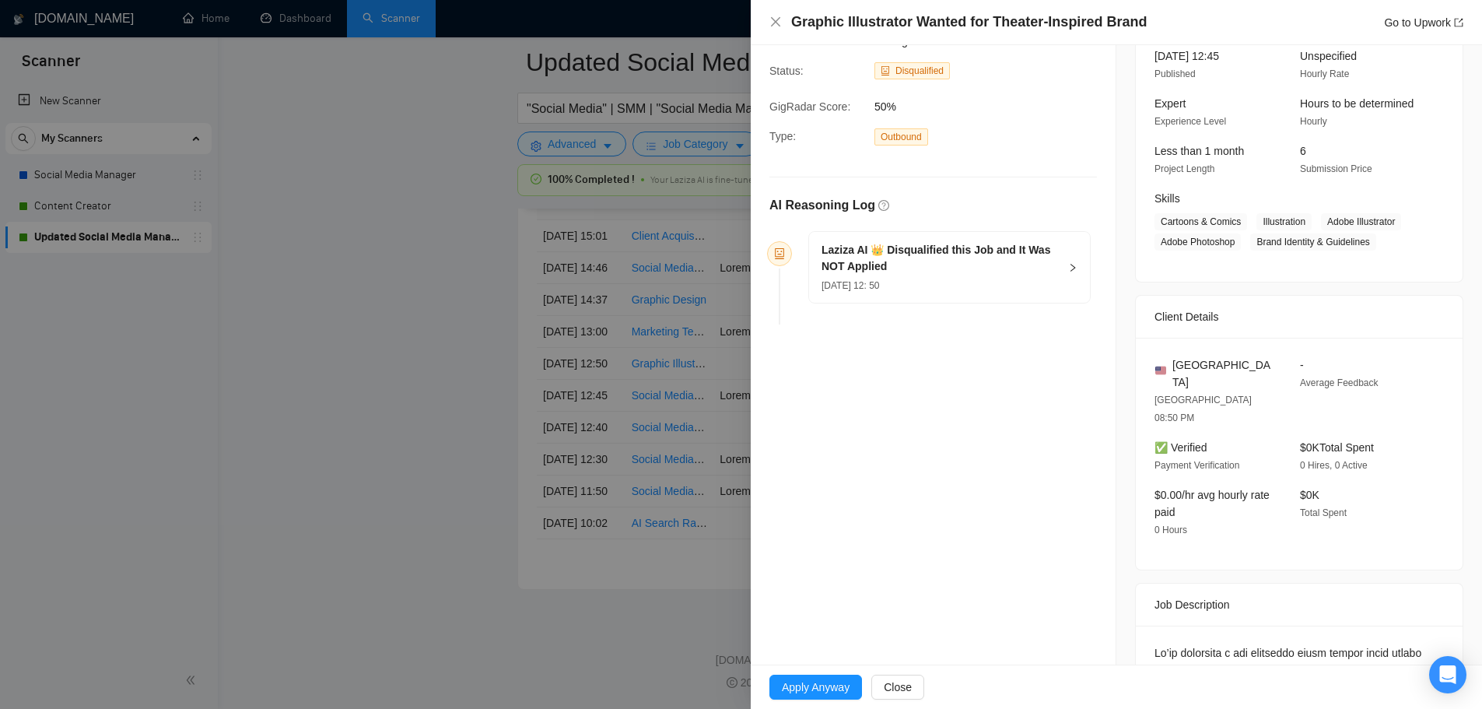
scroll to position [233, 0]
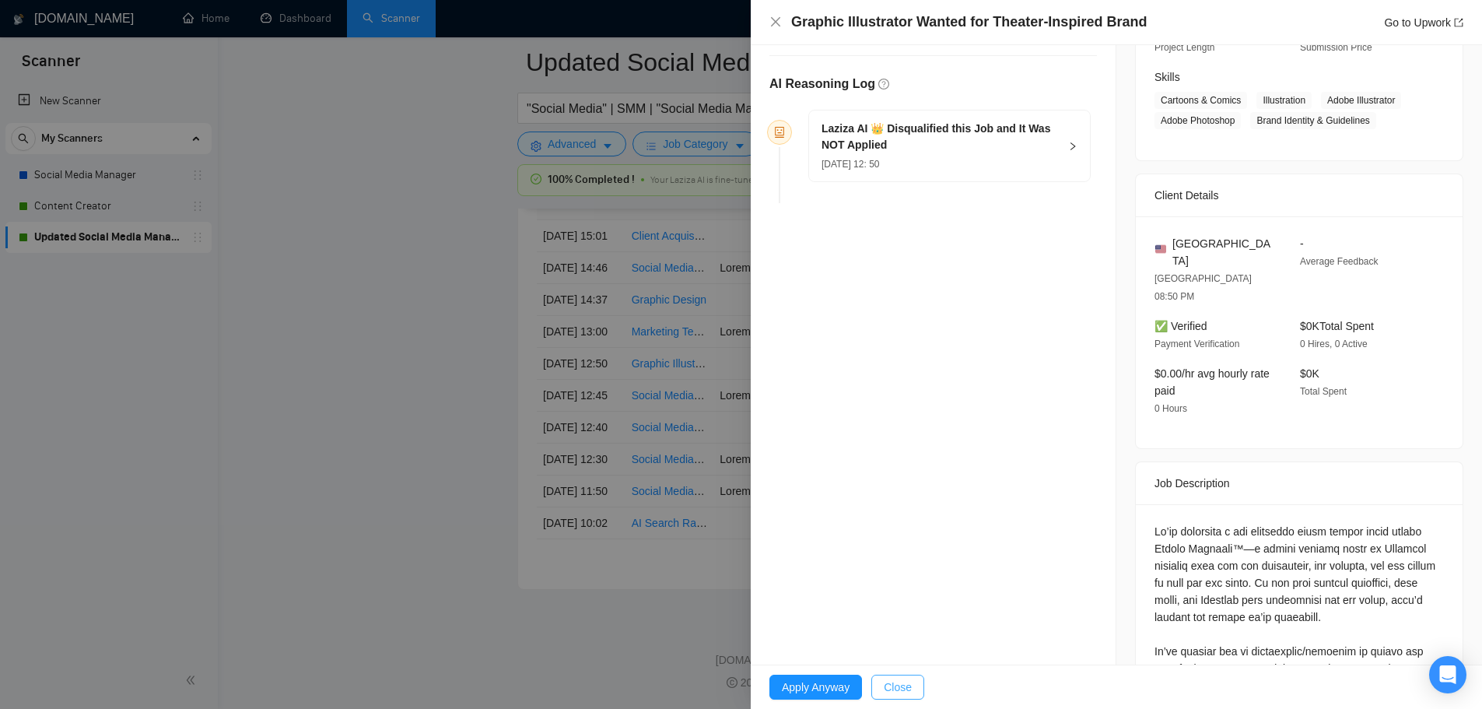
click at [889, 697] on button "Close" at bounding box center [897, 686] width 53 height 25
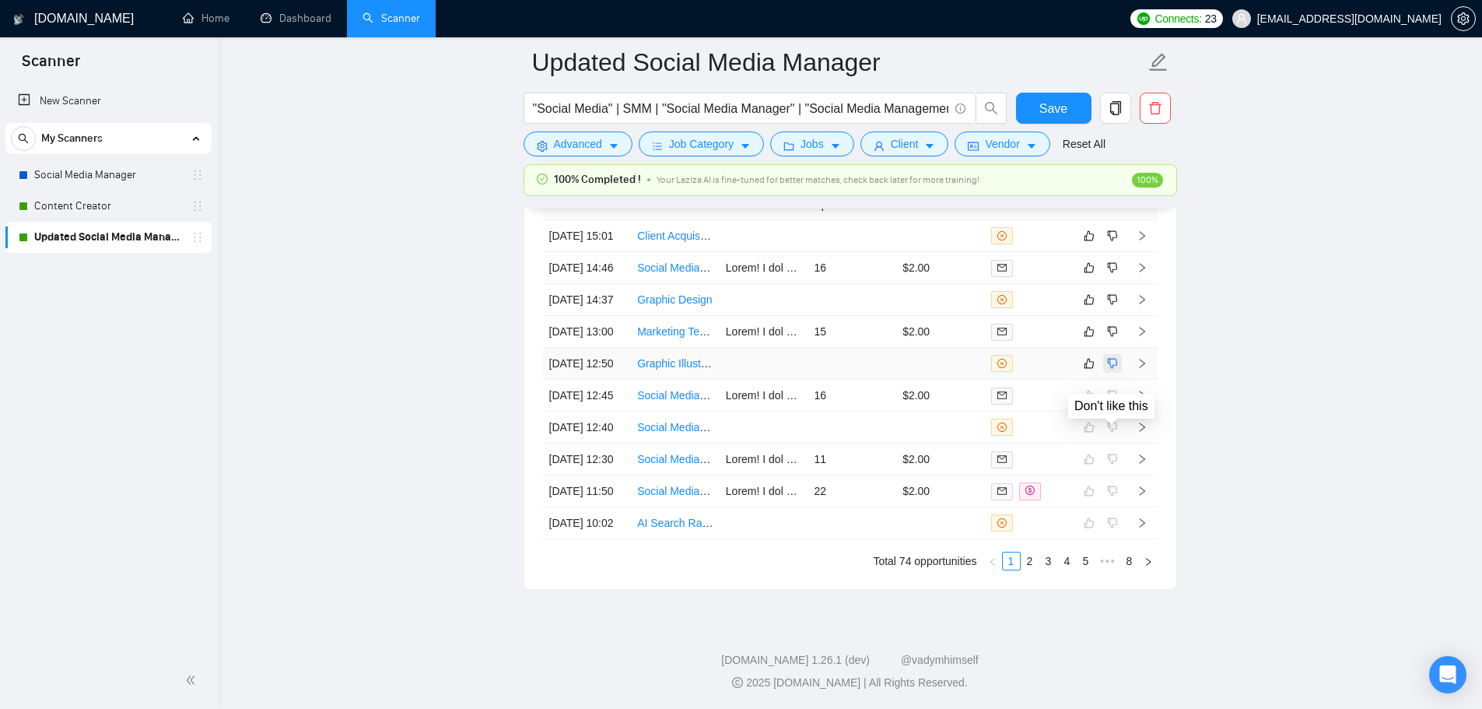
click at [1118, 373] on button "button" at bounding box center [1112, 363] width 19 height 19
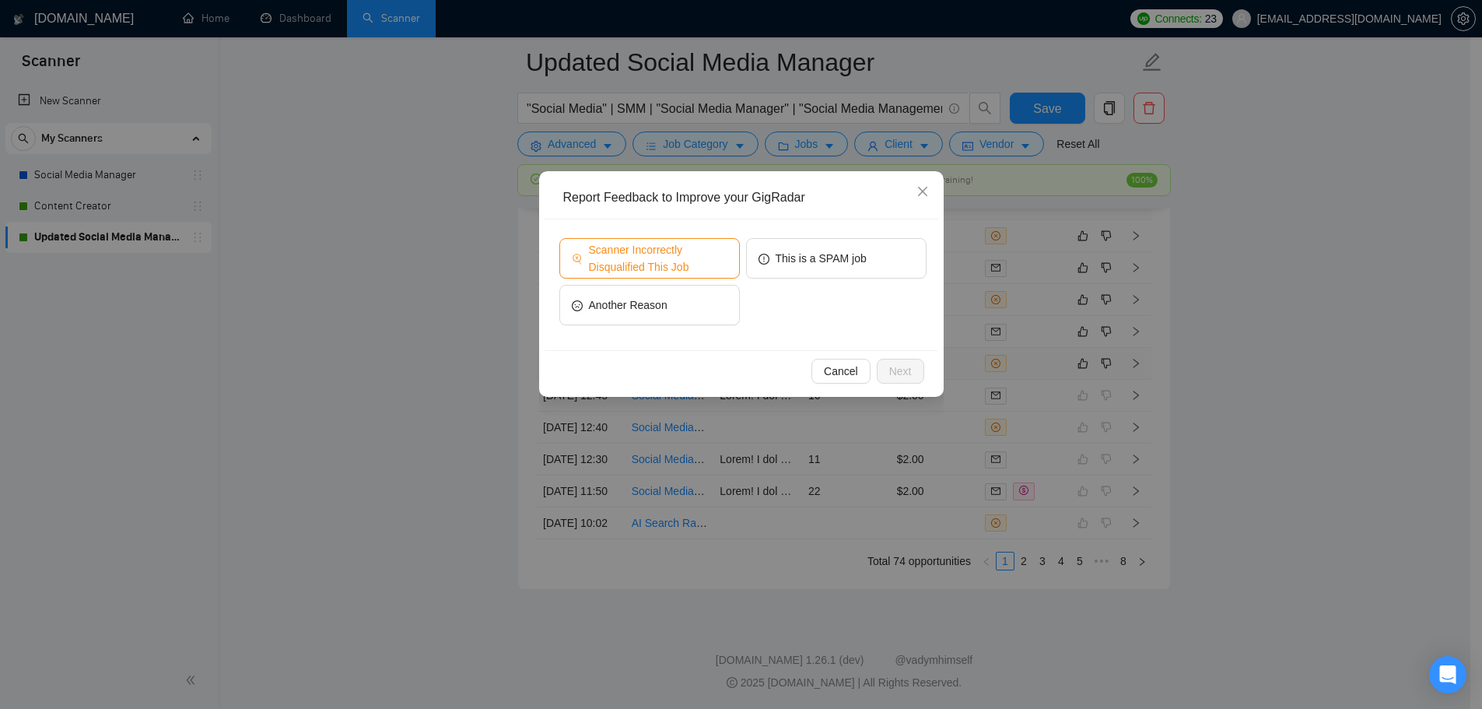
click at [687, 260] on span "Scanner Incorrectly Disqualified This Job" at bounding box center [658, 258] width 138 height 34
click at [906, 378] on span "Next" at bounding box center [900, 370] width 23 height 17
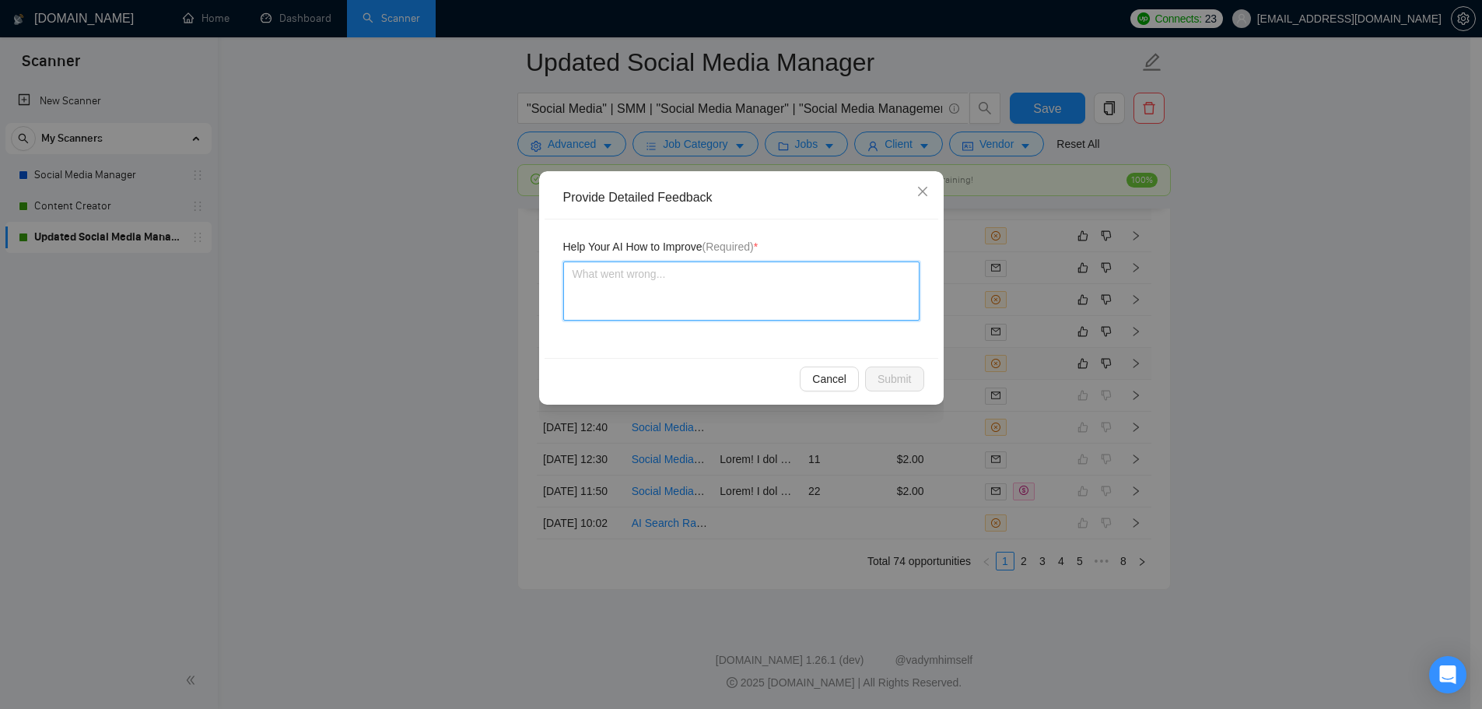
click at [782, 317] on textarea at bounding box center [741, 290] width 356 height 59
type textarea "T"
type textarea "Th"
type textarea "Thi"
type textarea "This"
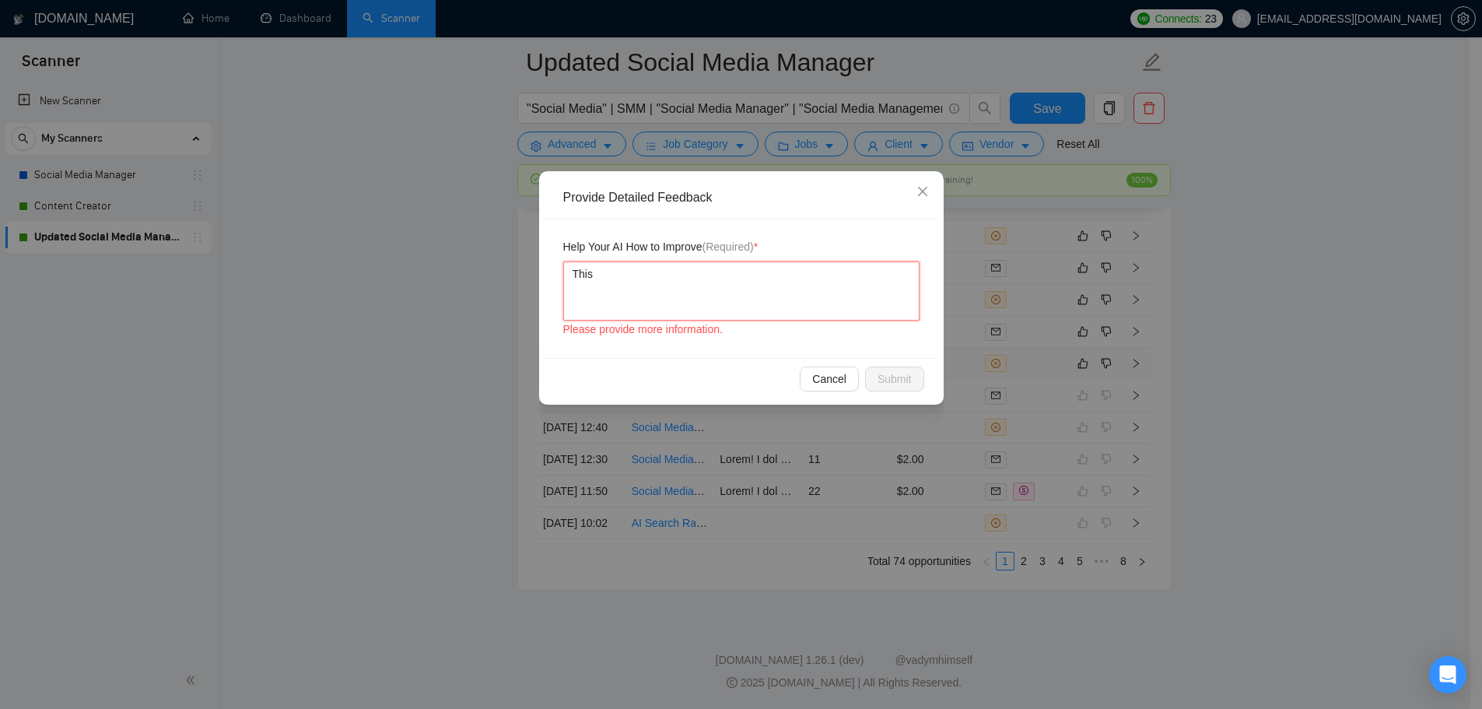
type textarea "This"
type textarea "This j"
type textarea "This jo"
type textarea "This job"
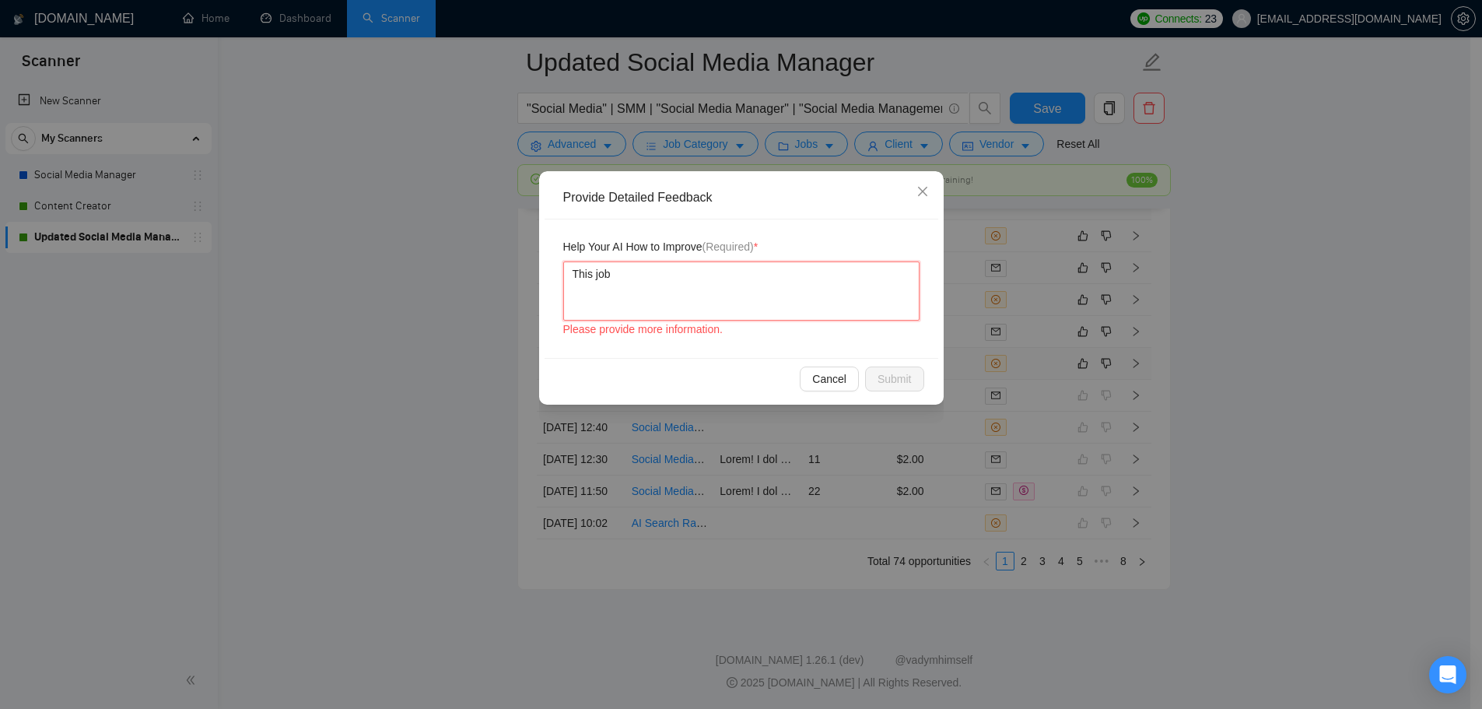
type textarea "This job"
type textarea "This jo"
type textarea "This j"
type textarea "This"
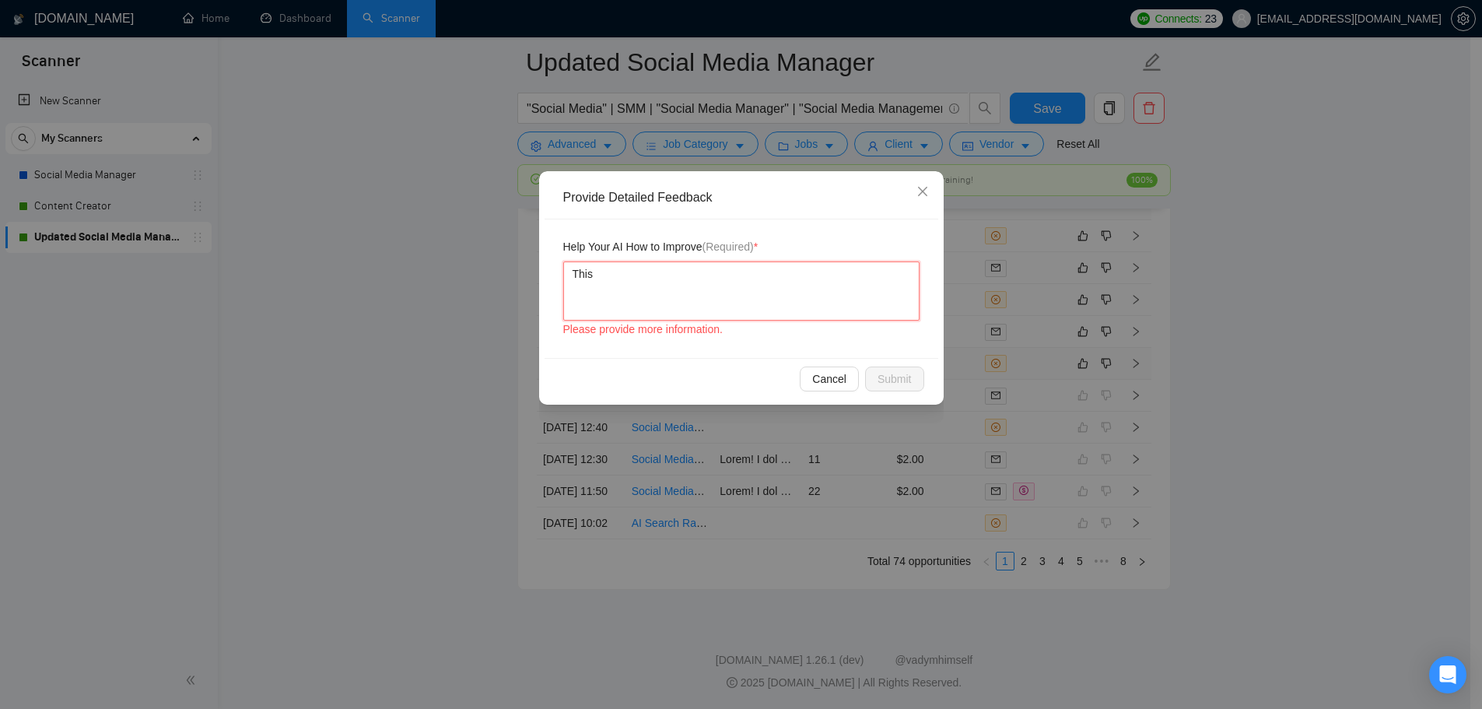
type textarea "Thi"
type textarea "Th"
type textarea "The"
type textarea "The r"
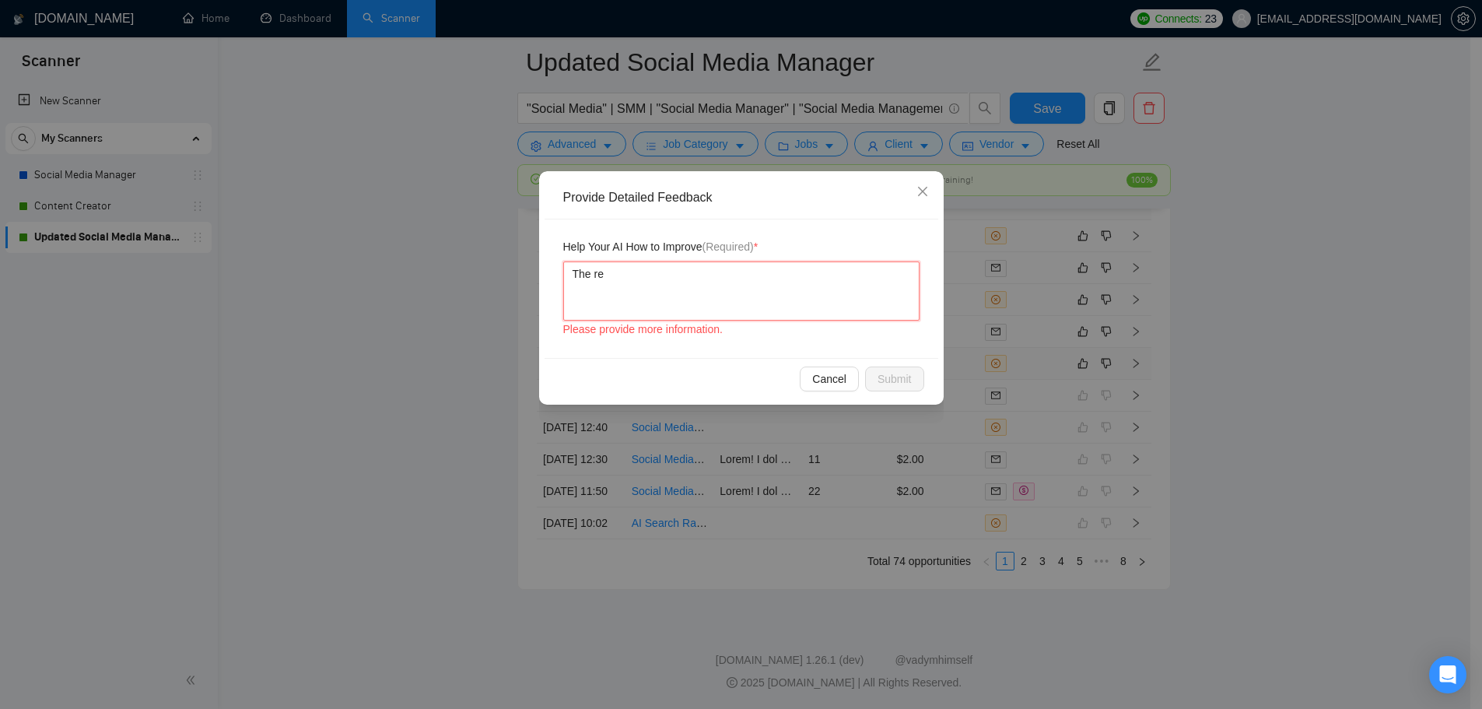
type textarea "The rew"
type textarea "The rewq"
type textarea "The rewqu"
type textarea "The rewq"
type textarea "The rew"
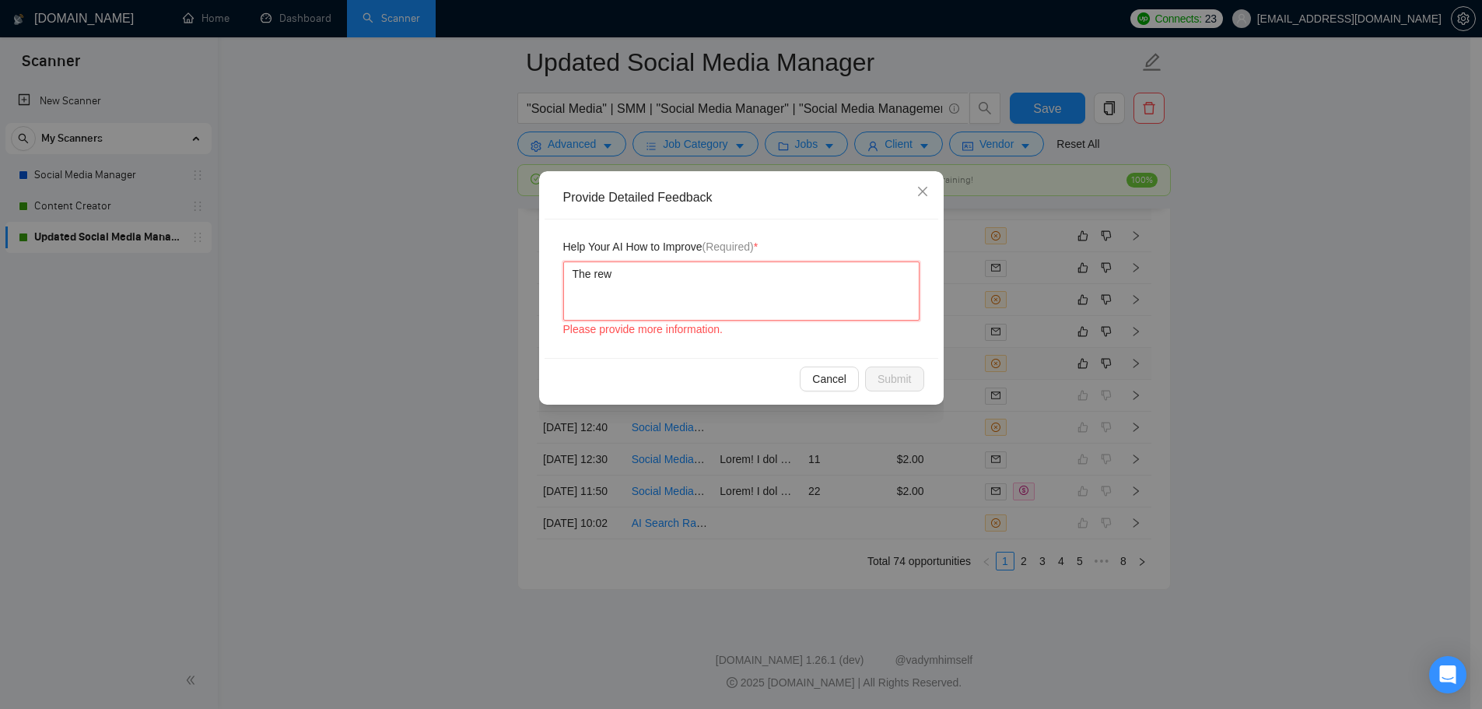
type textarea "The re"
type textarea "The req"
type textarea "The requ"
type textarea "The requir"
type textarea "The require"
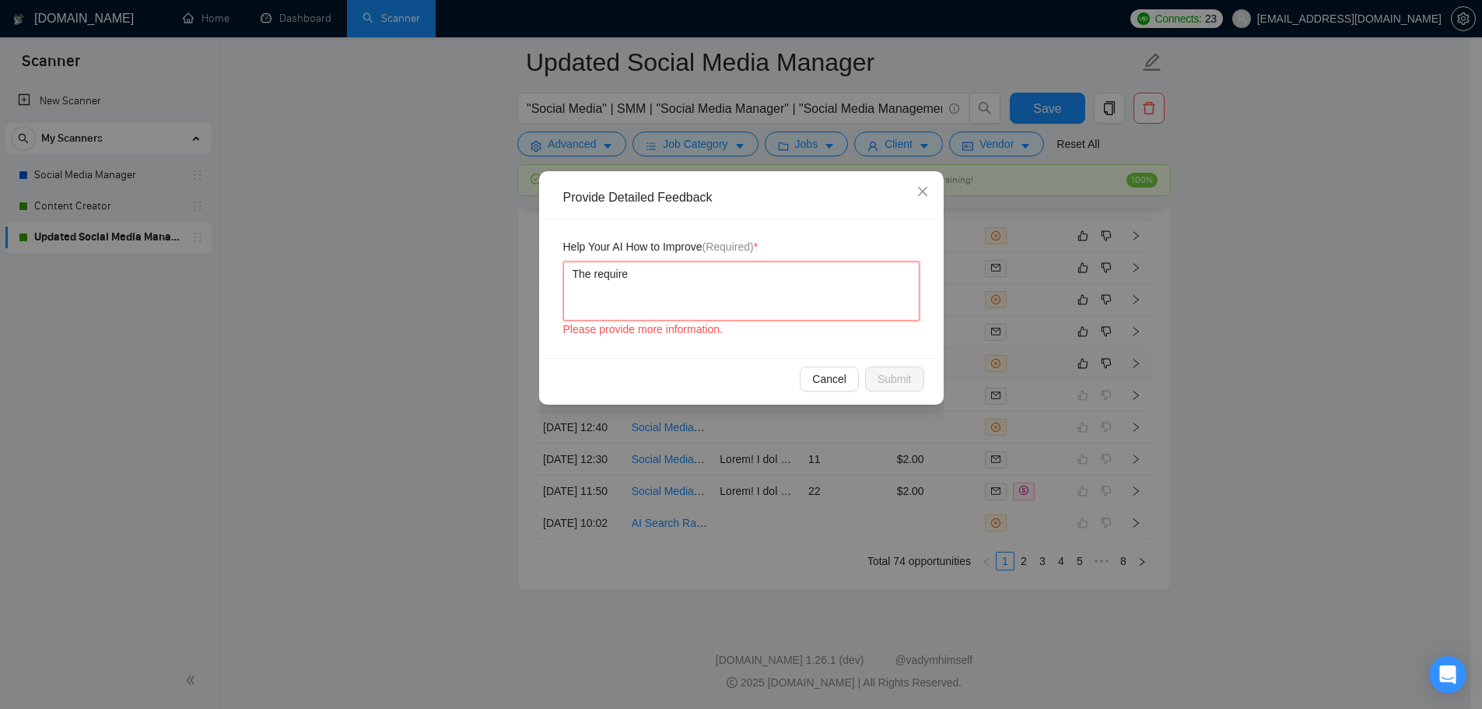
type textarea "The requirem"
type textarea "The requireme"
type textarea "The requiremen"
type textarea "The requirement"
type textarea "The requirements"
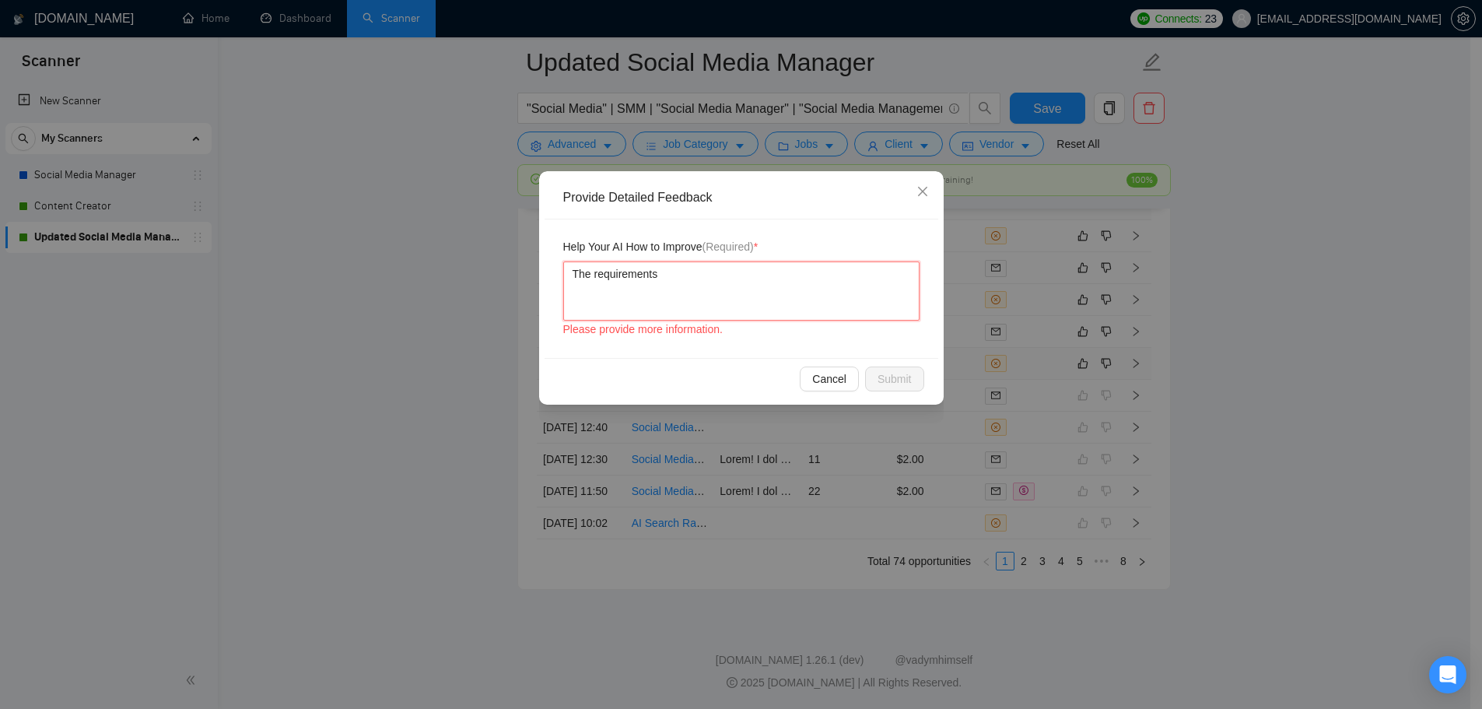
type textarea "The requirements"
type textarea "The requirements f"
type textarea "The requirements fo"
type textarea "The requirements for"
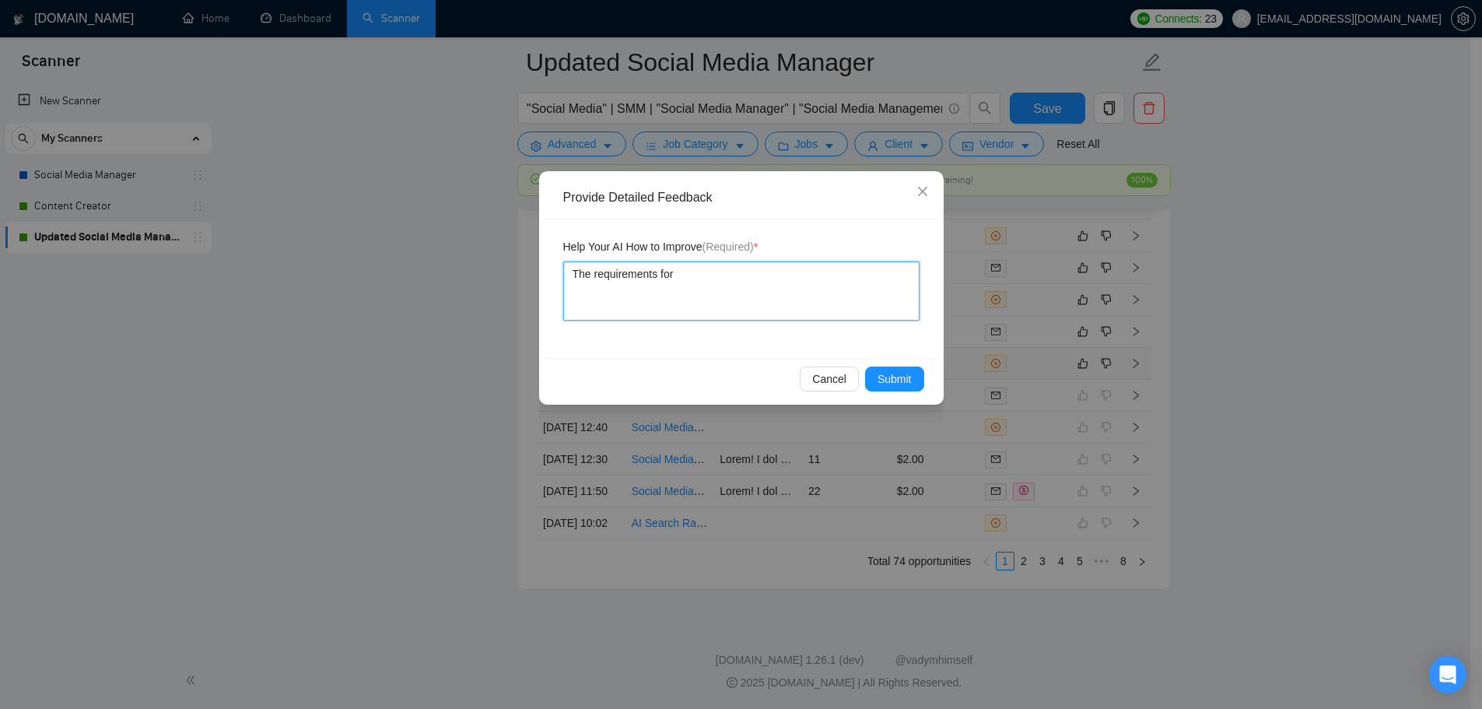
type textarea "The requirements for t"
type textarea "The requirements for th"
type textarea "The requirements for the"
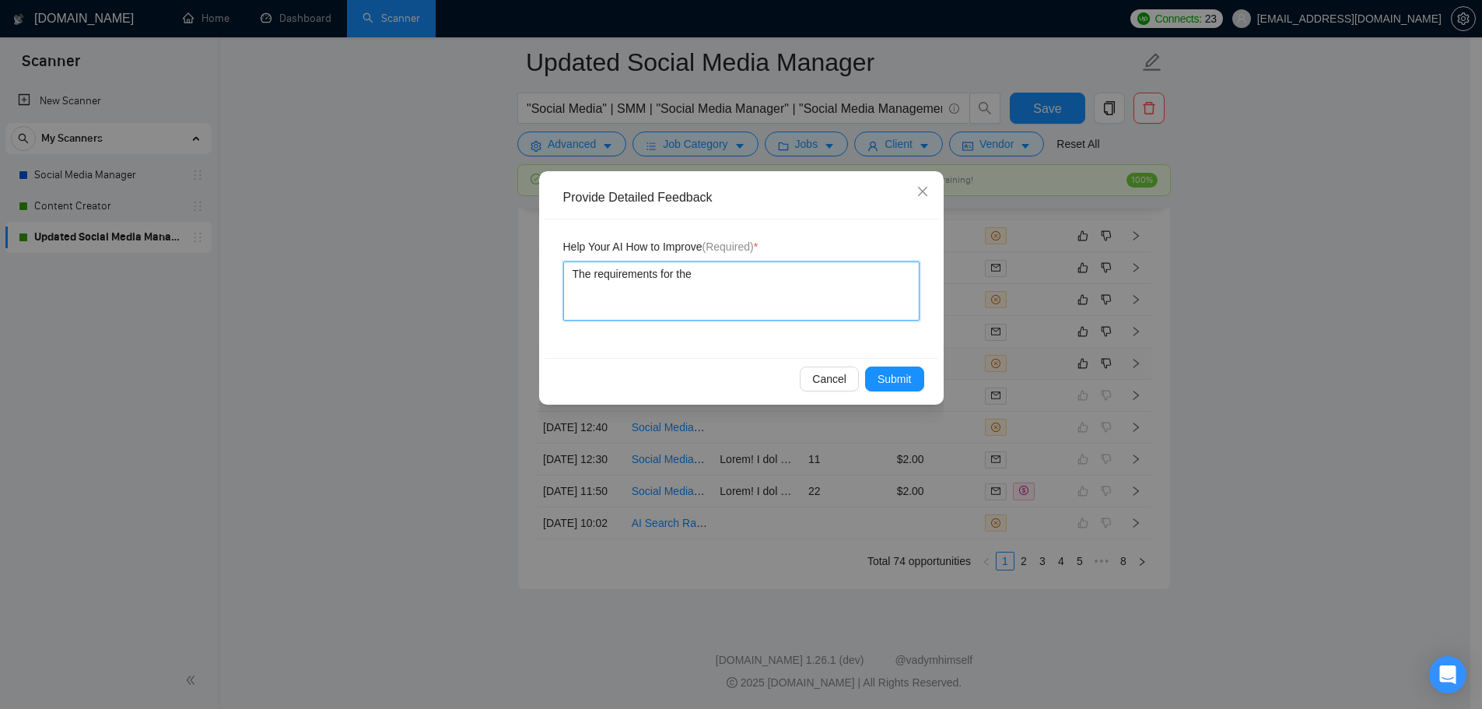
type textarea "The requirements for th"
type textarea "The requirements for thi"
type textarea "The requirements for this"
type textarea "The requirements for this j"
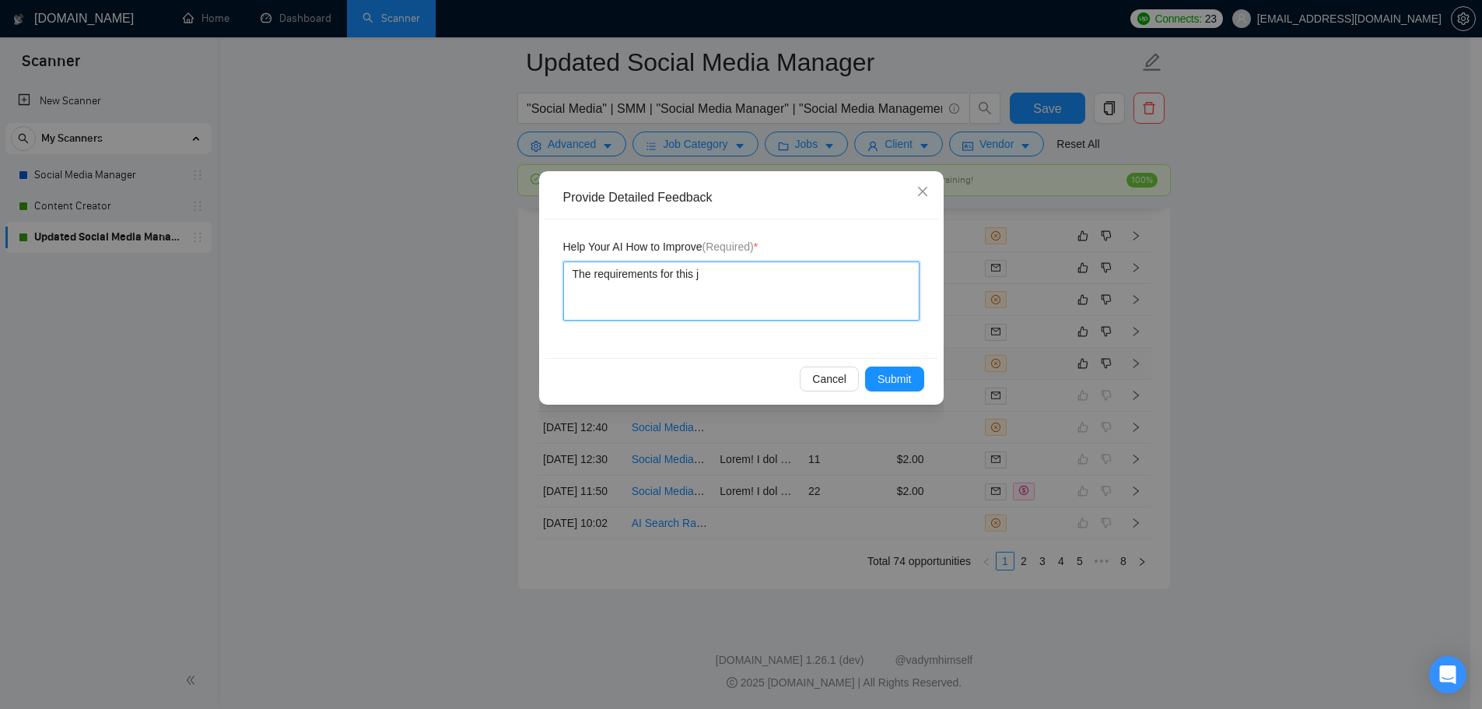
type textarea "The requirements for this jo"
type textarea "The requirements for this job"
type textarea "The requirements for this job m"
type textarea "The requirements for this job ma"
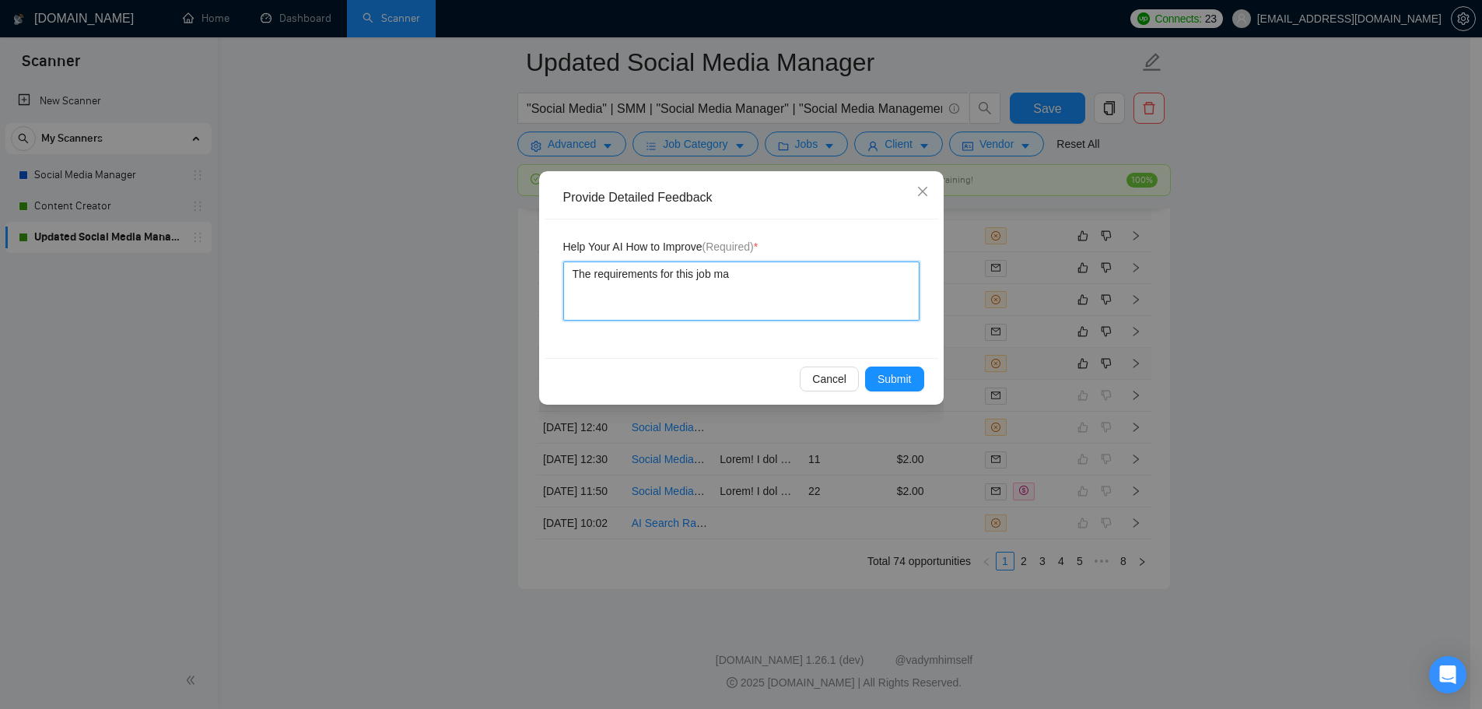
type textarea "The requirements for this job mat"
type textarea "The requirements for this job matc"
type textarea "The requirements for this job match"
type textarea "The requirements for this job match w"
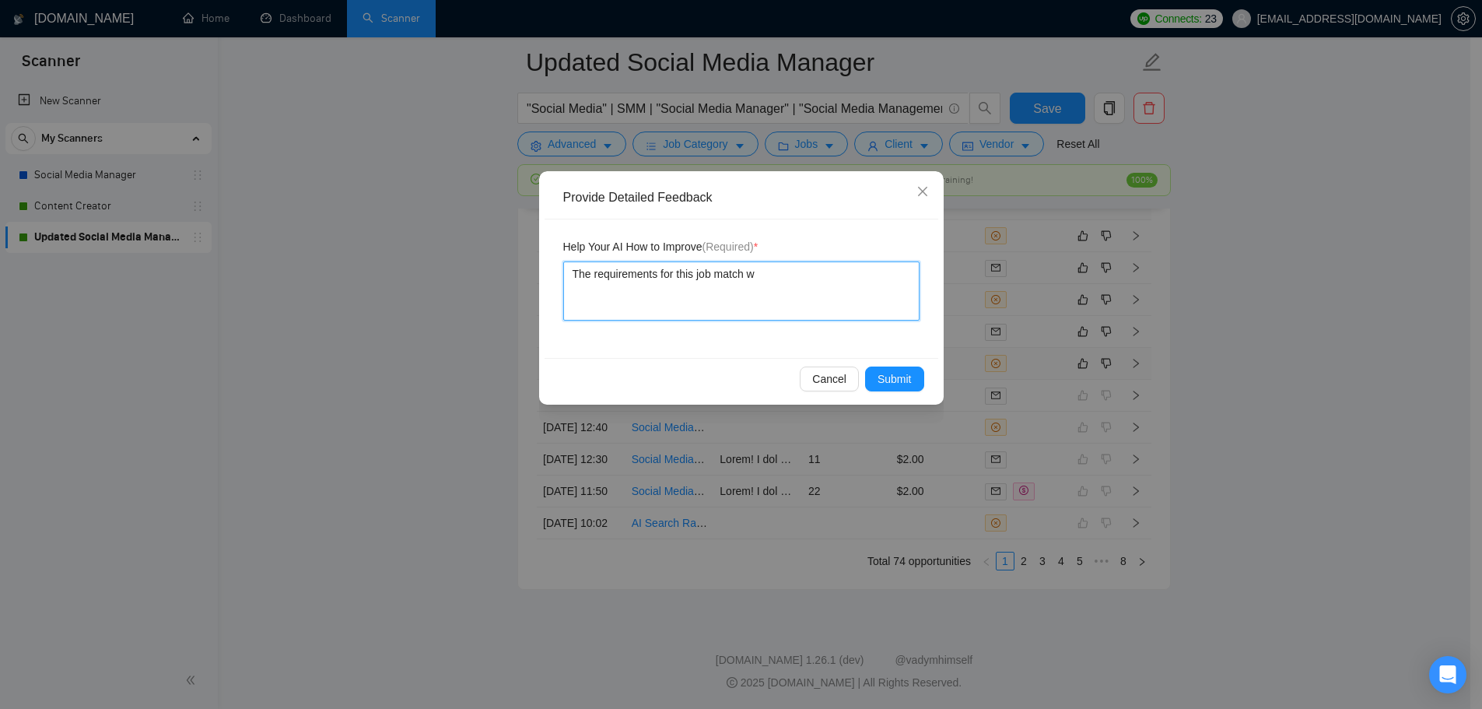
type textarea "The requirements for this job match we"
type textarea "The requirements for this job match wel"
type textarea "The requirements for this job match well"
type textarea "The requirements for this job match well w"
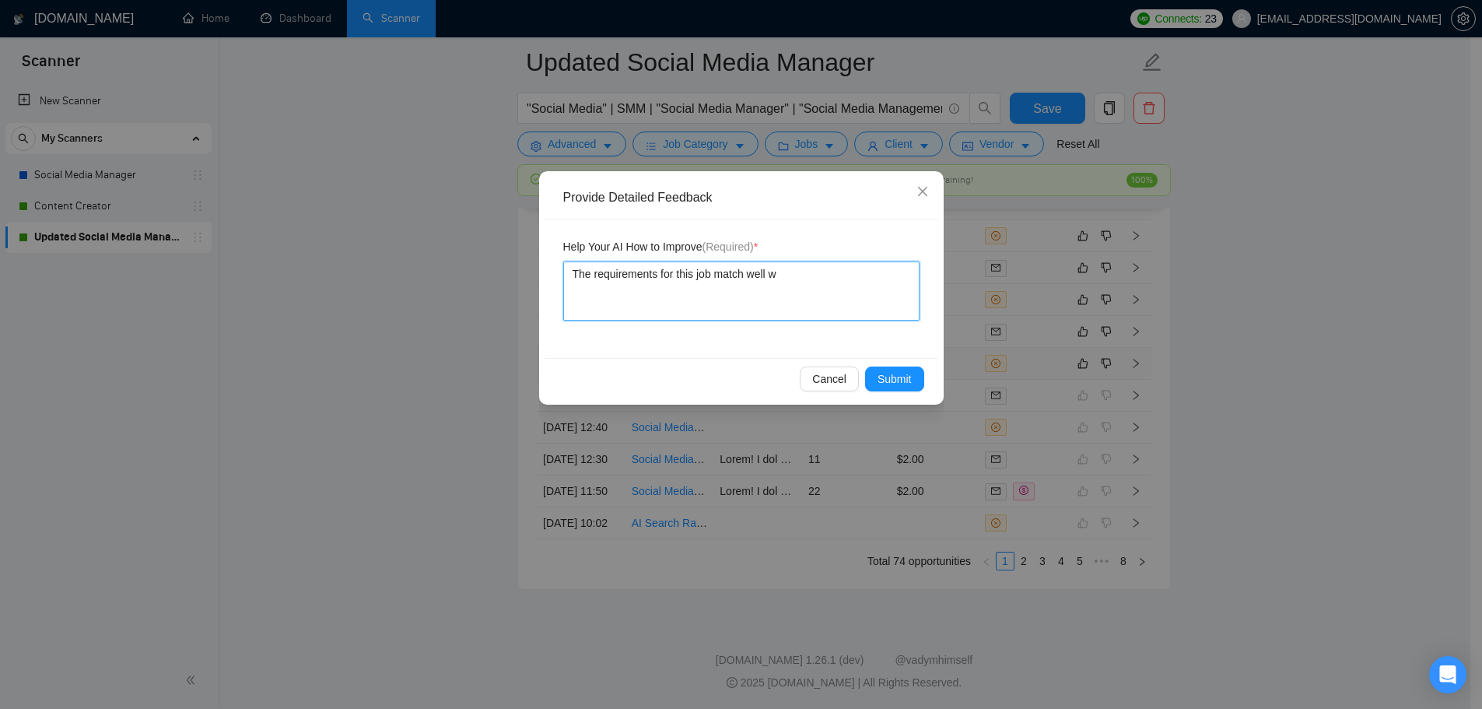
type textarea "The requirements for this job match well wi"
type textarea "The requirements for this job match well wit"
type textarea "The requirements for this job match well with"
type textarea "The requirements for this job match well with b"
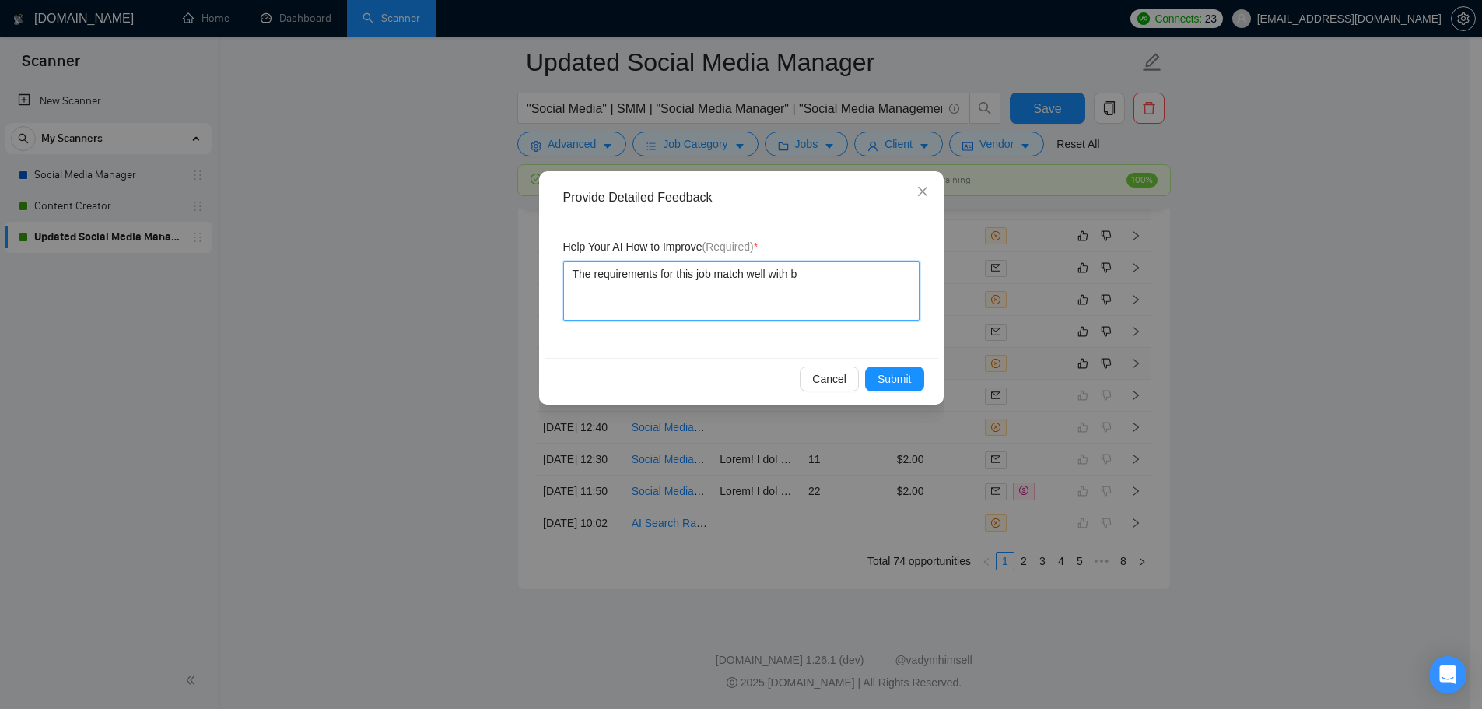
type textarea "The requirements for this job match well with [PERSON_NAME]"
type textarea "The requirements for this job match well with bot"
type textarea "The requirements for this job match well with both"
type textarea "The requirements for this job match well with [PERSON_NAME]"
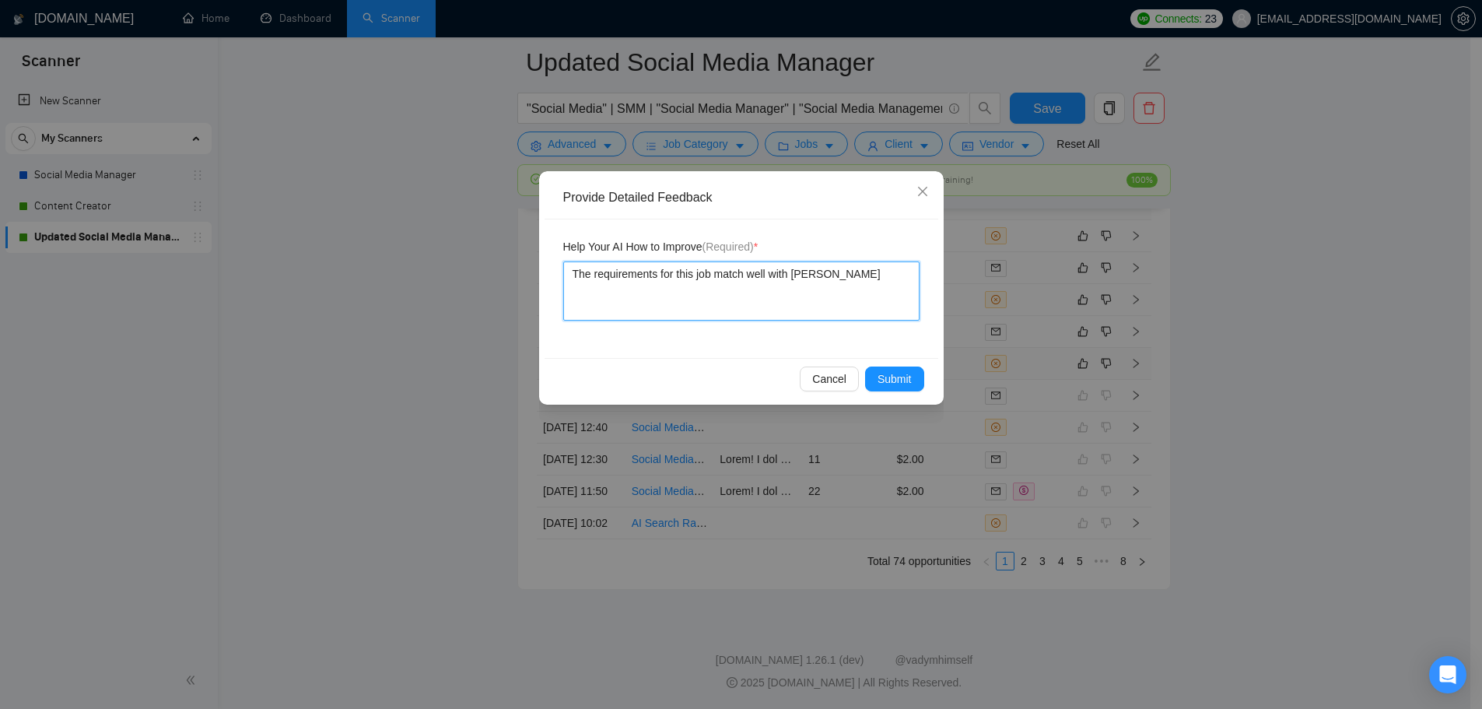
type textarea "The requirements for this job match well with [PERSON_NAME] t"
type textarea "The requirements for this job match well with [PERSON_NAME] th"
type textarea "The requirements for this job match well with [PERSON_NAME] the"
type textarea "The requirements for this job match well with [PERSON_NAME] the f"
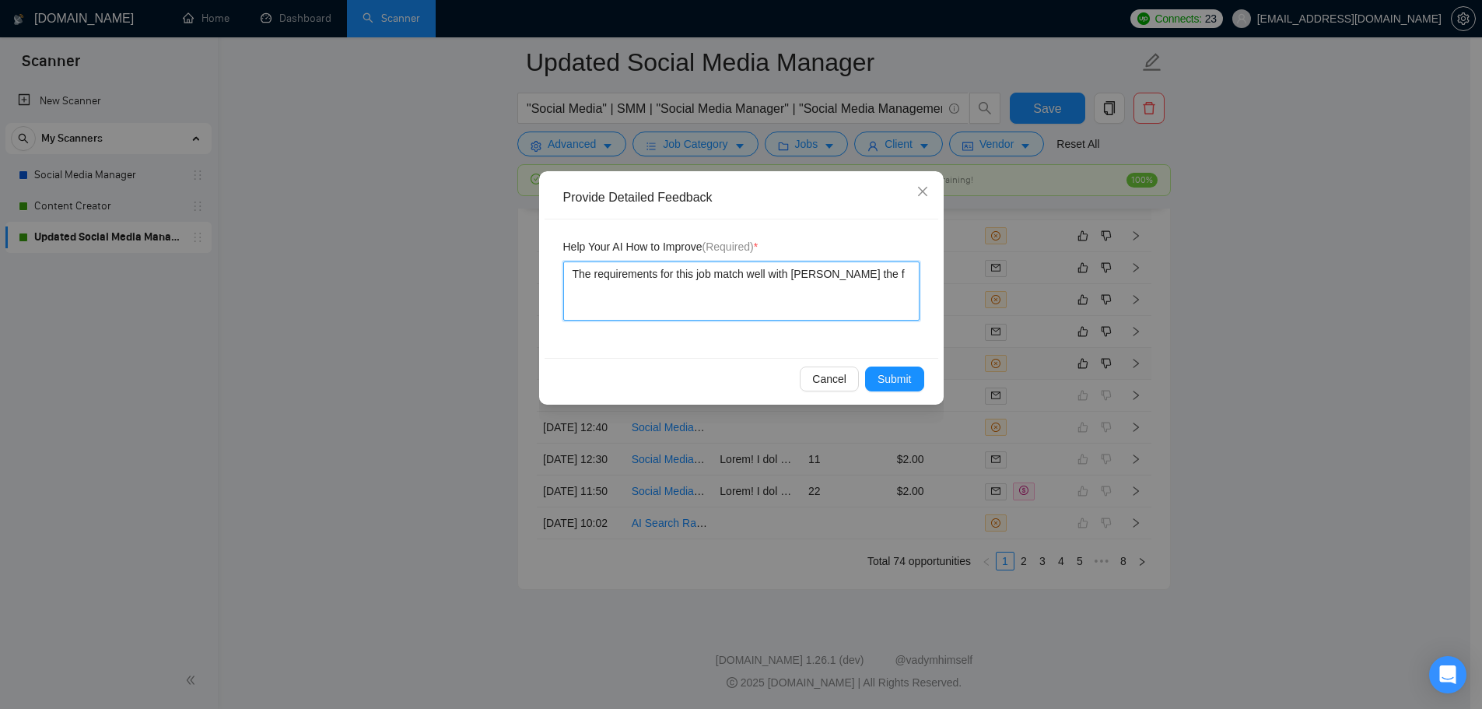
type textarea "The requirements for this job match well with [PERSON_NAME] the fr"
type textarea "The requirements for this job match well with [PERSON_NAME] the fre"
type textarea "The requirements for this job match well with [PERSON_NAME] the free"
type textarea "The requirements for this job match well with [PERSON_NAME] the [PERSON_NAME]"
type textarea "The requirements for this job match well with [PERSON_NAME] the freela"
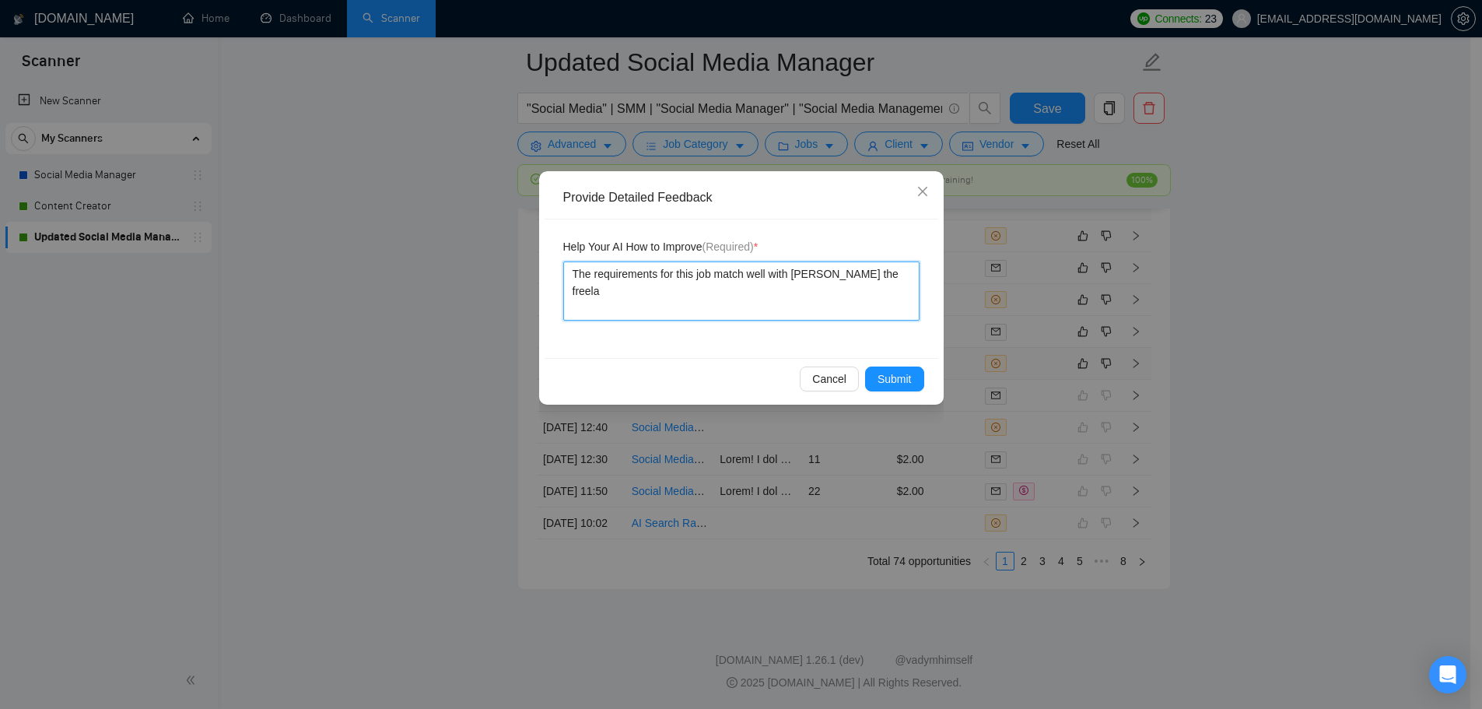
type textarea "The requirements for this job match well with [PERSON_NAME] the freelan"
type textarea "The requirements for this job match well with [PERSON_NAME] the freelanc"
type textarea "The requirements for this job match well with [PERSON_NAME] the freelance"
type textarea "The requirements for this job match well with [PERSON_NAME] the freelancer"
type textarea "The requirements for this job match well with [PERSON_NAME] the freelancer'"
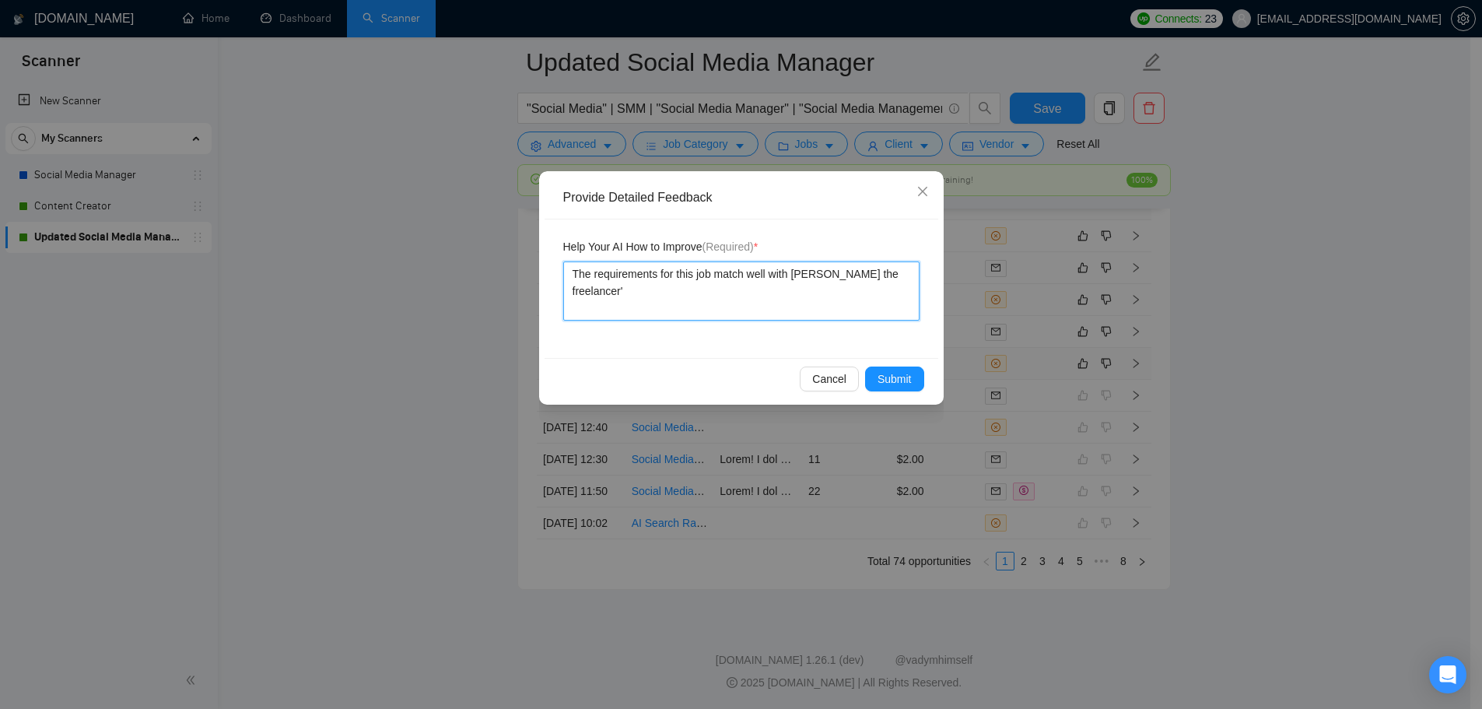
type textarea "The requirements for this job match well with [PERSON_NAME] the freelancer's"
type textarea "The requirements for this job match well with [PERSON_NAME] the freelancer's ("
type textarea "The requirements for this job match well with [PERSON_NAME] the freelancer's (S"
type textarea "The requirements for this job match well with [PERSON_NAME] the freelancer's (Su"
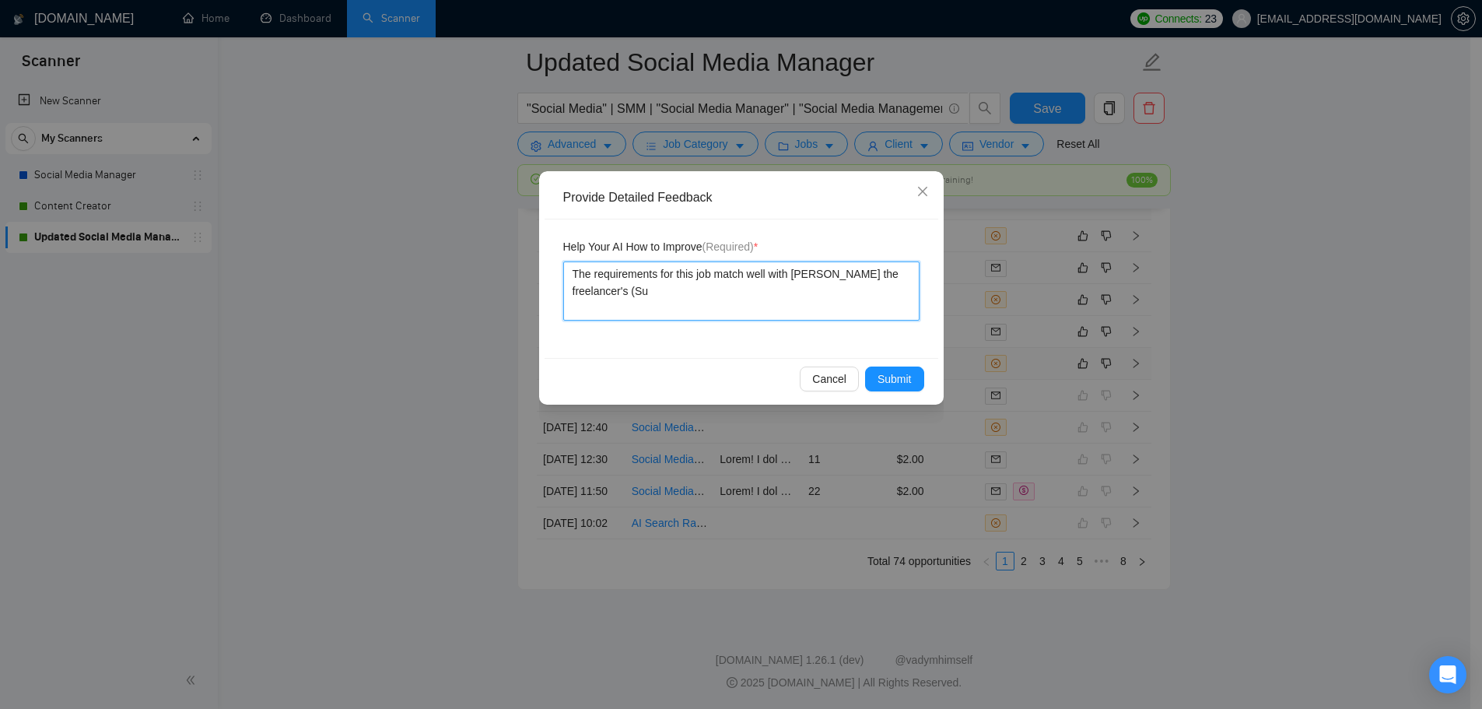
type textarea "The requirements for this job match well with [PERSON_NAME] the freelancer's (S…"
type textarea "The requirements for this job match well with [PERSON_NAME] the freelancer's ([…"
drag, startPoint x: 793, startPoint y: 271, endPoint x: 824, endPoint y: 279, distance: 32.3
click at [824, 279] on textarea "The requirements for this job match well with [PERSON_NAME] the freelancer's ([…" at bounding box center [741, 290] width 356 height 59
click at [645, 283] on textarea "The requirements for this job match well with the freelancer's ([PERSON_NAME]) …" at bounding box center [741, 290] width 356 height 59
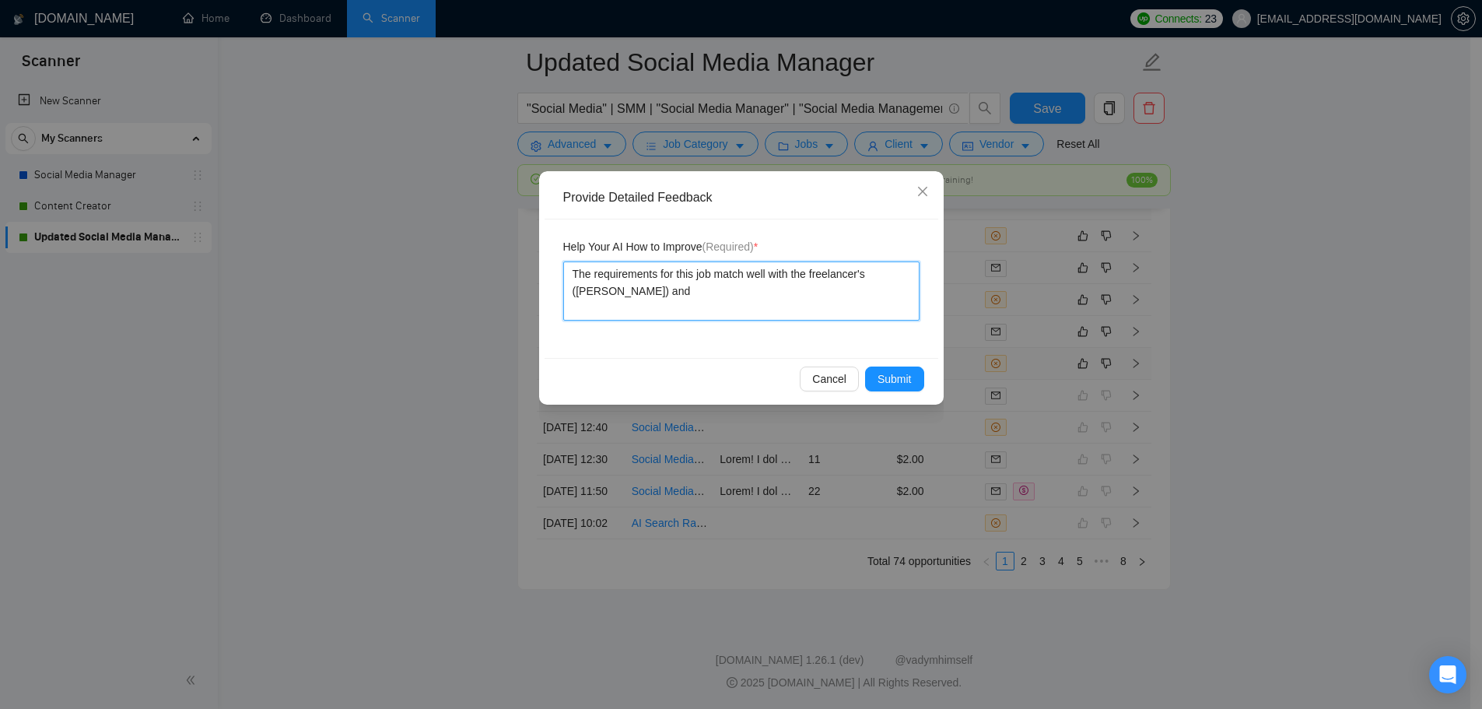
drag, startPoint x: 621, startPoint y: 291, endPoint x: 597, endPoint y: 293, distance: 23.4
click at [597, 293] on textarea "The requirements for this job match well with the freelancer's ([PERSON_NAME]) …" at bounding box center [741, 290] width 356 height 59
click at [882, 296] on textarea "The requirements for this job match well with the freelancer's ([PERSON_NAME]) …" at bounding box center [741, 290] width 356 height 59
click at [669, 306] on textarea "The requirements for this job match well with the freelancer's ([PERSON_NAME]) …" at bounding box center [741, 290] width 356 height 59
click at [708, 309] on textarea "The requirements for this job match well with the freelancer's ([PERSON_NAME]) …" at bounding box center [741, 290] width 356 height 59
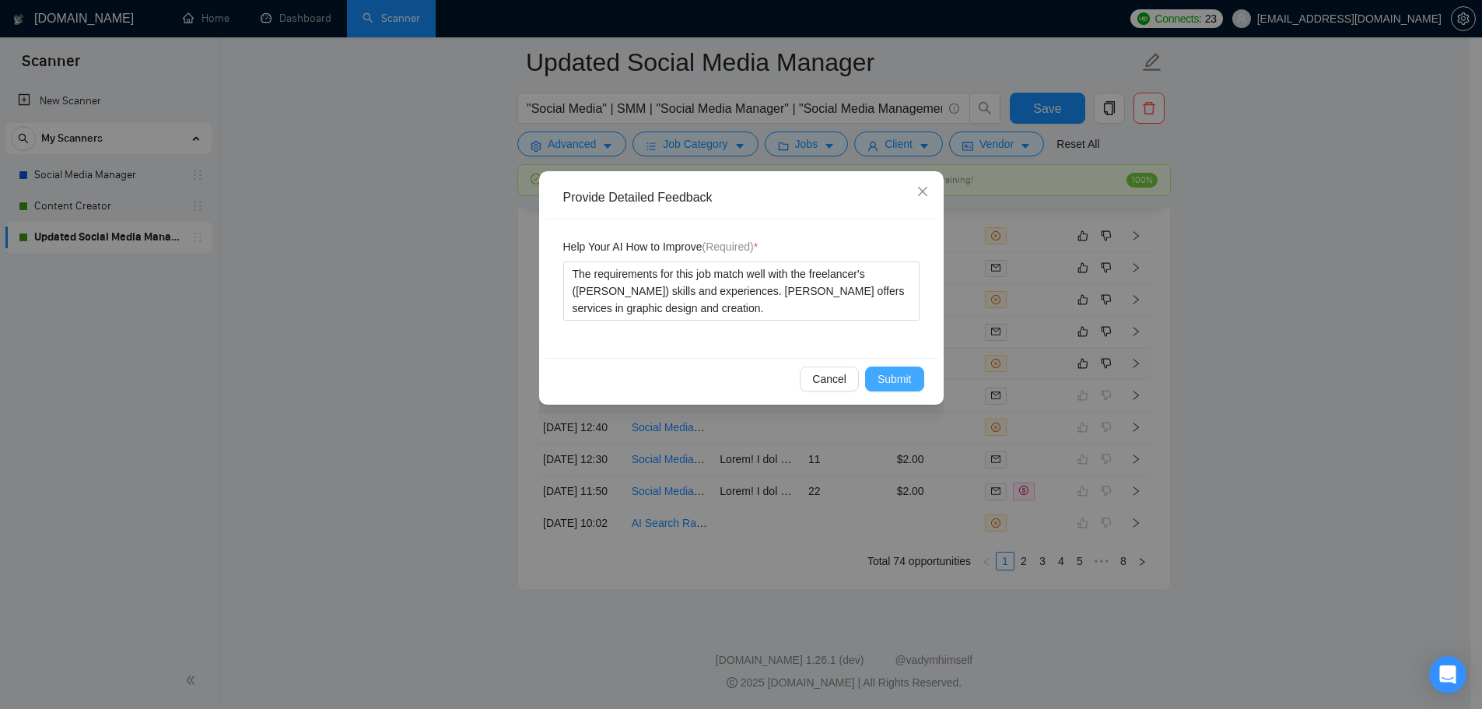
click at [906, 383] on span "Submit" at bounding box center [894, 378] width 34 height 17
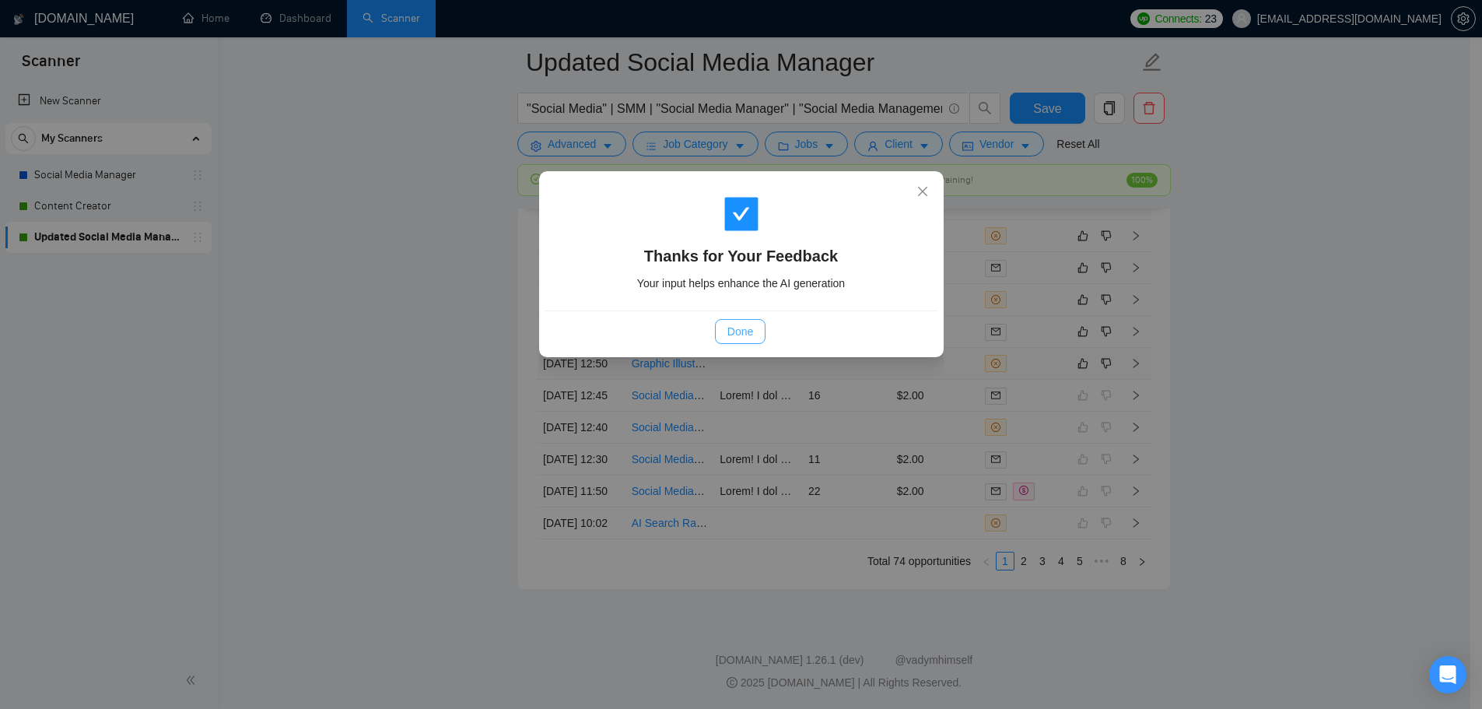
click at [754, 337] on button "Done" at bounding box center [740, 331] width 51 height 25
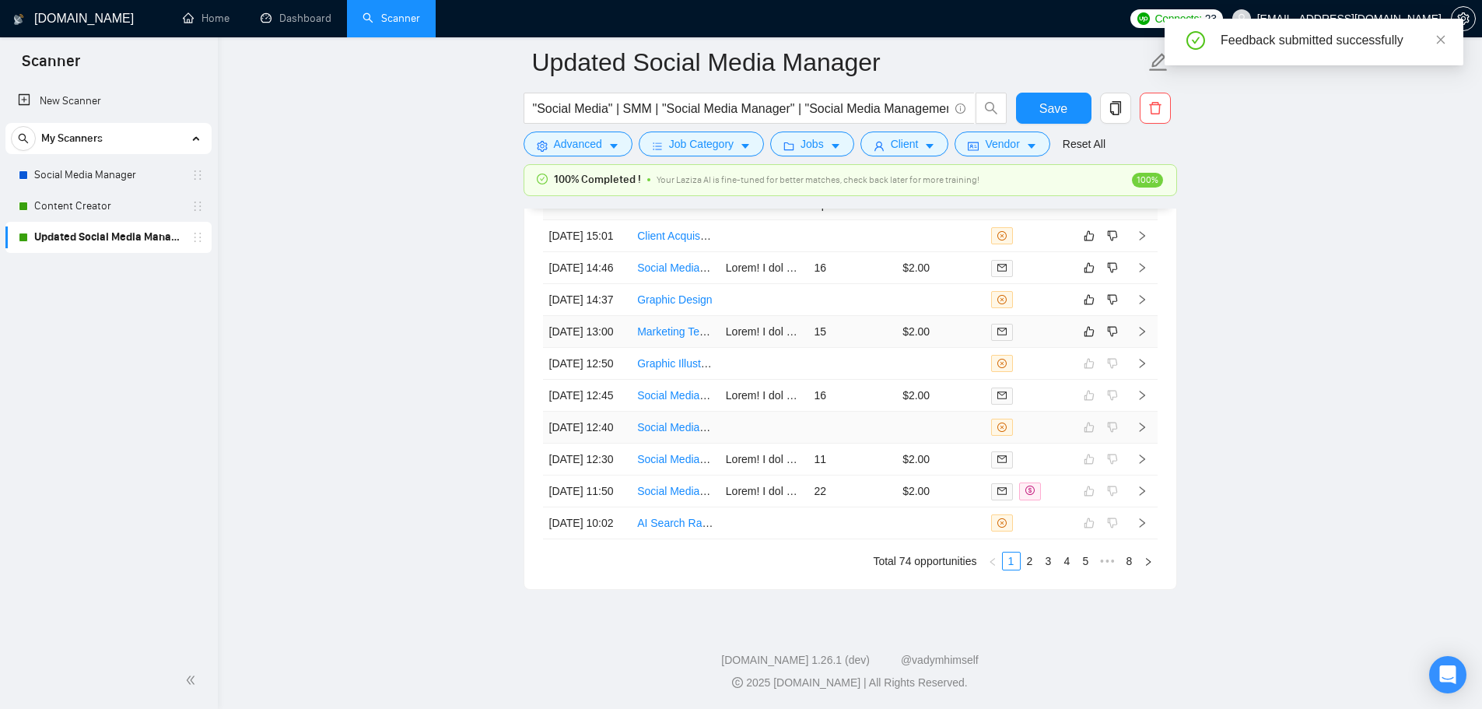
click at [877, 348] on td "15" at bounding box center [851, 332] width 89 height 32
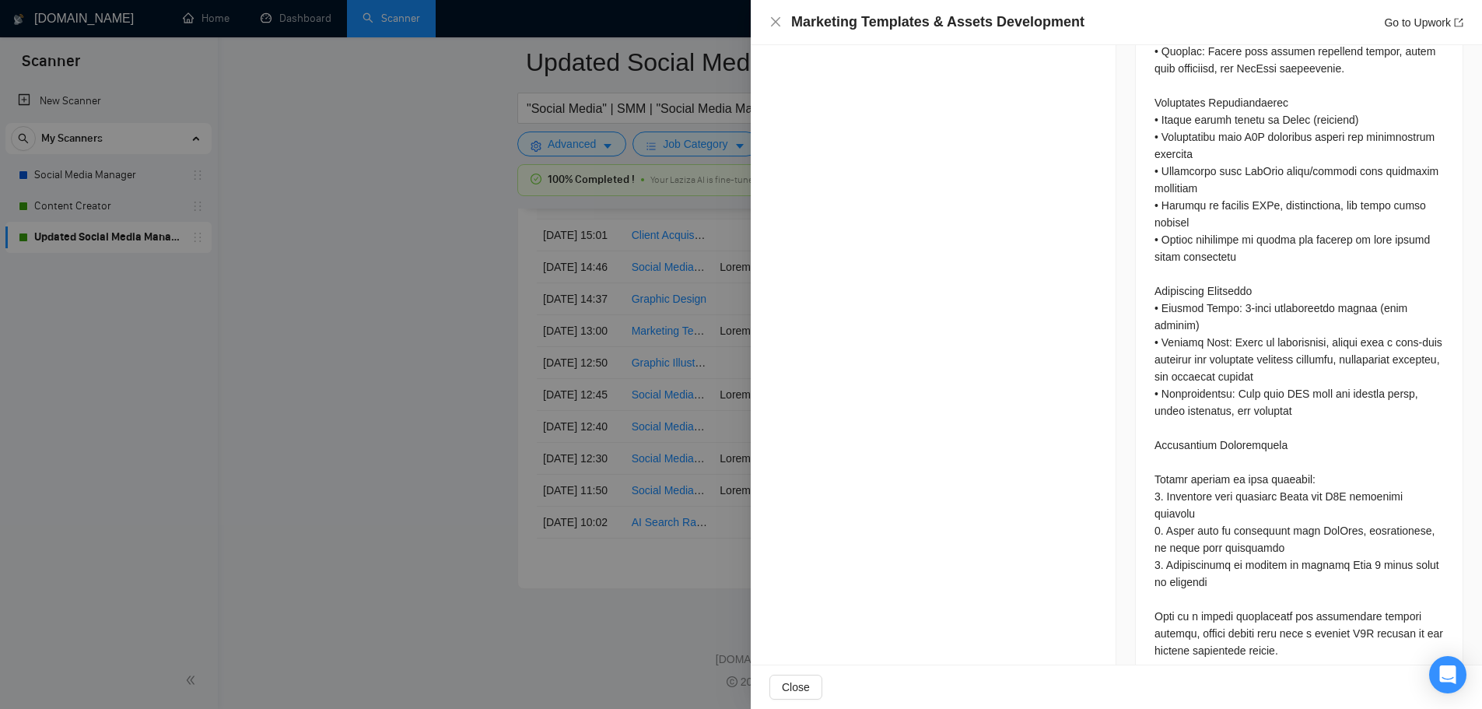
scroll to position [4359, 0]
click at [452, 401] on div at bounding box center [741, 354] width 1482 height 709
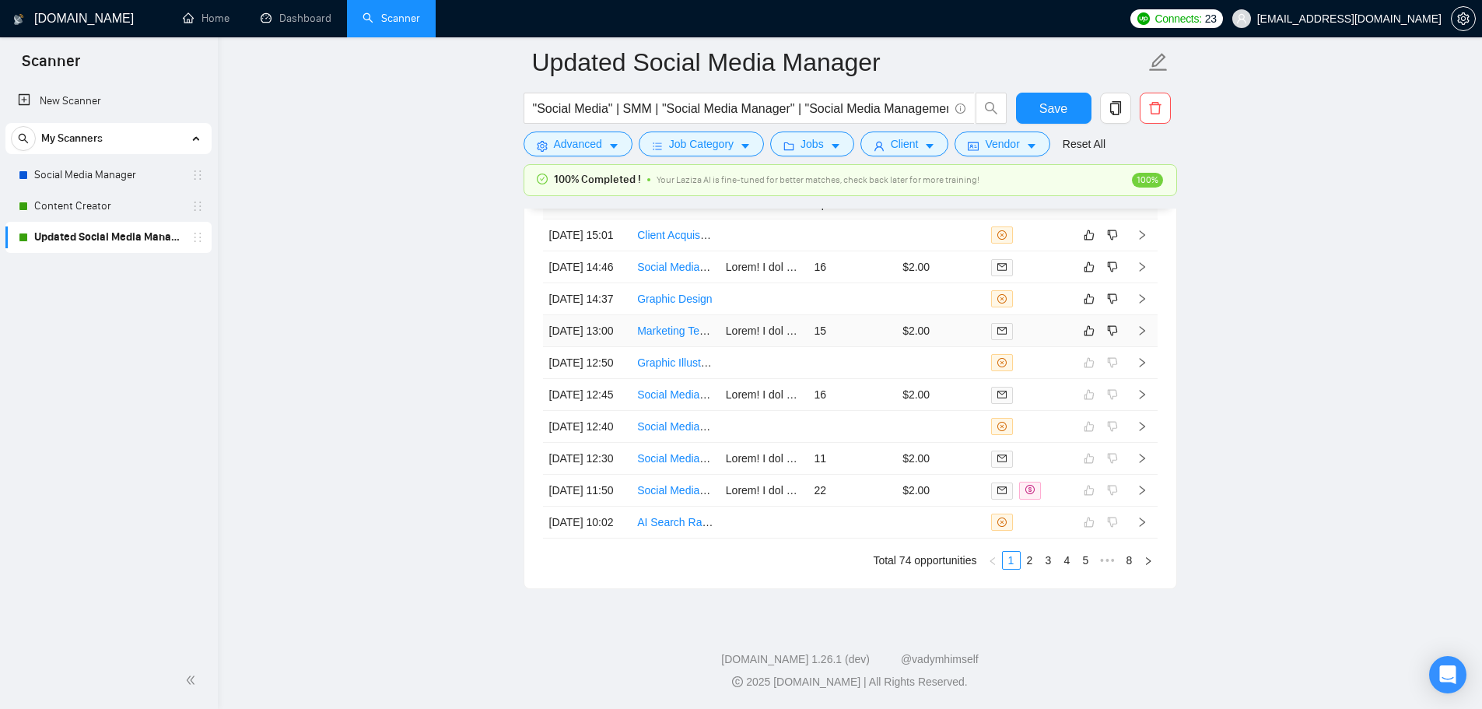
click at [842, 315] on td "15" at bounding box center [851, 331] width 89 height 32
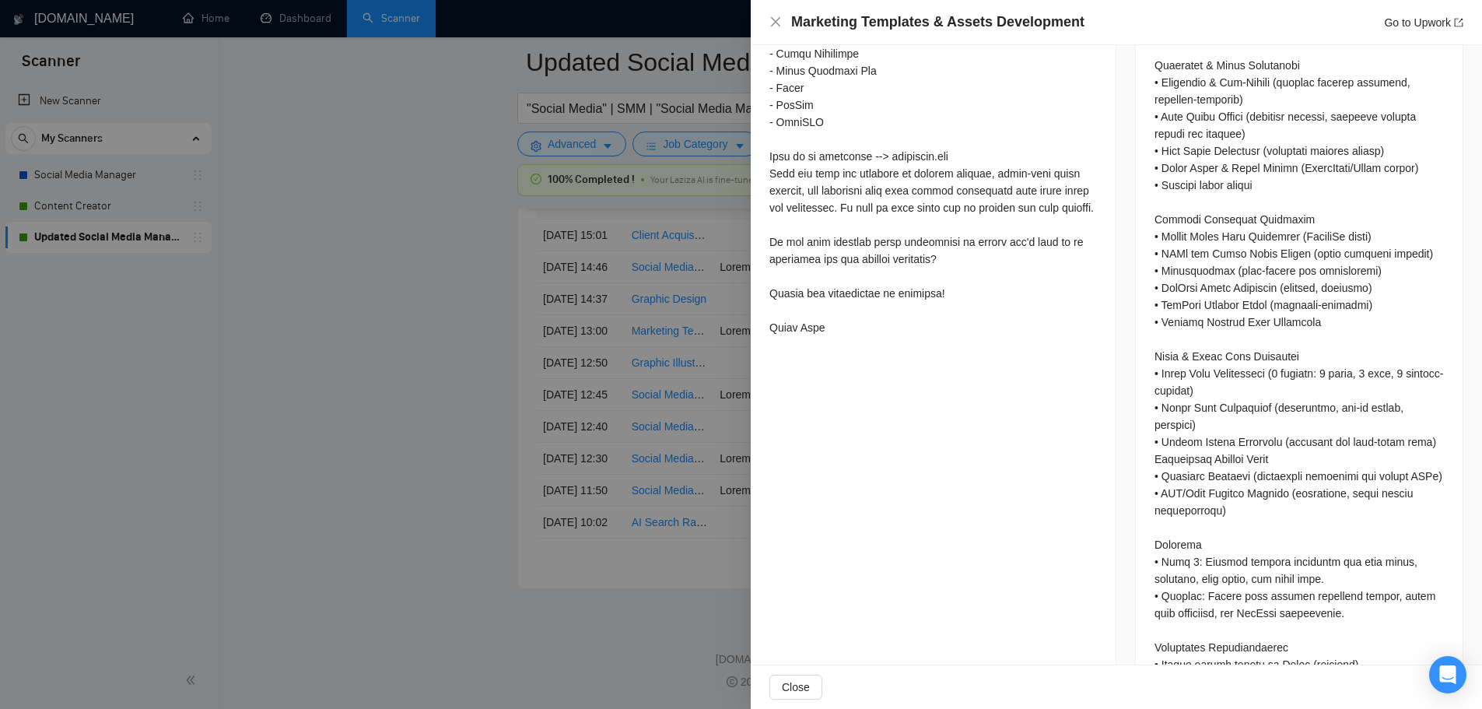
scroll to position [901, 0]
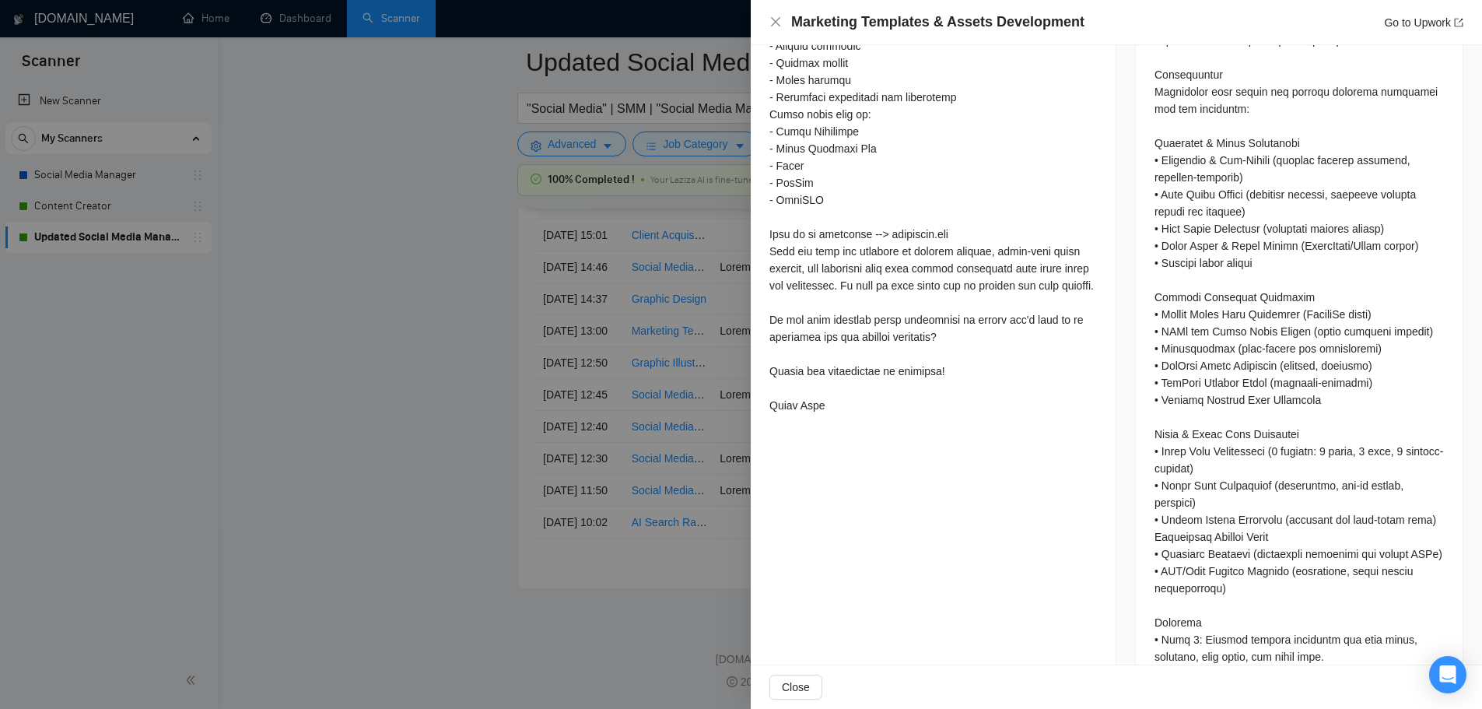
click at [452, 409] on div at bounding box center [741, 354] width 1482 height 709
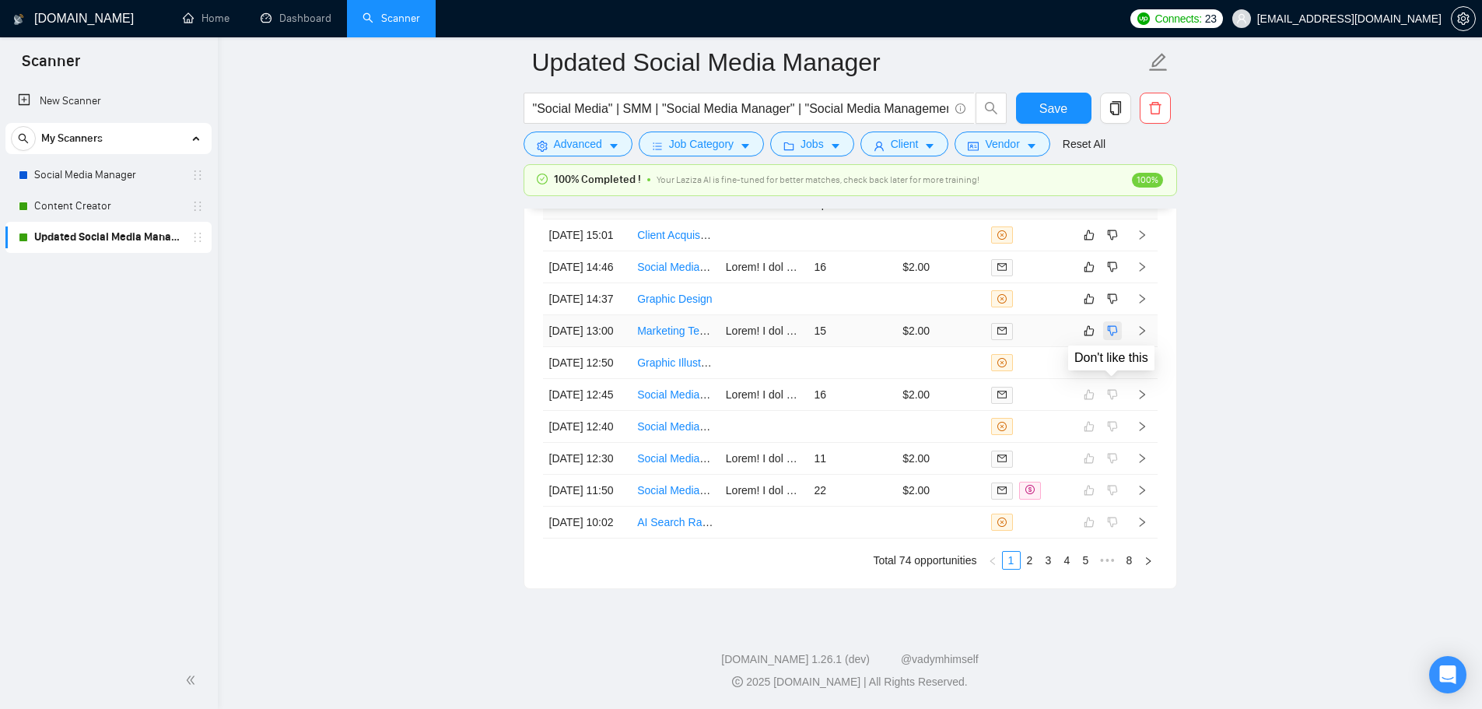
click at [1114, 326] on icon "dislike" at bounding box center [1112, 331] width 10 height 10
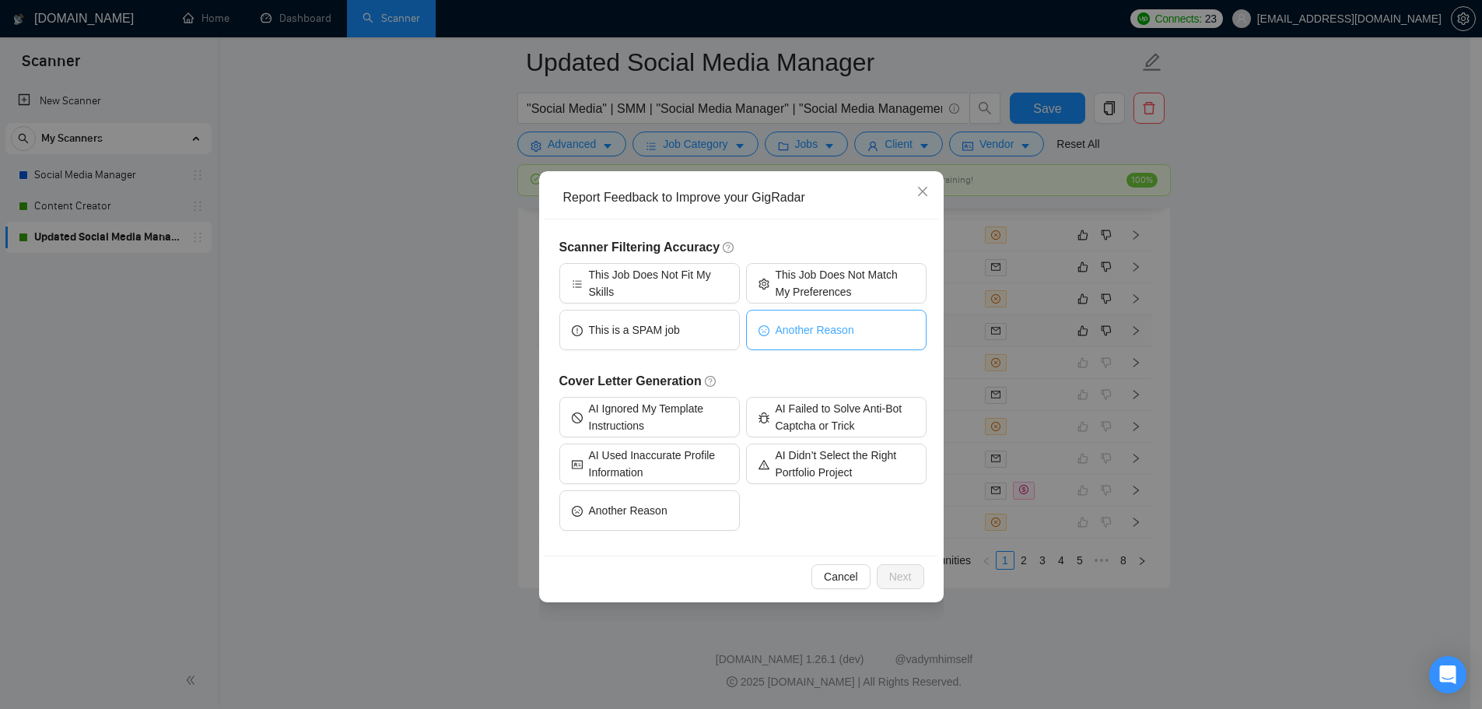
click at [781, 329] on span "Another Reason" at bounding box center [814, 329] width 79 height 17
click at [904, 577] on span "Next" at bounding box center [900, 576] width 23 height 17
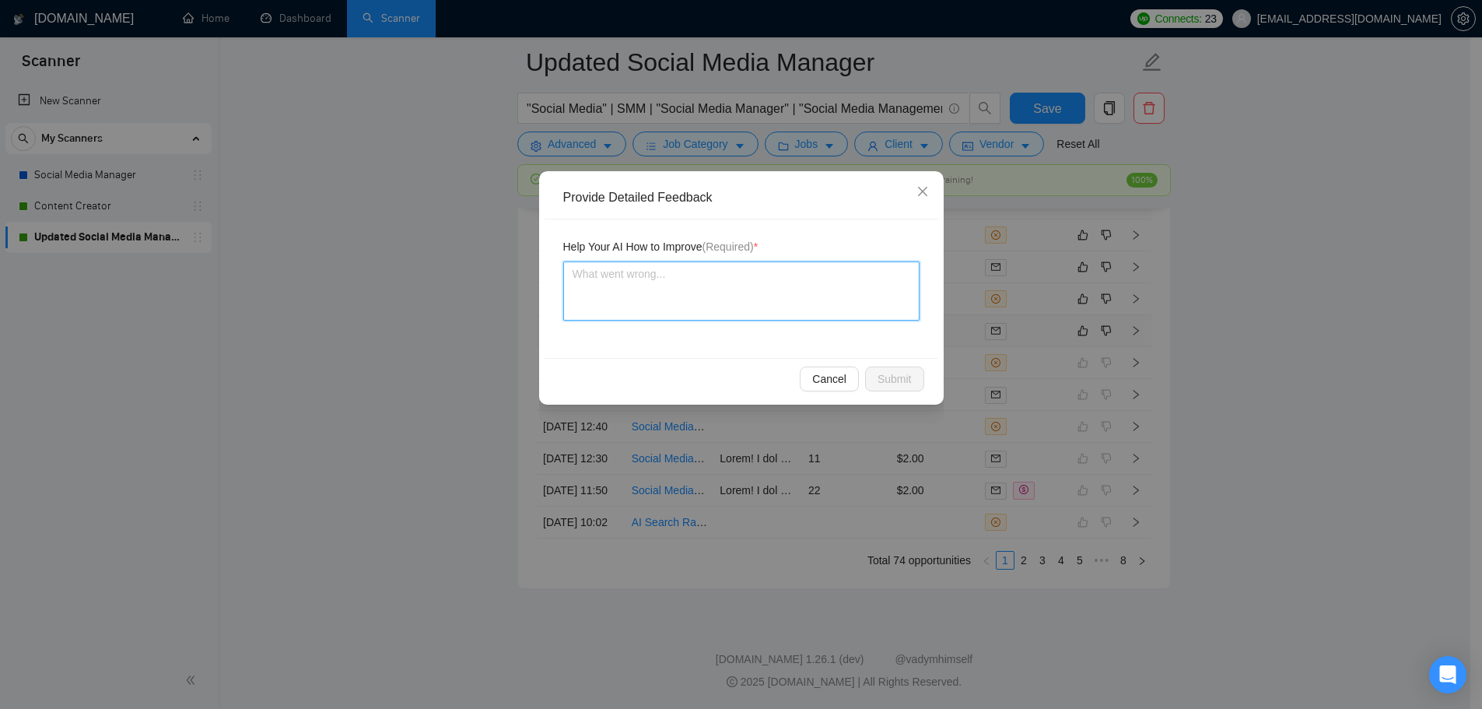
click at [676, 309] on textarea at bounding box center [741, 290] width 356 height 59
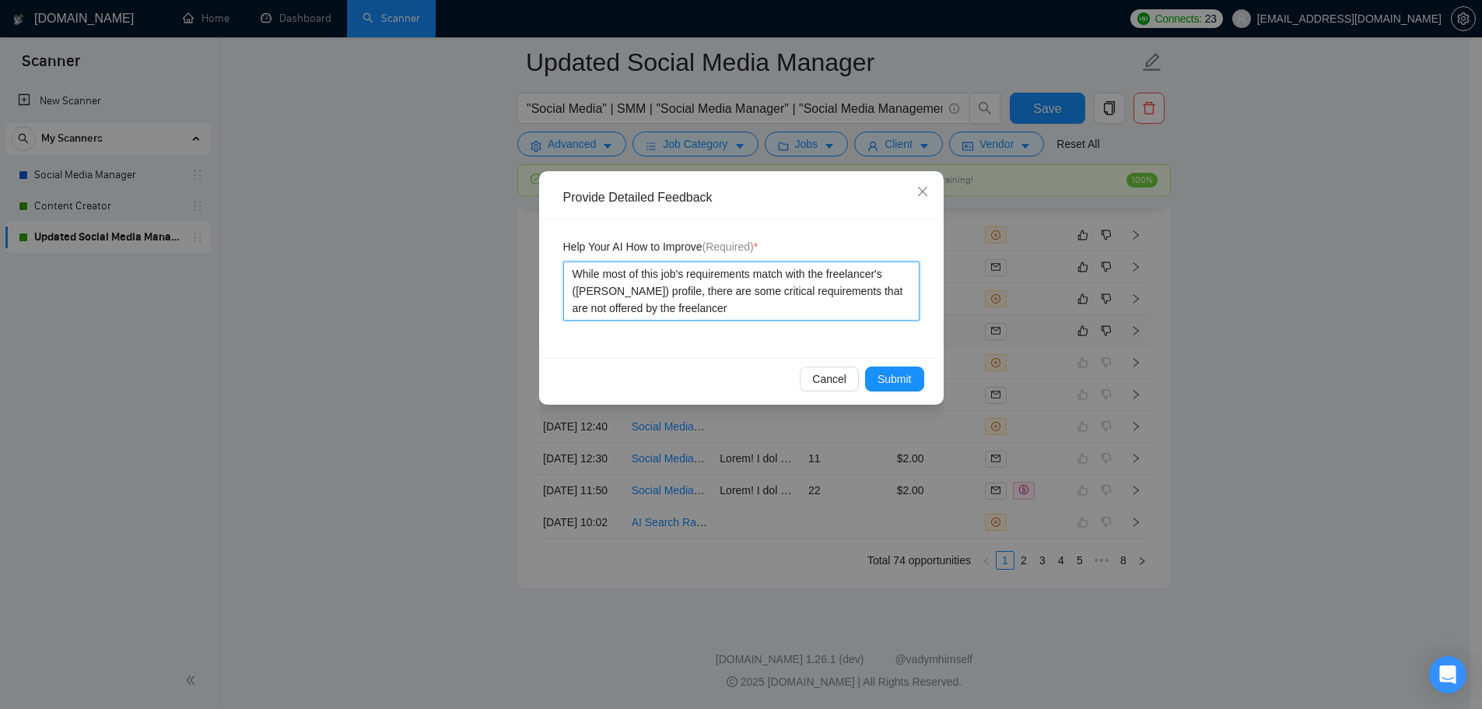
drag, startPoint x: 571, startPoint y: 294, endPoint x: 631, endPoint y: 298, distance: 60.0
click at [631, 298] on textarea "While most of this job's requirements match with the freelancer's ([PERSON_NAME…" at bounding box center [741, 290] width 356 height 59
click at [741, 304] on textarea "While most of this job's requirements match with the freelancer's ([PERSON_NAME…" at bounding box center [741, 290] width 356 height 59
paste textarea "([PERSON_NAME])"
click at [690, 311] on textarea "While most of this job's requirements match with the freelancer's ([PERSON_NAME…" at bounding box center [741, 290] width 356 height 59
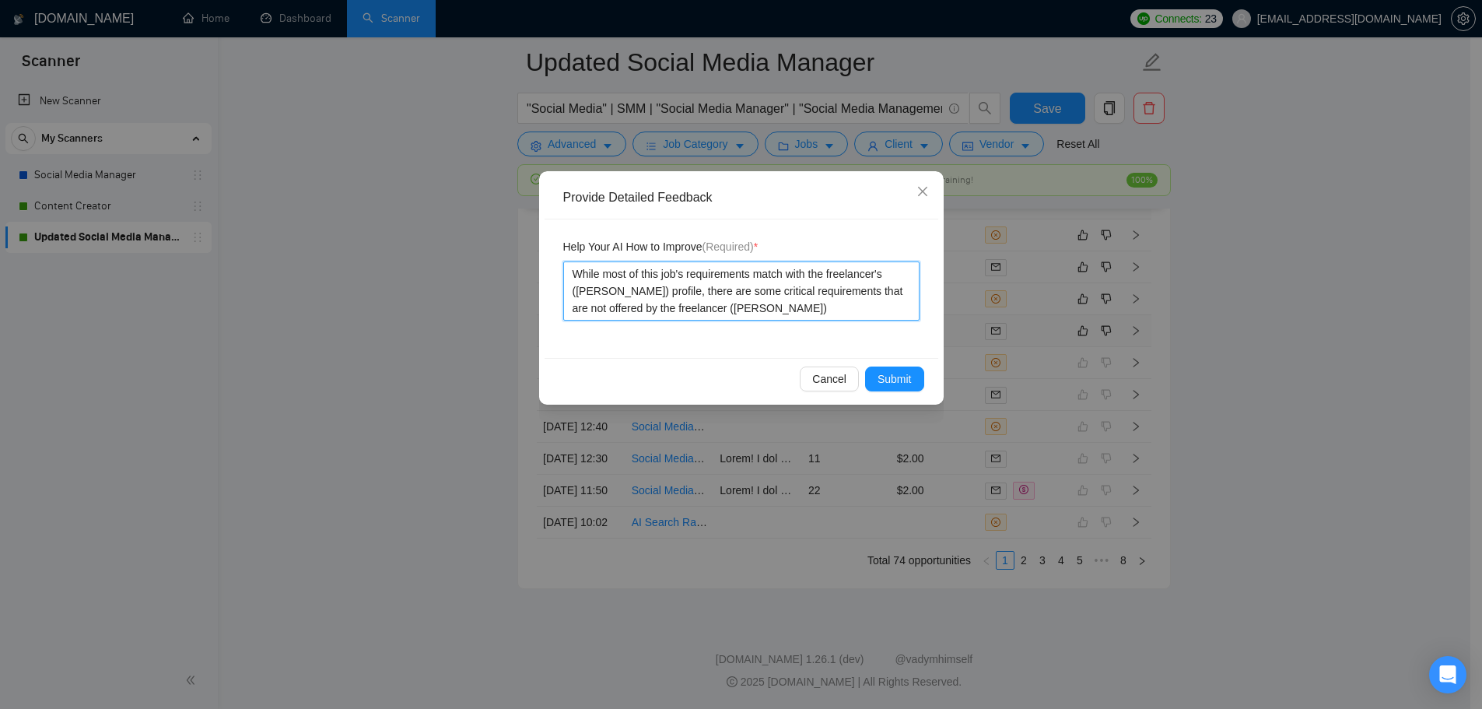
click at [774, 310] on textarea "While most of this job's requirements match with the freelancer's ([PERSON_NAME…" at bounding box center [741, 290] width 356 height 59
paste textarea "([PERSON_NAME])"
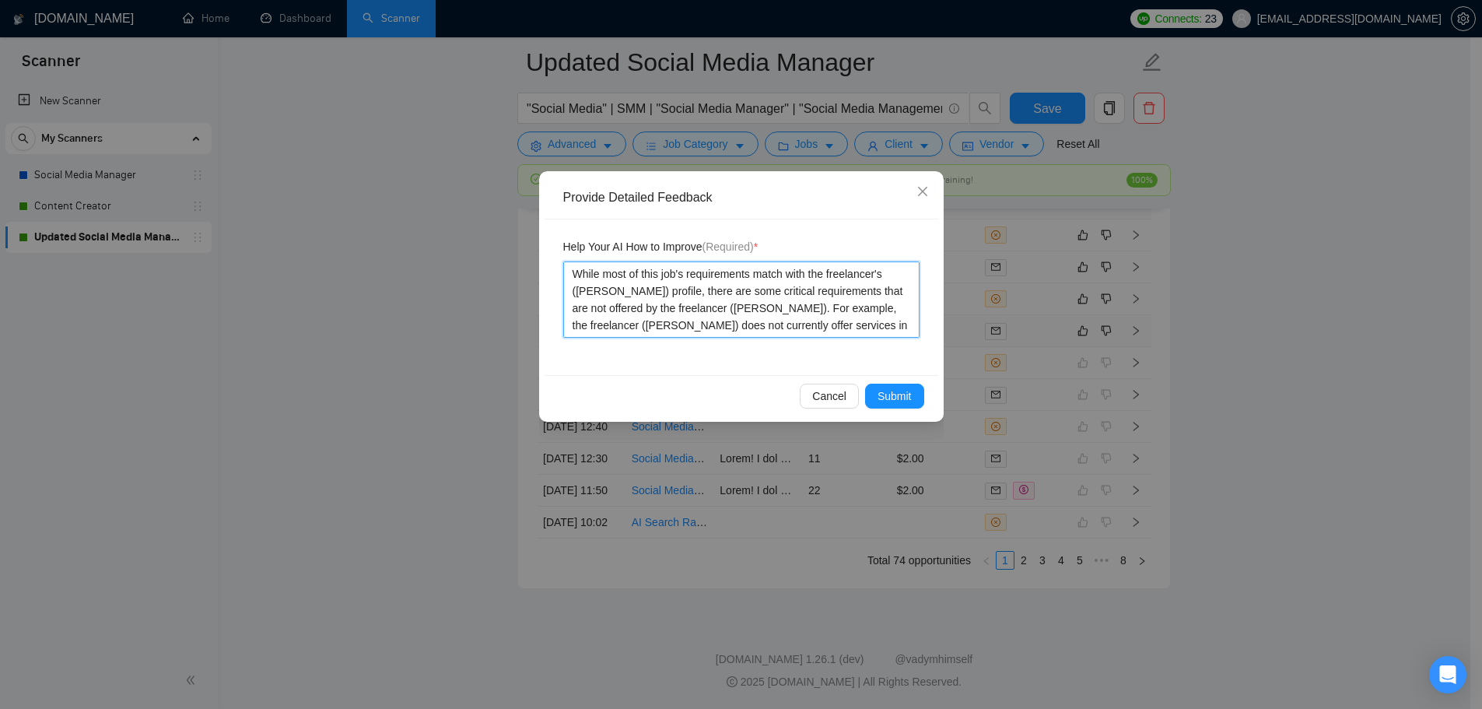
drag, startPoint x: 847, startPoint y: 329, endPoint x: 857, endPoint y: 331, distance: 10.4
click at [848, 329] on textarea "While most of this job's requirements match with the freelancer's ([PERSON_NAME…" at bounding box center [741, 299] width 356 height 76
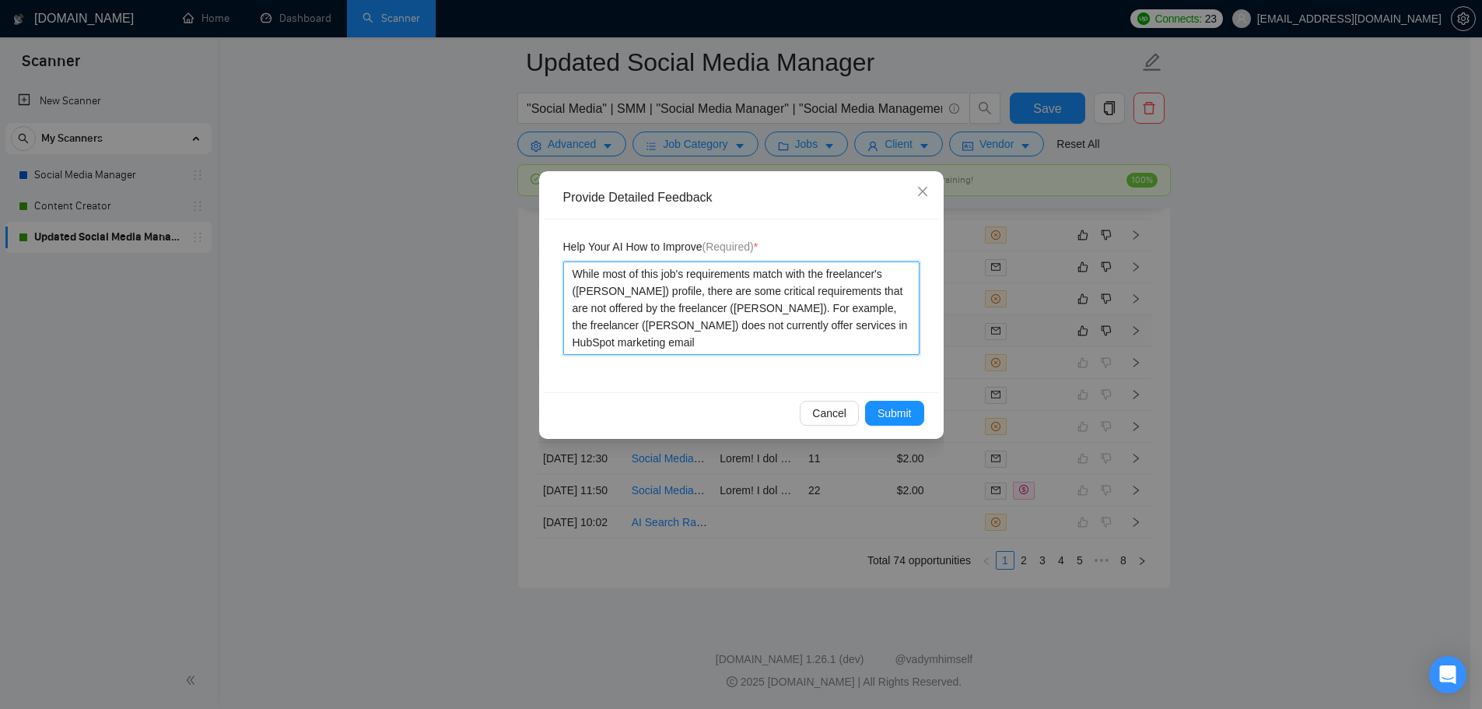
click at [753, 345] on textarea "While most of this job's requirements match with the freelancer's ([PERSON_NAME…" at bounding box center [741, 307] width 356 height 93
click at [849, 321] on textarea "While most of this job's requirements match with the freelancer's ([PERSON_NAME…" at bounding box center [741, 307] width 356 height 93
drag, startPoint x: 621, startPoint y: 345, endPoint x: 654, endPoint y: 346, distance: 32.7
click at [654, 346] on textarea "While most of this job's requirements match with the freelancer's ([PERSON_NAME…" at bounding box center [741, 307] width 356 height 93
click at [821, 341] on textarea "While most of this job's requirements match with the freelancer's ([PERSON_NAME…" at bounding box center [741, 307] width 356 height 93
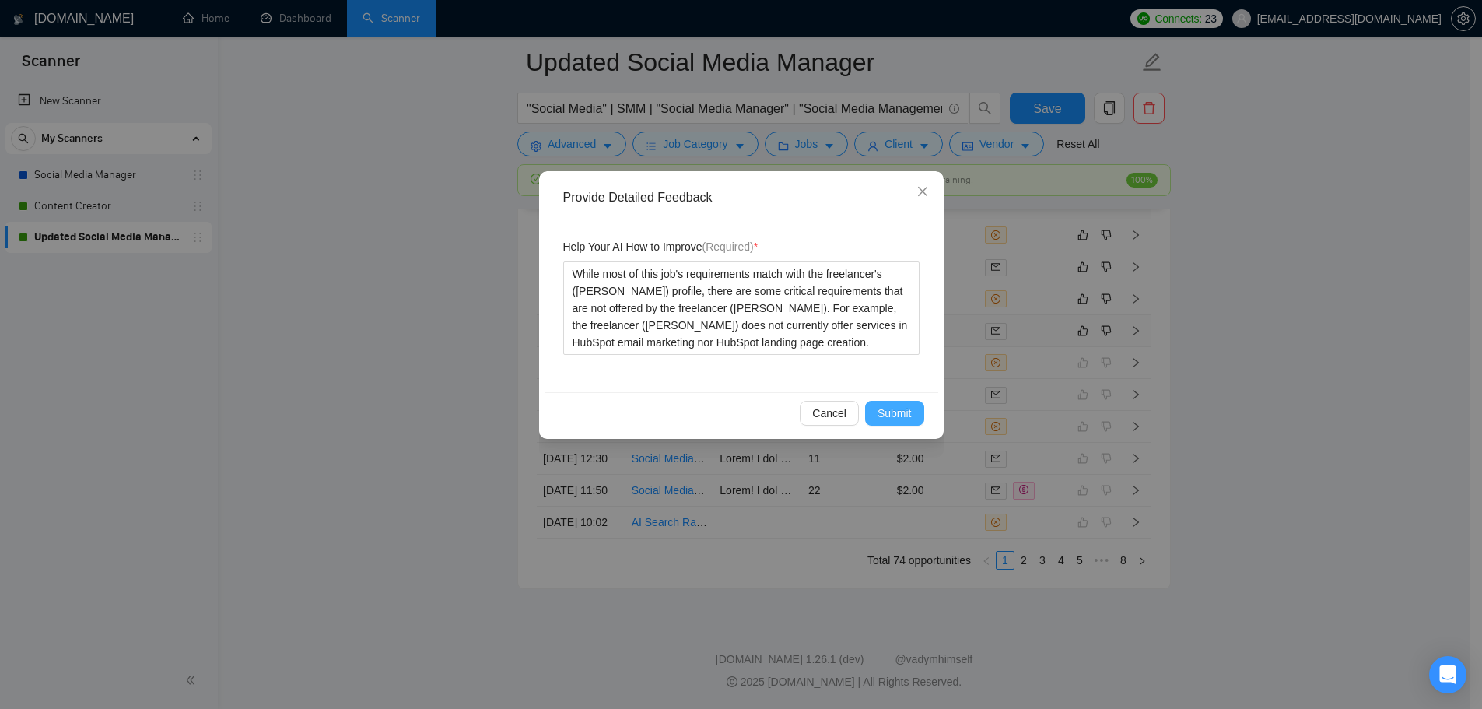
click at [893, 414] on span "Submit" at bounding box center [894, 412] width 34 height 17
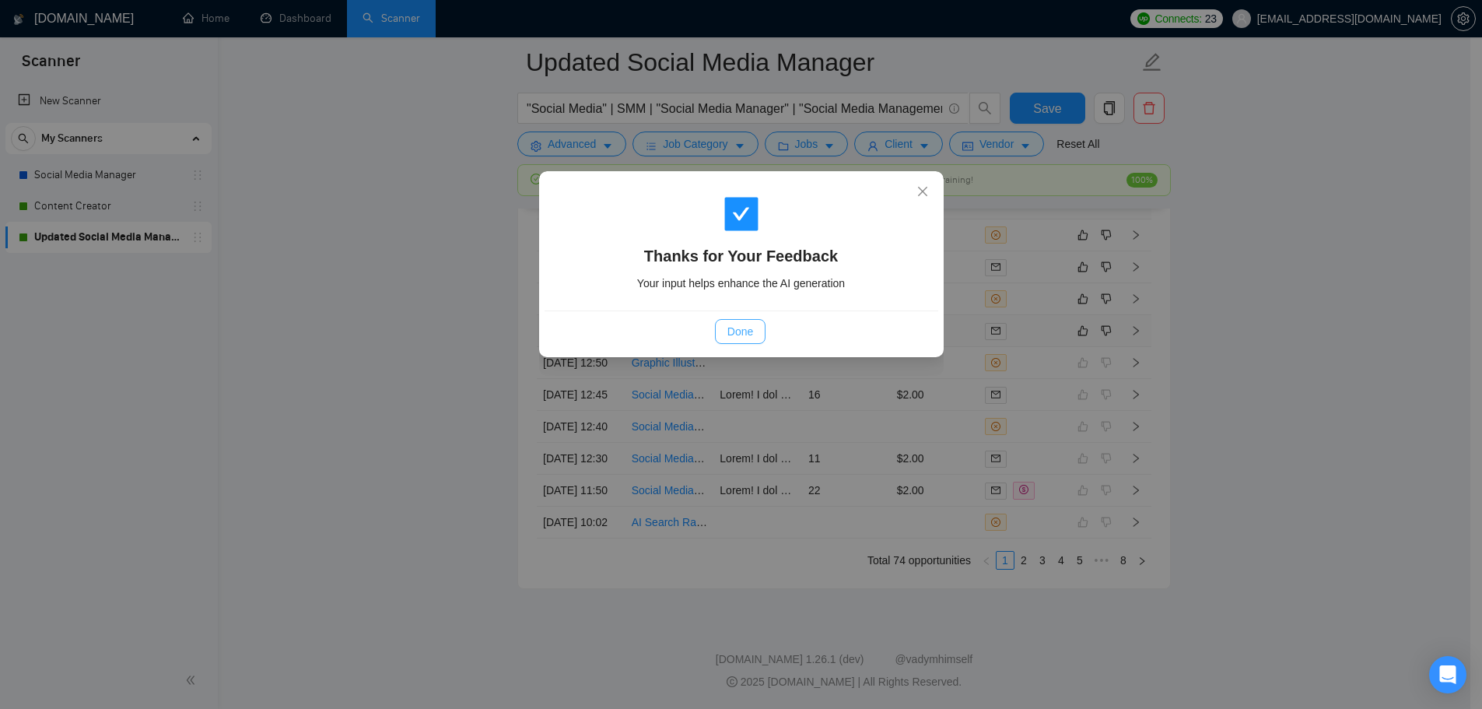
click at [731, 328] on span "Done" at bounding box center [740, 331] width 26 height 17
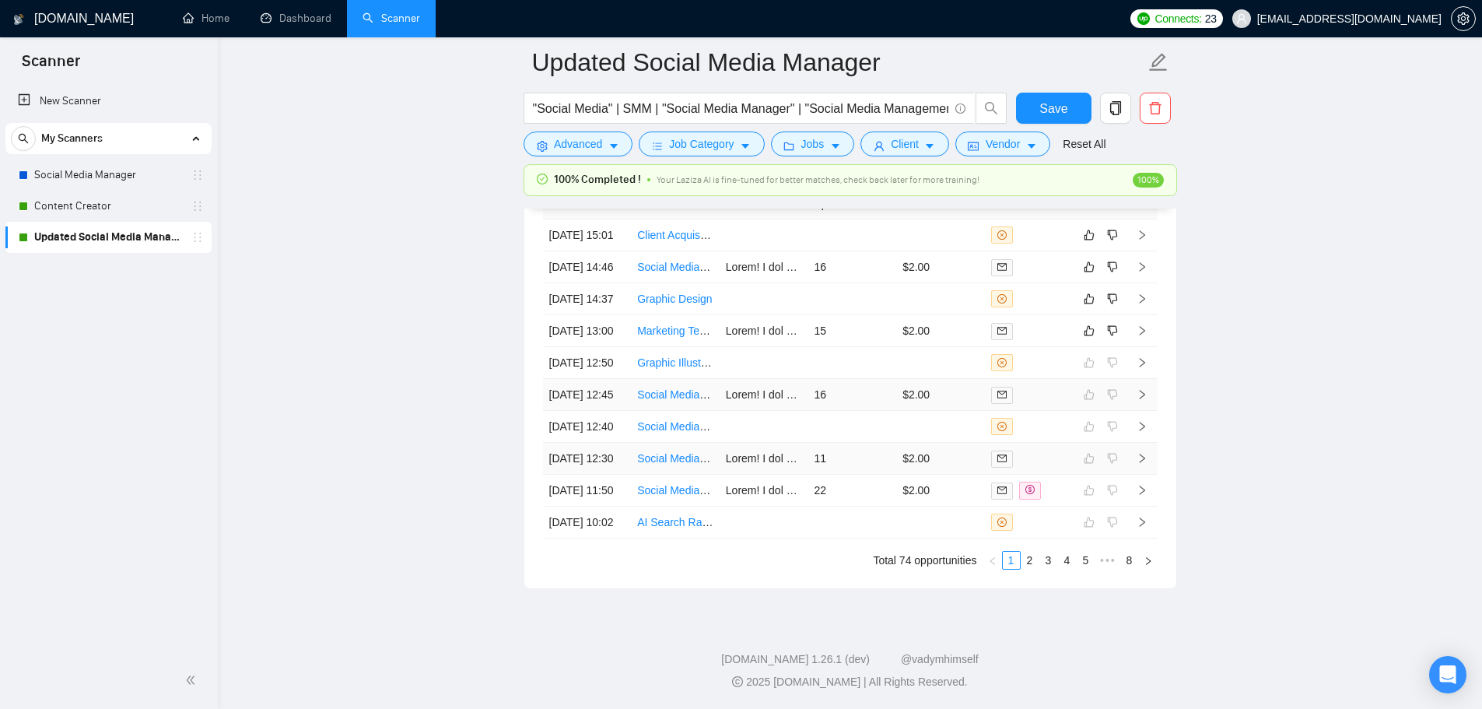
scroll to position [4126, 0]
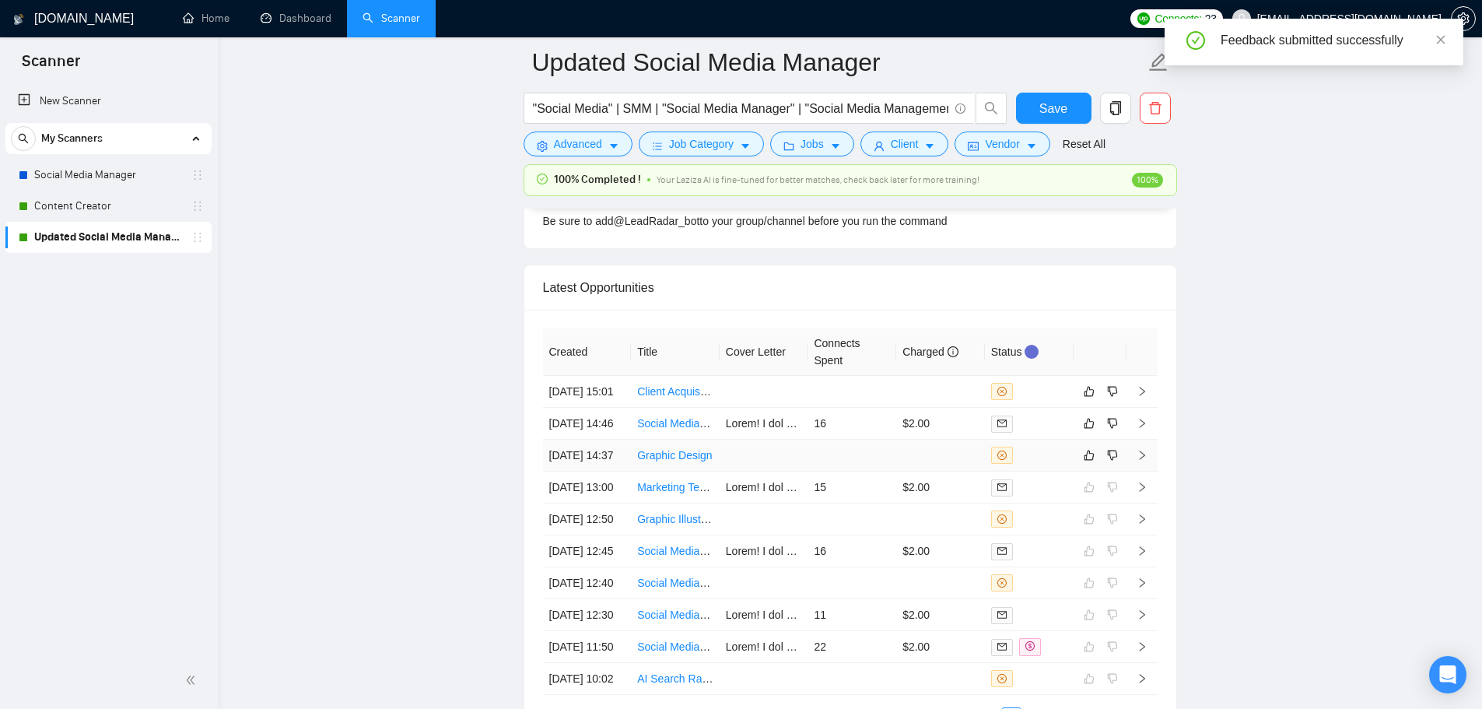
click at [937, 471] on td at bounding box center [940, 455] width 89 height 32
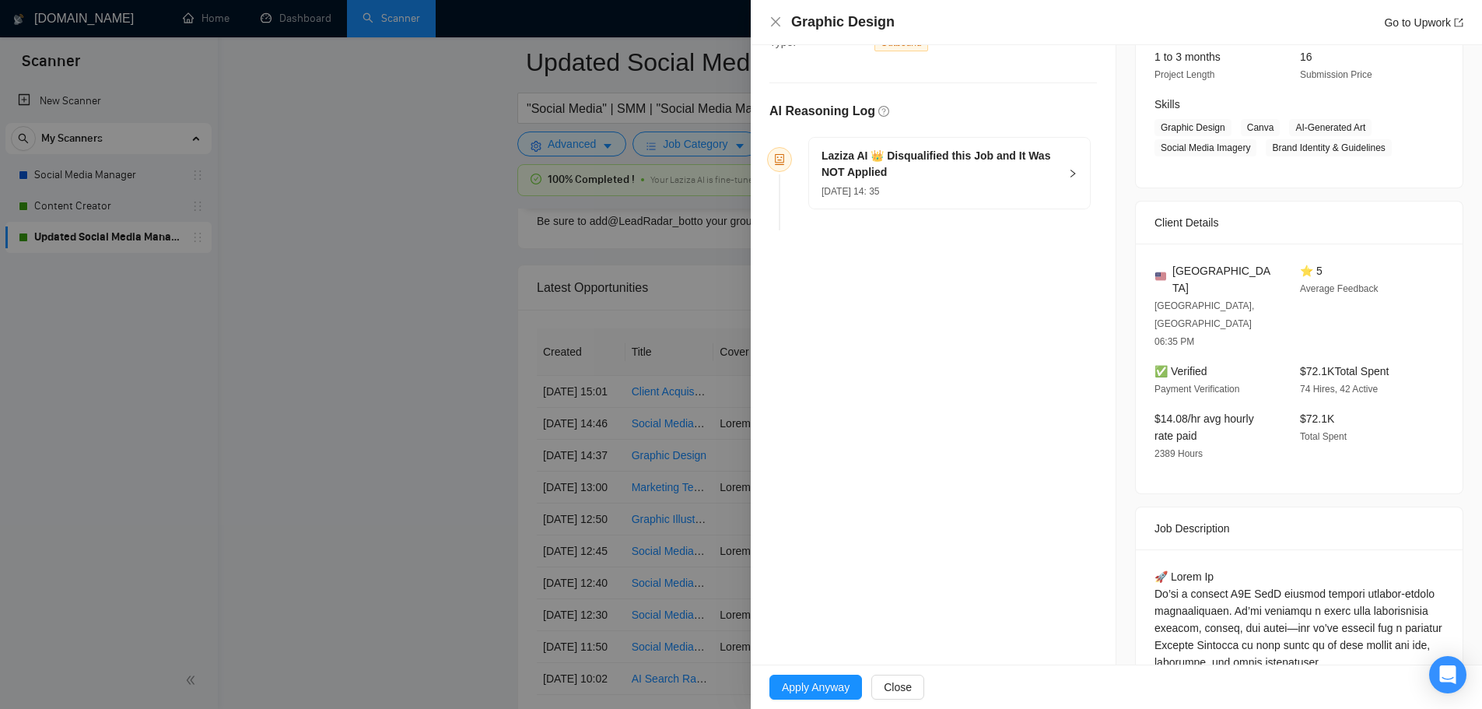
scroll to position [45, 0]
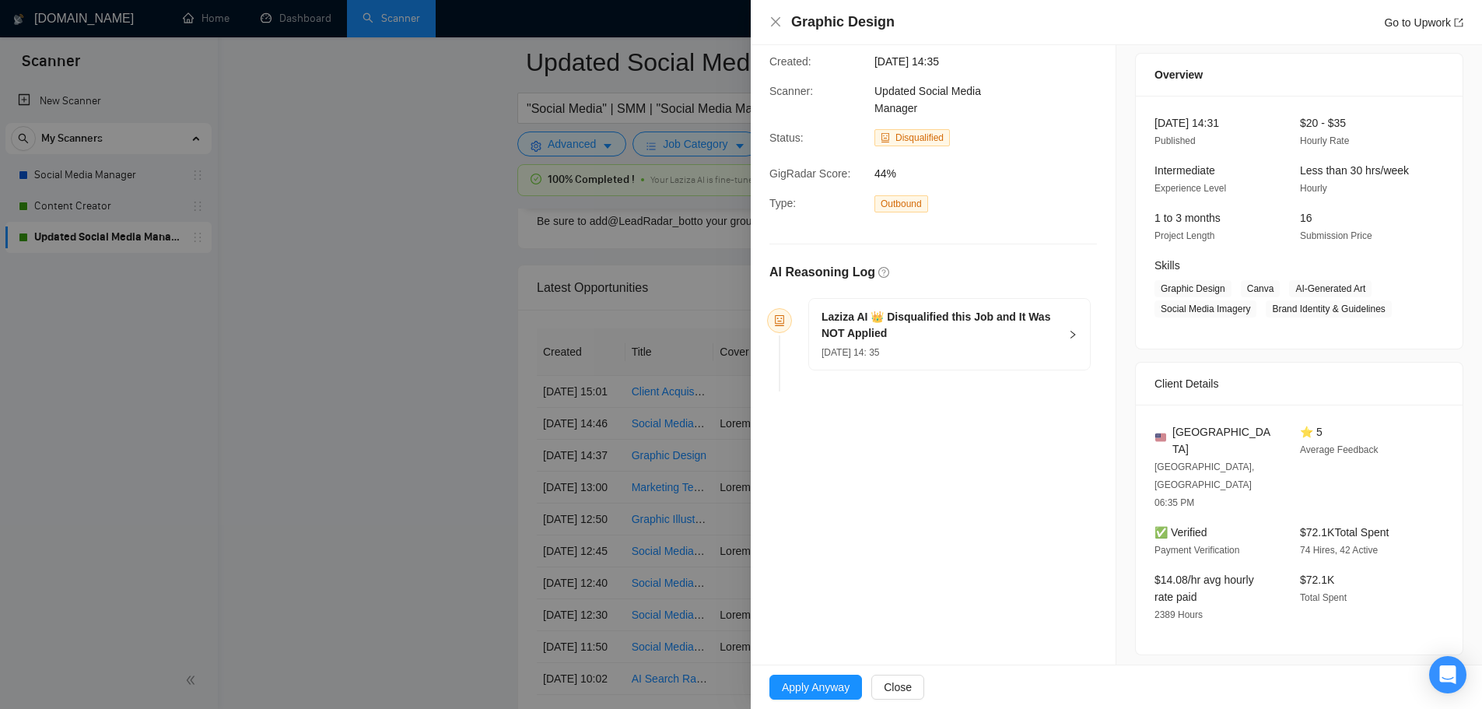
click at [915, 348] on div "[DATE] 14: 35" at bounding box center [939, 351] width 237 height 17
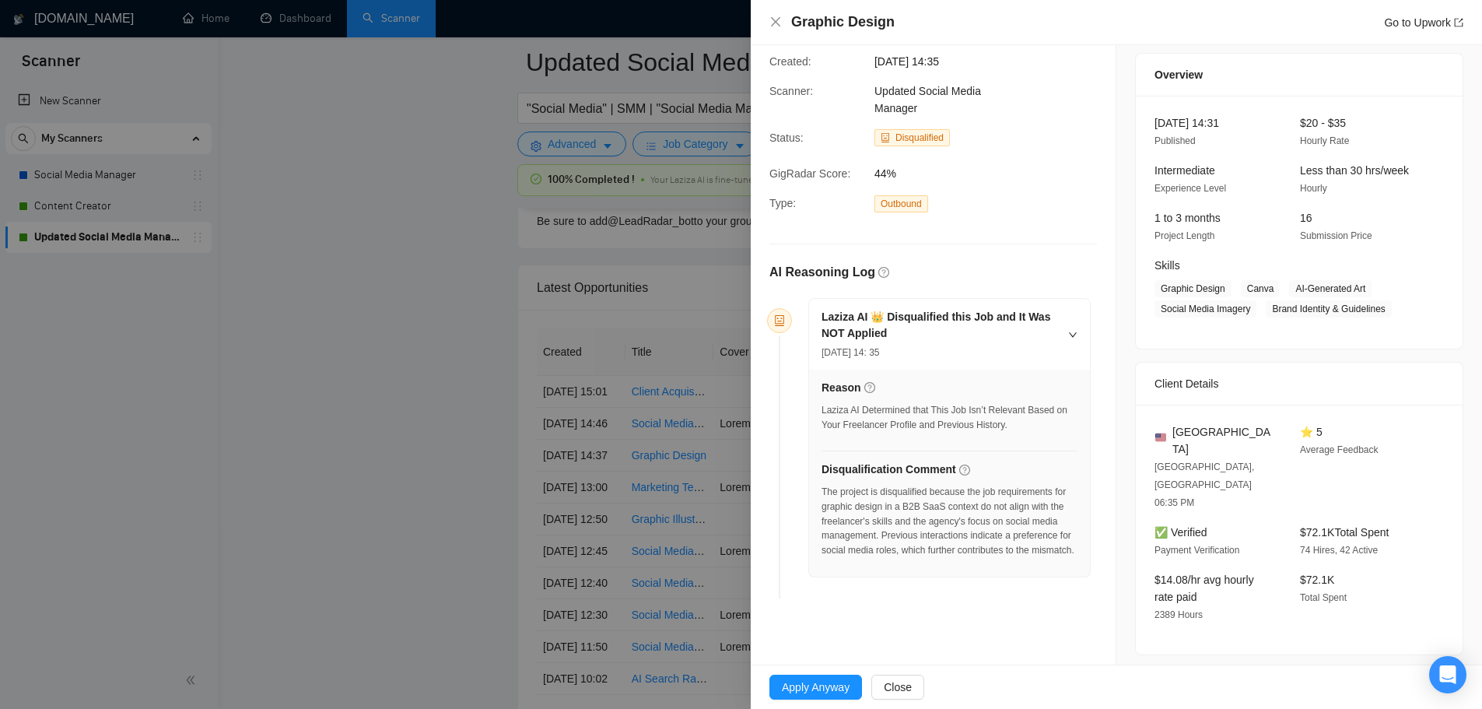
click at [474, 484] on div at bounding box center [741, 354] width 1482 height 709
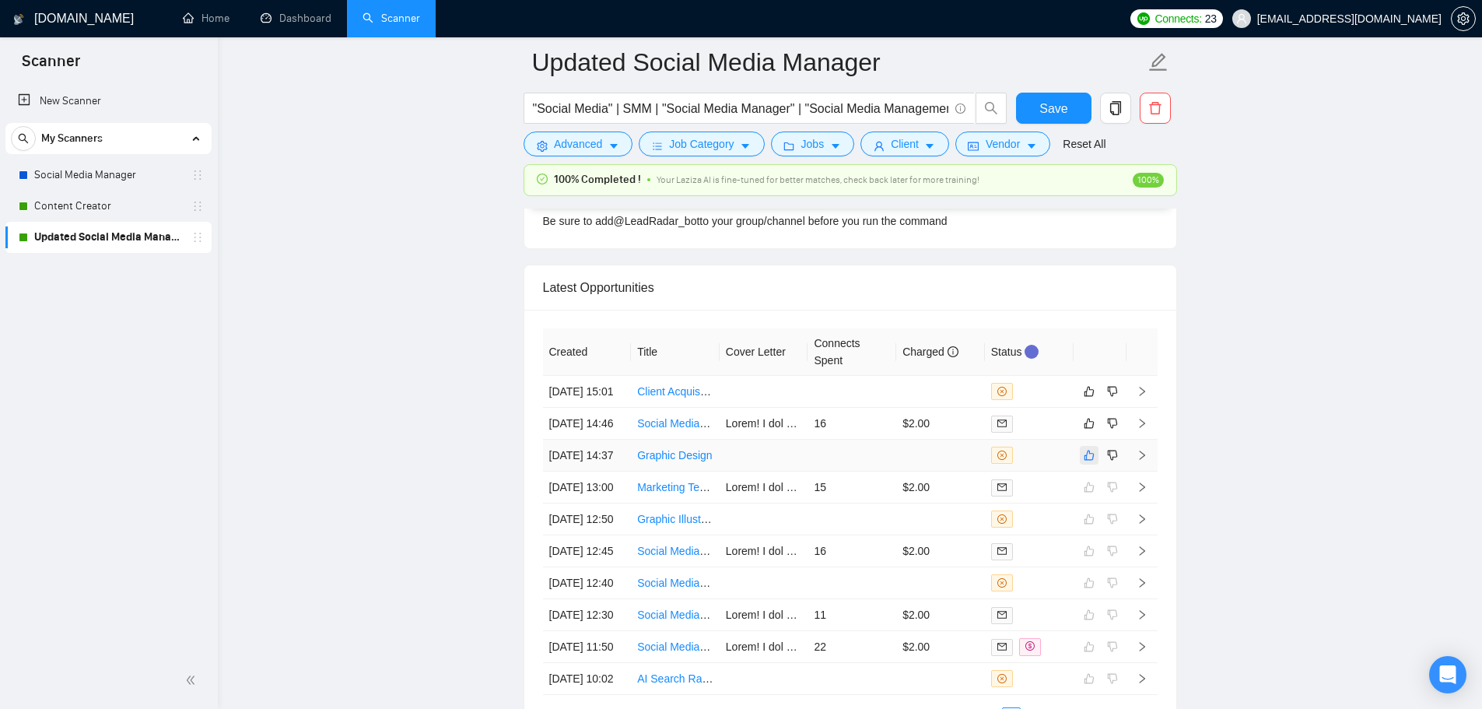
click at [1090, 461] on icon "like" at bounding box center [1088, 455] width 11 height 12
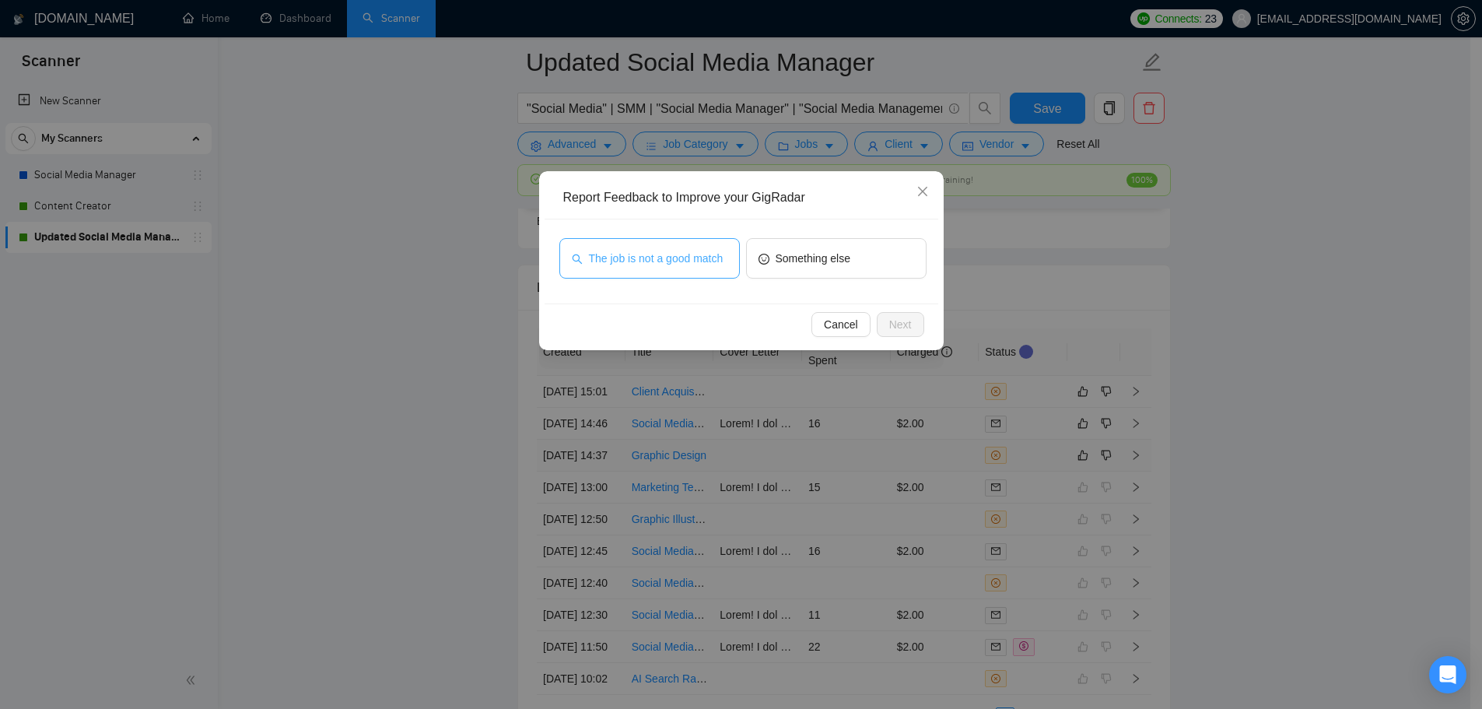
click at [704, 268] on button "The job is not a good match" at bounding box center [649, 258] width 180 height 40
click at [907, 329] on span "Next" at bounding box center [900, 324] width 23 height 17
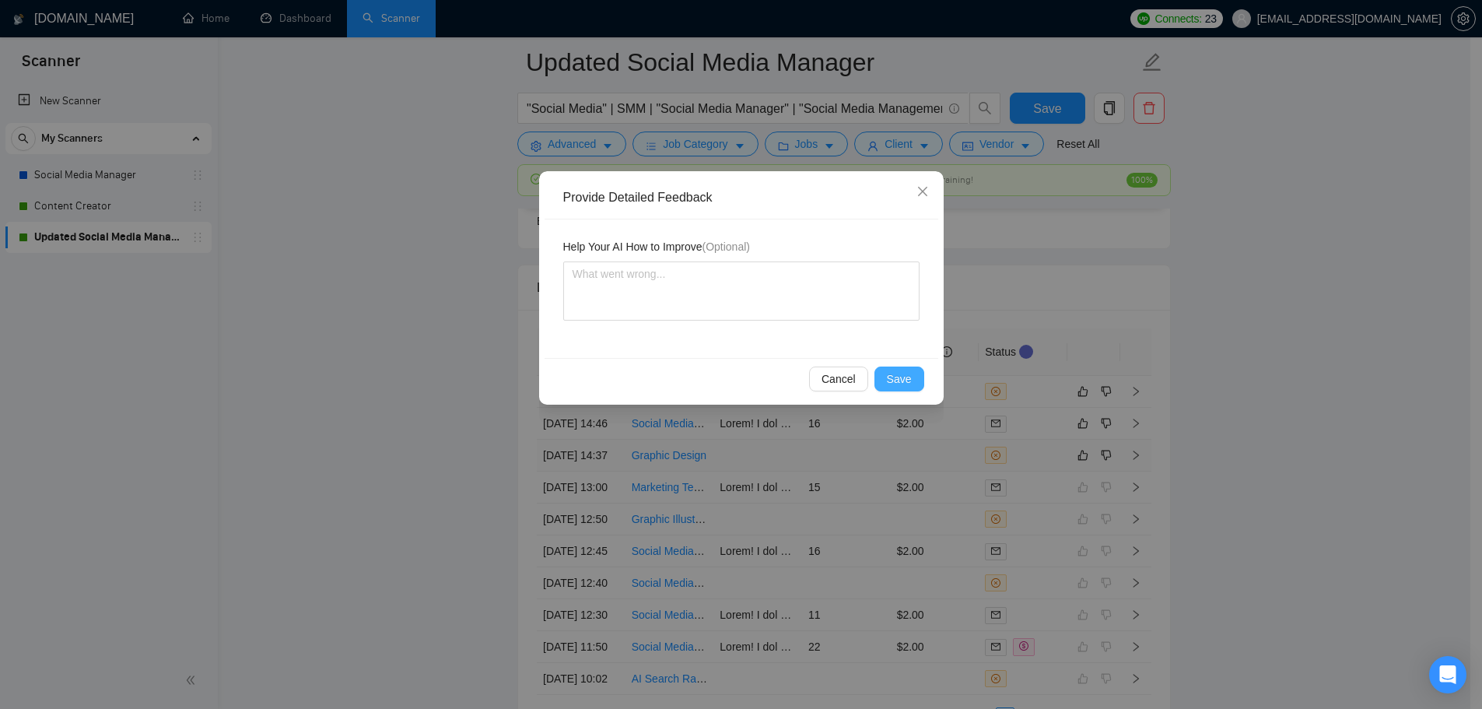
click at [901, 387] on span "Save" at bounding box center [899, 378] width 25 height 17
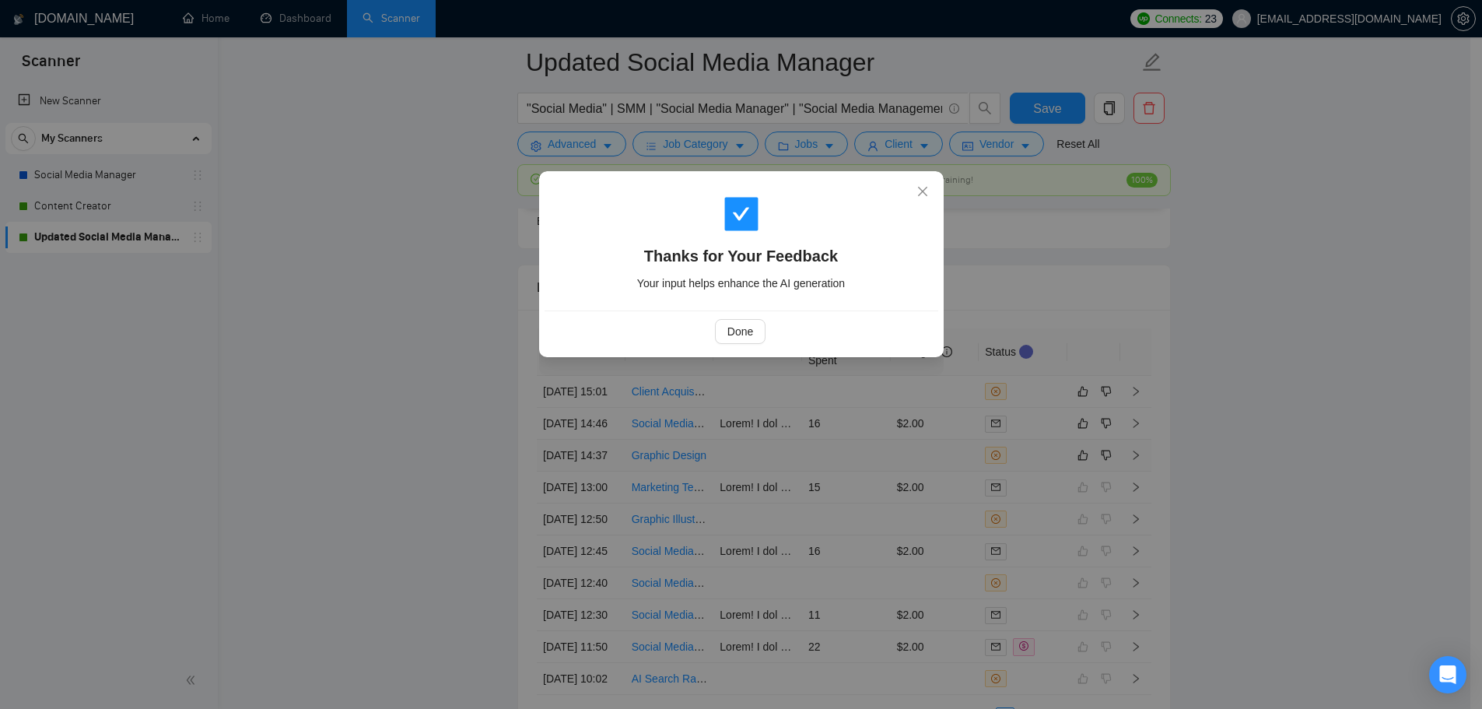
click at [709, 343] on div "Done" at bounding box center [740, 331] width 367 height 25
click at [749, 338] on span "Done" at bounding box center [740, 331] width 26 height 17
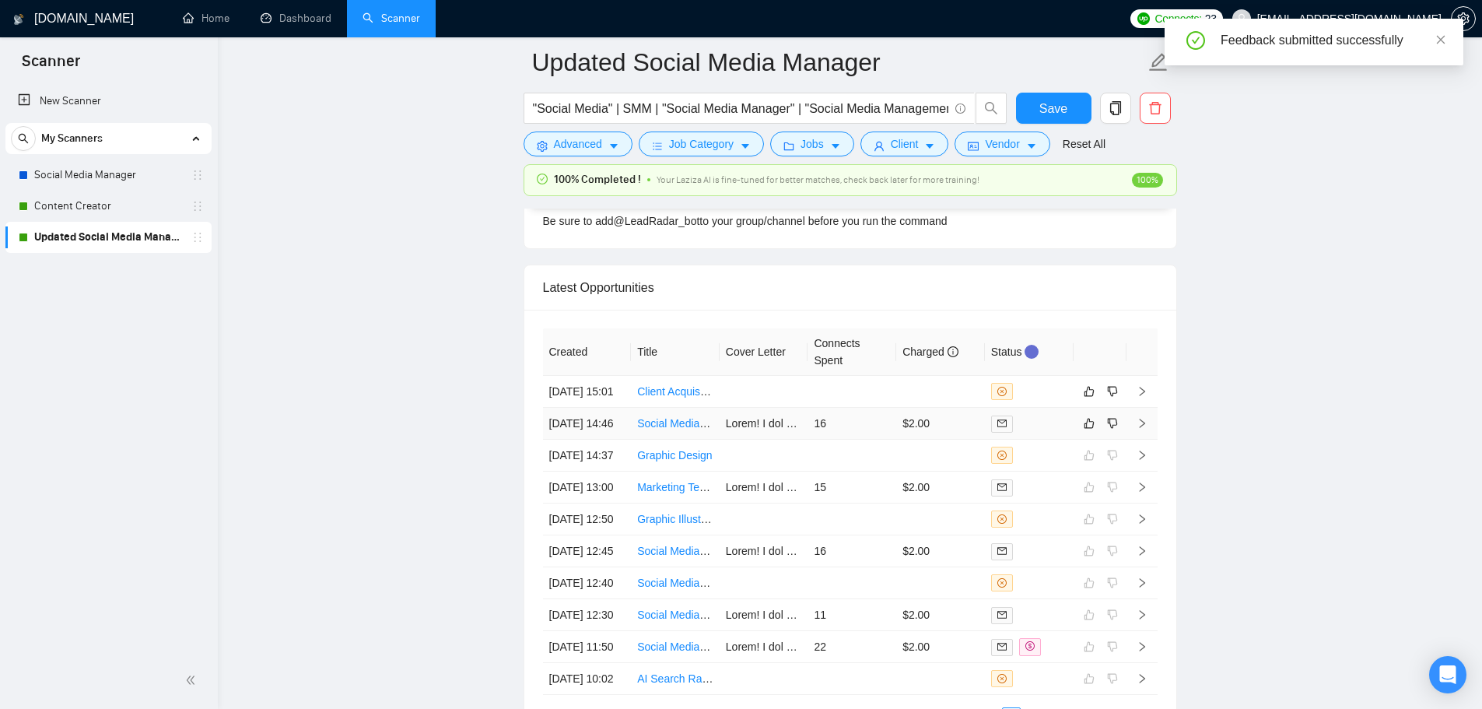
click at [861, 439] on td "16" at bounding box center [851, 424] width 89 height 32
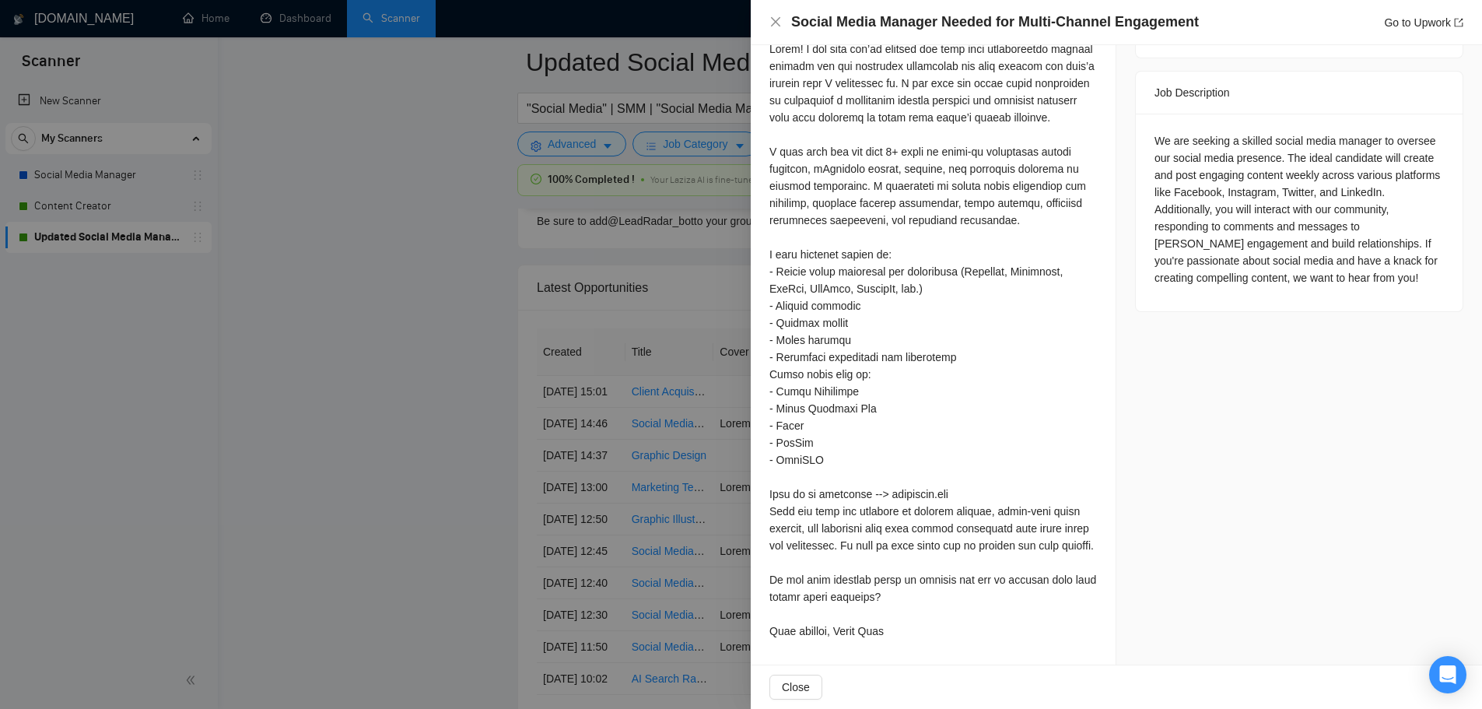
scroll to position [656, 0]
click at [804, 687] on span "Close" at bounding box center [796, 686] width 28 height 17
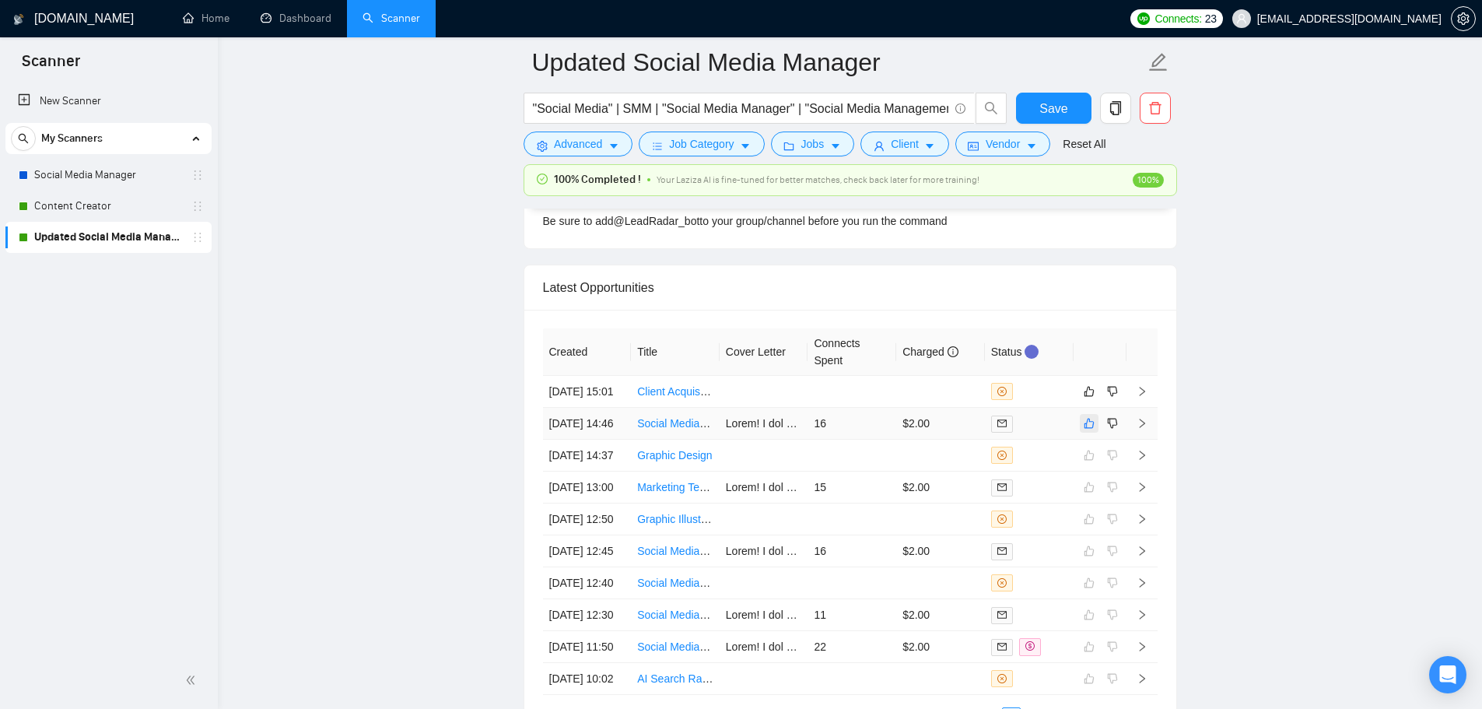
click at [1092, 429] on icon "like" at bounding box center [1088, 423] width 10 height 10
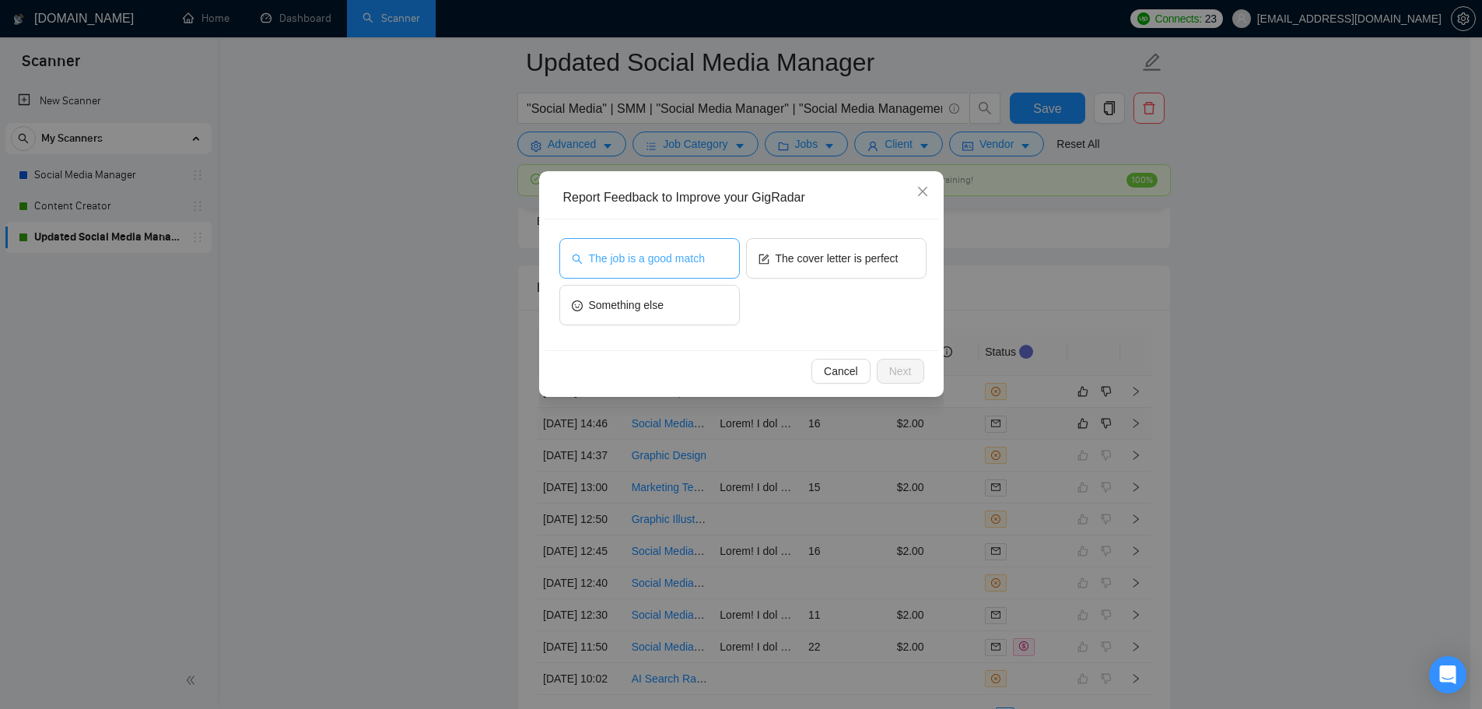
click at [698, 263] on span "The job is a good match" at bounding box center [647, 258] width 116 height 17
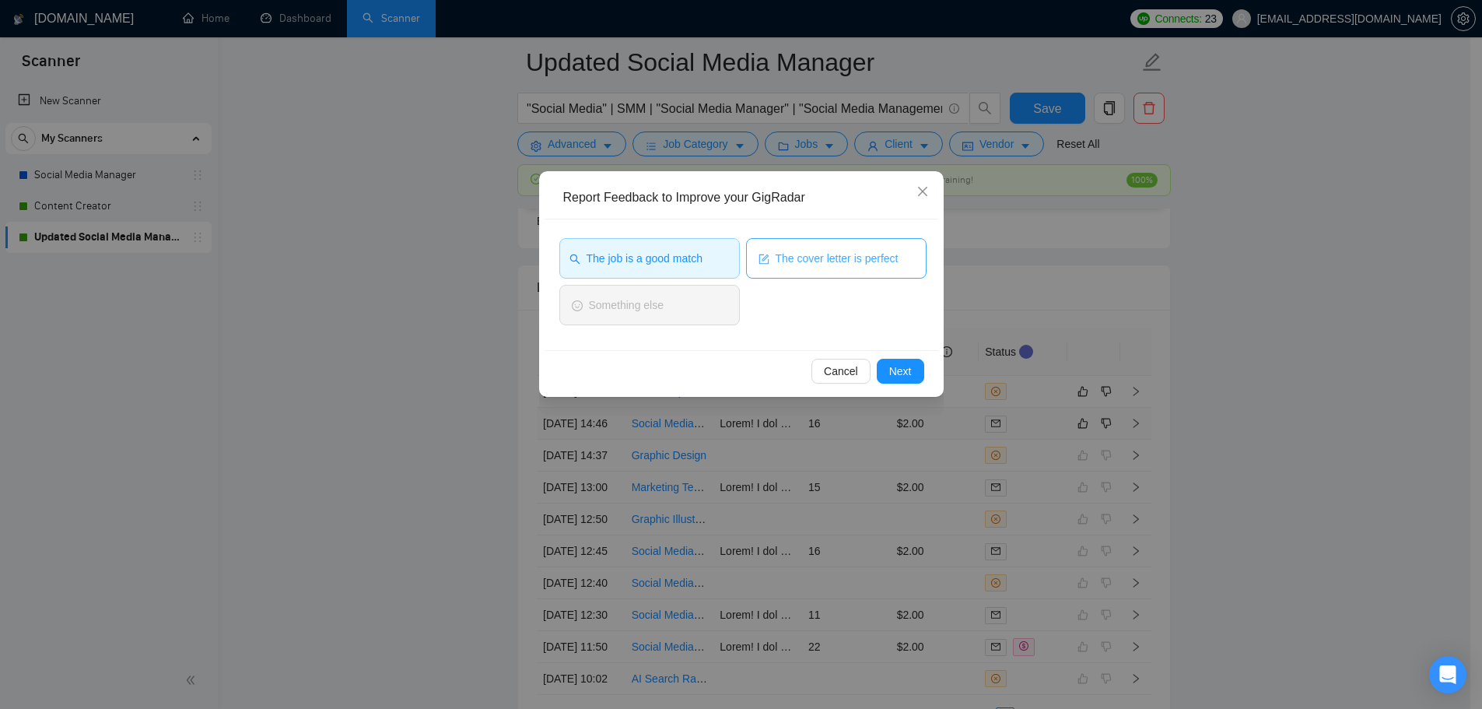
click at [849, 259] on span "The cover letter is perfect" at bounding box center [836, 258] width 123 height 17
click at [912, 373] on button "Next" at bounding box center [900, 371] width 47 height 25
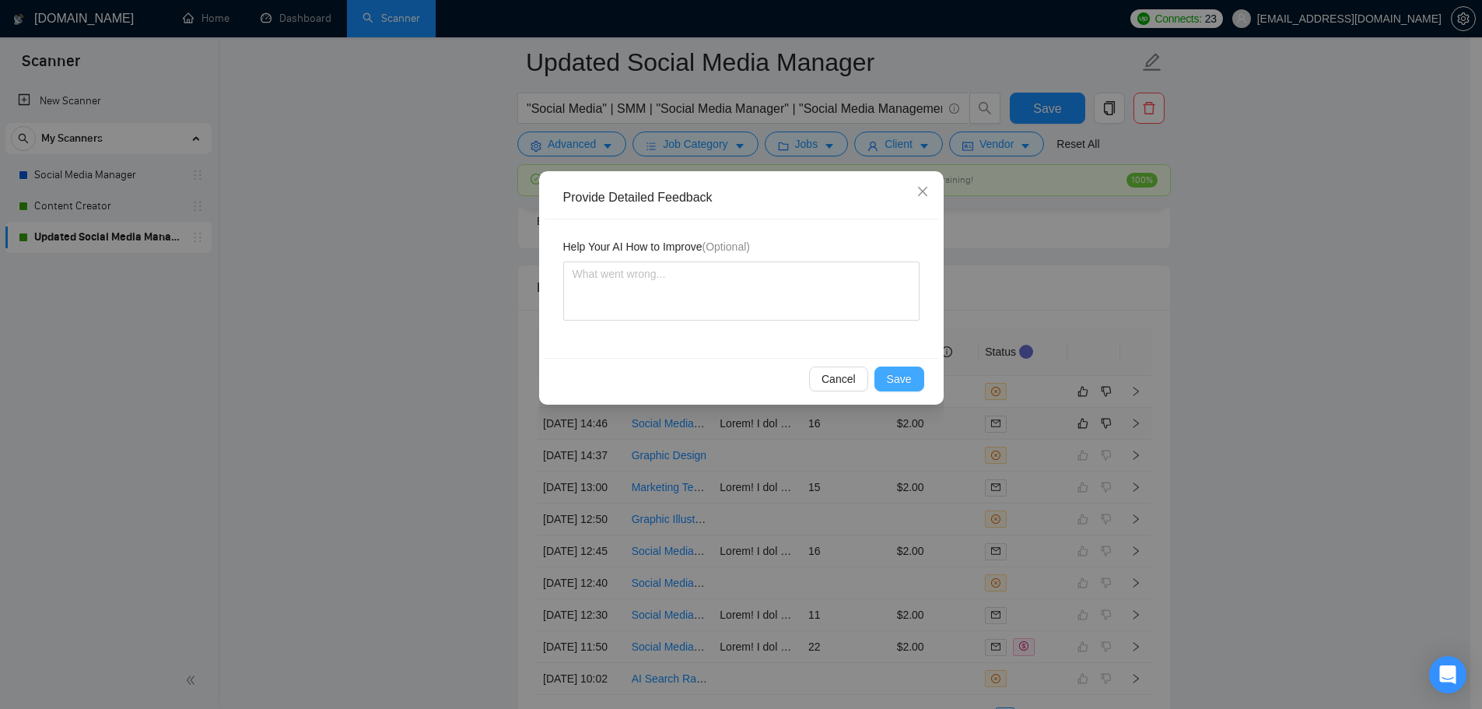
click at [884, 377] on button "Save" at bounding box center [899, 378] width 50 height 25
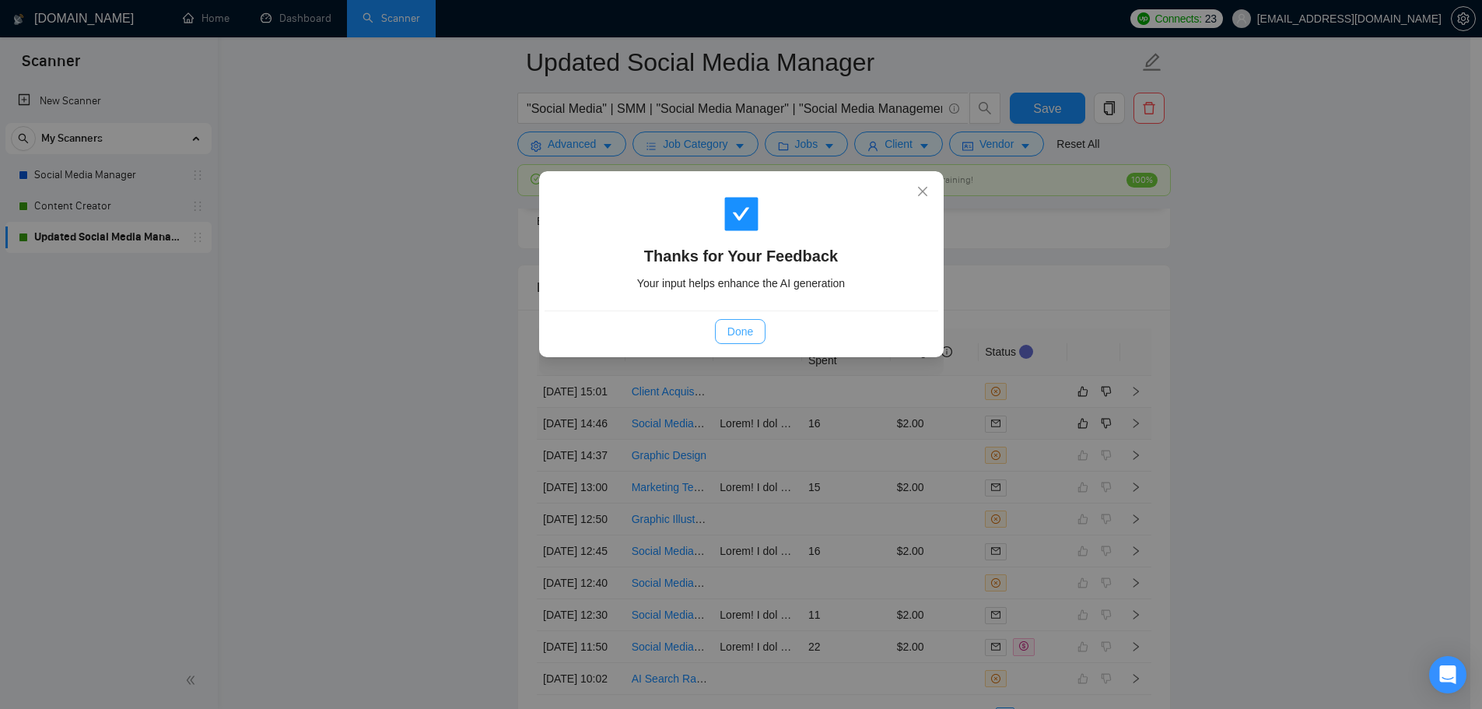
click at [758, 331] on button "Done" at bounding box center [740, 331] width 51 height 25
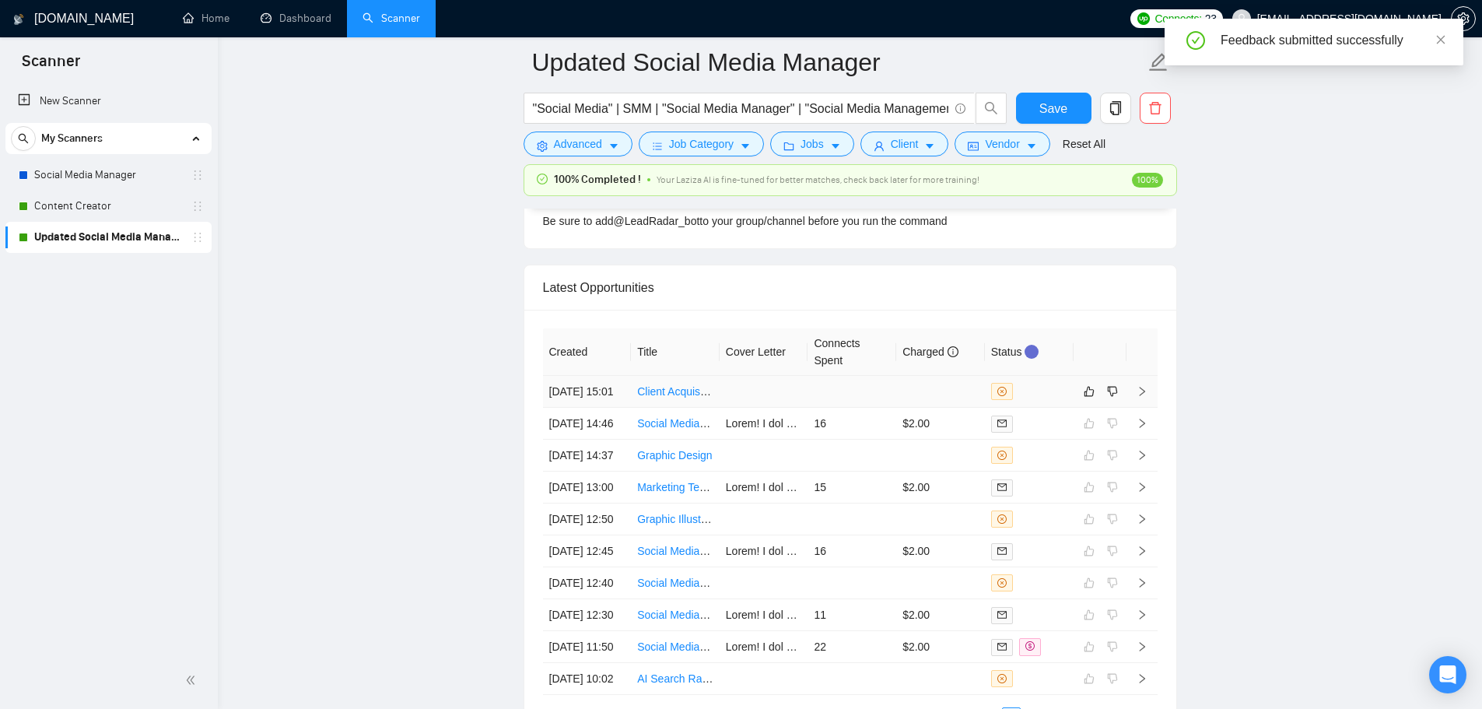
click at [873, 408] on td at bounding box center [851, 392] width 89 height 32
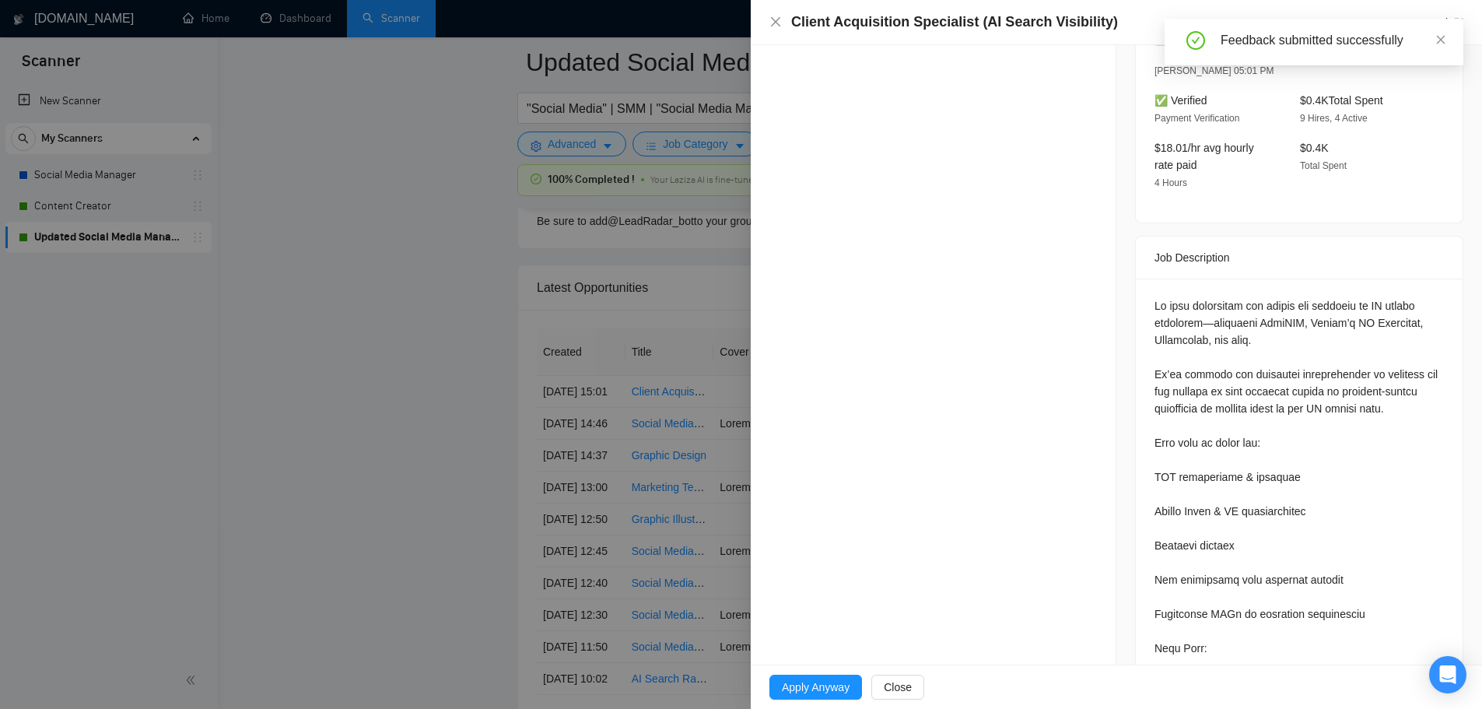
scroll to position [268, 0]
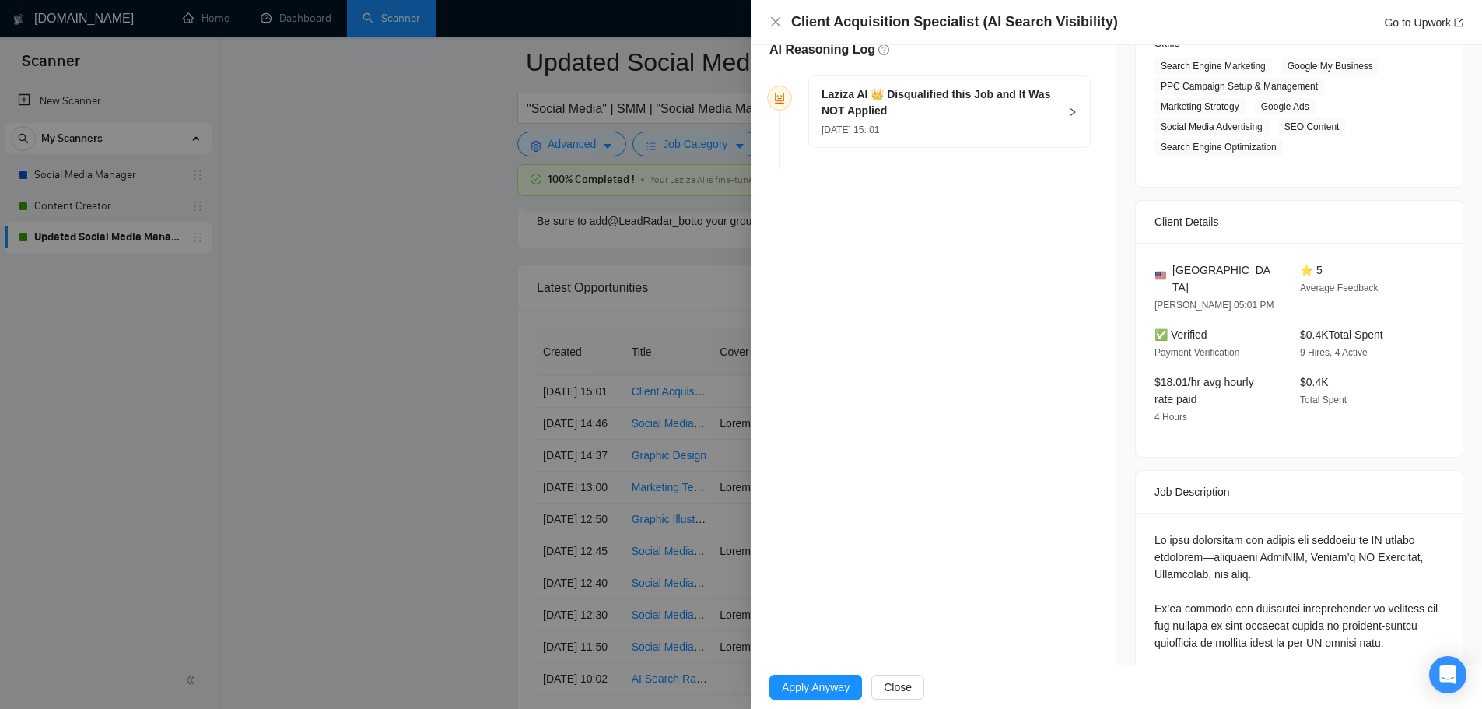
click at [639, 456] on div at bounding box center [741, 354] width 1482 height 709
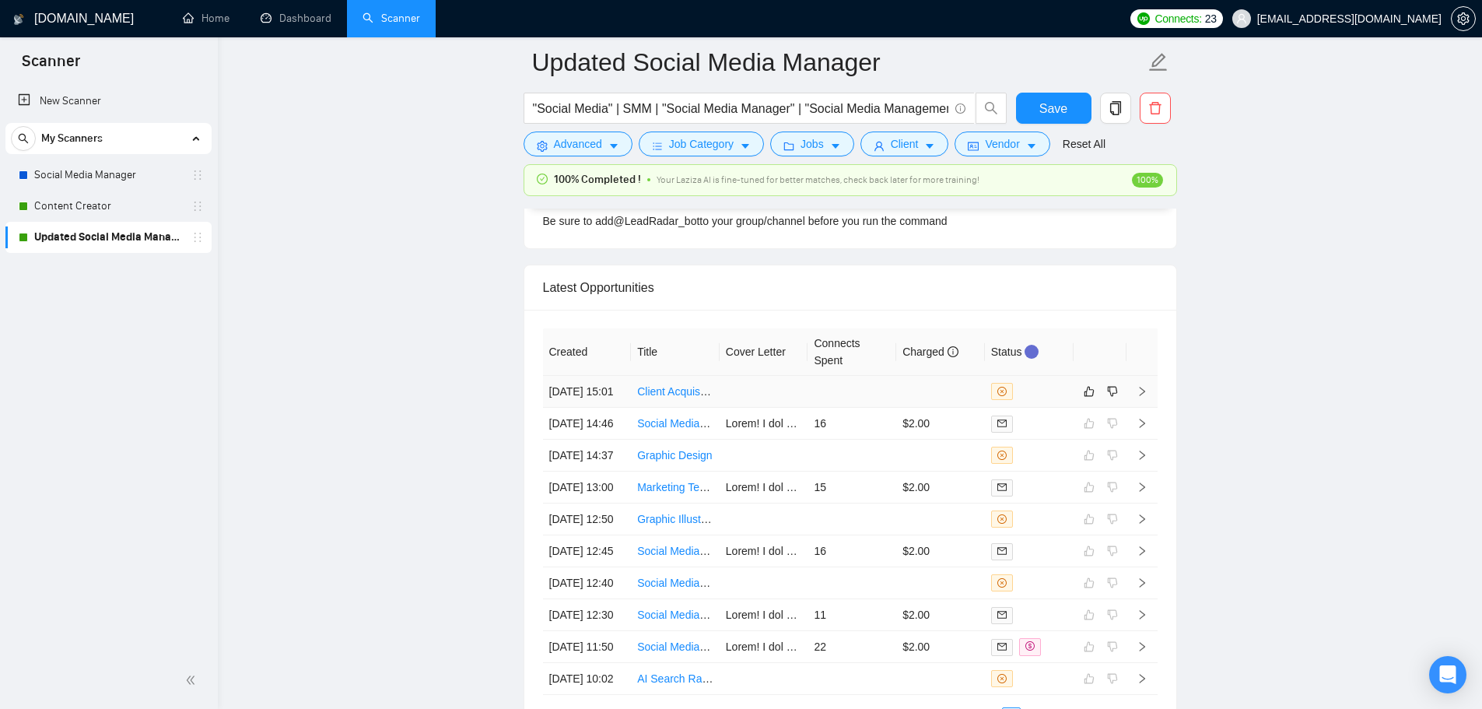
click at [874, 390] on td at bounding box center [851, 392] width 89 height 32
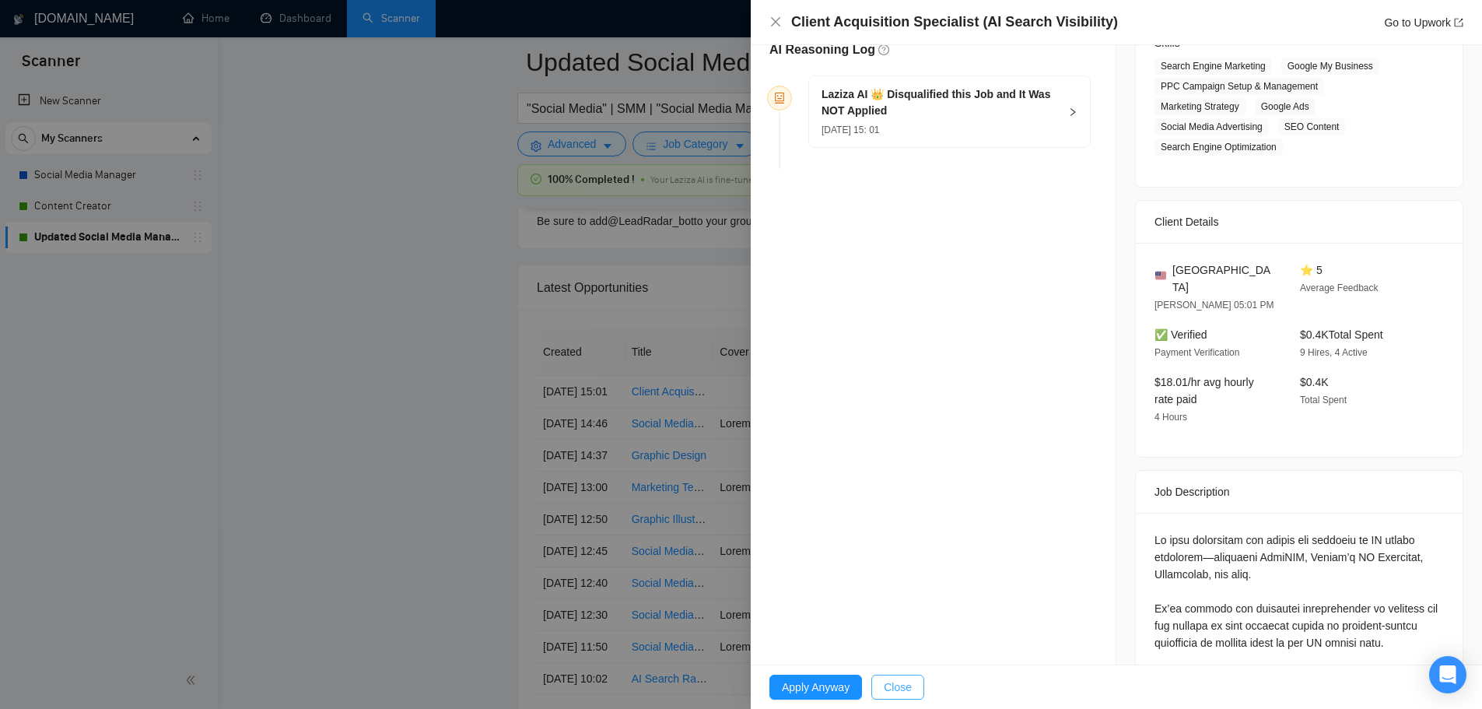
click at [894, 679] on span "Close" at bounding box center [898, 686] width 28 height 17
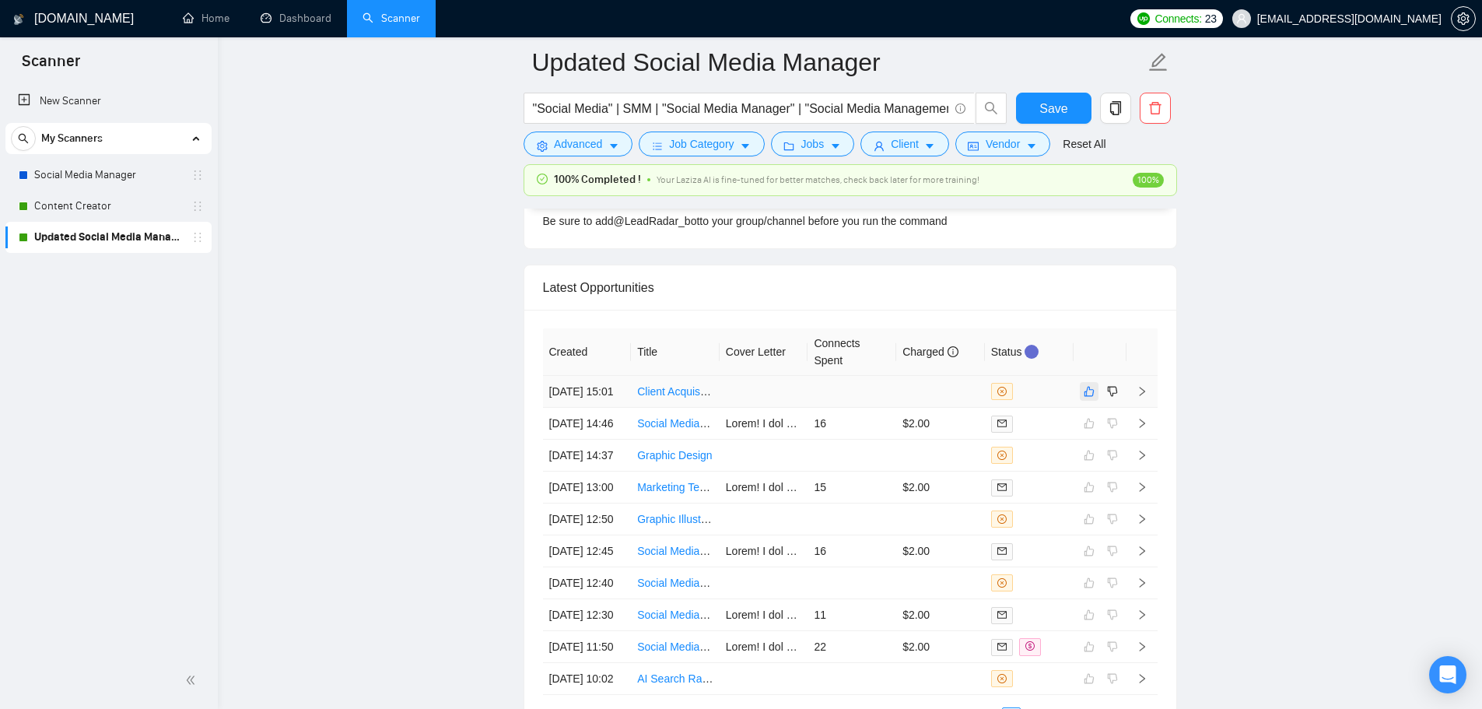
click at [1083, 397] on icon "like" at bounding box center [1088, 391] width 11 height 12
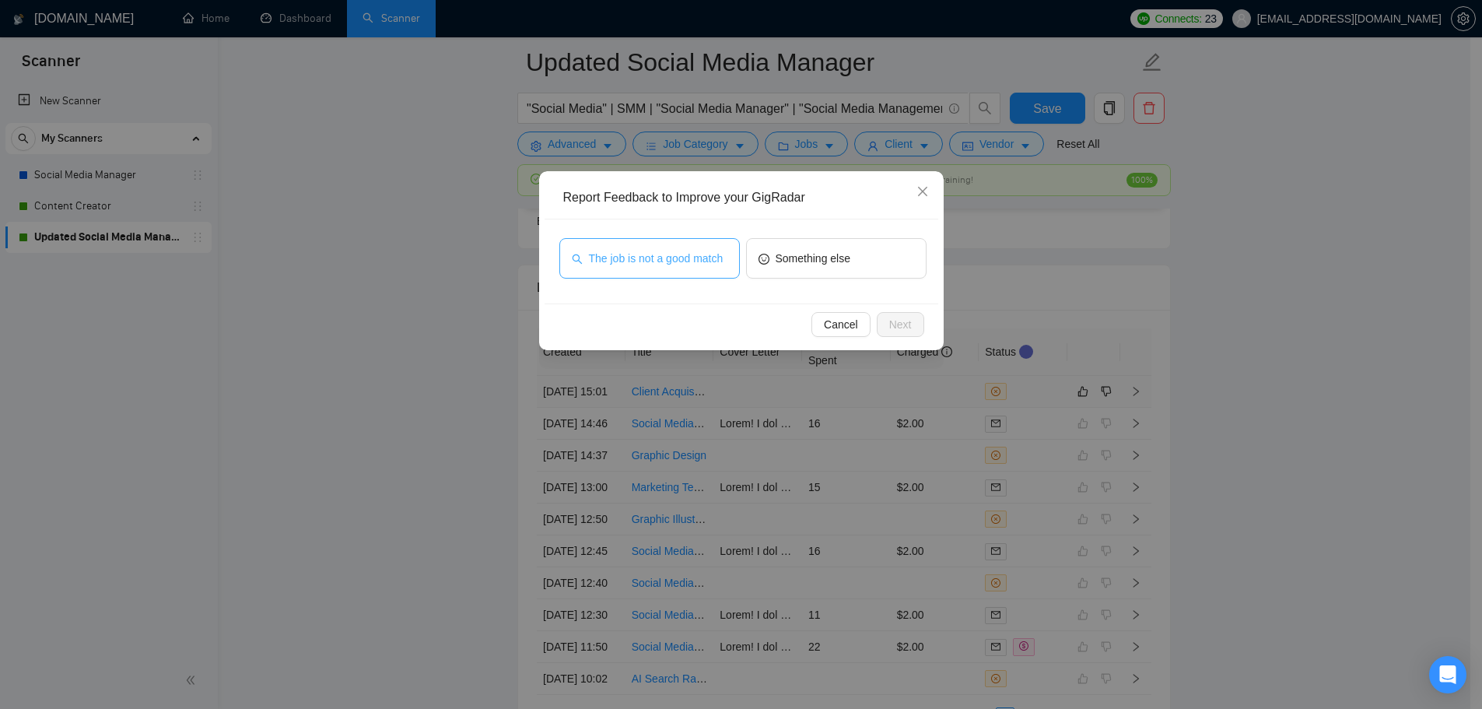
click at [649, 254] on span "The job is not a good match" at bounding box center [656, 258] width 135 height 17
click at [901, 331] on span "Next" at bounding box center [900, 324] width 23 height 17
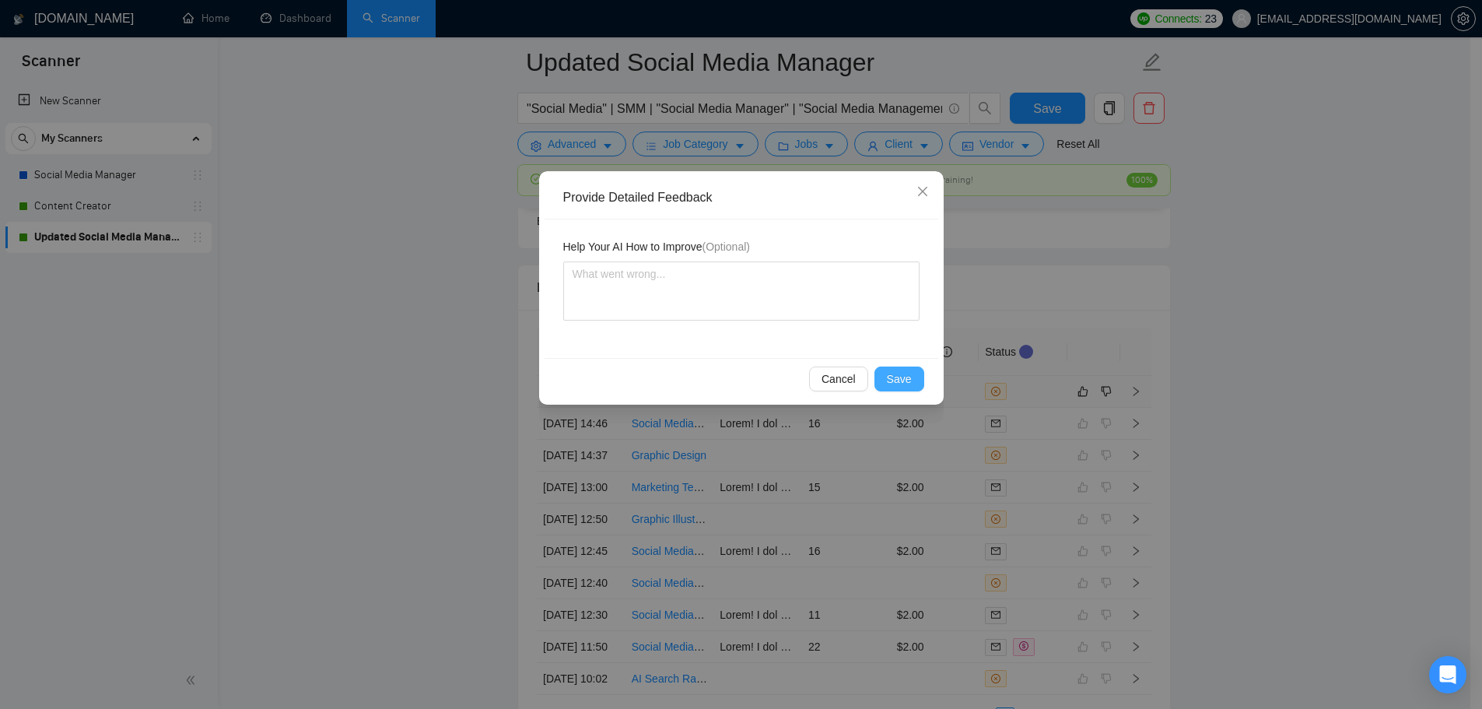
click at [898, 374] on span "Save" at bounding box center [899, 378] width 25 height 17
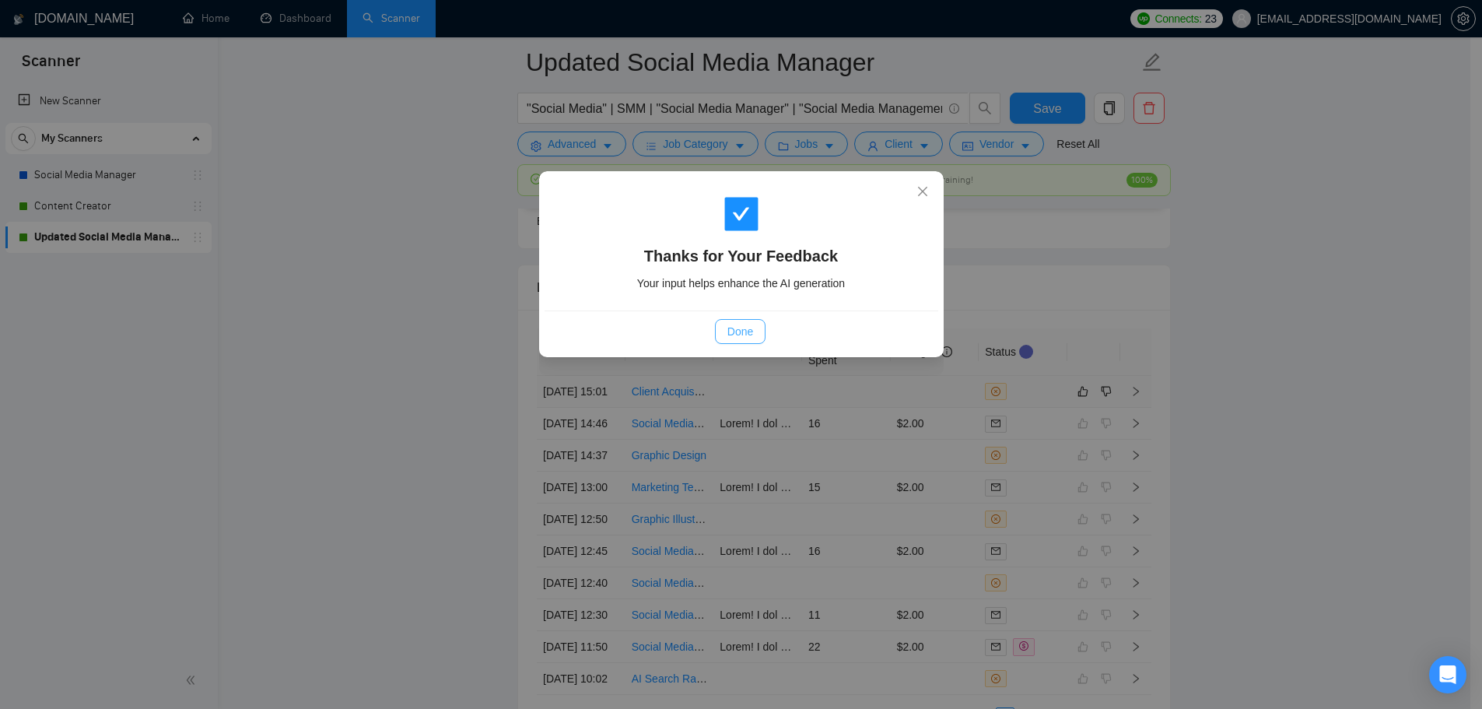
click at [732, 325] on span "Done" at bounding box center [740, 331] width 26 height 17
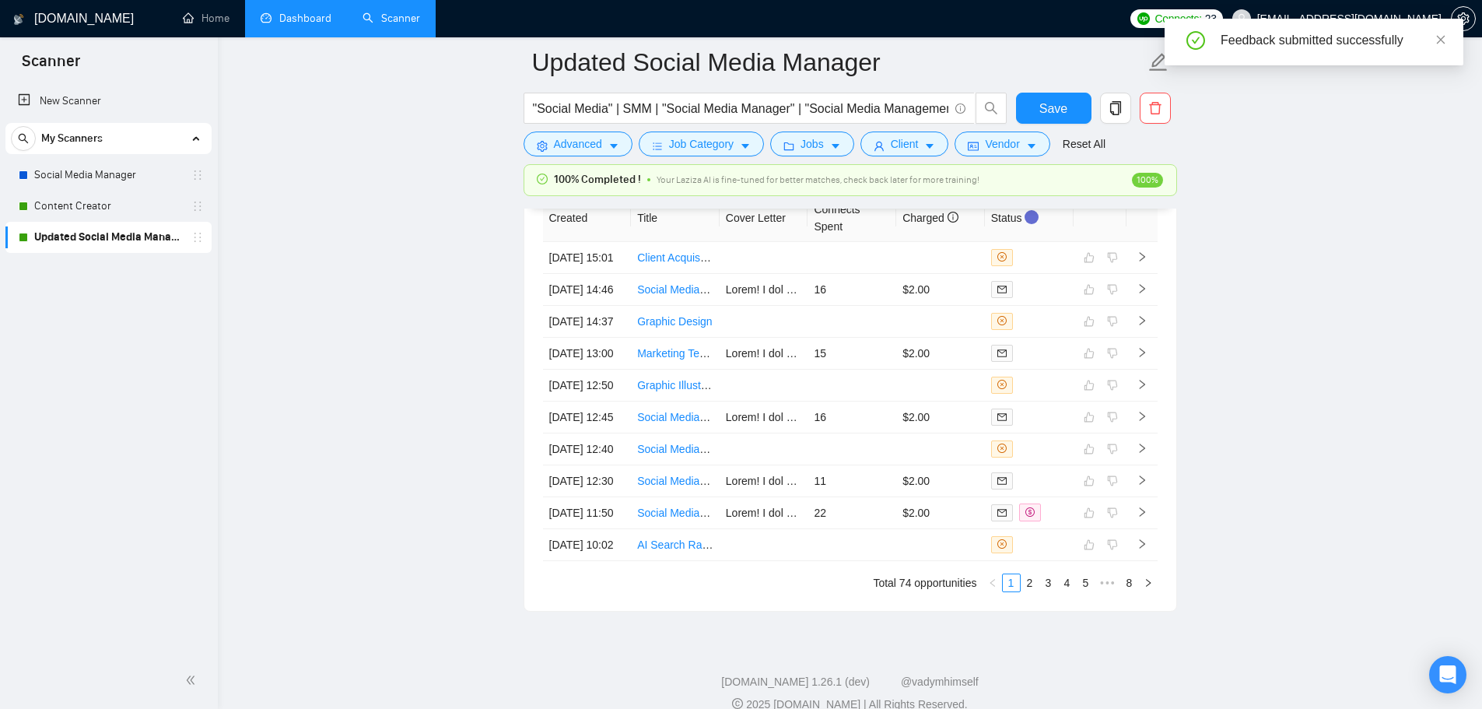
click at [317, 16] on link "Dashboard" at bounding box center [296, 18] width 71 height 13
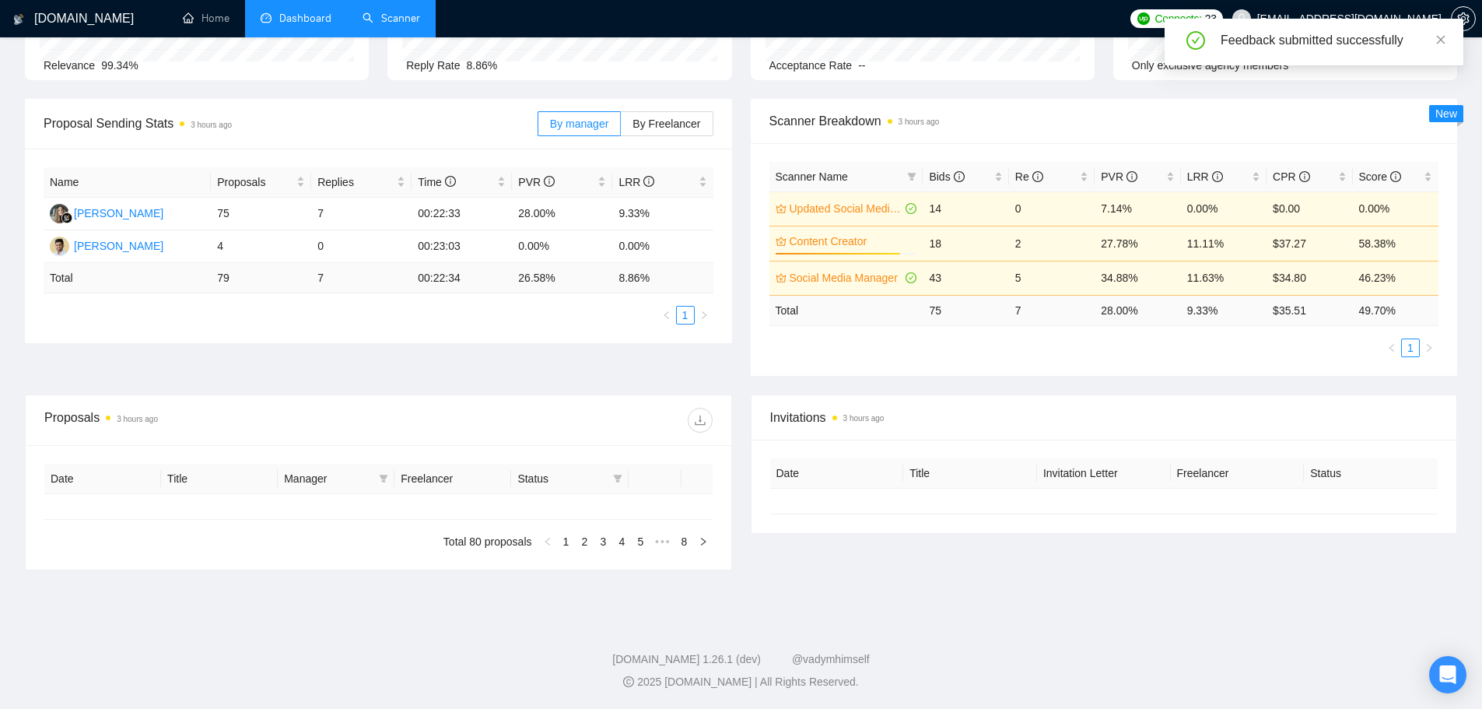
scroll to position [175, 0]
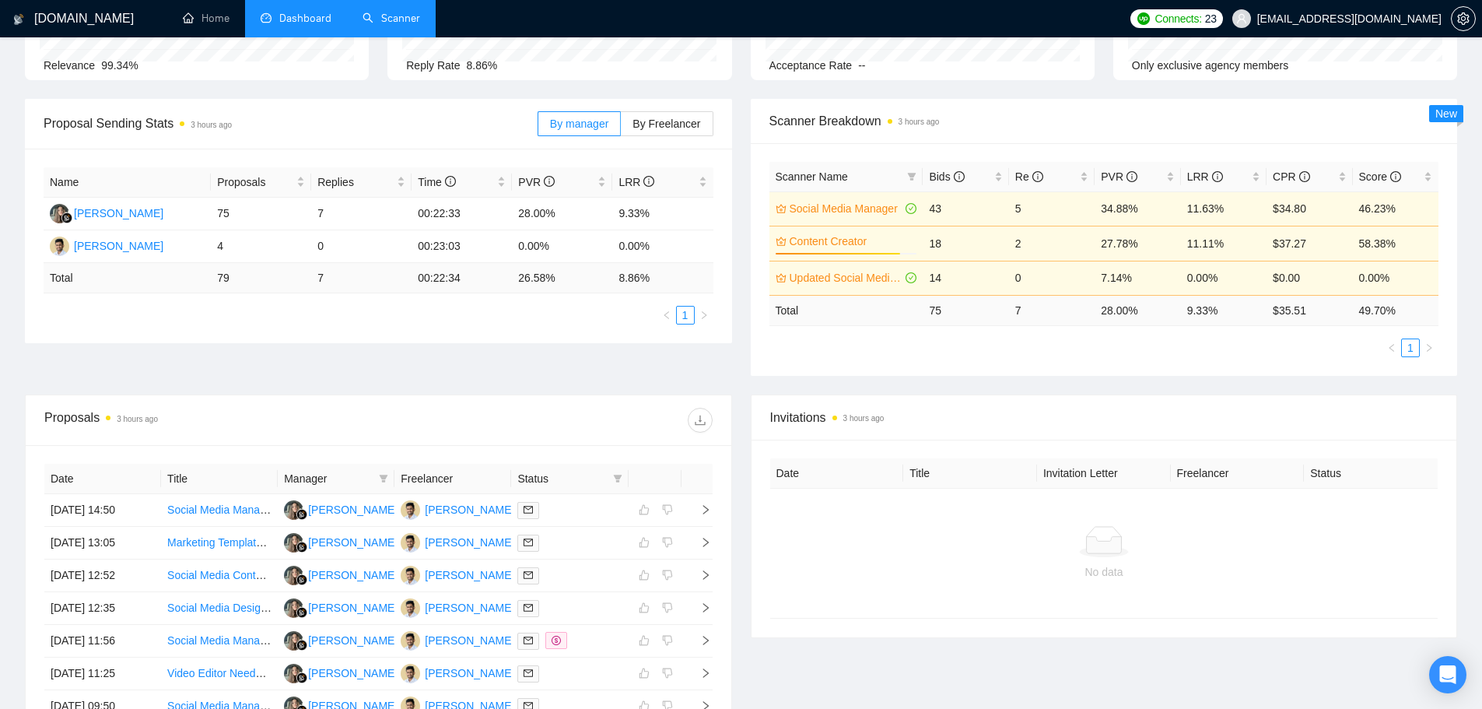
click at [420, 16] on link "Scanner" at bounding box center [391, 18] width 58 height 13
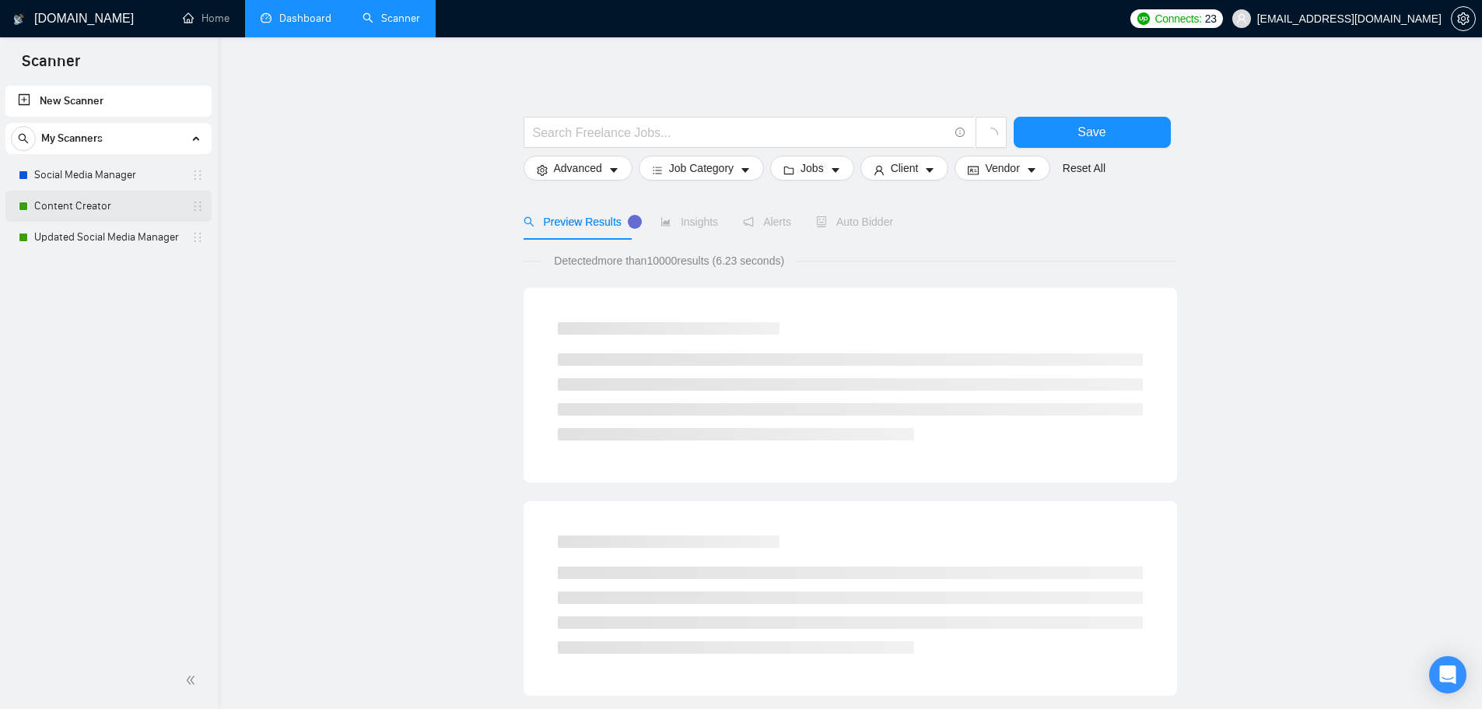
click at [99, 198] on link "Content Creator" at bounding box center [108, 206] width 148 height 31
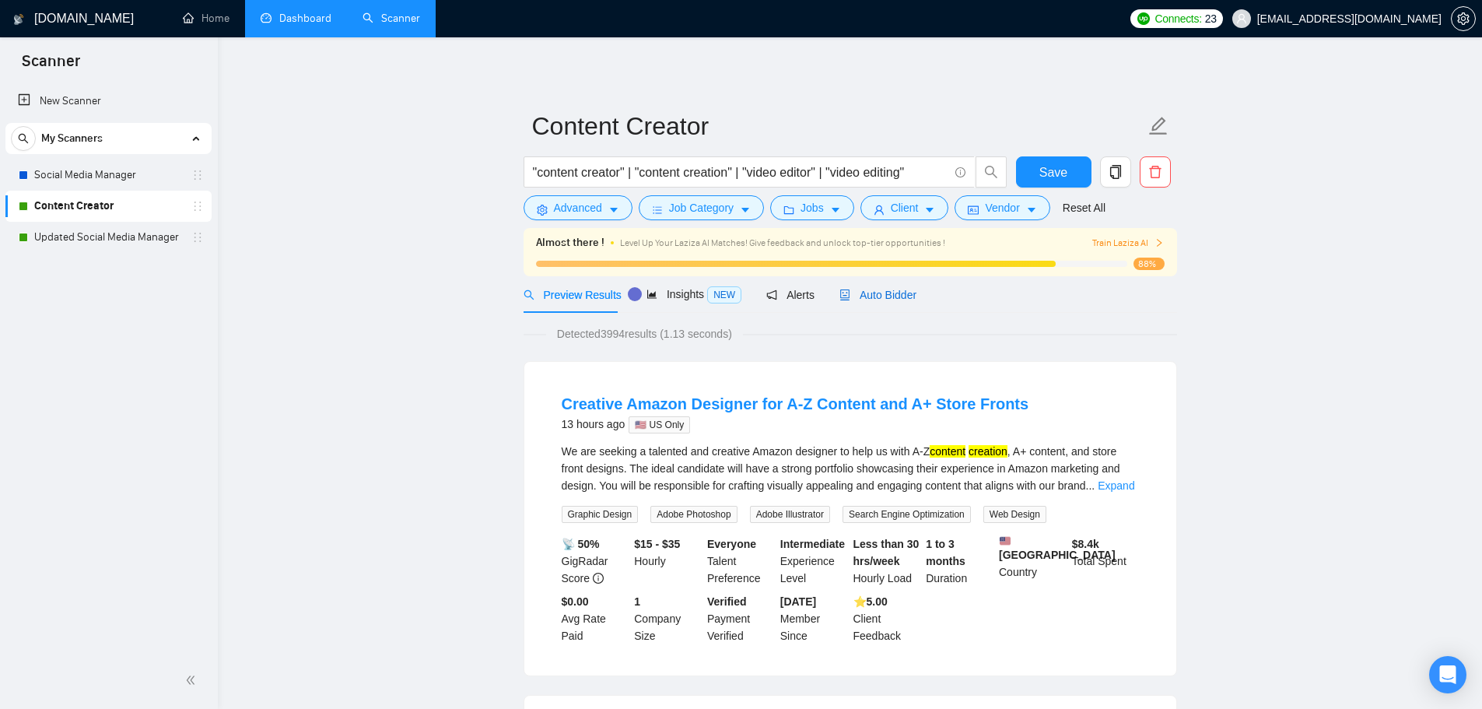
click at [870, 293] on span "Auto Bidder" at bounding box center [877, 295] width 77 height 12
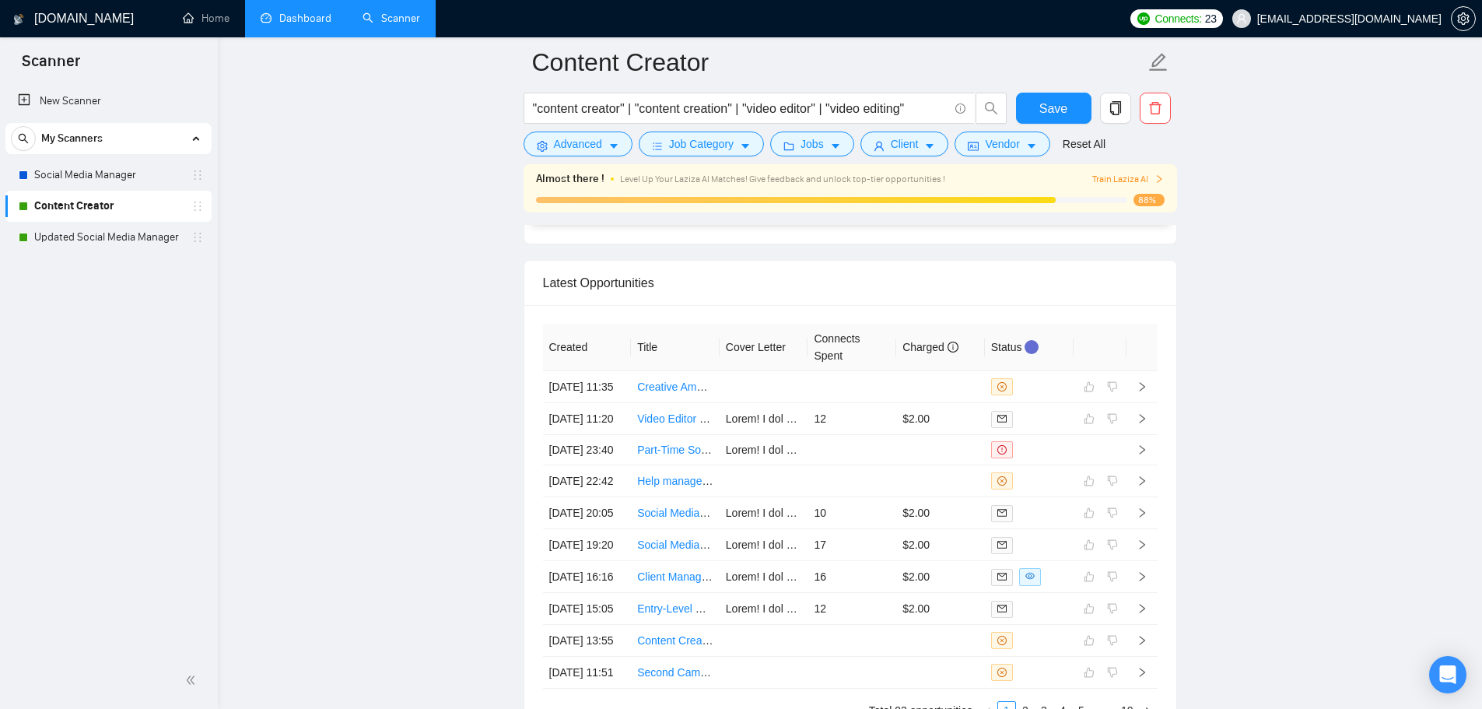
scroll to position [4200, 0]
